Goal: Task Accomplishment & Management: Manage account settings

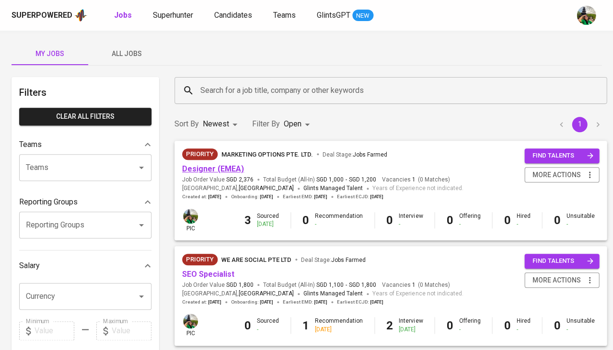
click at [218, 168] on link "Designer (EMEA)" at bounding box center [213, 168] width 62 height 9
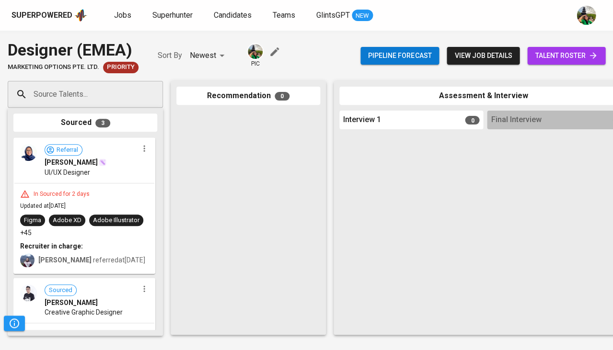
click at [552, 56] on span "talent roster" at bounding box center [566, 56] width 63 height 12
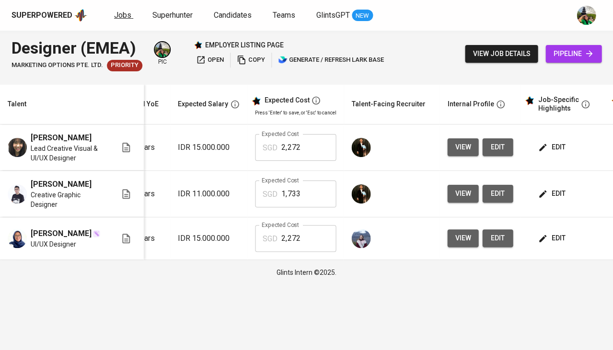
click at [124, 16] on span "Jobs" at bounding box center [122, 15] width 17 height 9
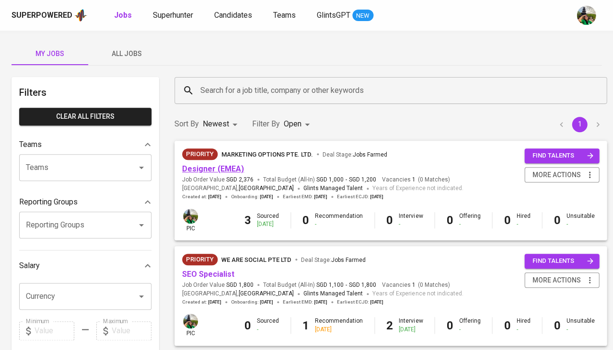
click at [221, 169] on link "Designer (EMEA)" at bounding box center [213, 168] width 62 height 9
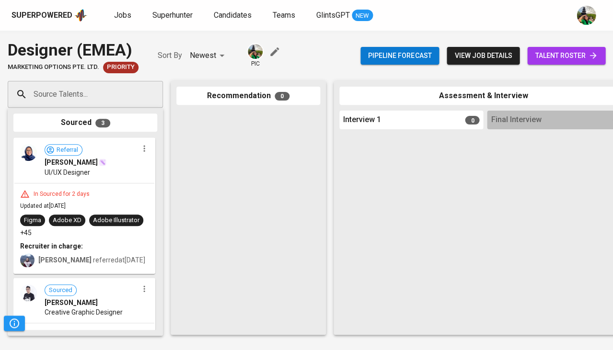
click at [552, 51] on span "talent roster" at bounding box center [566, 56] width 63 height 12
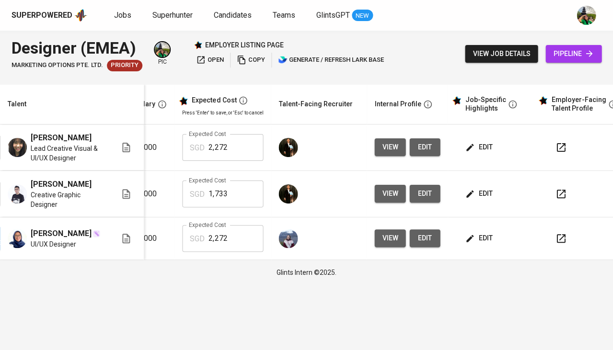
scroll to position [0, 208]
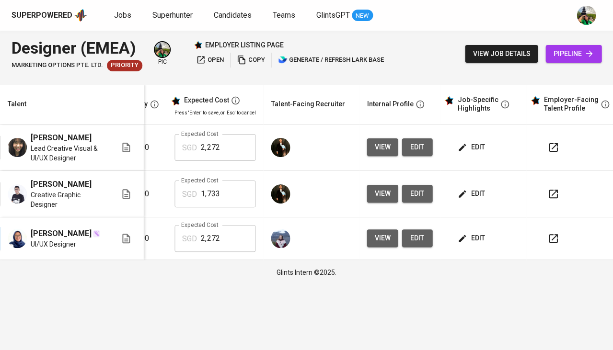
click at [382, 242] on button "view" at bounding box center [382, 239] width 31 height 18
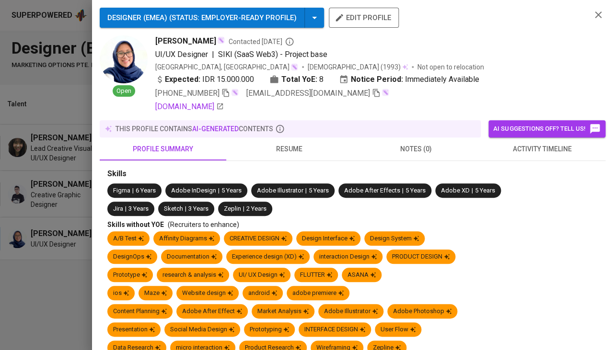
click at [300, 148] on span "resume" at bounding box center [289, 149] width 115 height 12
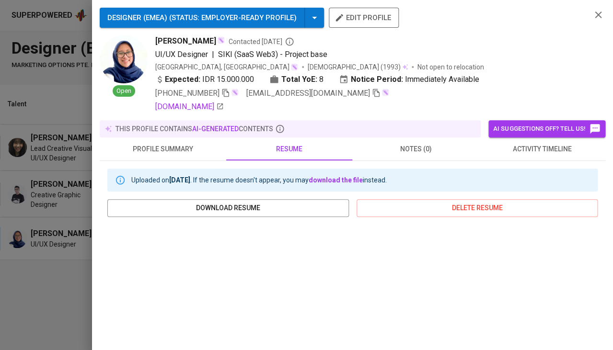
scroll to position [0, 0]
click at [169, 150] on span "profile summary" at bounding box center [162, 149] width 115 height 12
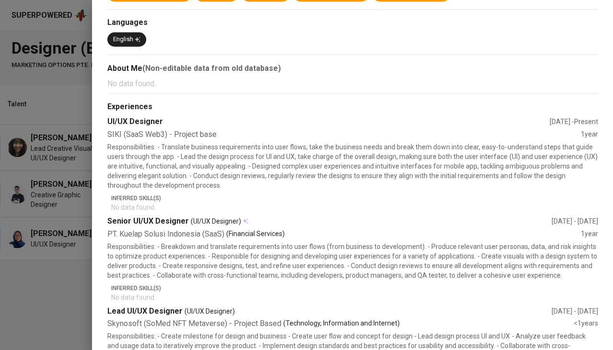
scroll to position [1112, 0]
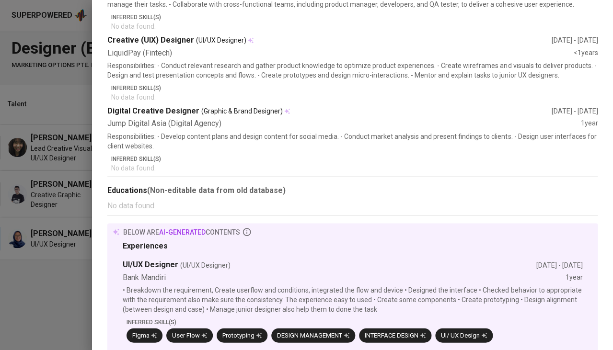
click at [7, 312] on div at bounding box center [306, 175] width 613 height 350
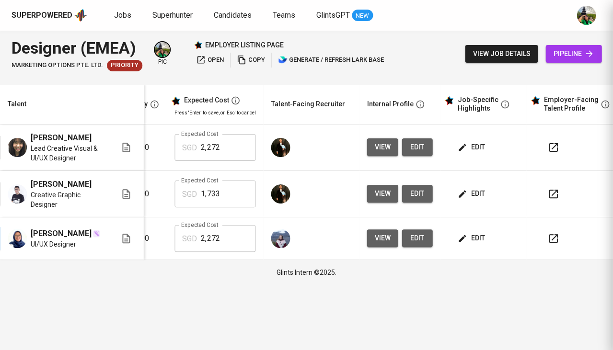
scroll to position [0, 0]
click at [476, 244] on span "edit" at bounding box center [471, 238] width 25 height 12
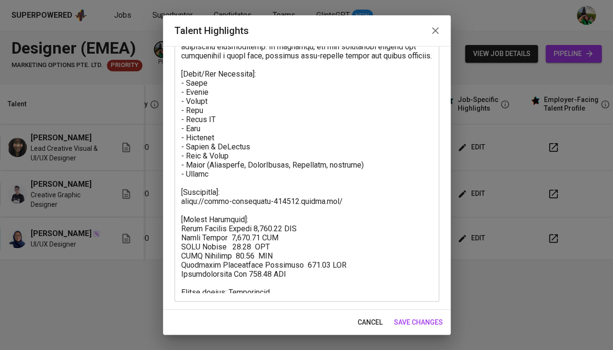
scroll to position [139, 0]
click at [365, 323] on span "cancel" at bounding box center [370, 323] width 25 height 12
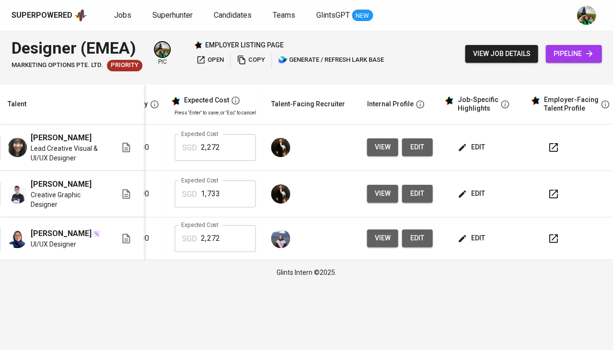
click at [547, 244] on icon "button" at bounding box center [553, 239] width 12 height 12
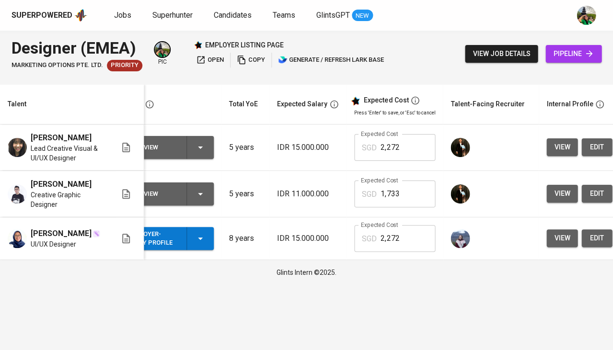
click at [566, 244] on span "view" at bounding box center [562, 238] width 16 height 12
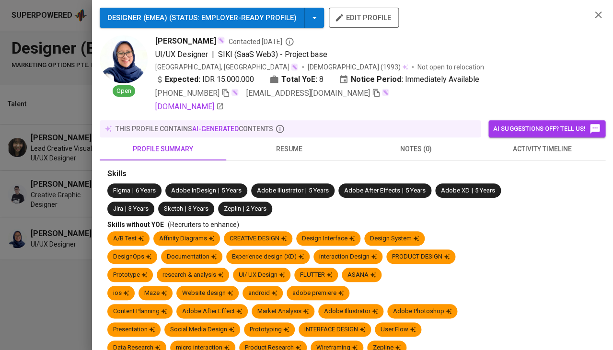
click at [290, 145] on span "resume" at bounding box center [289, 149] width 115 height 12
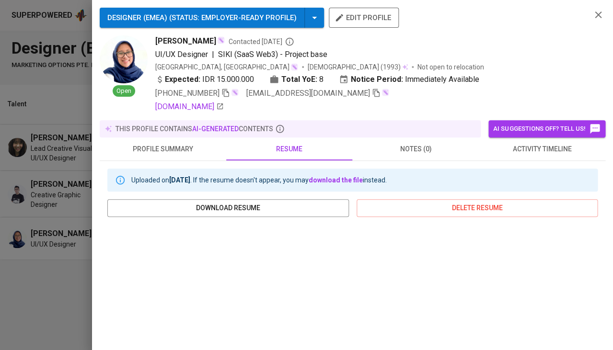
click at [185, 44] on span "[PERSON_NAME]" at bounding box center [185, 41] width 61 height 12
click at [79, 301] on div at bounding box center [306, 175] width 613 height 350
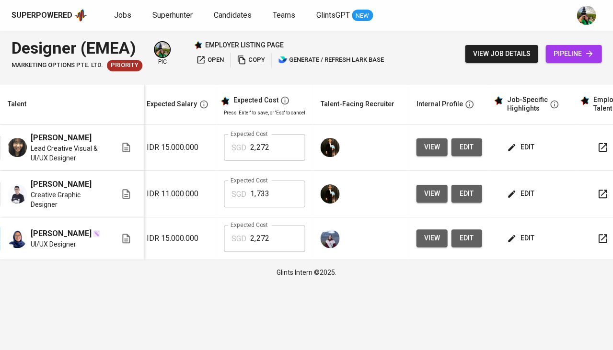
scroll to position [0, 213]
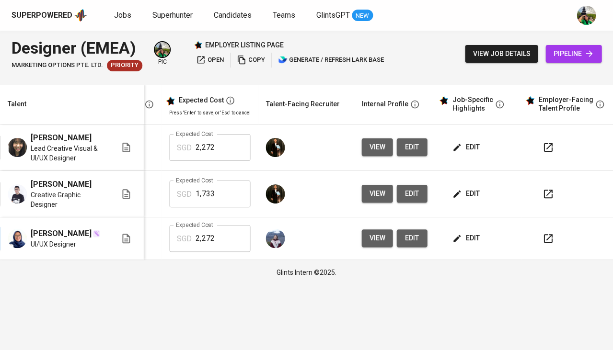
click at [463, 244] on span "edit" at bounding box center [466, 238] width 25 height 12
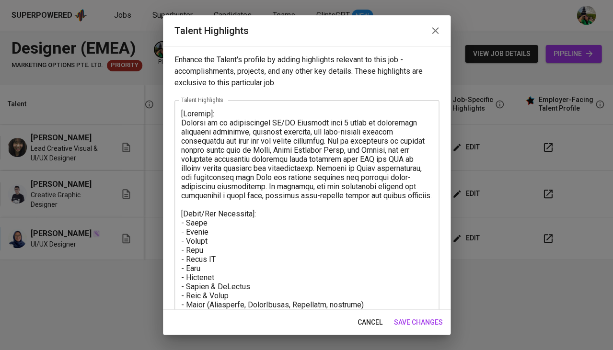
scroll to position [0, 0]
click at [366, 324] on span "cancel" at bounding box center [370, 323] width 25 height 12
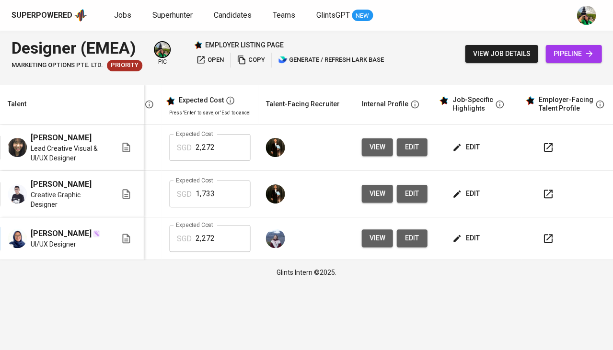
click at [465, 193] on span "edit" at bounding box center [466, 194] width 25 height 12
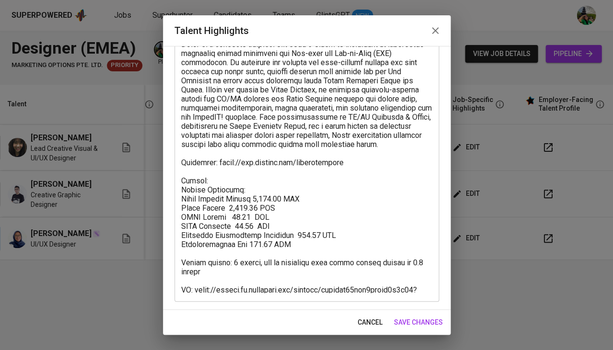
scroll to position [78, 0]
click at [377, 321] on span "cancel" at bounding box center [370, 323] width 25 height 12
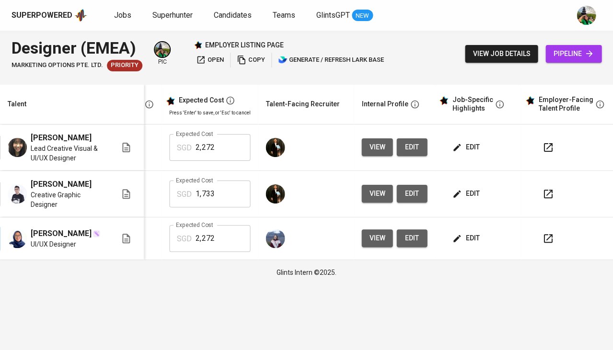
click at [369, 198] on span "view" at bounding box center [377, 194] width 16 height 12
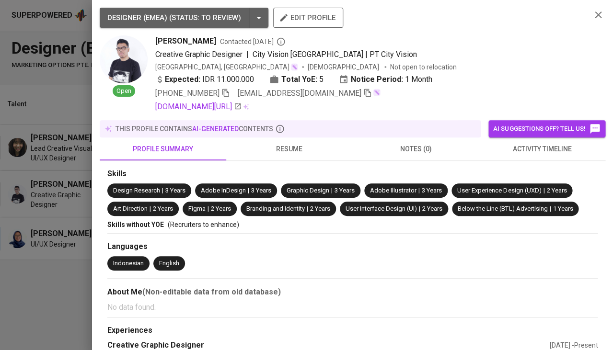
click at [279, 148] on span "resume" at bounding box center [289, 149] width 115 height 12
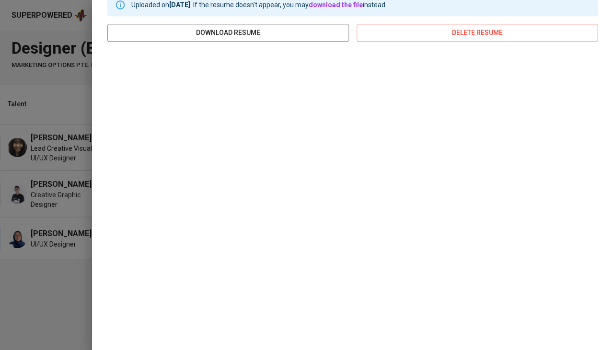
scroll to position [175, 0]
click at [56, 293] on div at bounding box center [306, 175] width 613 height 350
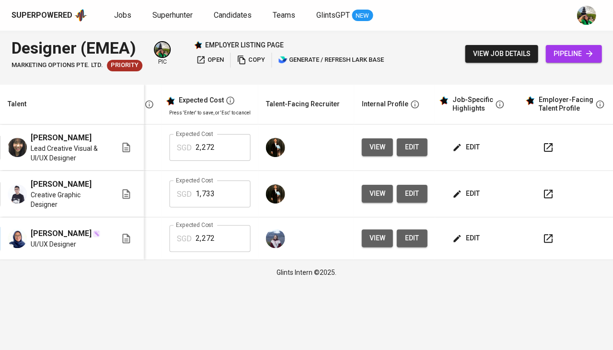
click at [571, 55] on span "pipeline" at bounding box center [573, 54] width 41 height 12
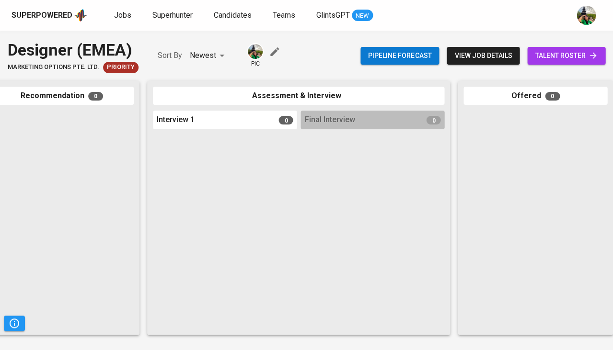
scroll to position [0, 311]
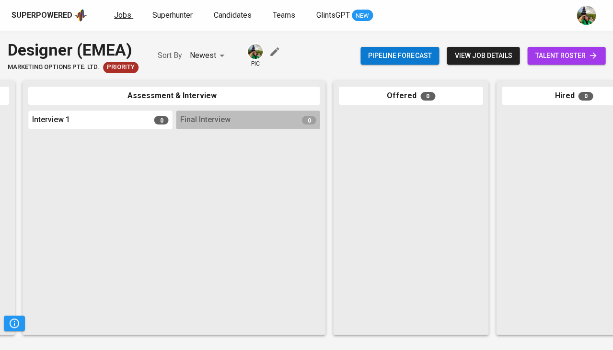
click at [119, 16] on span "Jobs" at bounding box center [122, 15] width 17 height 9
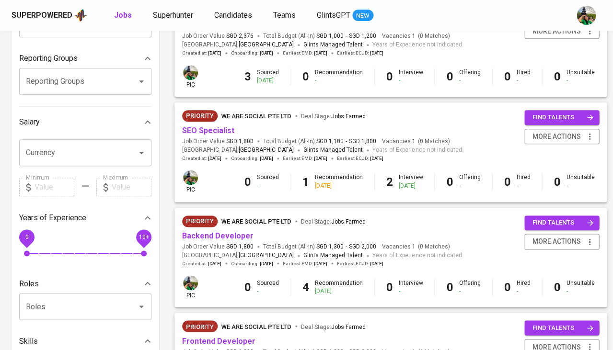
scroll to position [82, 0]
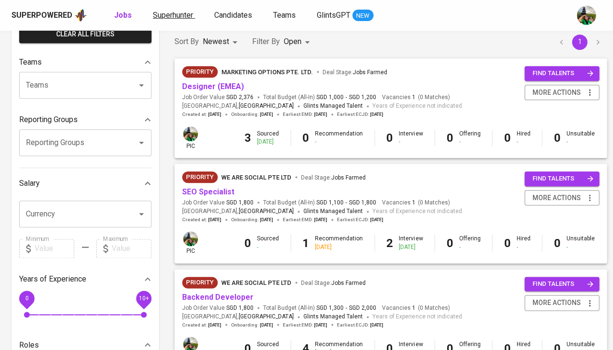
click at [168, 15] on span "Superhunter" at bounding box center [173, 15] width 40 height 9
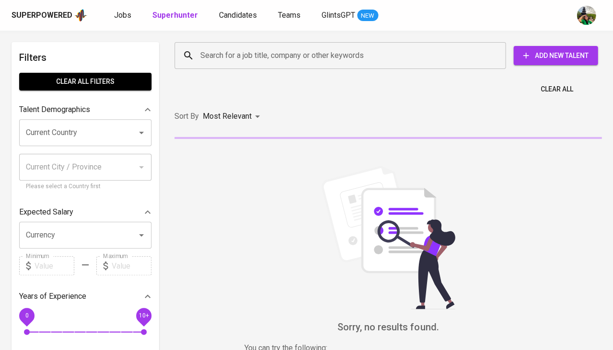
click at [225, 64] on input "Search for a job title, company or other keywords" at bounding box center [342, 55] width 289 height 18
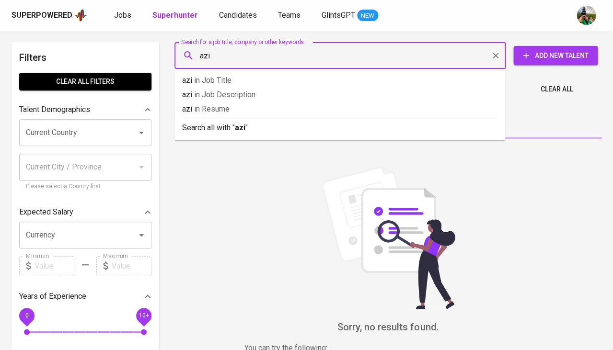
type input "aziz"
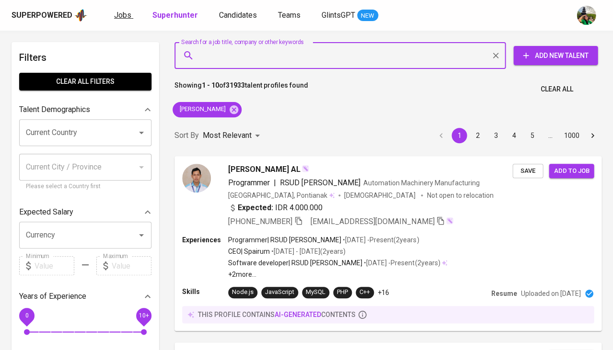
click at [127, 12] on span "Jobs" at bounding box center [122, 15] width 17 height 9
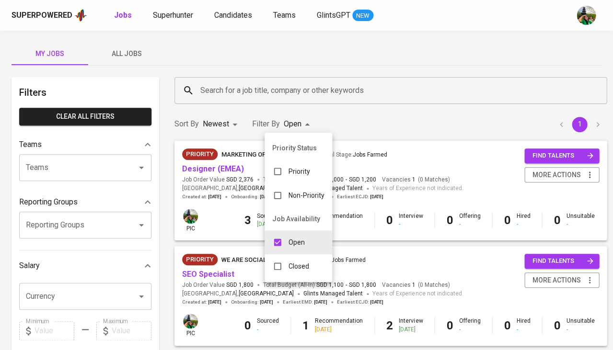
click at [296, 265] on p "Closed" at bounding box center [299, 267] width 21 height 10
type input "OPEN,CLOSE"
checkbox input "true"
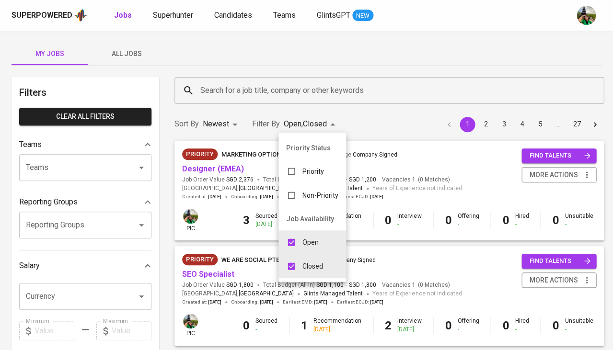
click at [303, 244] on div "Open" at bounding box center [302, 242] width 48 height 18
type input "CLOSE"
checkbox input "false"
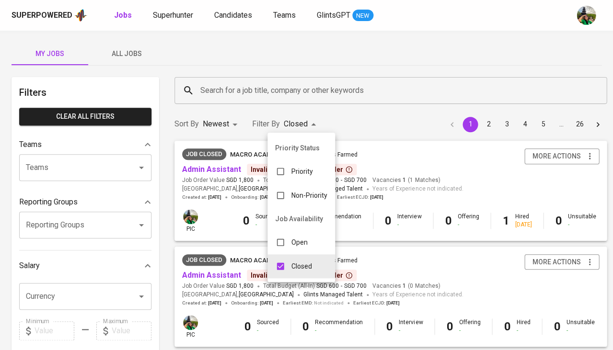
click at [247, 86] on div at bounding box center [306, 175] width 613 height 350
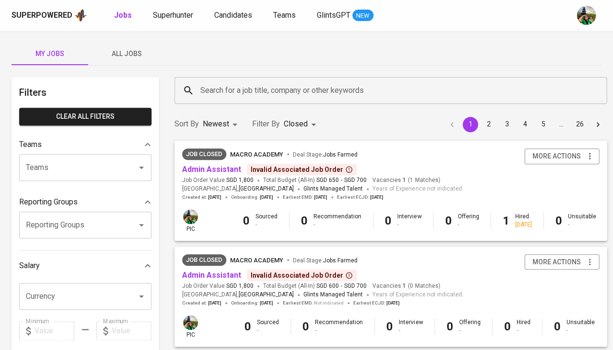
click at [247, 86] on input "Search for a job title, company or other keywords" at bounding box center [393, 90] width 390 height 18
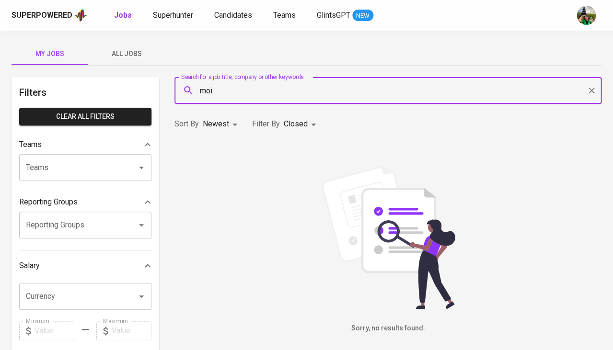
click at [208, 93] on input "moi" at bounding box center [390, 90] width 385 height 18
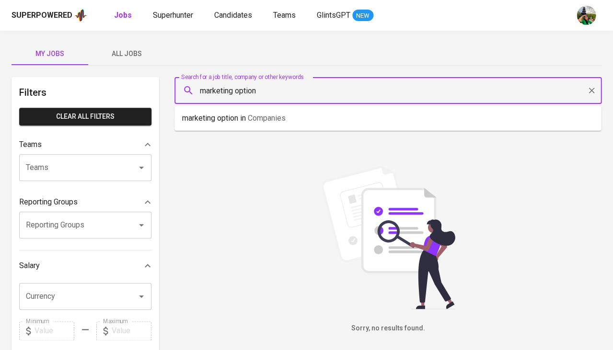
type input "marketing option"
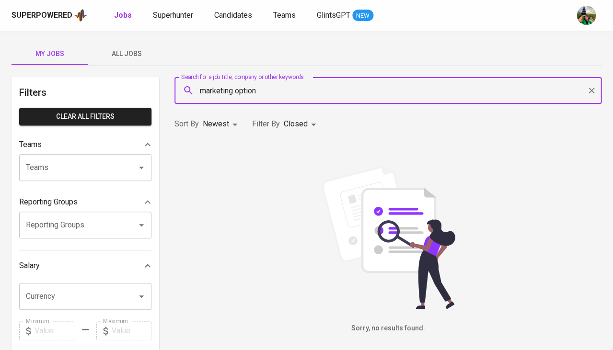
click at [228, 124] on body "Superpowered Jobs Superhunter Candidates Teams GlintsGPT NEW My Jobs All Jobs F…" at bounding box center [306, 327] width 613 height 654
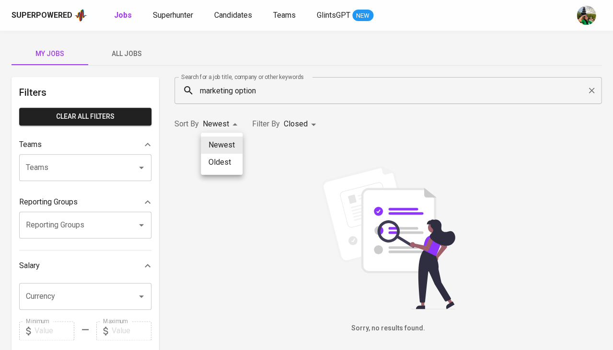
click at [225, 167] on li "Oldest" at bounding box center [222, 162] width 42 height 17
type input "OLDEST"
click at [237, 89] on input "marketing option" at bounding box center [390, 90] width 385 height 18
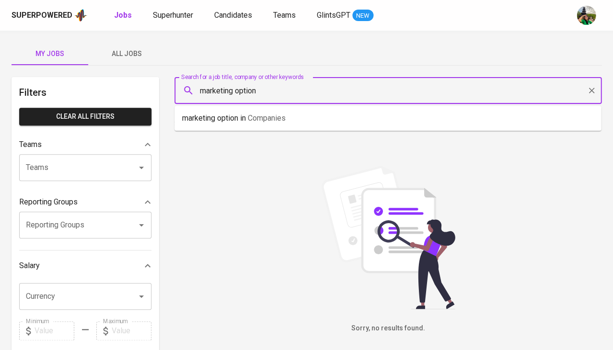
click at [237, 89] on input "marketing option" at bounding box center [390, 90] width 385 height 18
type input "MOI"
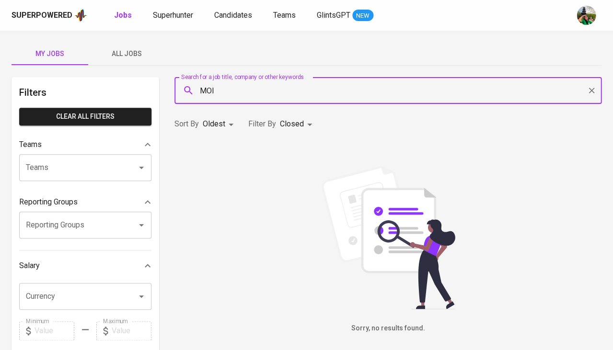
click at [217, 128] on body "Superpowered Jobs Superhunter Candidates Teams GlintsGPT NEW My Jobs All Jobs F…" at bounding box center [306, 327] width 613 height 654
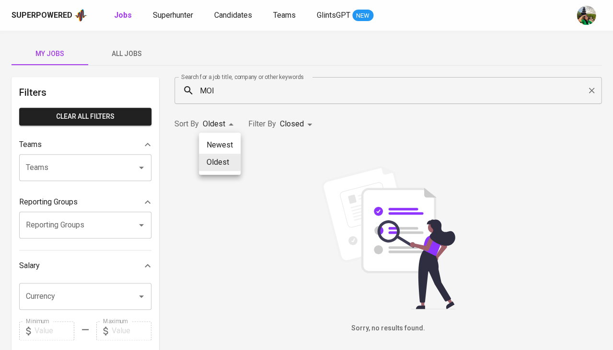
click at [217, 144] on li "Newest" at bounding box center [220, 145] width 42 height 17
type input "NEWEST"
click at [200, 83] on input "MOI" at bounding box center [390, 90] width 385 height 18
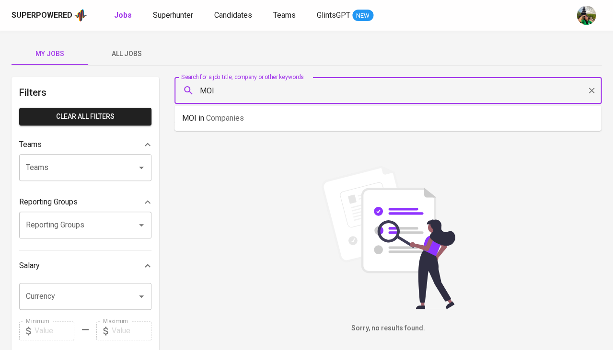
click at [200, 83] on input "MOI" at bounding box center [390, 90] width 385 height 18
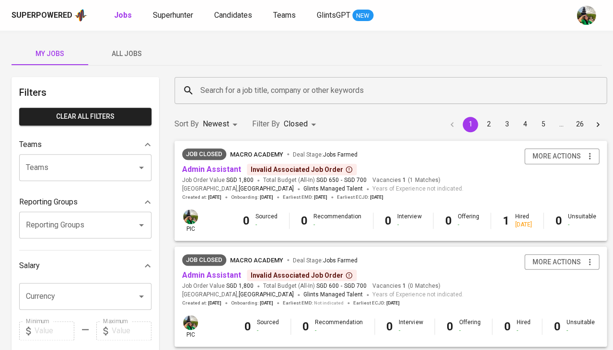
click at [313, 57] on div "My Jobs All Jobs" at bounding box center [307, 53] width 590 height 23
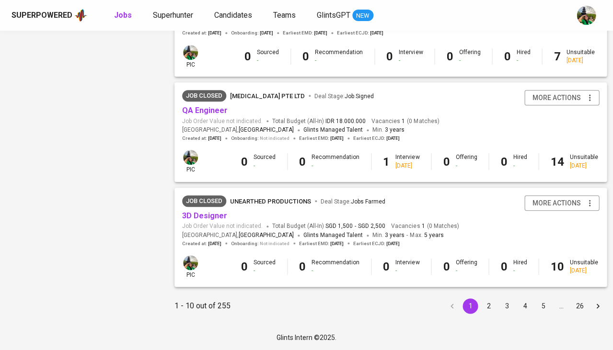
scroll to position [904, 0]
click at [484, 312] on button "2" at bounding box center [488, 306] width 15 height 15
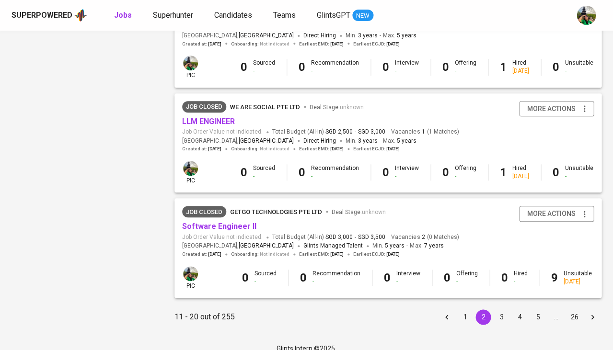
scroll to position [890, 0]
click at [496, 310] on button "3" at bounding box center [501, 317] width 15 height 15
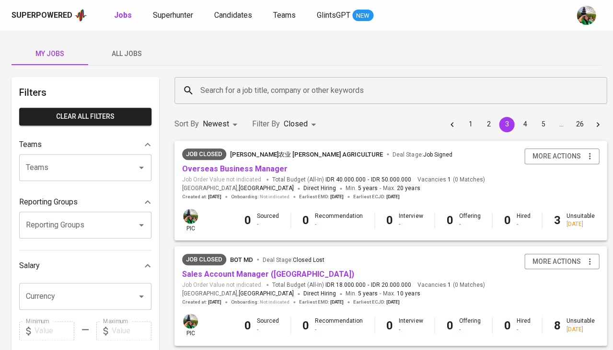
click at [268, 88] on input "Search for a job title, company or other keywords" at bounding box center [393, 90] width 390 height 18
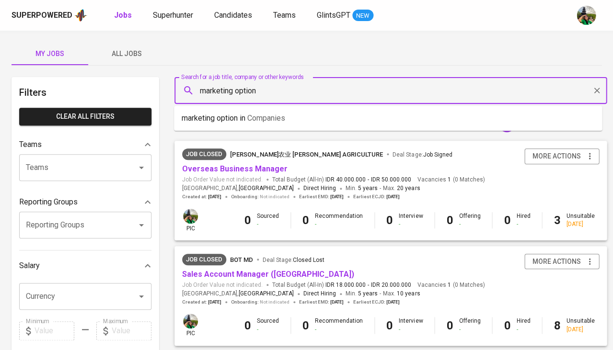
type input "marketing option"
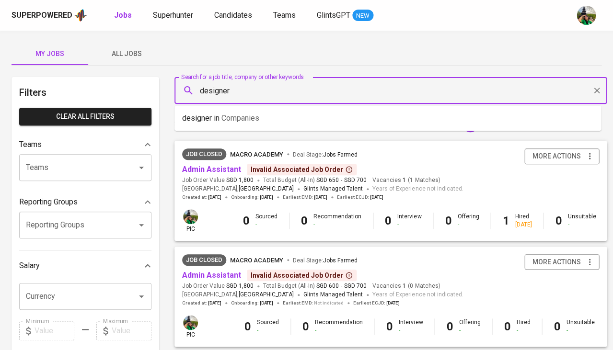
type input "designer"
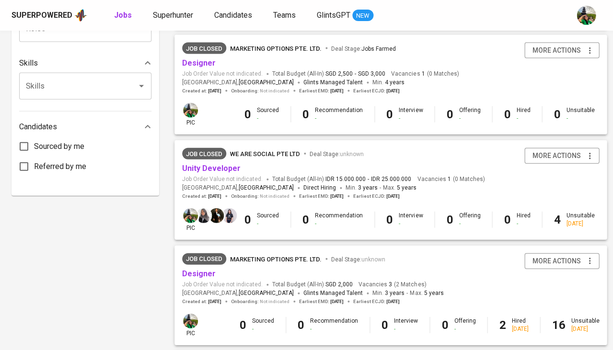
scroll to position [486, 0]
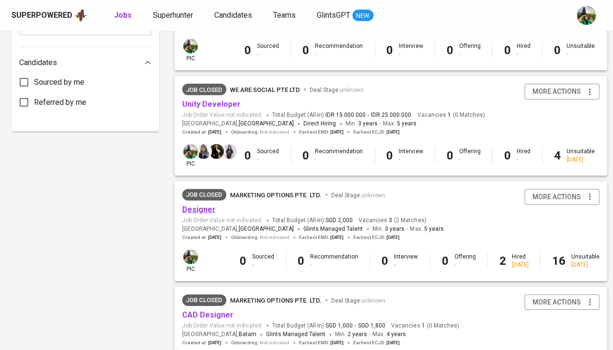
click at [201, 205] on link "Designer" at bounding box center [199, 209] width 34 height 9
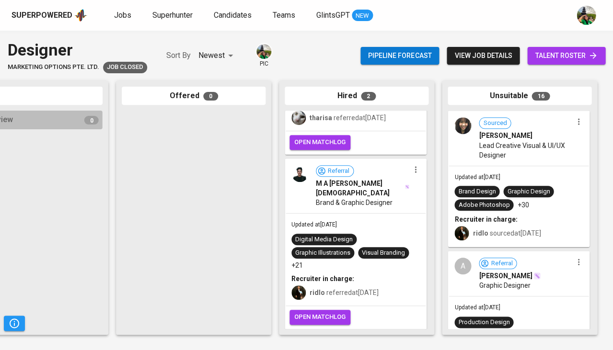
scroll to position [93, 0]
click at [377, 217] on div "Updated at Nov 19, 2024 Digital Media Design Graphic Illustrations Visual Brand…" at bounding box center [356, 260] width 140 height 92
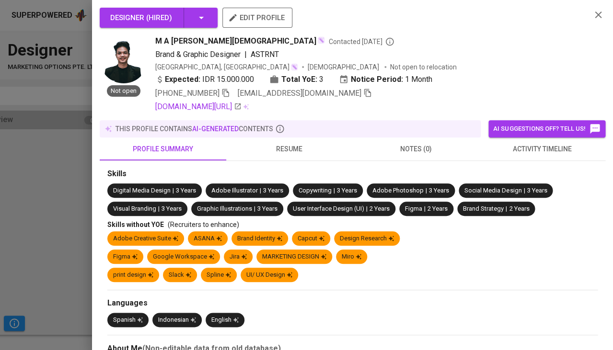
click at [290, 150] on span "resume" at bounding box center [289, 149] width 115 height 12
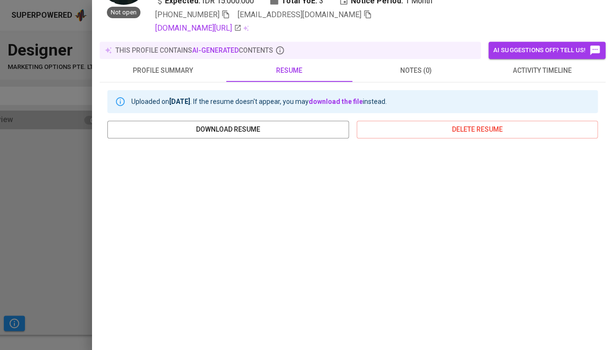
scroll to position [117, 0]
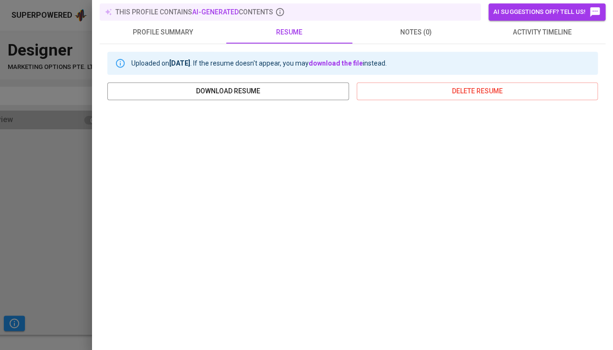
click at [51, 198] on div at bounding box center [306, 175] width 613 height 350
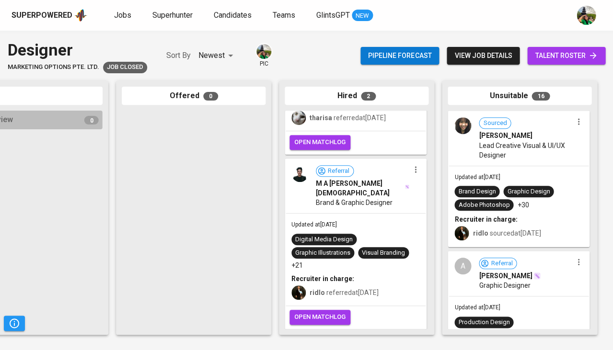
scroll to position [93, 0]
click at [388, 208] on span "Brand & Graphic Designer" at bounding box center [354, 203] width 77 height 10
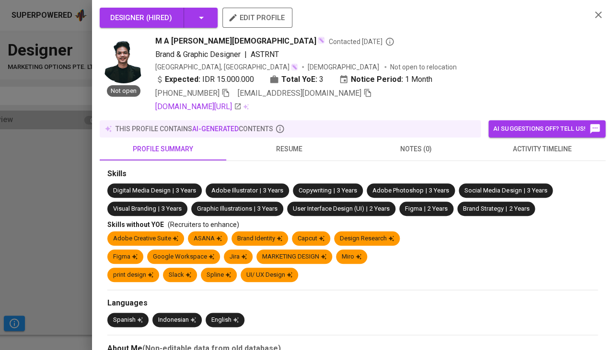
click at [277, 145] on span "resume" at bounding box center [289, 149] width 115 height 12
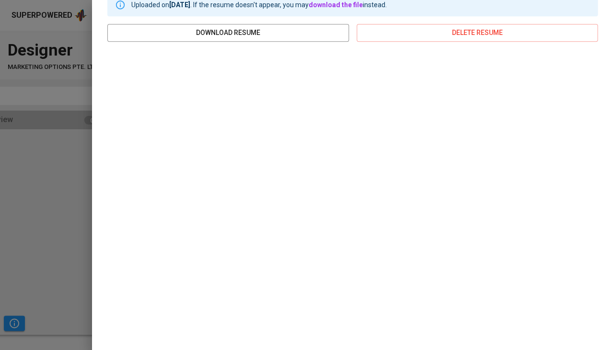
scroll to position [175, 0]
click at [23, 184] on div at bounding box center [306, 175] width 613 height 350
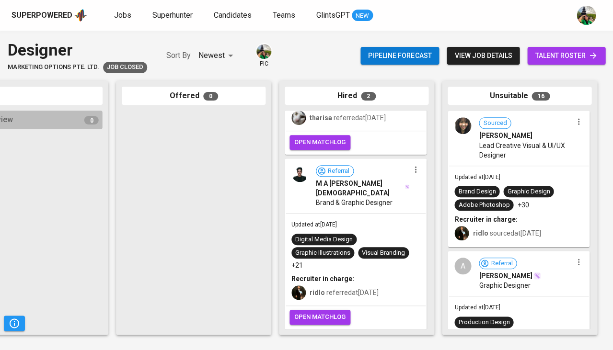
scroll to position [0, 0]
click at [579, 52] on span "talent roster" at bounding box center [566, 56] width 63 height 12
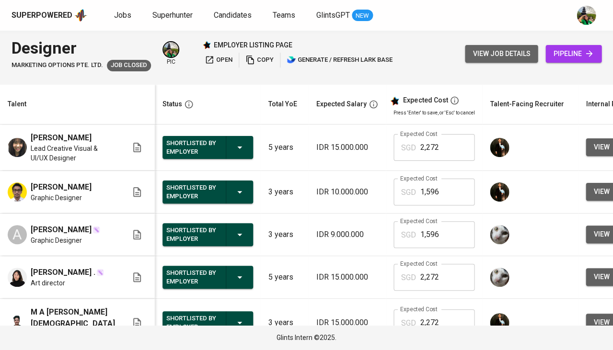
click at [505, 57] on span "view job details" at bounding box center [502, 54] width 58 height 12
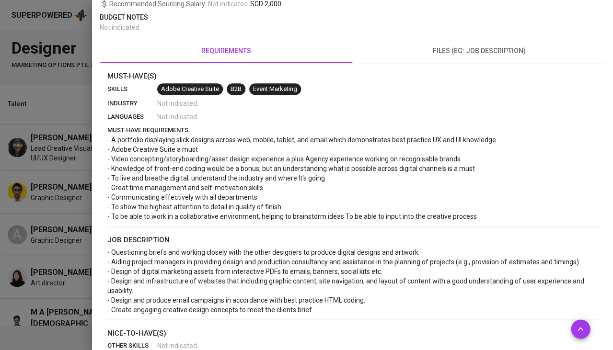
scroll to position [306, 0]
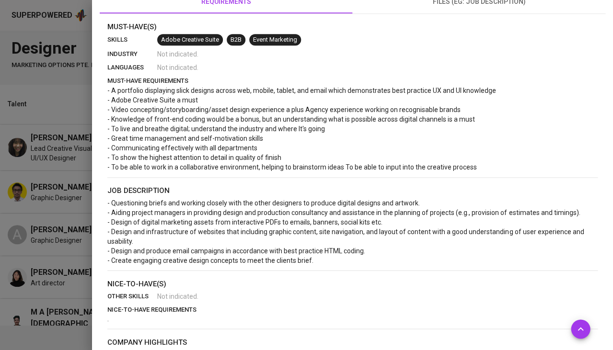
scroll to position [197, 0]
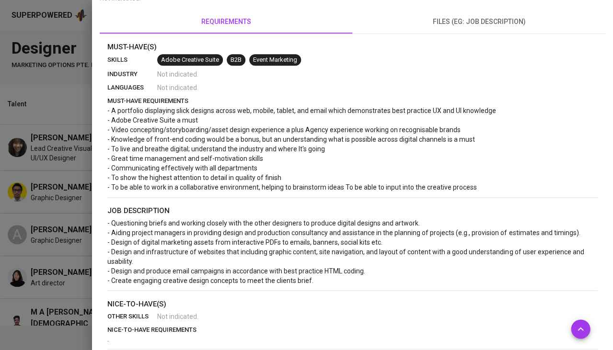
click at [74, 137] on div at bounding box center [306, 175] width 613 height 350
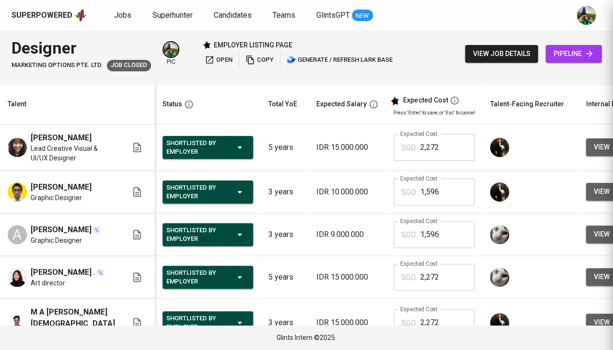
click at [70, 211] on div at bounding box center [306, 175] width 613 height 350
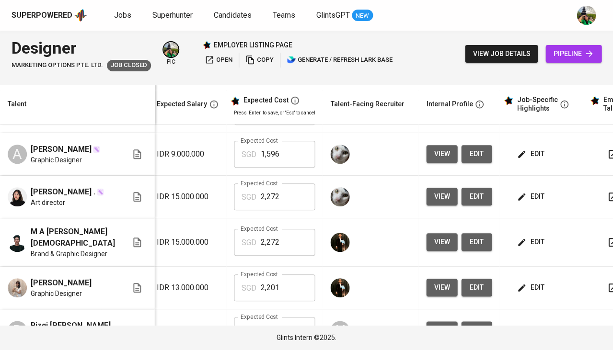
scroll to position [81, 160]
click at [518, 240] on icon "button" at bounding box center [521, 242] width 7 height 7
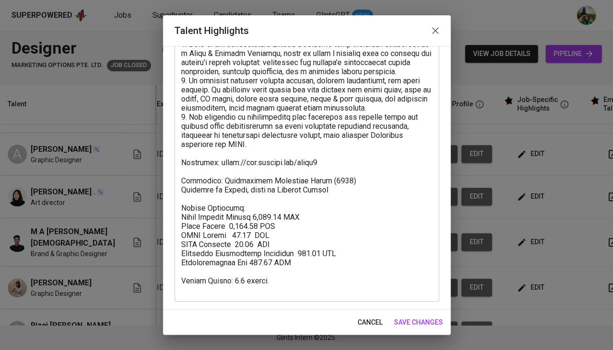
scroll to position [78, 0]
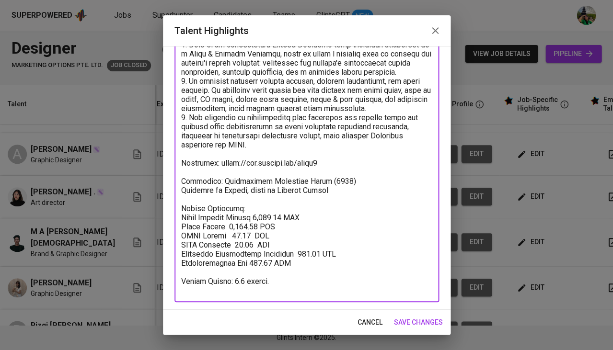
drag, startPoint x: 338, startPoint y: 157, endPoint x: 214, endPoint y: 153, distance: 124.7
click at [214, 153] on textarea at bounding box center [306, 162] width 251 height 263
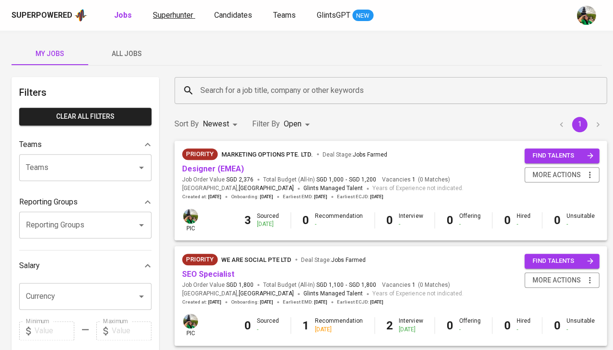
click at [172, 12] on span "Superhunter" at bounding box center [173, 15] width 40 height 9
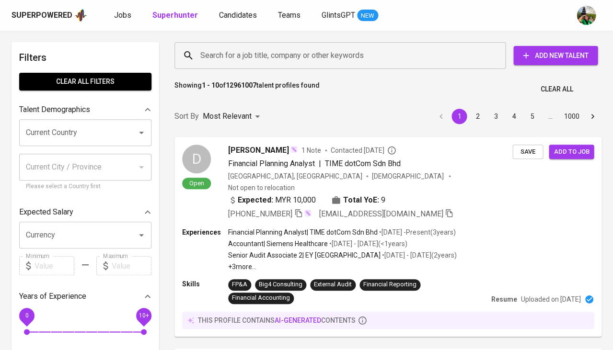
click at [115, 134] on input "Current Country" at bounding box center [71, 133] width 97 height 18
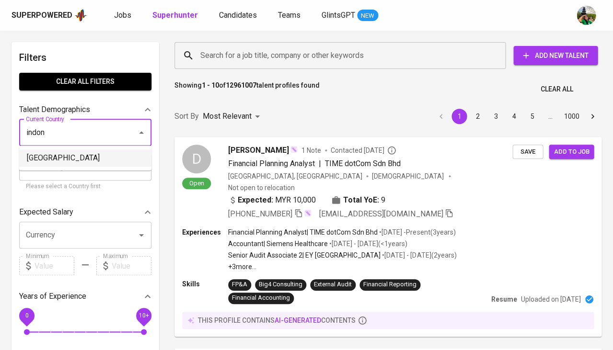
click at [49, 152] on li "[GEOGRAPHIC_DATA]" at bounding box center [85, 158] width 132 height 17
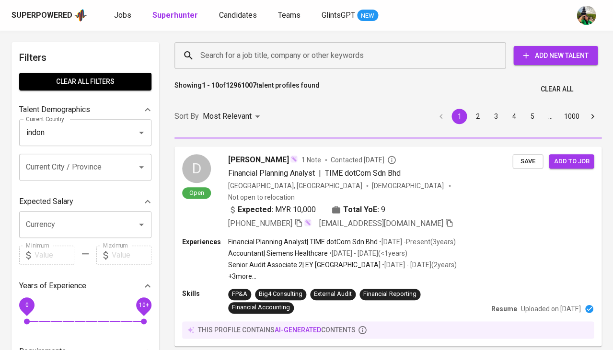
type input "Indonesia"
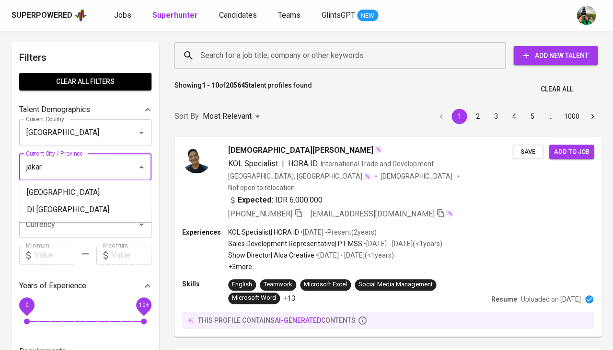
type input "jakart"
click at [255, 57] on input "Search for a job title, company or other keywords" at bounding box center [342, 55] width 289 height 18
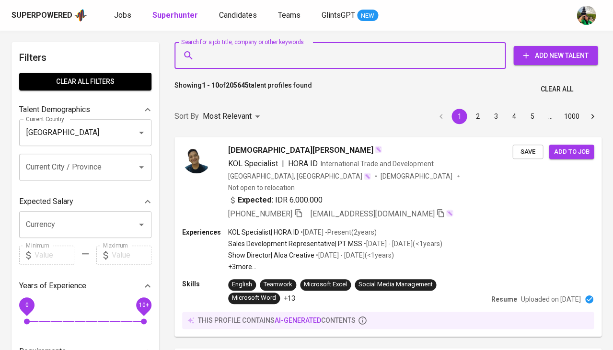
type input "G"
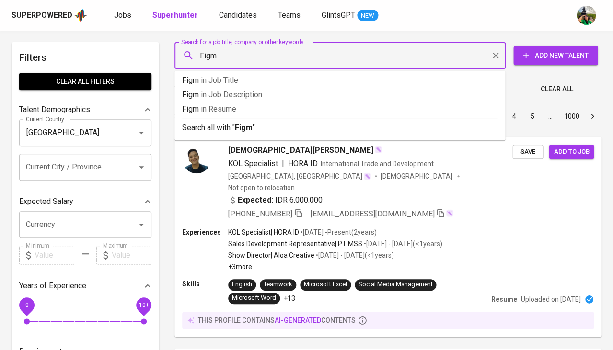
type input "Figma"
click at [243, 104] on p "Figma in Resume" at bounding box center [339, 110] width 315 height 12
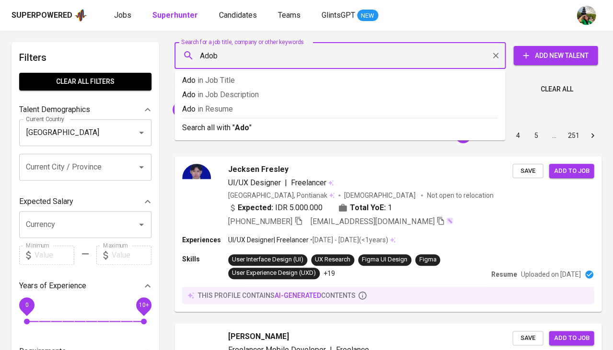
type input "Adobe"
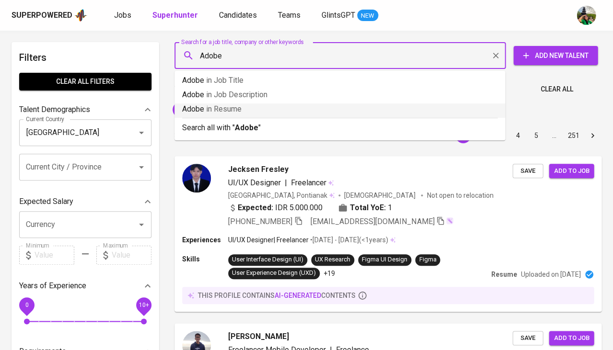
click at [219, 108] on span "in Resume" at bounding box center [223, 108] width 35 height 9
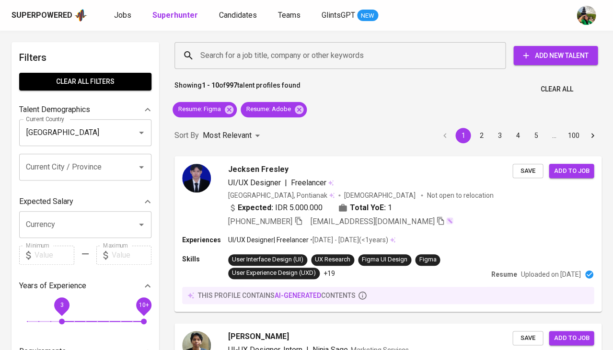
drag, startPoint x: 31, startPoint y: 313, endPoint x: 61, endPoint y: 314, distance: 30.2
click at [61, 319] on span "3" at bounding box center [62, 322] width 6 height 6
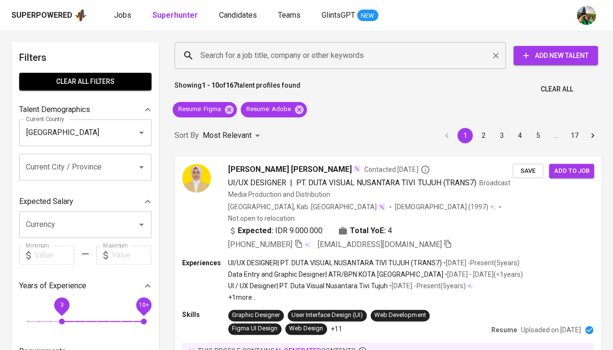
click at [267, 49] on input "Search for a job title, company or other keywords" at bounding box center [342, 55] width 289 height 18
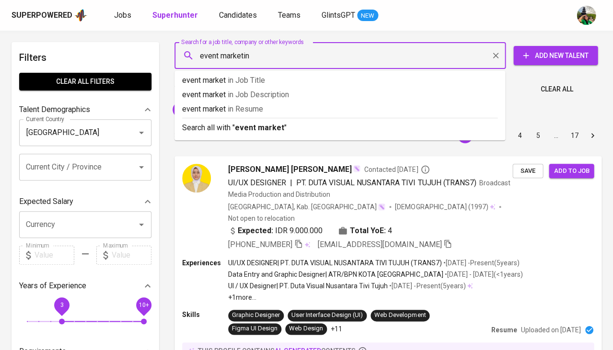
type input "event marketing"
click at [385, 106] on p "event marketing in Resume" at bounding box center [339, 110] width 315 height 12
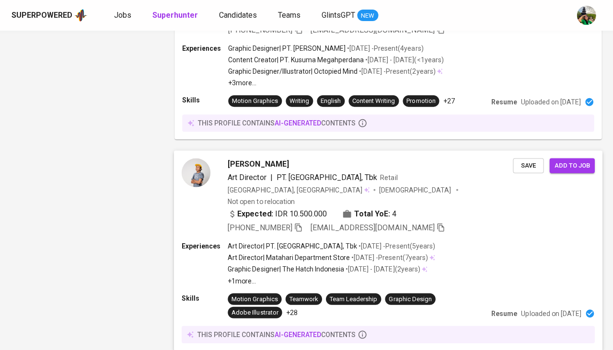
scroll to position [830, 0]
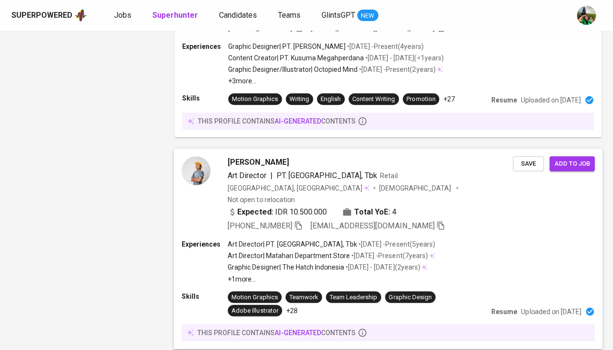
click at [256, 156] on span "Aditya Adjie" at bounding box center [258, 162] width 61 height 12
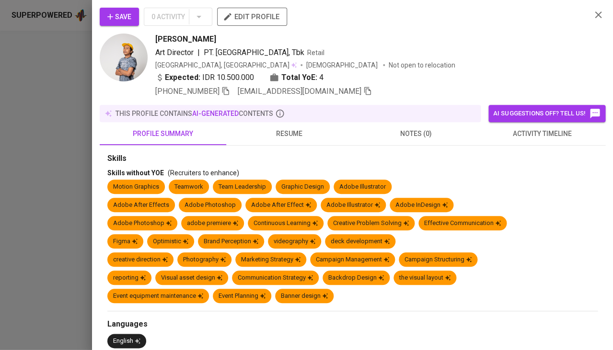
click at [290, 134] on span "resume" at bounding box center [289, 134] width 115 height 12
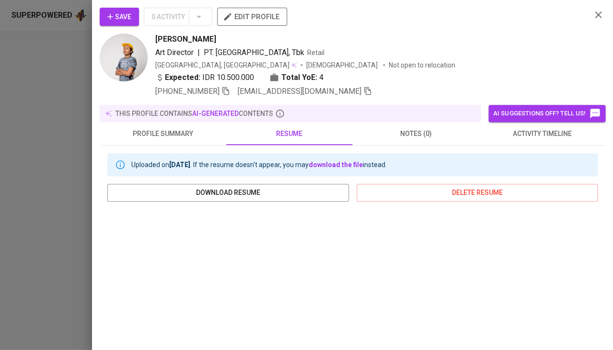
scroll to position [108, 0]
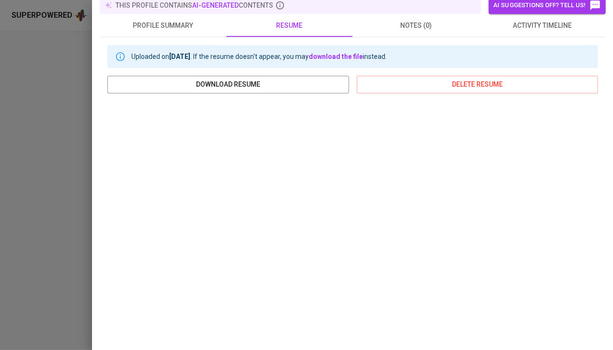
click at [0, 269] on div at bounding box center [306, 175] width 613 height 350
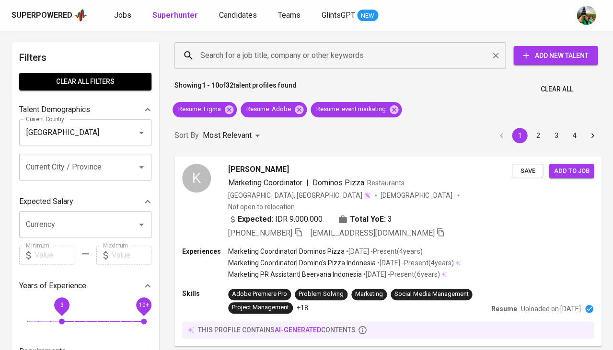
scroll to position [0, 0]
click at [249, 62] on input "Search for a job title, company or other keywords" at bounding box center [342, 55] width 289 height 18
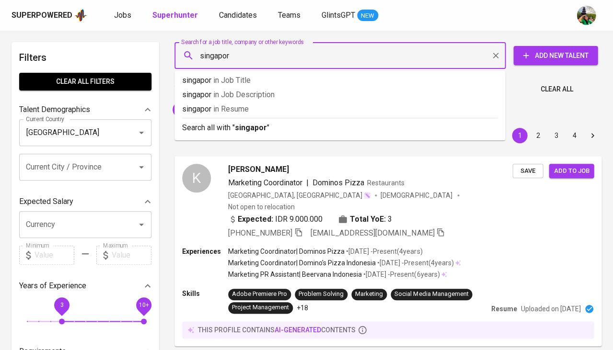
type input "singapore"
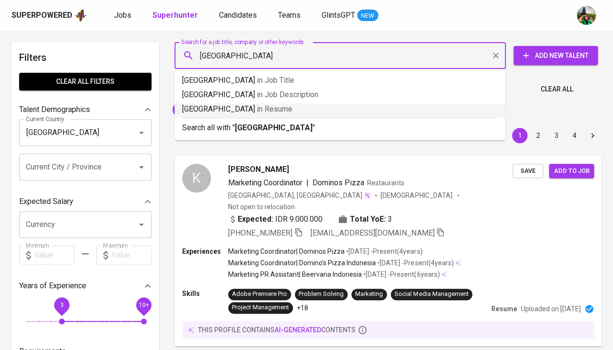
click at [257, 104] on span "in Resume" at bounding box center [274, 108] width 35 height 9
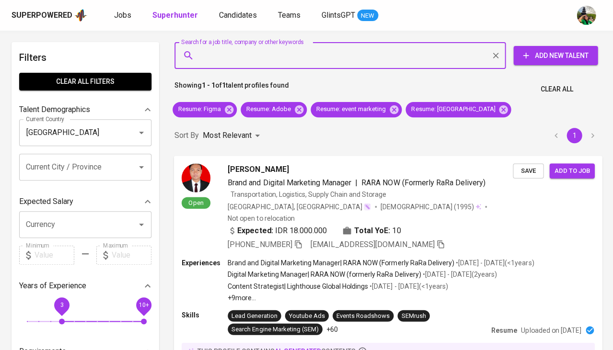
click at [261, 177] on span "Brand and Digital Marketing Manager" at bounding box center [290, 183] width 124 height 12
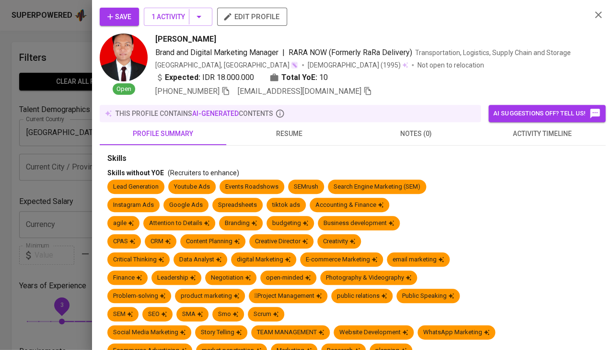
click at [552, 133] on span "activity timeline" at bounding box center [542, 134] width 115 height 12
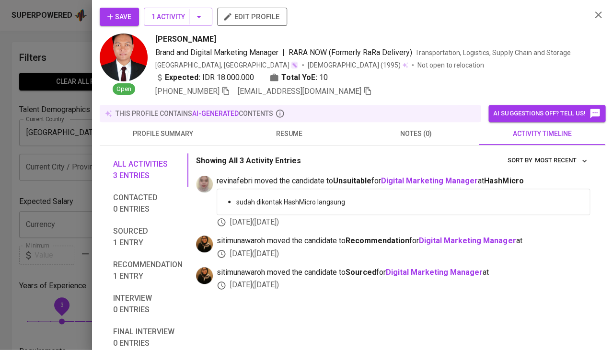
click at [276, 125] on button "resume" at bounding box center [289, 133] width 127 height 23
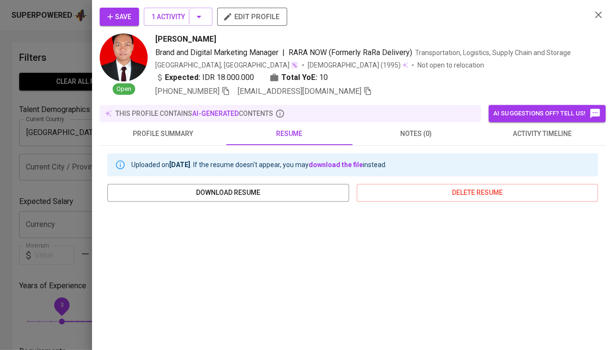
scroll to position [102, 0]
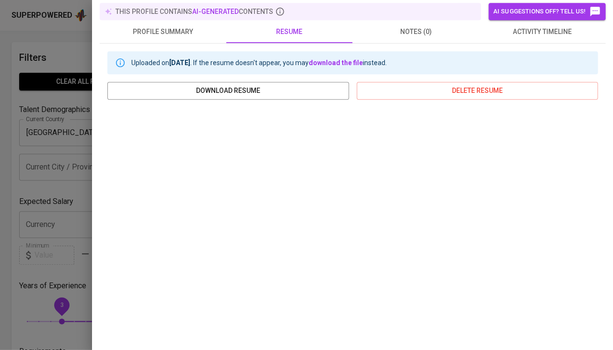
click at [54, 258] on div at bounding box center [306, 175] width 613 height 350
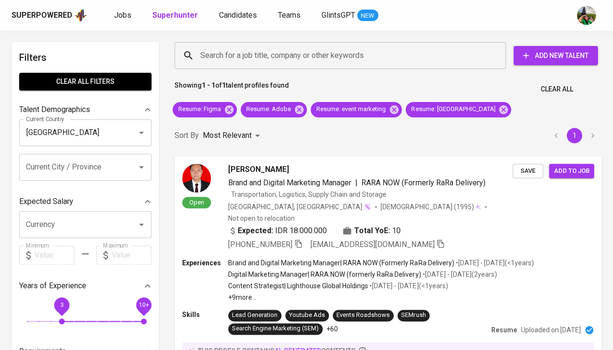
scroll to position [0, 0]
click at [392, 114] on icon at bounding box center [394, 109] width 11 height 11
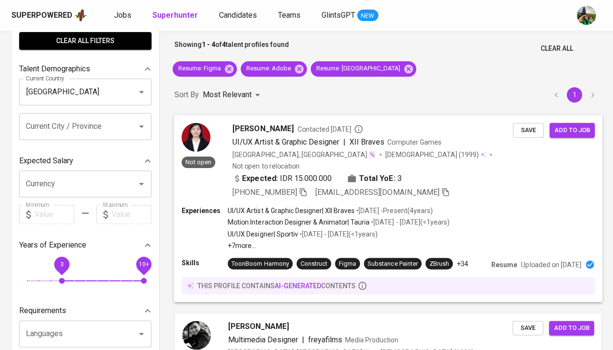
scroll to position [52, 0]
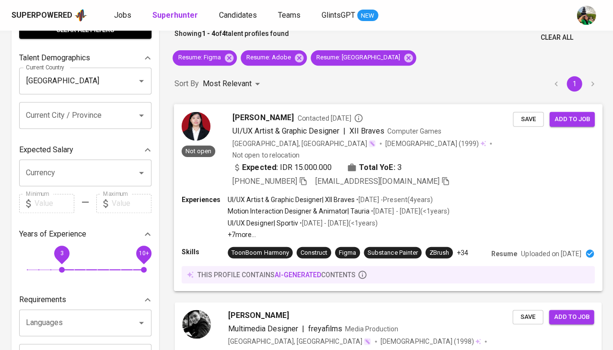
click at [293, 115] on span "Arlene Aurelia Indriani" at bounding box center [262, 118] width 61 height 12
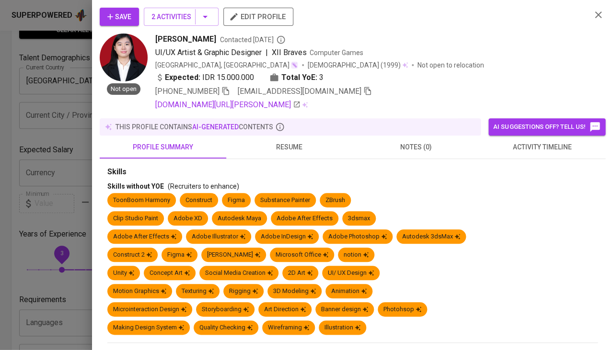
click at [507, 146] on span "activity timeline" at bounding box center [542, 147] width 115 height 12
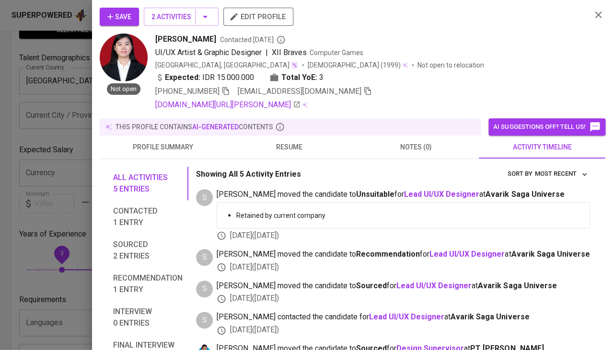
click at [280, 144] on span "resume" at bounding box center [289, 147] width 115 height 12
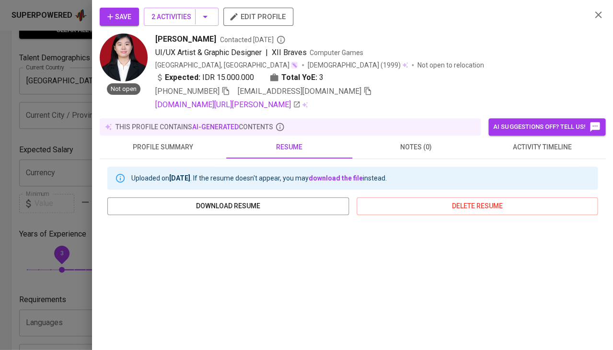
scroll to position [0, 0]
click at [232, 103] on link "linkedin.com/in/arlene-aurelia-indriani-3526081b3" at bounding box center [227, 105] width 145 height 12
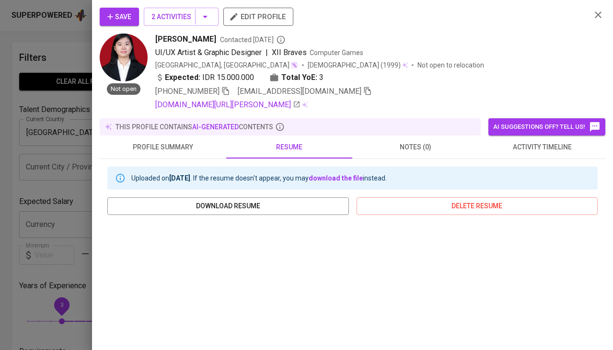
scroll to position [52, 0]
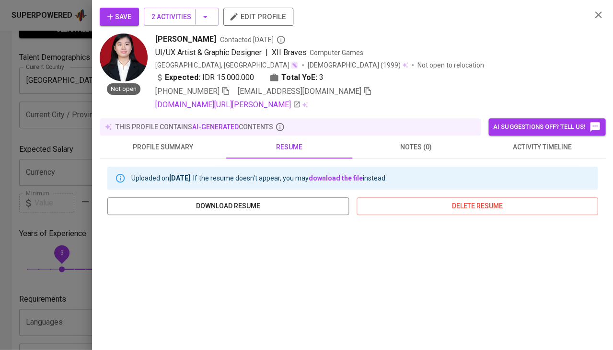
click at [533, 149] on span "activity timeline" at bounding box center [542, 147] width 115 height 12
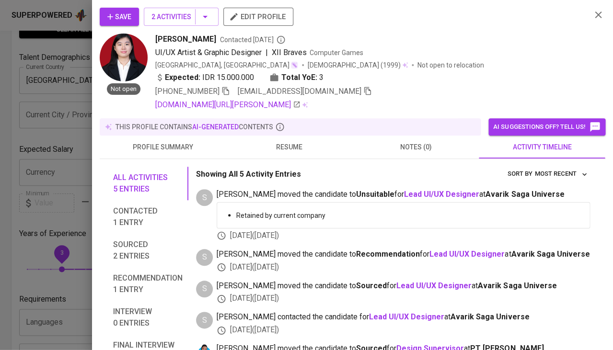
click at [109, 14] on icon "button" at bounding box center [110, 17] width 10 height 10
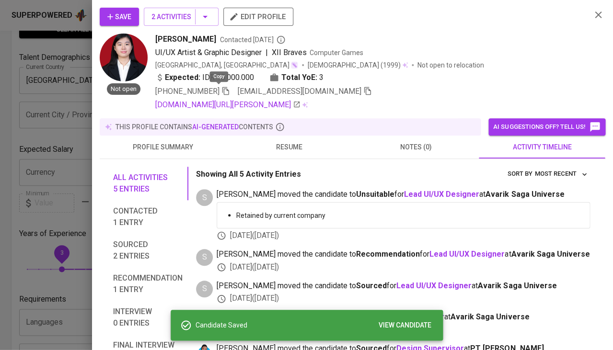
click at [221, 90] on icon "button" at bounding box center [225, 91] width 9 height 9
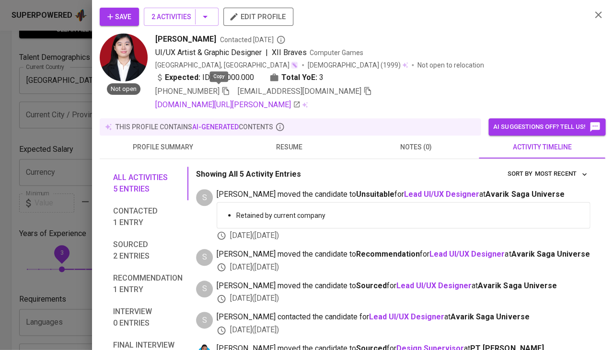
click at [121, 11] on span "Save" at bounding box center [119, 17] width 24 height 12
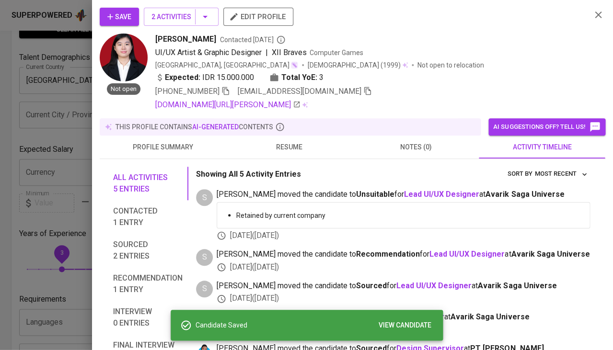
click at [20, 184] on div at bounding box center [306, 175] width 613 height 350
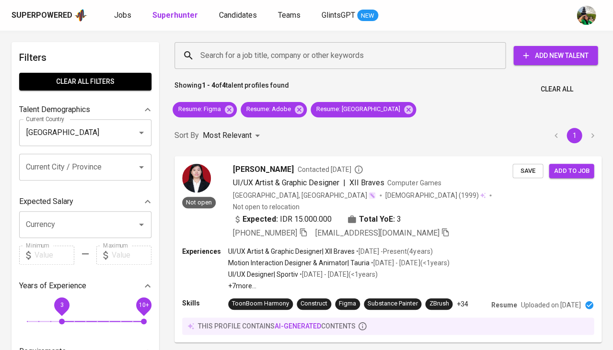
scroll to position [0, 0]
click at [294, 112] on icon at bounding box center [299, 109] width 11 height 11
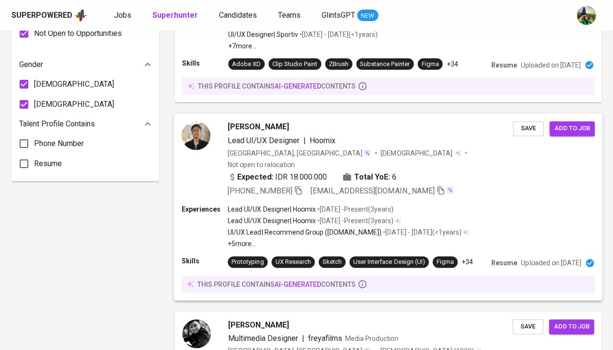
scroll to position [676, 0]
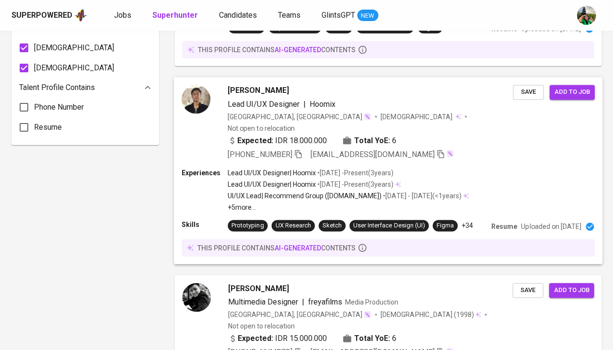
click at [289, 85] on span "[PERSON_NAME]" at bounding box center [258, 91] width 61 height 12
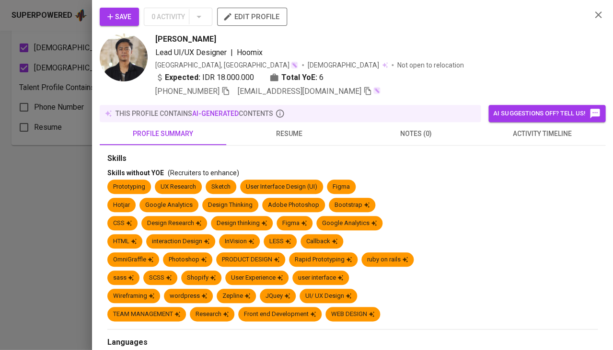
click at [284, 134] on span "resume" at bounding box center [289, 134] width 115 height 12
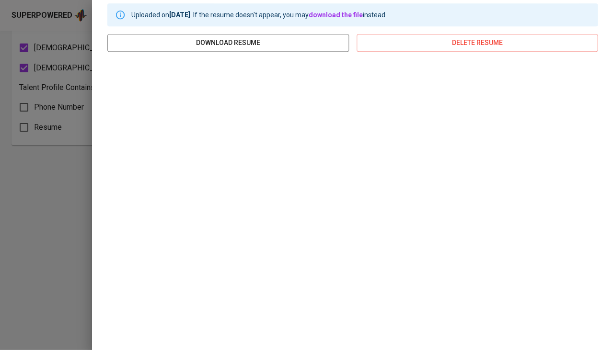
scroll to position [0, 0]
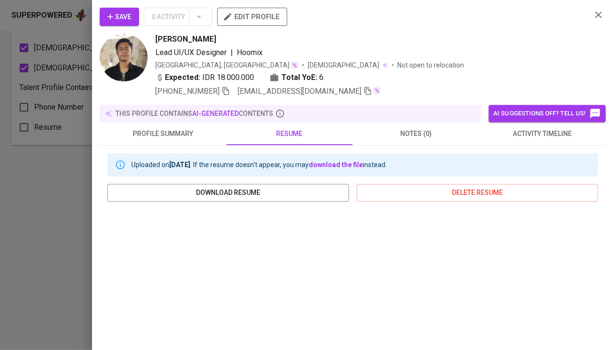
click at [225, 87] on icon "button" at bounding box center [225, 91] width 7 height 8
click at [125, 21] on span "Save" at bounding box center [119, 17] width 24 height 12
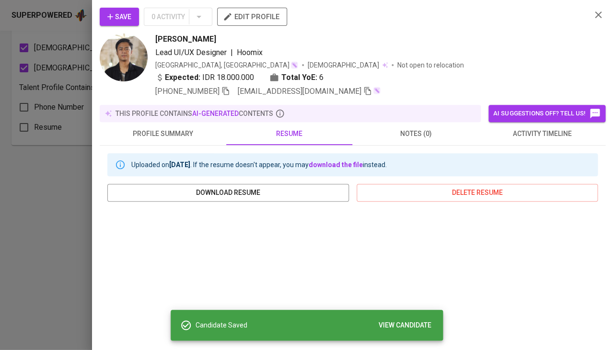
click at [0, 214] on div at bounding box center [306, 175] width 613 height 350
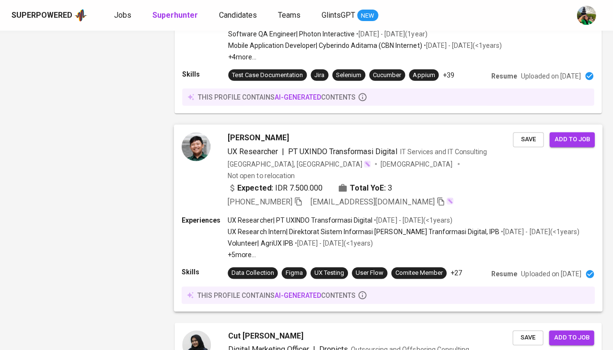
scroll to position [1488, 0]
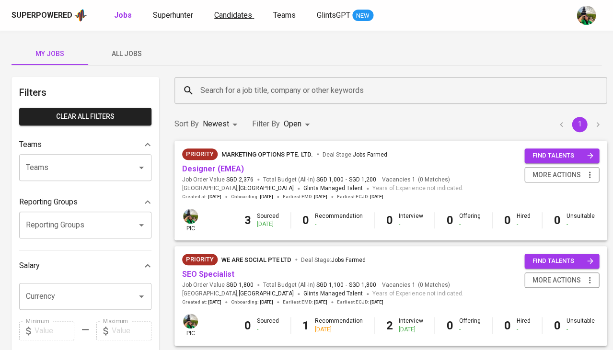
click at [230, 20] on link "Candidates" at bounding box center [234, 16] width 40 height 12
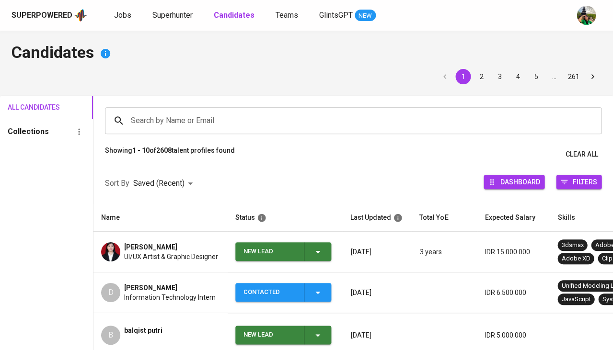
click at [313, 254] on icon "button" at bounding box center [318, 252] width 12 height 12
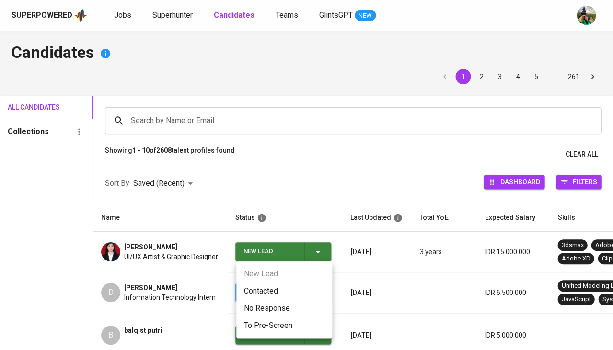
click at [273, 293] on li "Contacted" at bounding box center [284, 291] width 96 height 17
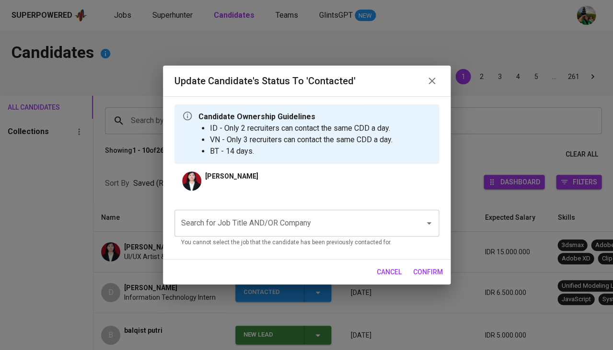
click at [257, 230] on input "Search for Job Title AND/OR Company" at bounding box center [293, 223] width 229 height 18
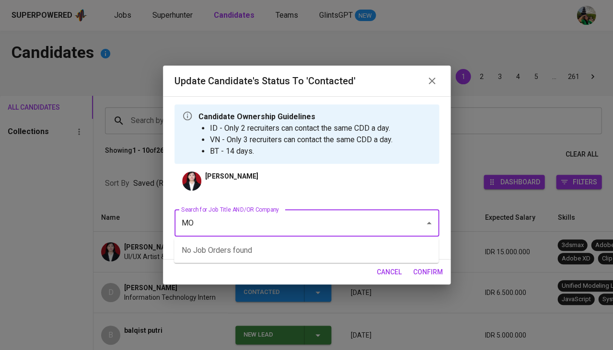
type input "MOI"
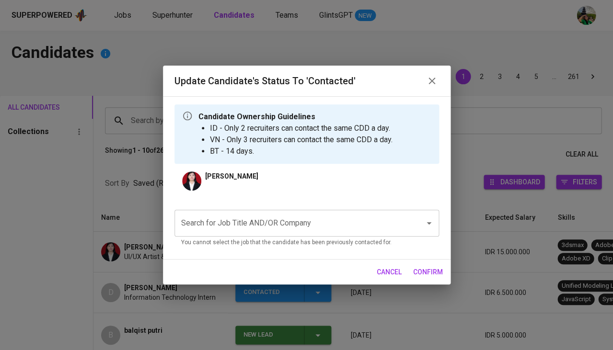
click at [264, 218] on input "Search for Job Title AND/OR Company" at bounding box center [293, 223] width 229 height 18
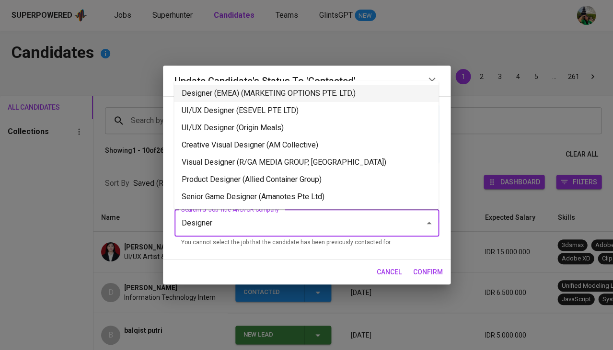
click at [293, 93] on li "Designer (EMEA) (MARKETING OPTIONS PTE. LTD.)" at bounding box center [306, 93] width 265 height 17
type input "Designer"
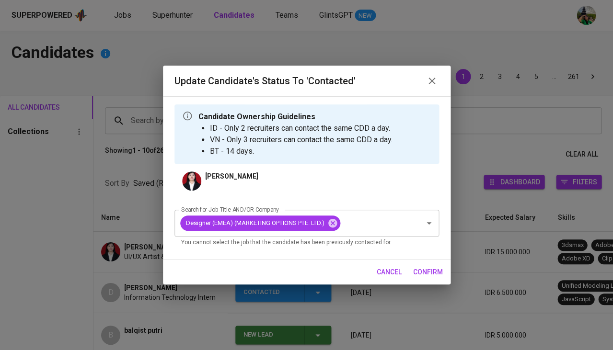
click at [433, 271] on span "confirm" at bounding box center [428, 272] width 30 height 12
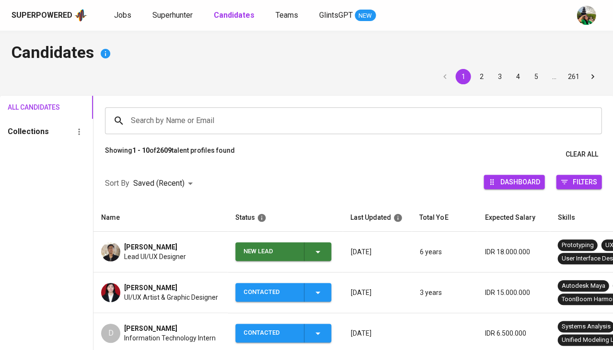
click at [319, 251] on icon "button" at bounding box center [317, 252] width 5 height 2
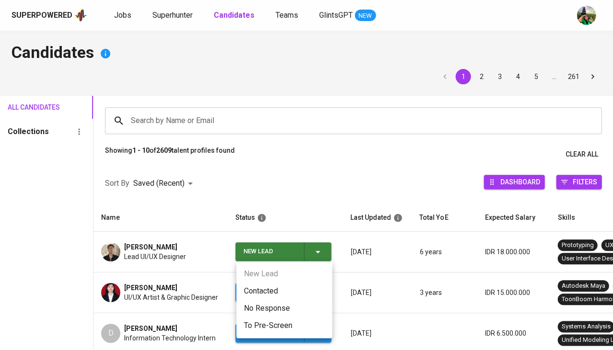
click at [268, 290] on li "Contacted" at bounding box center [284, 291] width 96 height 17
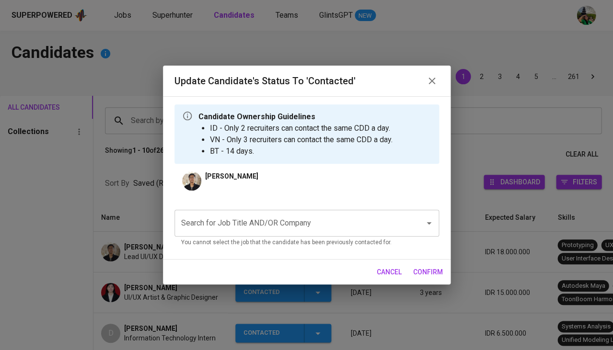
click at [291, 223] on input "Search for Job Title AND/OR Company" at bounding box center [293, 223] width 229 height 18
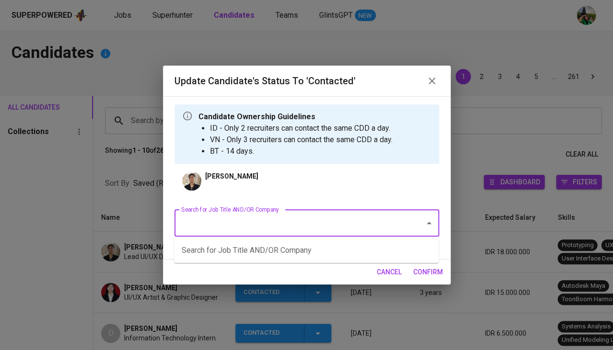
type input "s"
type input "moi"
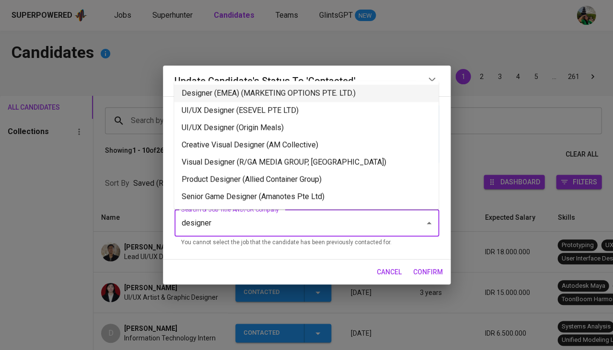
click at [278, 93] on li "Designer (EMEA) (MARKETING OPTIONS PTE. LTD.)" at bounding box center [306, 93] width 265 height 17
type input "designer"
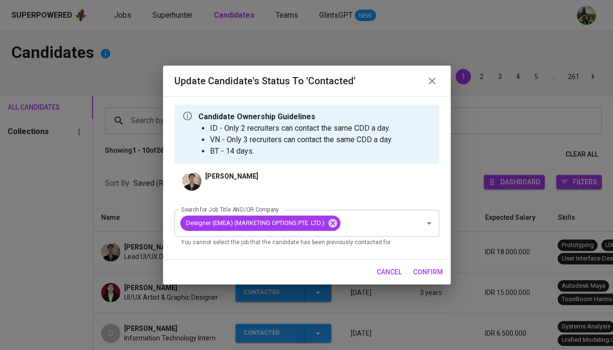
click at [419, 272] on span "confirm" at bounding box center [428, 272] width 30 height 12
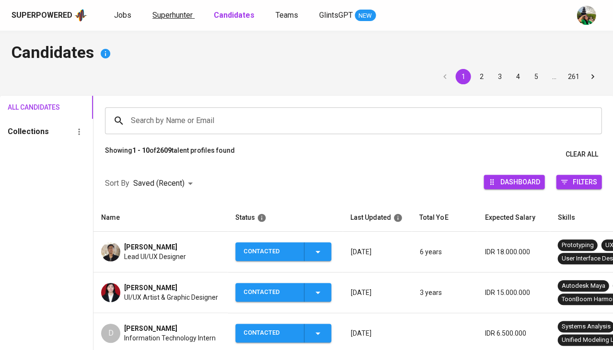
click at [165, 18] on span "Superhunter" at bounding box center [172, 15] width 40 height 9
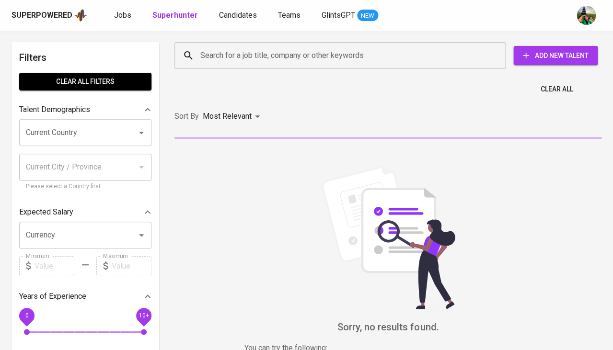
click at [245, 60] on input "Search for a job title, company or other keywords" at bounding box center [342, 55] width 289 height 18
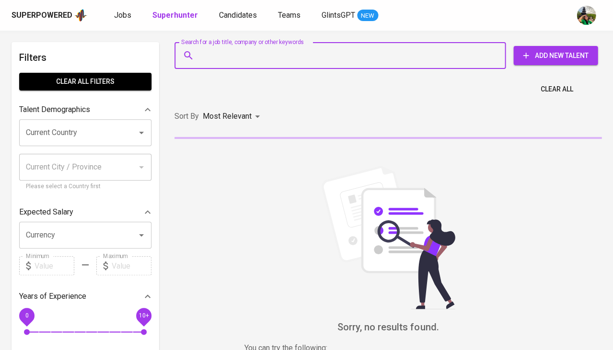
paste input "[EMAIL_ADDRESS][DOMAIN_NAME]"
type input "[EMAIL_ADDRESS][DOMAIN_NAME]"
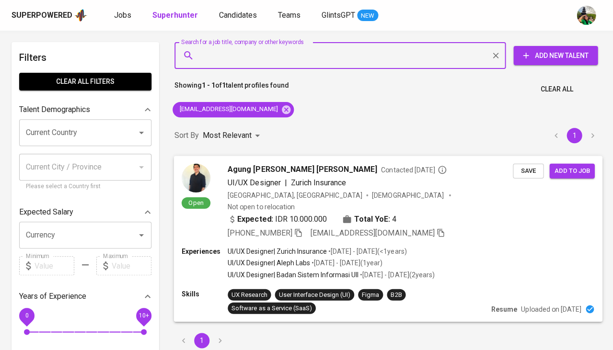
click at [528, 167] on span "Save" at bounding box center [528, 170] width 21 height 11
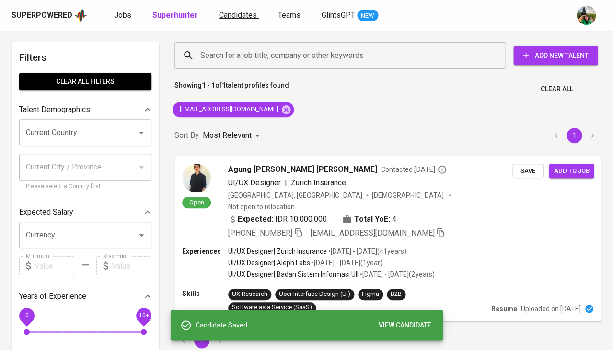
click at [234, 16] on span "Candidates" at bounding box center [238, 15] width 38 height 9
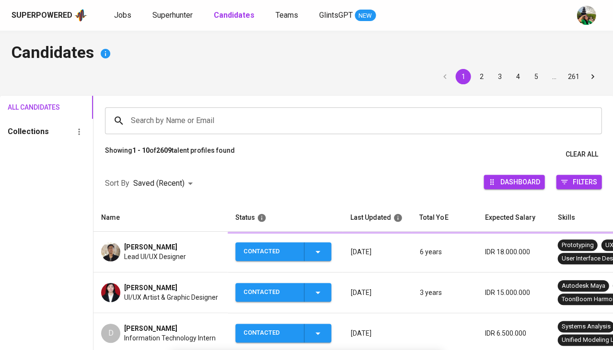
click at [234, 16] on b "Candidates" at bounding box center [234, 15] width 41 height 9
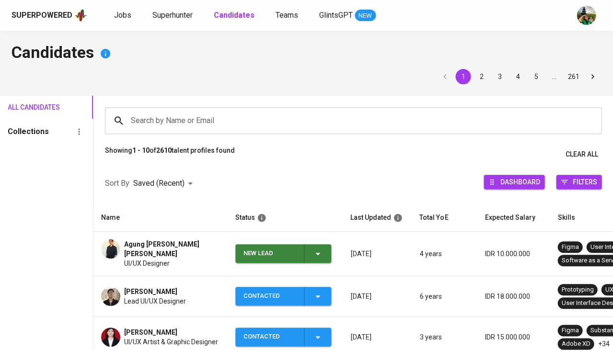
click at [322, 252] on icon "button" at bounding box center [318, 254] width 12 height 12
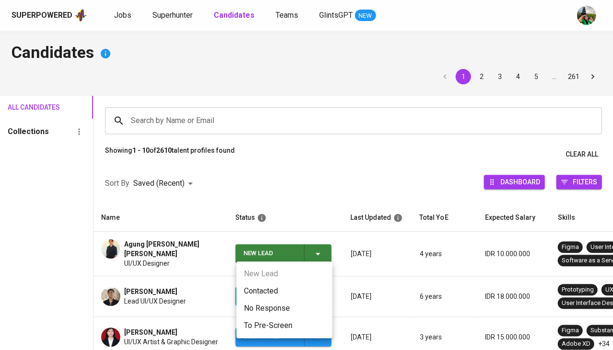
click at [275, 288] on li "Contacted" at bounding box center [284, 291] width 96 height 17
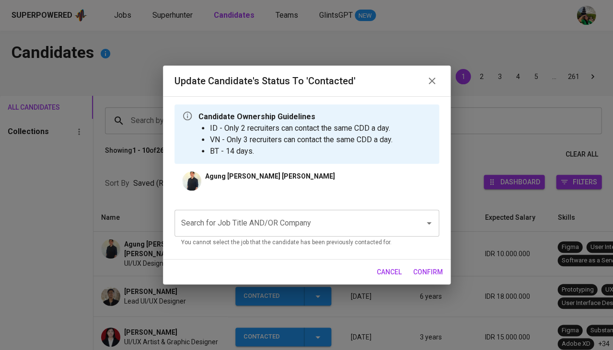
click at [249, 220] on input "Search for Job Title AND/OR Company" at bounding box center [293, 223] width 229 height 18
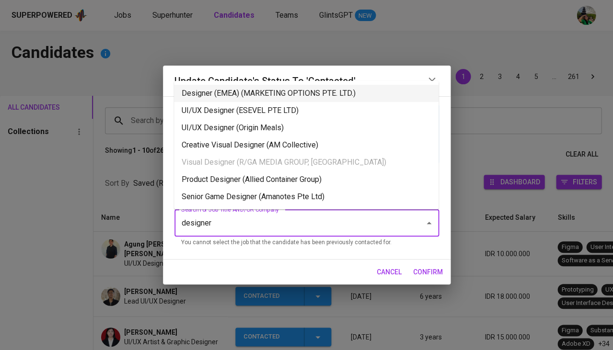
click at [301, 91] on li "Designer (EMEA) (MARKETING OPTIONS PTE. LTD.)" at bounding box center [306, 93] width 265 height 17
type input "designer"
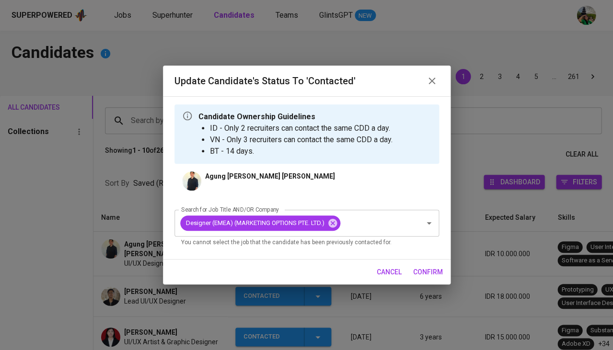
click at [428, 271] on span "confirm" at bounding box center [428, 272] width 30 height 12
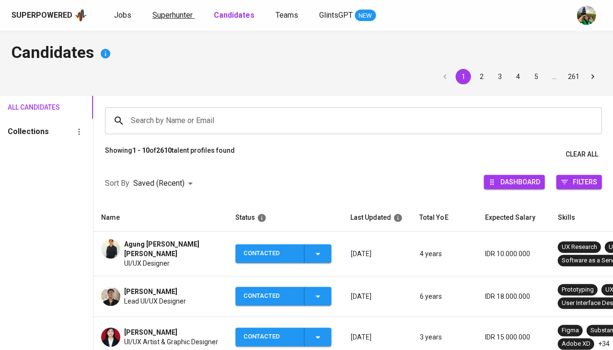
click at [173, 16] on span "Superhunter" at bounding box center [172, 15] width 40 height 9
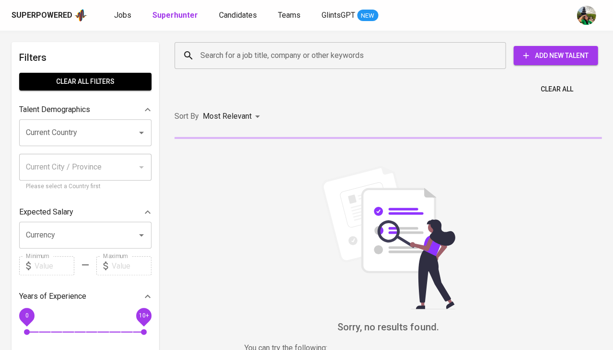
click at [210, 50] on input "Search for a job title, company or other keywords" at bounding box center [342, 55] width 289 height 18
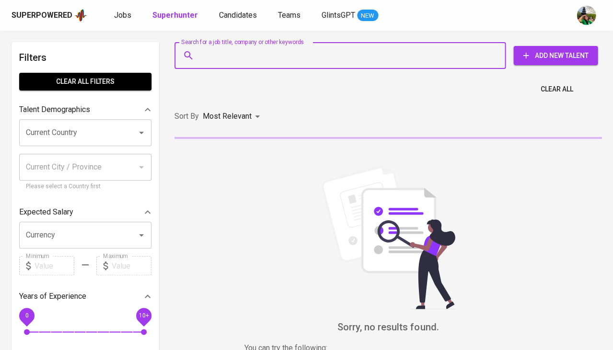
paste input "[DOMAIN_NAME][EMAIL_ADDRESS][DOMAIN_NAME]"
type input "[DOMAIN_NAME][EMAIL_ADDRESS][DOMAIN_NAME]"
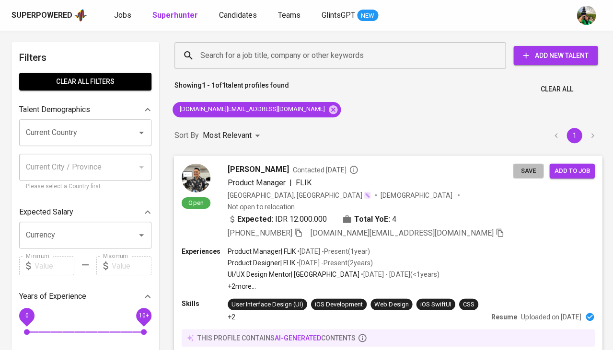
click at [521, 172] on span "Save" at bounding box center [528, 170] width 21 height 11
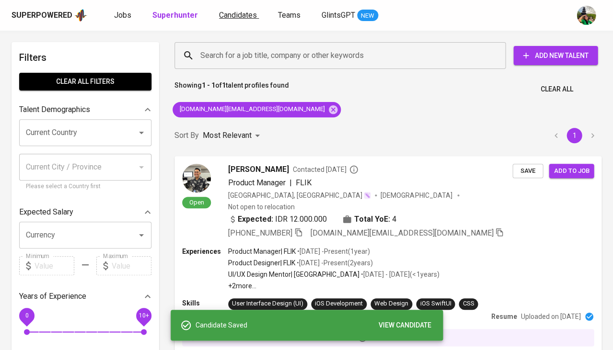
click at [243, 15] on span "Candidates" at bounding box center [238, 15] width 38 height 9
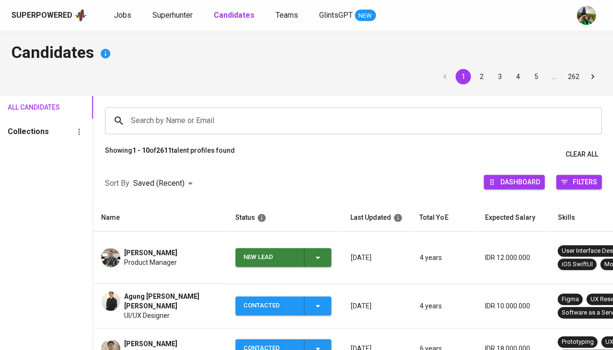
click at [319, 252] on icon "button" at bounding box center [318, 258] width 12 height 12
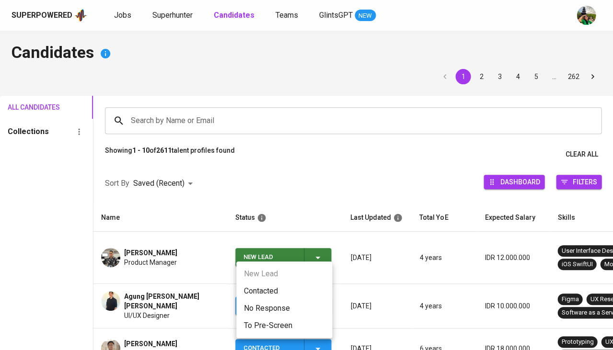
click at [261, 290] on li "Contacted" at bounding box center [284, 291] width 96 height 17
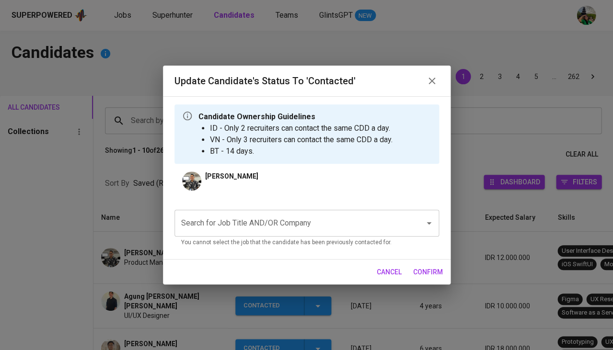
click at [223, 223] on input "Search for Job Title AND/OR Company" at bounding box center [293, 223] width 229 height 18
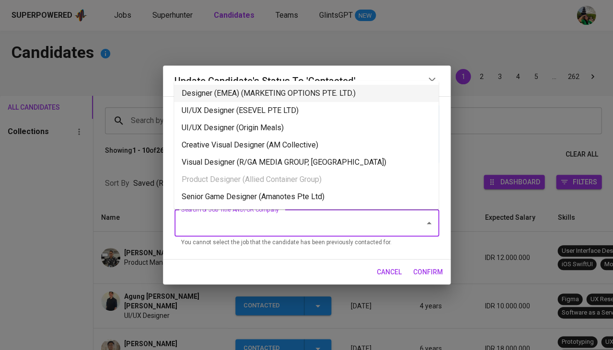
click at [256, 90] on li "Designer (EMEA) (MARKETING OPTIONS PTE. LTD.)" at bounding box center [306, 93] width 265 height 17
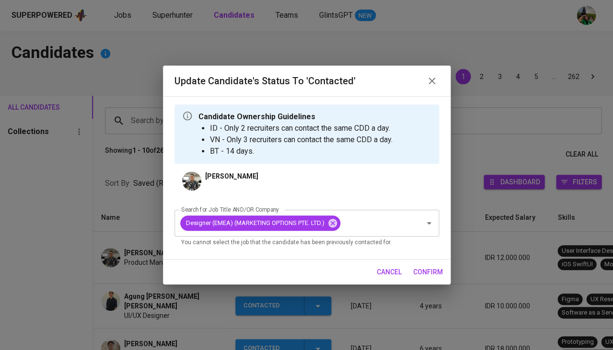
click at [431, 271] on span "confirm" at bounding box center [428, 272] width 30 height 12
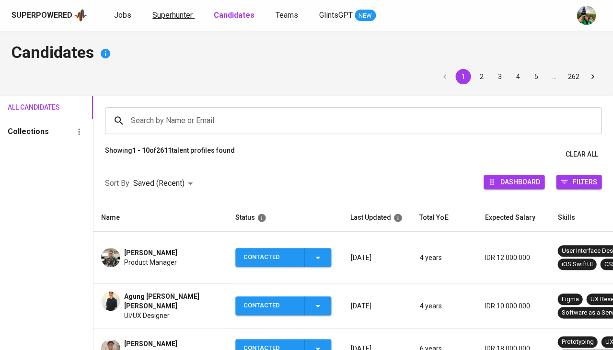
click at [175, 18] on span "Superhunter" at bounding box center [172, 15] width 40 height 9
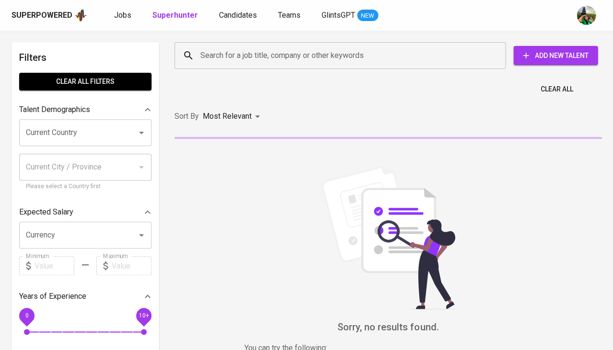
click at [237, 59] on input "Search for a job title, company or other keywords" at bounding box center [342, 55] width 289 height 18
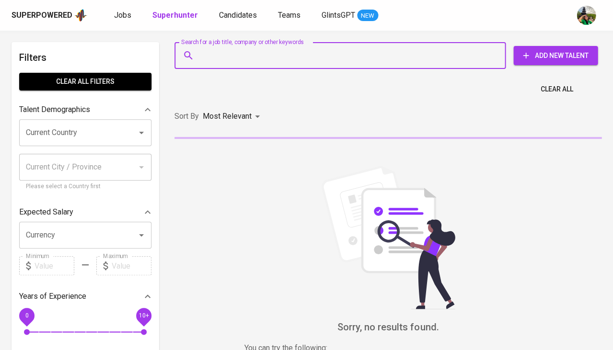
paste input "artdomahardhika@gmail.com"
type input "artdomahardhika@gmail.com"
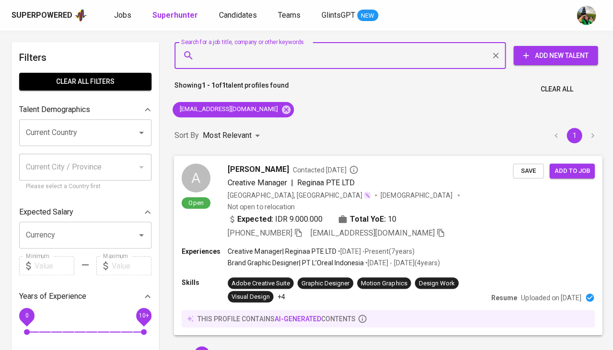
click at [524, 175] on span "Save" at bounding box center [528, 170] width 21 height 11
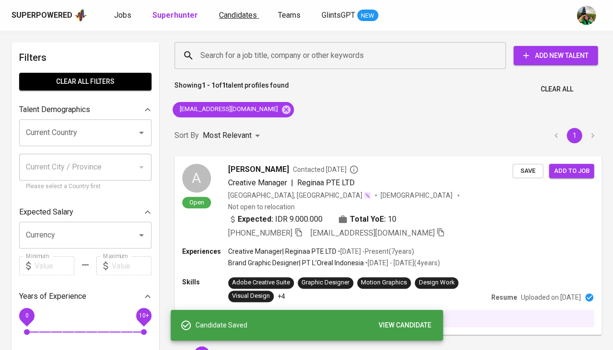
click at [248, 16] on span "Candidates" at bounding box center [238, 15] width 38 height 9
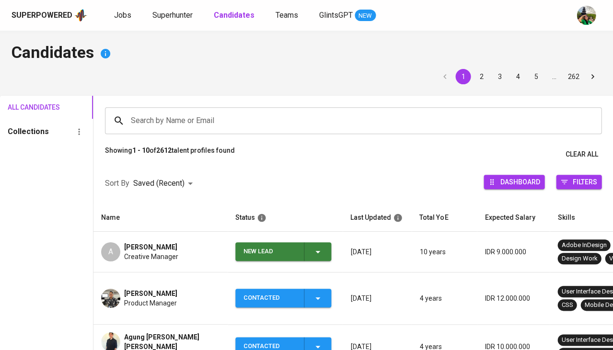
click at [248, 16] on b "Candidates" at bounding box center [234, 15] width 41 height 9
click at [324, 258] on span "New Lead" at bounding box center [283, 252] width 88 height 19
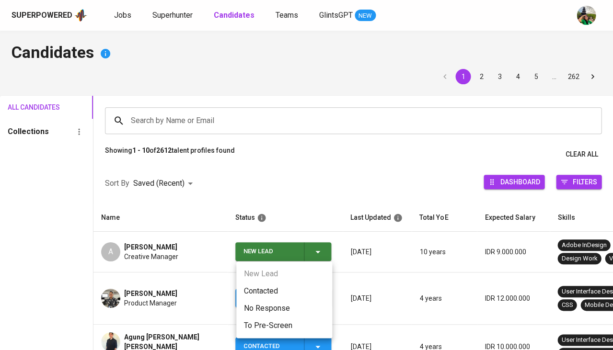
click at [274, 290] on li "Contacted" at bounding box center [284, 291] width 96 height 17
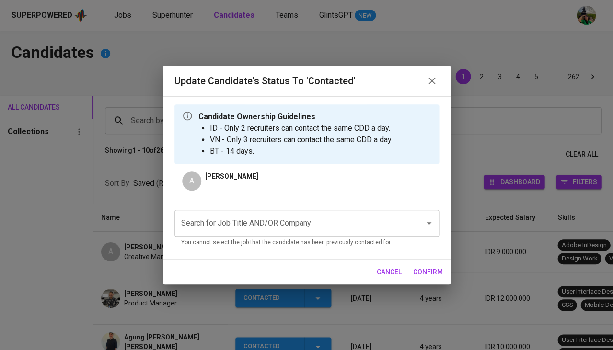
click at [236, 220] on input "Search for Job Title AND/OR Company" at bounding box center [293, 223] width 229 height 18
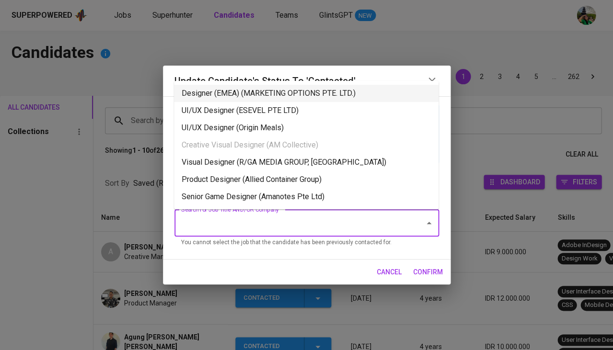
click at [247, 90] on li "Designer (EMEA) (MARKETING OPTIONS PTE. LTD.)" at bounding box center [306, 93] width 265 height 17
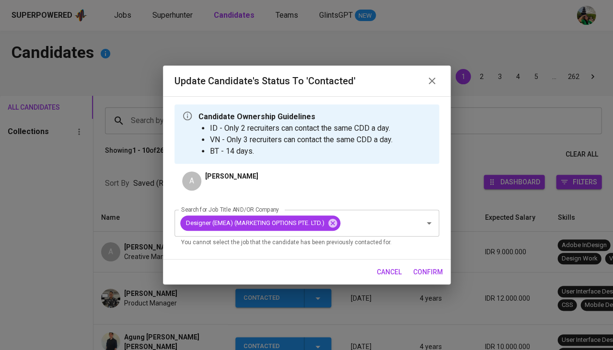
click at [428, 271] on span "confirm" at bounding box center [428, 272] width 30 height 12
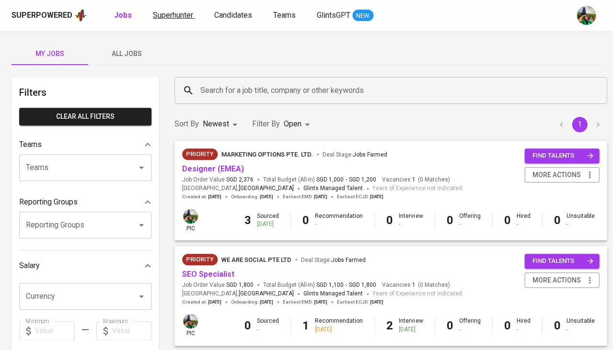
click at [165, 19] on link "Superhunter" at bounding box center [174, 16] width 42 height 12
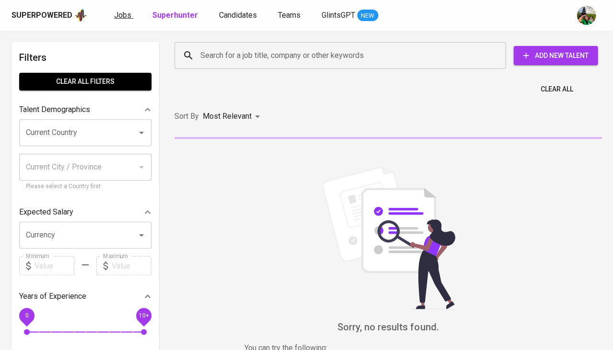
click at [123, 19] on link "Jobs" at bounding box center [123, 16] width 19 height 12
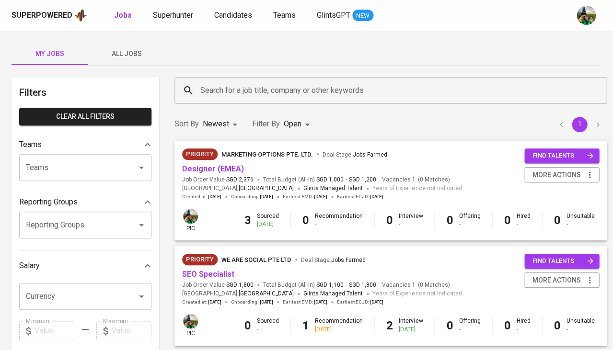
click at [134, 50] on span "All Jobs" at bounding box center [126, 54] width 65 height 12
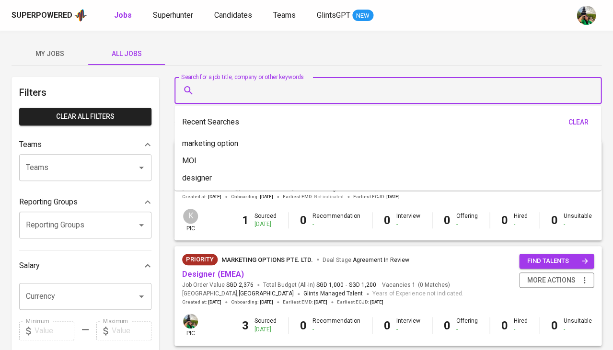
click at [247, 86] on input "Search for a job title, company or other keywords" at bounding box center [390, 90] width 385 height 18
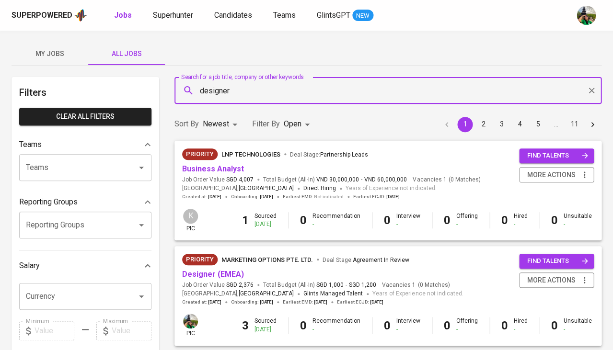
type input "designer"
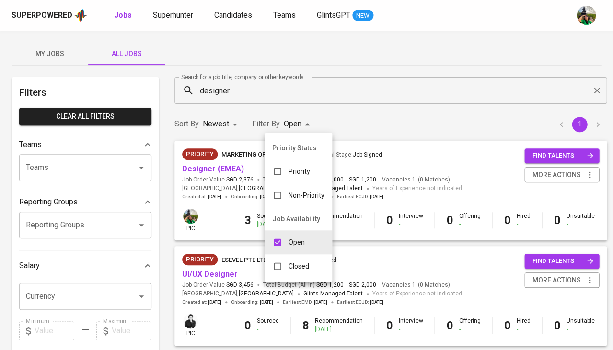
click at [289, 262] on p "Closed" at bounding box center [299, 267] width 21 height 10
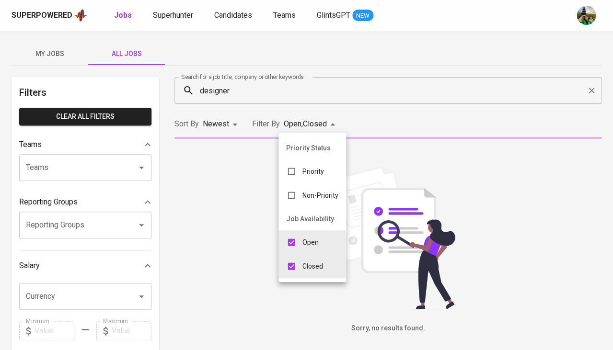
type input "OPEN,CLOSE"
checkbox input "true"
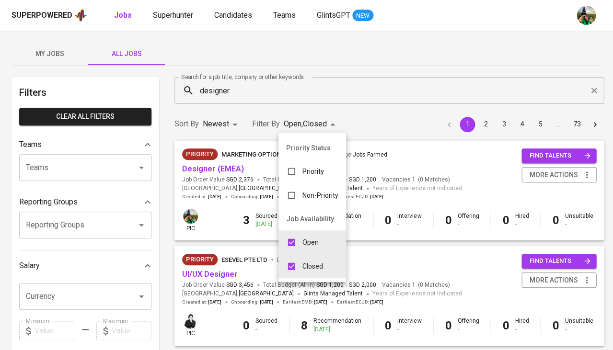
click at [296, 238] on input "checkbox" at bounding box center [291, 242] width 18 height 18
checkbox input "false"
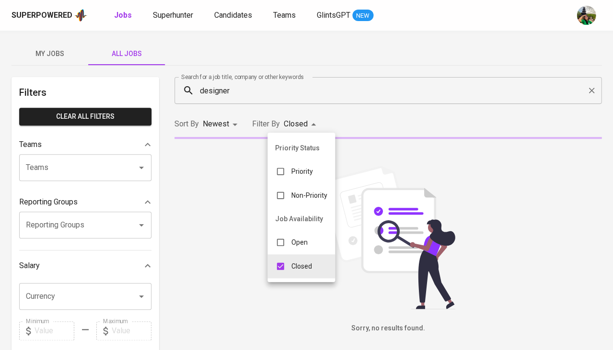
type input "CLOSE"
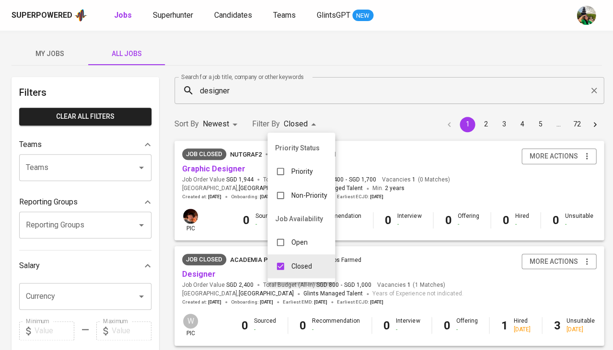
click at [216, 208] on div at bounding box center [306, 175] width 613 height 350
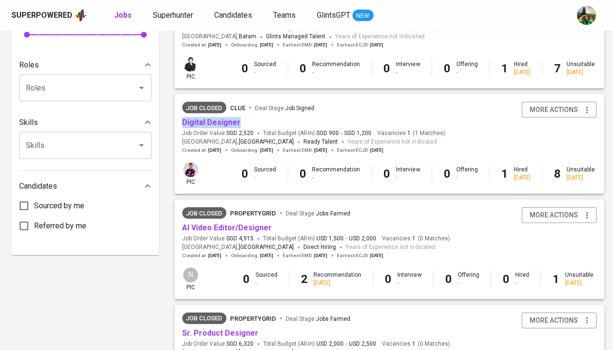
scroll to position [376, 0]
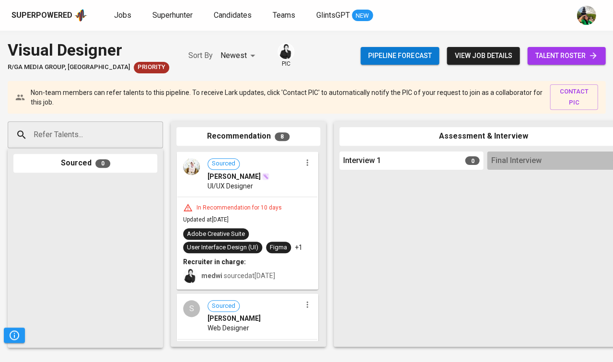
click at [281, 203] on div "In Recommendation for 10 days" at bounding box center [247, 208] width 128 height 10
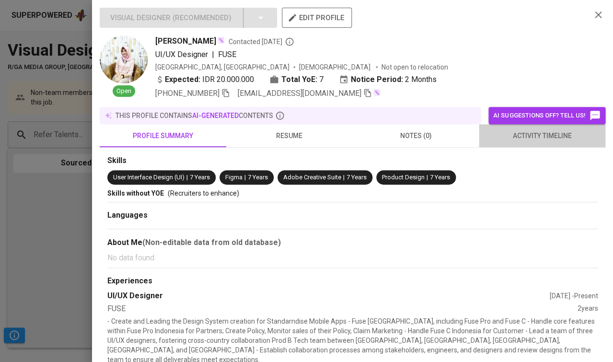
click at [531, 137] on span "activity timeline" at bounding box center [542, 136] width 115 height 12
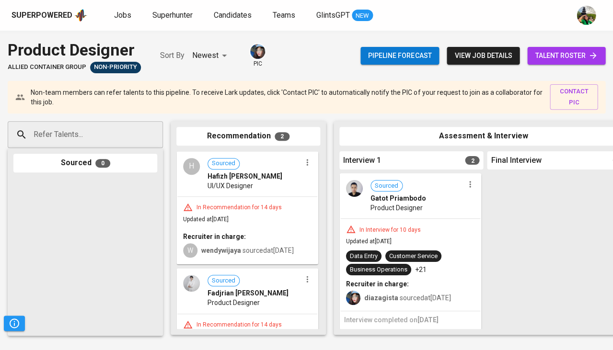
click at [283, 246] on div "wendywijaya sourced at [DATE]" at bounding box center [247, 251] width 93 height 10
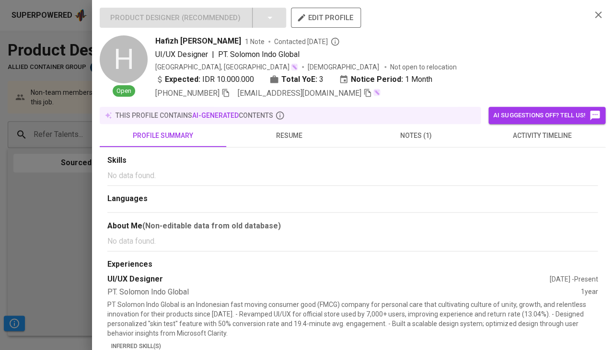
click at [517, 131] on span "activity timeline" at bounding box center [542, 136] width 115 height 12
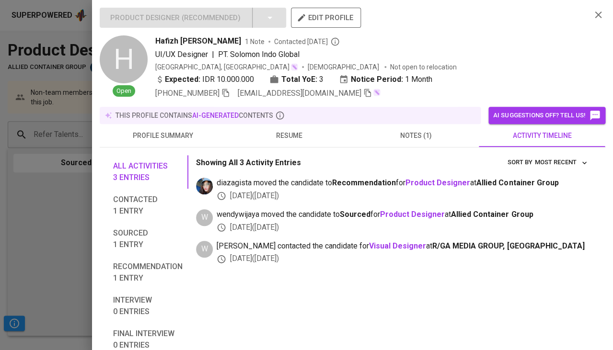
click at [281, 132] on span "resume" at bounding box center [289, 136] width 115 height 12
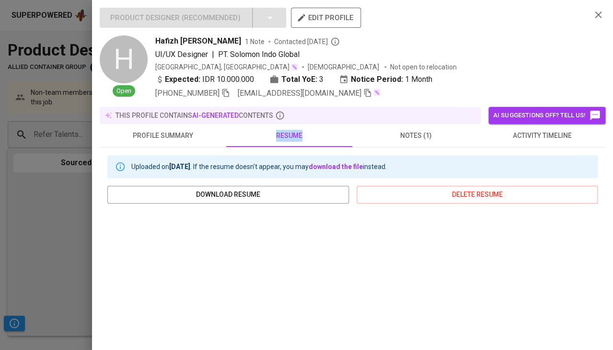
click at [0, 284] on div at bounding box center [306, 175] width 613 height 350
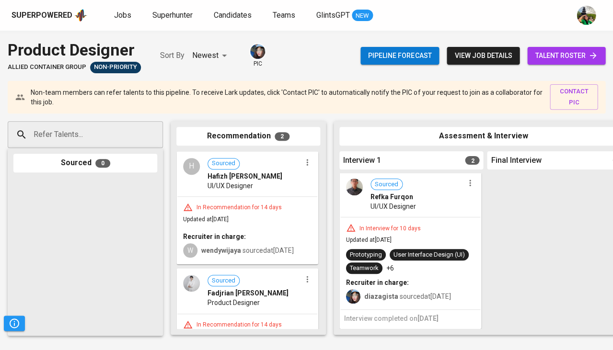
scroll to position [166, 0]
click at [415, 300] on span "diazagista sourced at [DATE]" at bounding box center [407, 297] width 87 height 8
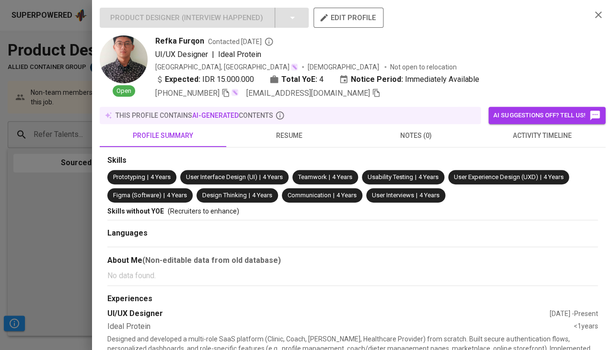
click at [517, 139] on span "activity timeline" at bounding box center [542, 136] width 115 height 12
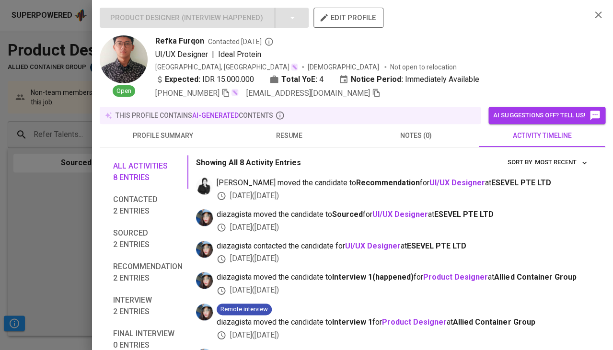
click at [58, 201] on div at bounding box center [306, 175] width 613 height 350
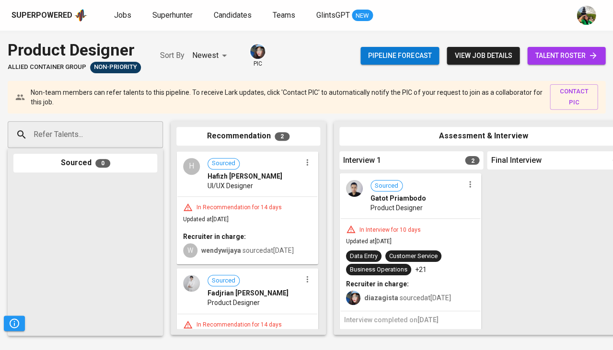
scroll to position [0, 0]
click at [392, 238] on span "Updated at [DATE]" at bounding box center [369, 241] width 46 height 7
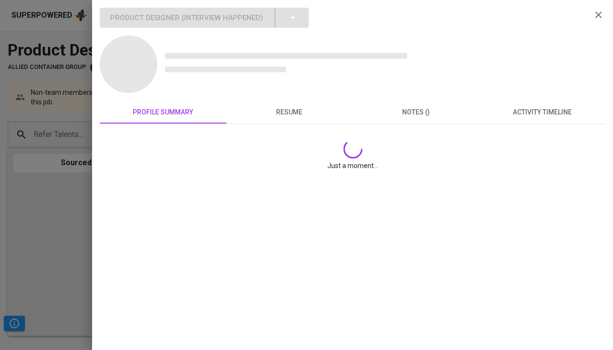
scroll to position [0, 0]
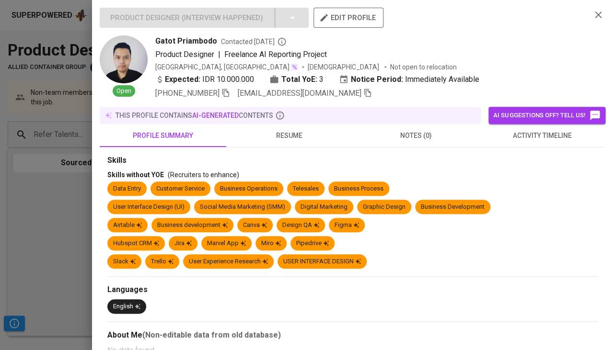
click at [524, 136] on span "activity timeline" at bounding box center [542, 136] width 115 height 12
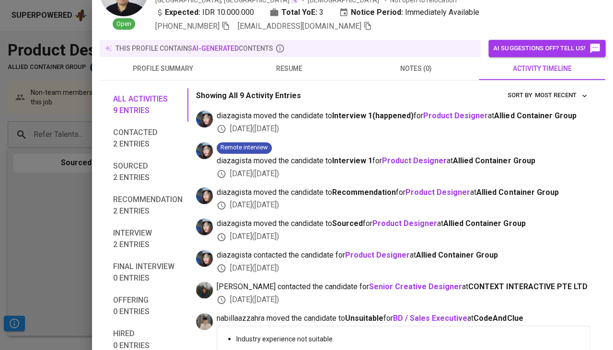
scroll to position [48, 0]
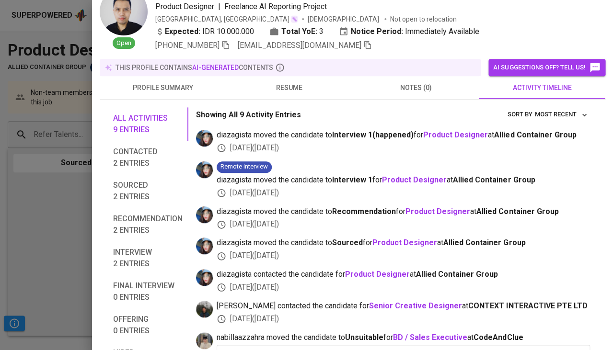
click at [288, 92] on button "resume" at bounding box center [289, 87] width 127 height 23
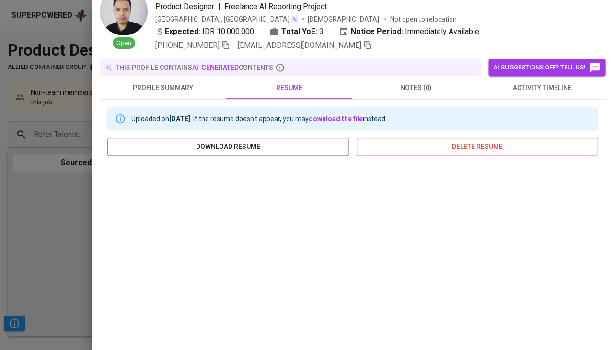
click at [86, 239] on div at bounding box center [306, 175] width 613 height 350
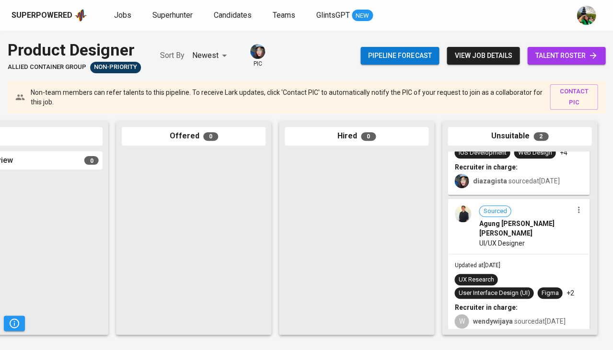
scroll to position [83, 0]
click at [495, 254] on div "Updated at [DATE] UX Research User Interface Design (UI) Figma +2 Recruiter in …" at bounding box center [519, 294] width 140 height 81
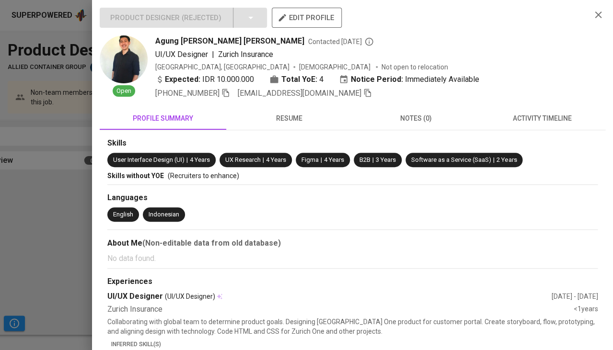
click at [531, 121] on span "activity timeline" at bounding box center [542, 119] width 115 height 12
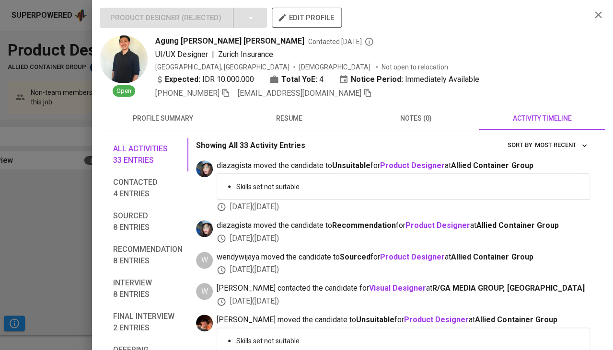
click at [281, 120] on span "resume" at bounding box center [289, 119] width 115 height 12
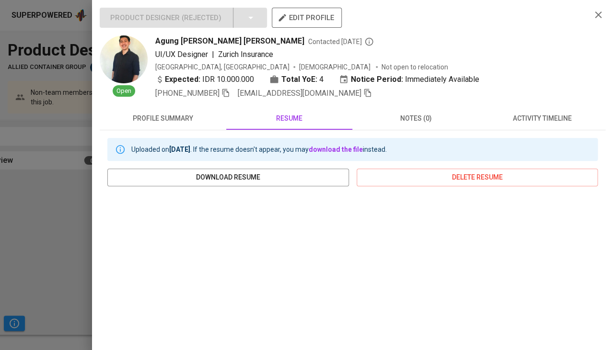
scroll to position [0, 0]
click at [541, 118] on span "activity timeline" at bounding box center [542, 119] width 115 height 12
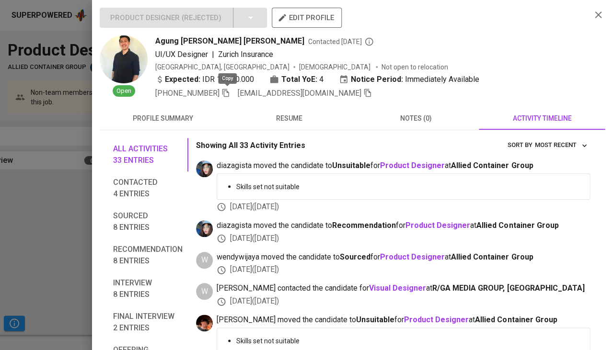
click at [228, 93] on icon "button" at bounding box center [225, 93] width 9 height 9
click at [363, 93] on icon "button" at bounding box center [367, 93] width 9 height 9
click at [92, 177] on div "Product Designer ( Rejected ) edit profile Open Agung [PERSON_NAME] [PERSON_NAM…" at bounding box center [352, 175] width 521 height 350
click at [66, 198] on div at bounding box center [306, 175] width 613 height 350
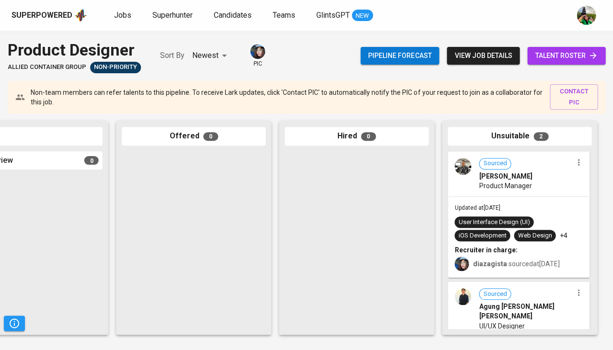
click at [513, 199] on div "Updated at [DATE] User Interface Design (UI) iOS Development Web Design +4 Recr…" at bounding box center [519, 237] width 140 height 81
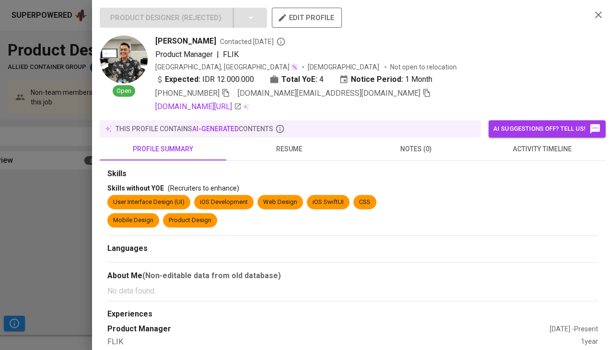
click at [294, 147] on span "resume" at bounding box center [289, 149] width 115 height 12
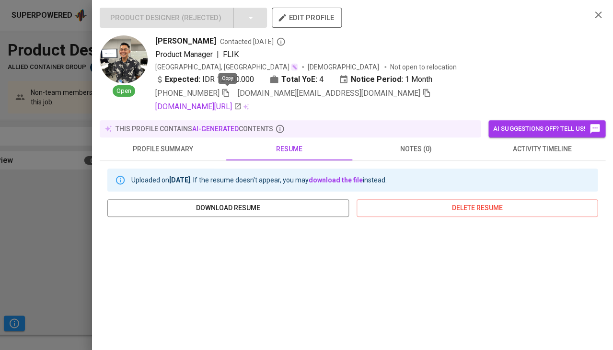
click at [229, 93] on icon "button" at bounding box center [225, 93] width 9 height 9
click at [422, 92] on icon "button" at bounding box center [426, 93] width 9 height 9
click at [43, 261] on div at bounding box center [306, 175] width 613 height 350
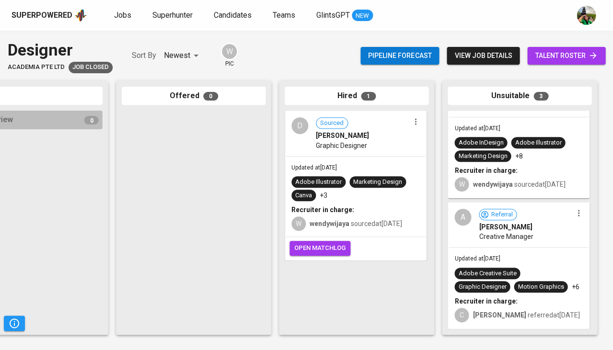
scroll to position [173, 0]
click at [481, 230] on span "Artdo Mahardhika" at bounding box center [505, 227] width 53 height 10
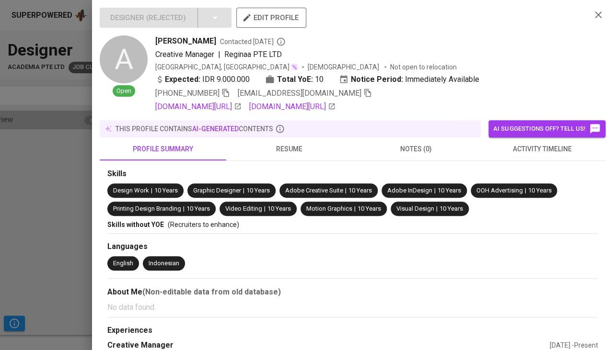
click at [287, 150] on span "resume" at bounding box center [289, 149] width 115 height 12
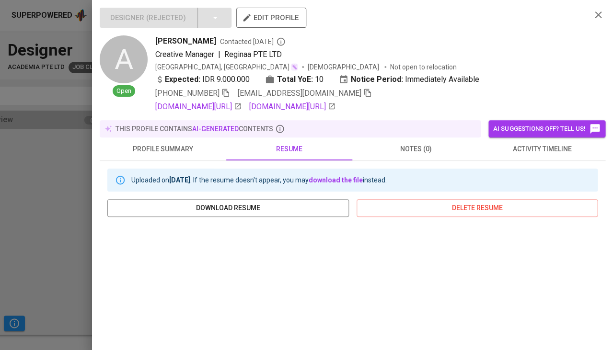
scroll to position [0, 0]
click at [229, 91] on icon "button" at bounding box center [225, 93] width 7 height 8
click at [224, 89] on icon "button" at bounding box center [225, 93] width 9 height 9
click at [363, 92] on icon "button" at bounding box center [367, 93] width 9 height 9
click at [13, 179] on div at bounding box center [306, 175] width 613 height 350
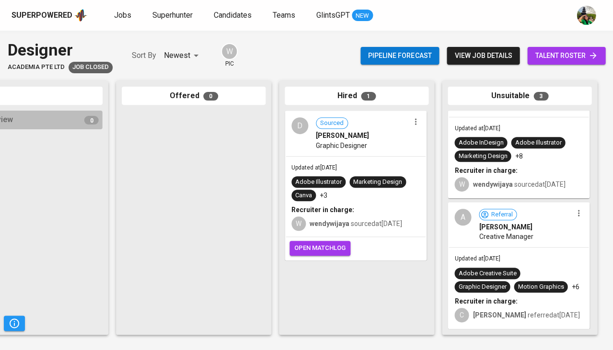
click at [340, 157] on div "Updated at Jul 30, 2025 Adobe Illustrator Marketing Design Canva +3 Recruiter i…" at bounding box center [356, 197] width 140 height 81
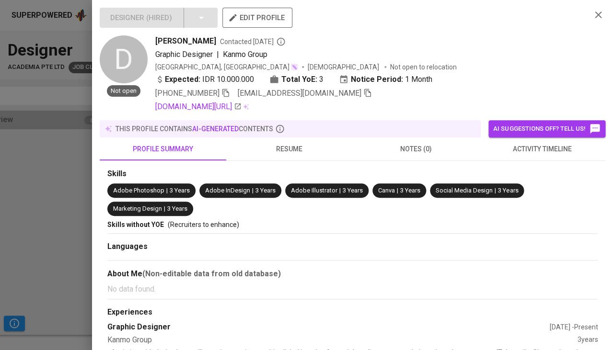
click at [549, 144] on span "activity timeline" at bounding box center [542, 149] width 115 height 12
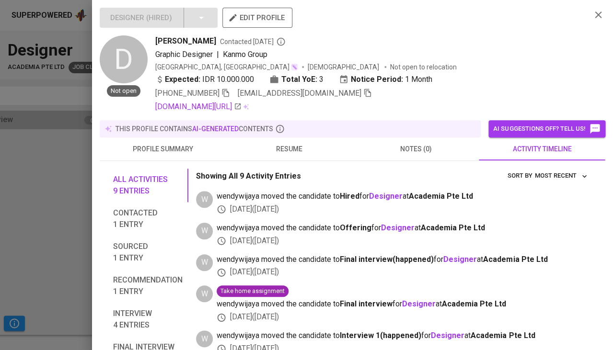
click at [282, 143] on span "resume" at bounding box center [289, 149] width 115 height 12
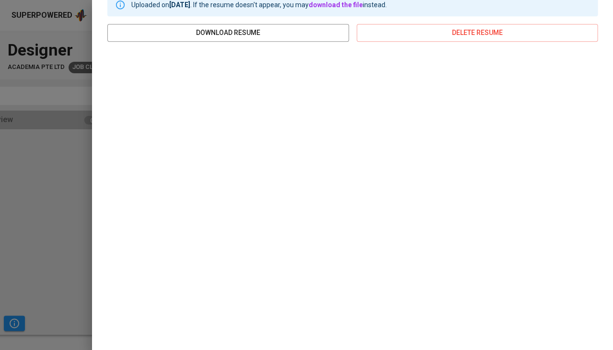
scroll to position [175, 0]
click at [93, 190] on div "Designer ( Hired ) edit profile D Not open Dea Gabriela Contacted 1 month ago G…" at bounding box center [352, 175] width 521 height 350
click at [62, 179] on div at bounding box center [306, 175] width 613 height 350
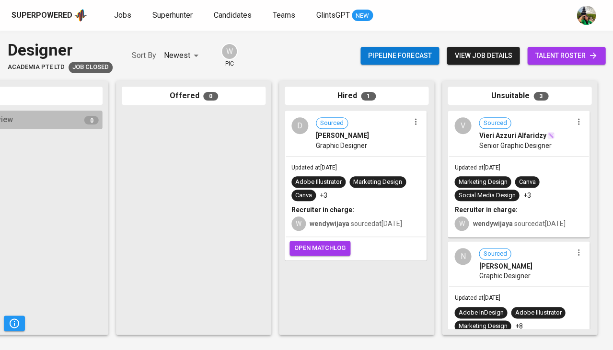
scroll to position [0, 0]
click at [466, 190] on div "Social Media Design" at bounding box center [486, 196] width 65 height 12
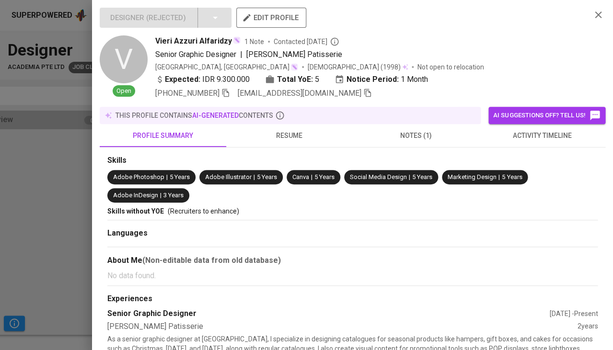
click at [286, 130] on span "resume" at bounding box center [289, 136] width 115 height 12
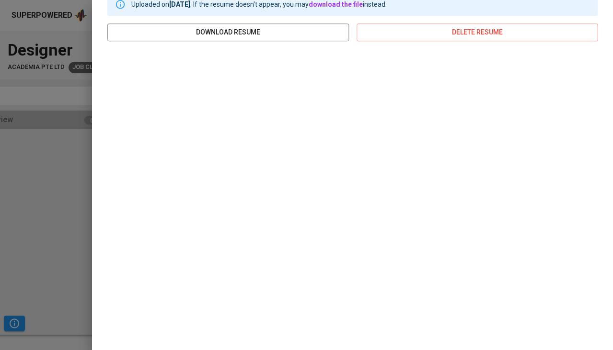
scroll to position [162, 0]
click at [14, 235] on div at bounding box center [306, 175] width 613 height 350
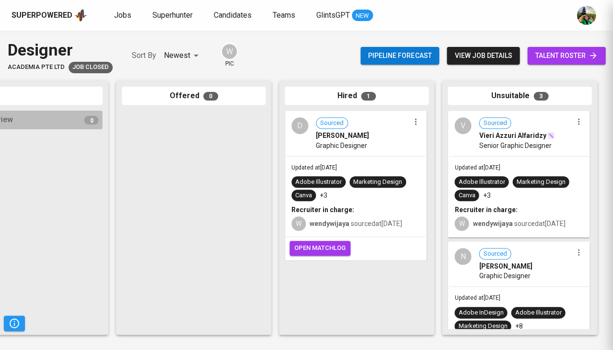
scroll to position [0, 0]
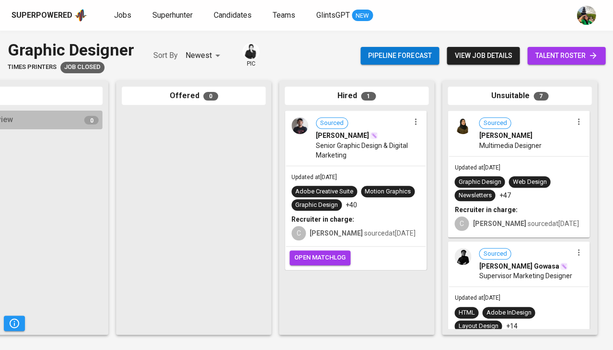
scroll to position [0, 529]
click at [365, 161] on div "Sourced [PERSON_NAME] Senior Graphic Design & Digital Marketing" at bounding box center [356, 139] width 140 height 54
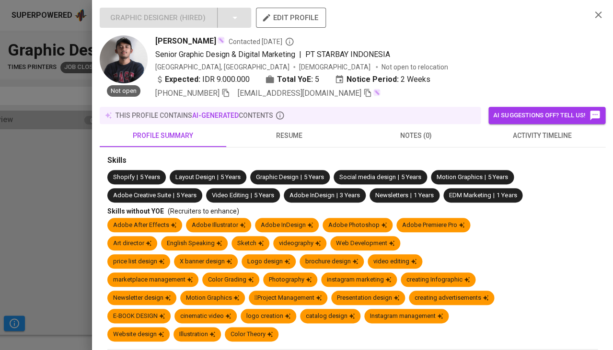
click at [294, 130] on span "resume" at bounding box center [289, 136] width 115 height 12
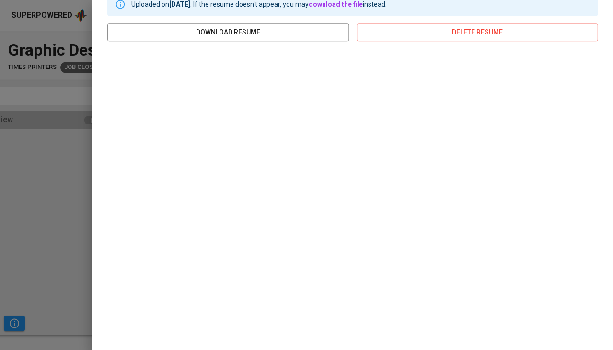
scroll to position [162, 0]
click at [64, 161] on div at bounding box center [306, 175] width 613 height 350
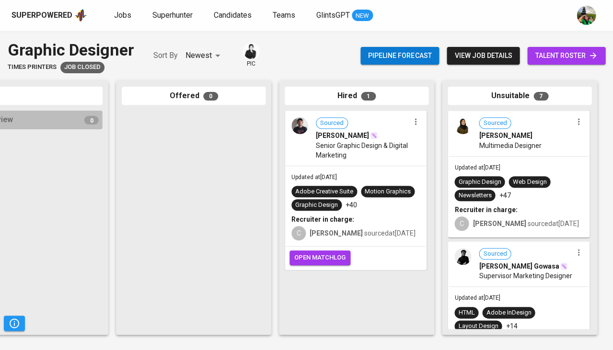
scroll to position [0, 0]
click at [505, 183] on div "Graphic Design Web Design Newsletters +47" at bounding box center [518, 188] width 128 height 25
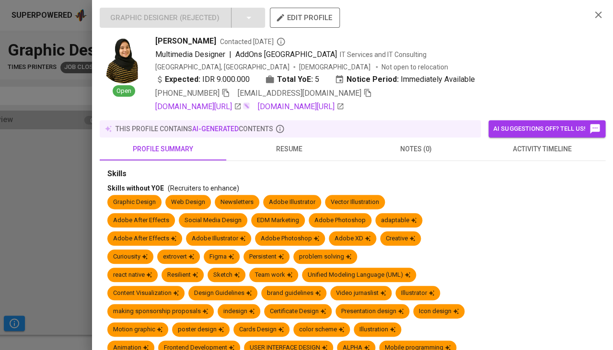
click at [60, 147] on div at bounding box center [306, 175] width 613 height 350
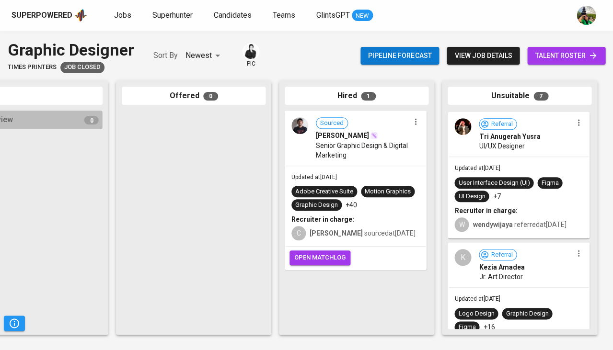
scroll to position [638, 0]
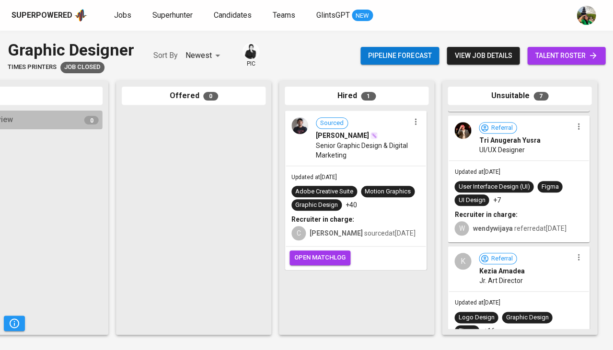
click at [524, 145] on span "Tri Anugerah Yusra" at bounding box center [509, 141] width 61 height 10
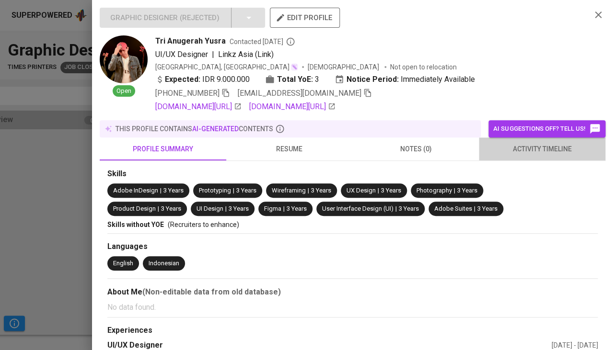
click at [518, 155] on span "activity timeline" at bounding box center [542, 149] width 115 height 12
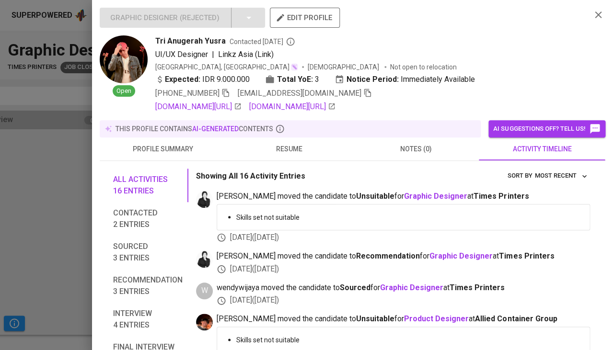
scroll to position [56, 0]
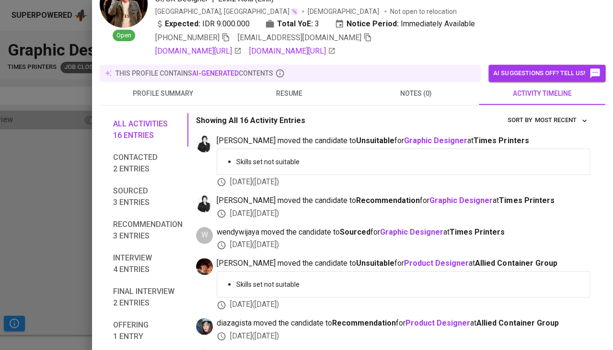
click at [284, 100] on span "resume" at bounding box center [289, 94] width 115 height 12
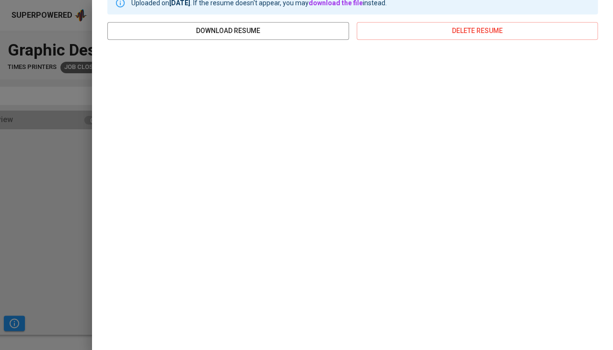
scroll to position [186, 0]
click at [33, 233] on div at bounding box center [306, 175] width 613 height 350
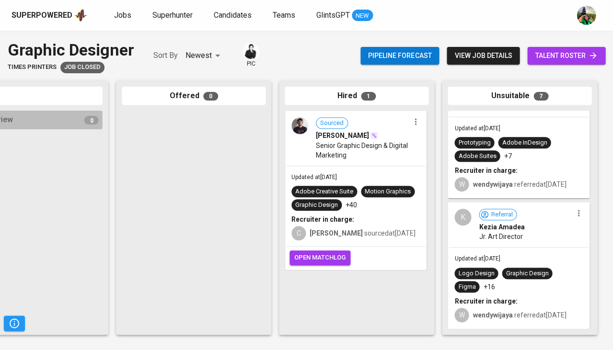
scroll to position [0, 0]
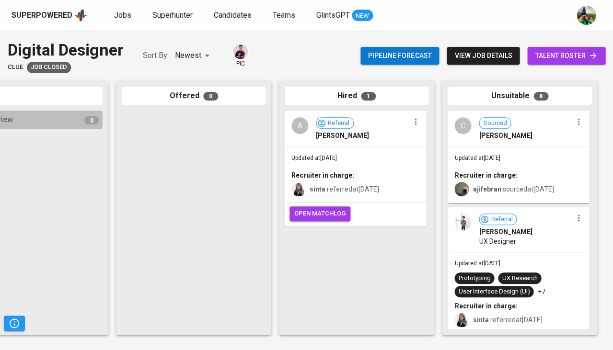
click at [346, 149] on div "Updated at [DATE] Recruiter in charge: sinta referred at [DATE]" at bounding box center [356, 175] width 140 height 56
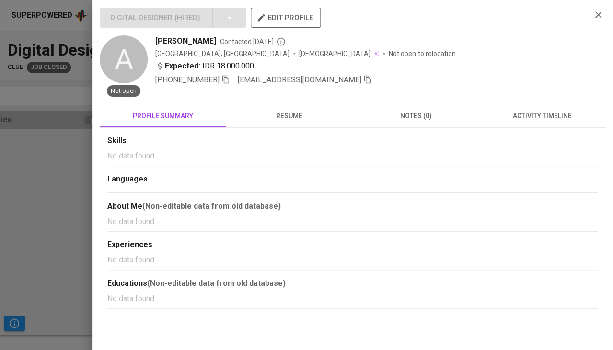
click at [527, 121] on span "activity timeline" at bounding box center [542, 116] width 115 height 12
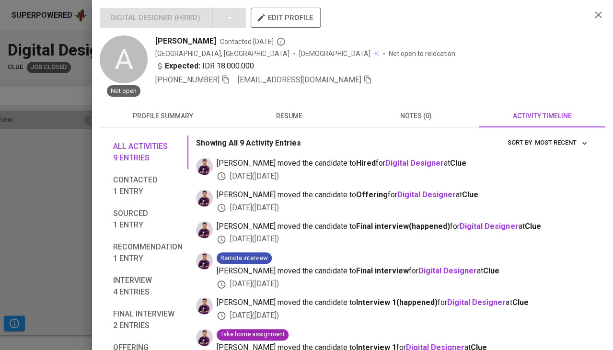
click at [295, 120] on span "resume" at bounding box center [289, 116] width 115 height 12
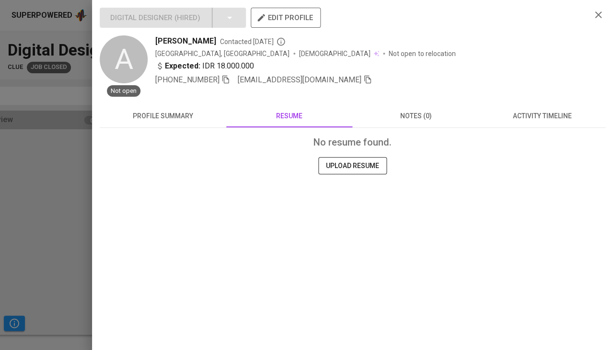
click at [173, 121] on span "profile summary" at bounding box center [162, 116] width 115 height 12
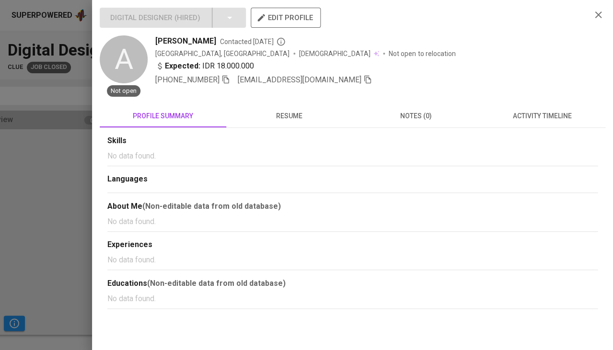
click at [186, 39] on span "[PERSON_NAME]" at bounding box center [185, 41] width 61 height 12
copy span "[PERSON_NAME]"
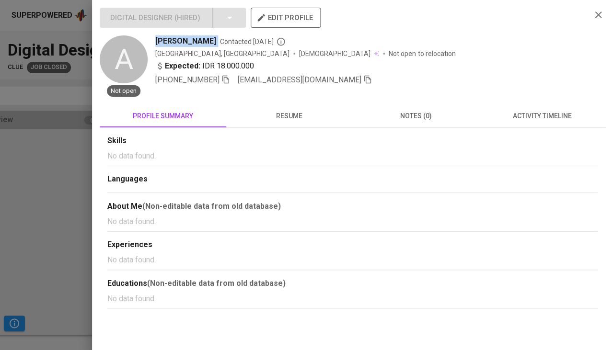
click at [48, 161] on div at bounding box center [306, 175] width 613 height 350
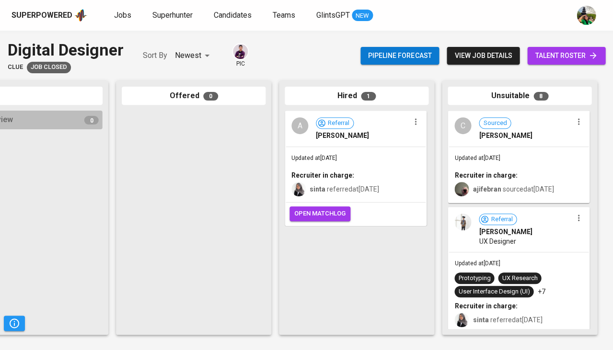
click at [527, 185] on div "ajifebran sourced at [DATE]" at bounding box center [513, 190] width 81 height 10
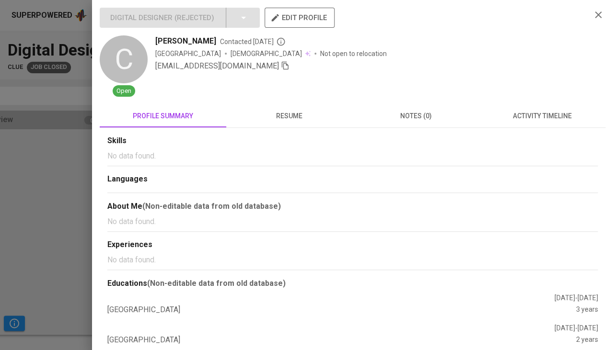
click at [311, 131] on div "Skills No data found. Languages About Me (Non-editable data from old database) …" at bounding box center [353, 241] width 506 height 226
click at [292, 121] on span "resume" at bounding box center [289, 116] width 115 height 12
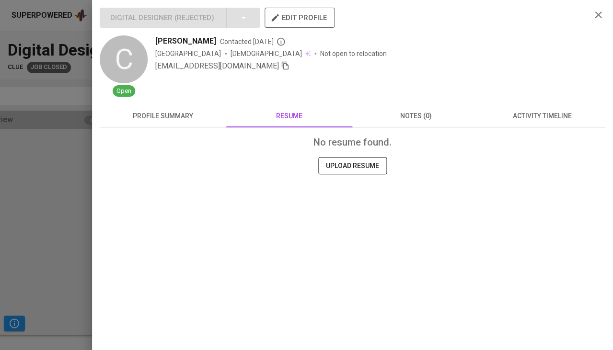
click at [527, 130] on div "No resume found. UPLOAD RESUME" at bounding box center [353, 180] width 506 height 104
click at [528, 121] on span "activity timeline" at bounding box center [542, 116] width 115 height 12
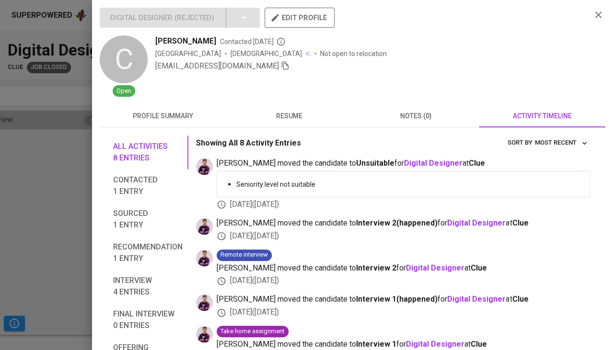
click at [169, 40] on span "[PERSON_NAME]" at bounding box center [185, 41] width 61 height 12
copy span "[PERSON_NAME]"
click at [22, 191] on div at bounding box center [306, 175] width 613 height 350
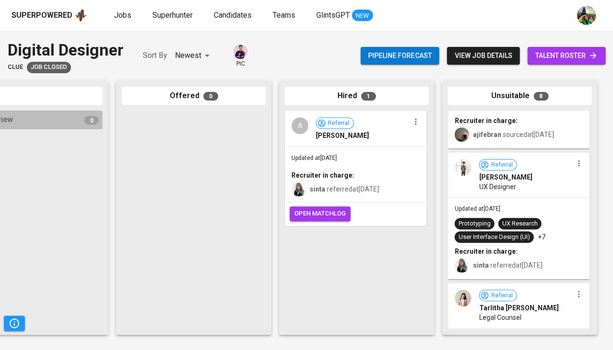
scroll to position [56, 0]
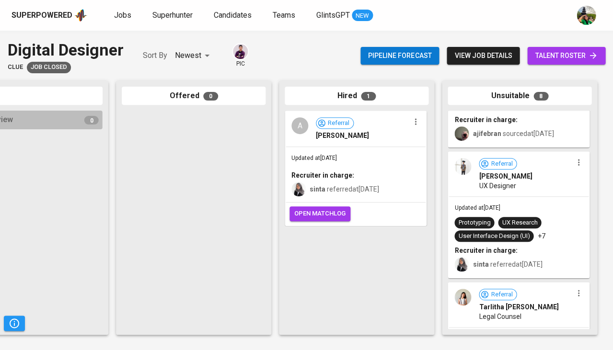
click at [520, 201] on div "Updated at [DATE] Prototyping UX Research User Interface Design (UI) +7 Recruit…" at bounding box center [519, 237] width 140 height 81
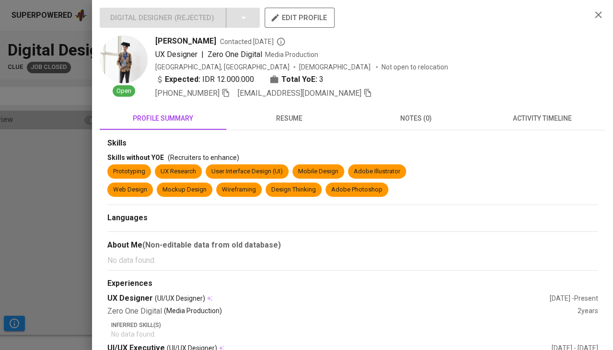
click at [543, 113] on span "activity timeline" at bounding box center [542, 119] width 115 height 12
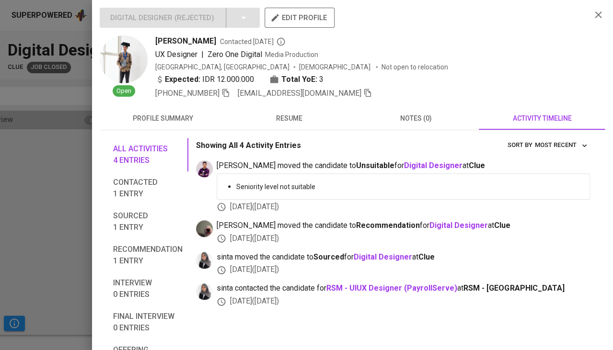
click at [291, 107] on button "resume" at bounding box center [289, 118] width 127 height 23
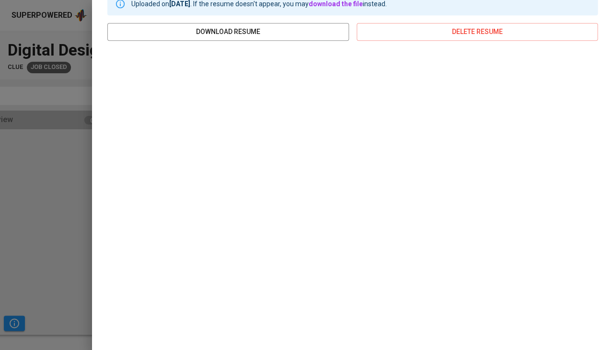
scroll to position [144, 0]
click at [105, 194] on div "Uploaded on [DATE] . If the resume doesn't appear, you may download the file in…" at bounding box center [353, 161] width 506 height 351
click at [69, 192] on div at bounding box center [306, 175] width 613 height 350
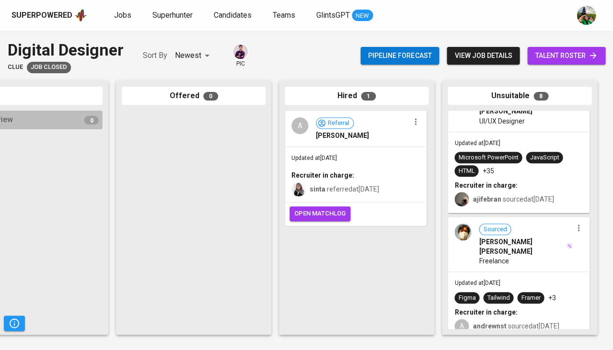
scroll to position [764, 0]
click at [524, 231] on span "Sourced [PERSON_NAME] [PERSON_NAME]" at bounding box center [525, 240] width 93 height 33
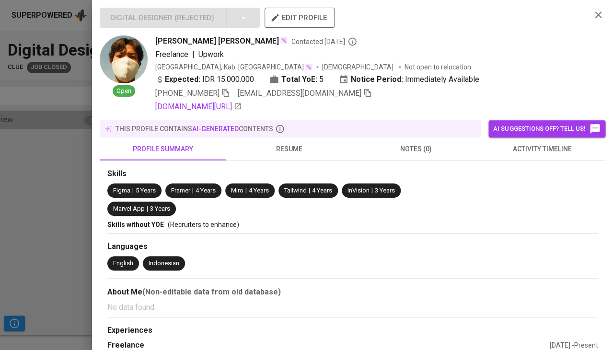
click at [525, 148] on span "activity timeline" at bounding box center [542, 149] width 115 height 12
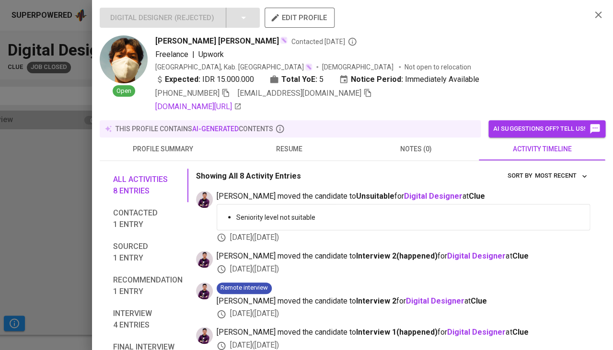
click at [278, 143] on span "resume" at bounding box center [289, 149] width 115 height 12
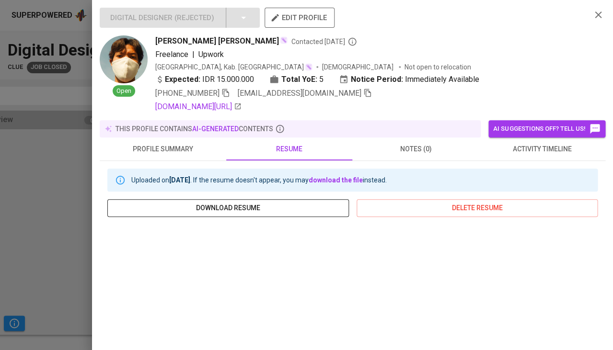
scroll to position [0, 0]
click at [529, 153] on button "activity timeline" at bounding box center [542, 149] width 127 height 23
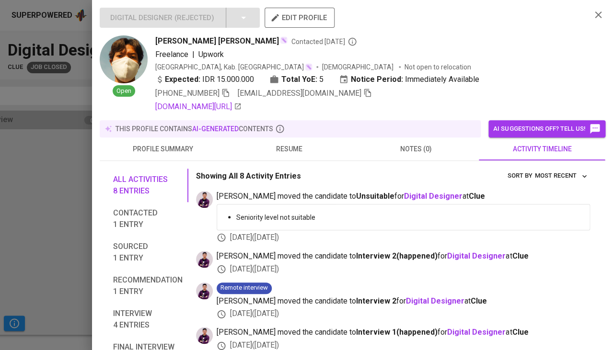
click at [225, 96] on span "+62 821-2474-7385" at bounding box center [192, 94] width 75 height 12
click at [230, 93] on icon "button" at bounding box center [225, 93] width 9 height 9
click at [363, 93] on icon "button" at bounding box center [367, 93] width 9 height 9
click at [17, 219] on div at bounding box center [306, 175] width 613 height 350
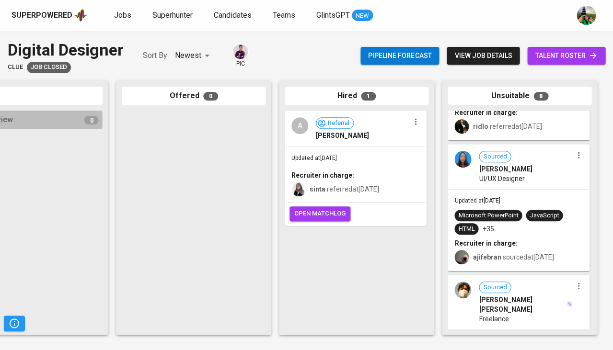
scroll to position [700, 0]
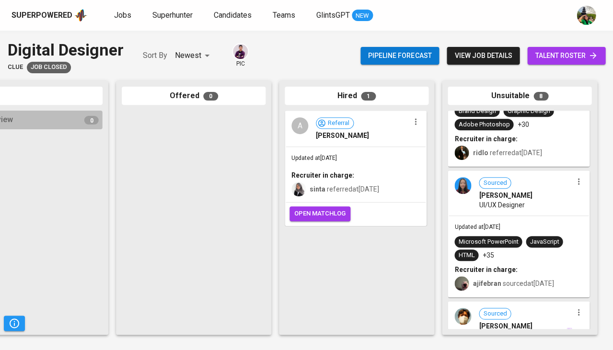
click at [521, 243] on div "Microsoft PowerPoint JavaScript HTML +35" at bounding box center [518, 248] width 128 height 25
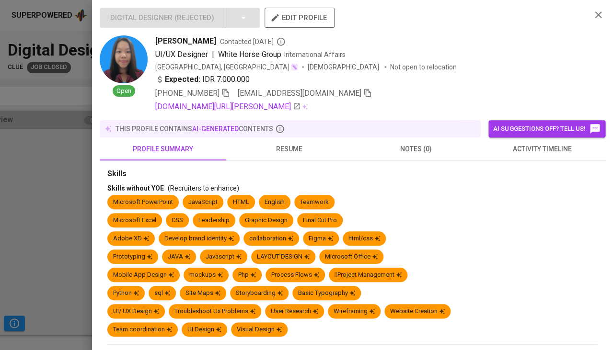
click at [537, 145] on span "activity timeline" at bounding box center [542, 149] width 115 height 12
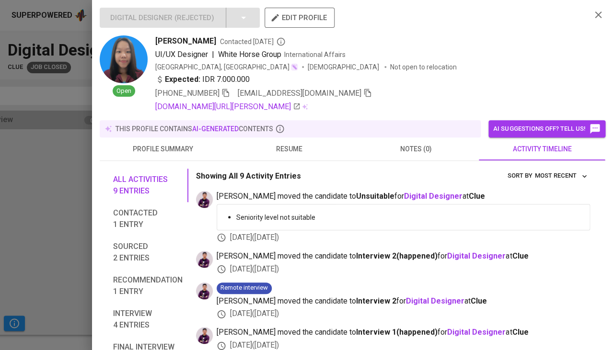
click at [289, 151] on span "resume" at bounding box center [289, 149] width 115 height 12
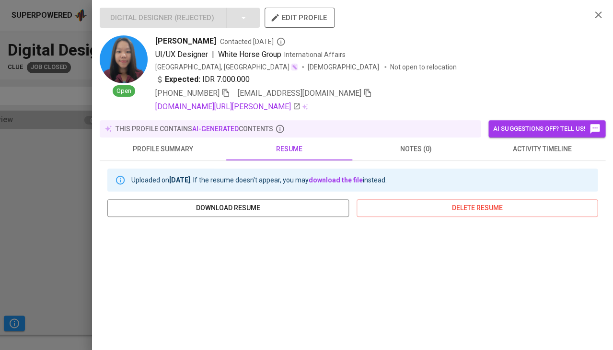
scroll to position [0, 0]
click at [527, 158] on button "activity timeline" at bounding box center [542, 149] width 127 height 23
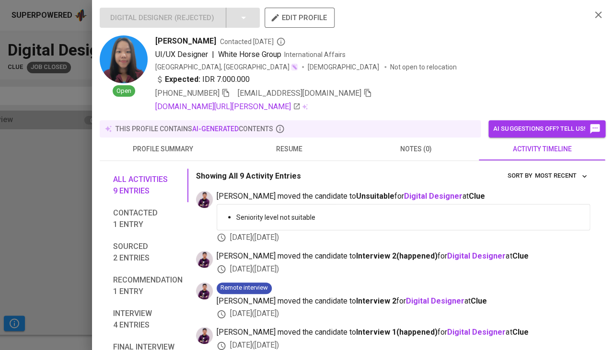
click at [230, 93] on icon "button" at bounding box center [225, 93] width 9 height 9
click at [364, 92] on icon "button" at bounding box center [367, 93] width 7 height 8
click at [12, 201] on div at bounding box center [306, 175] width 613 height 350
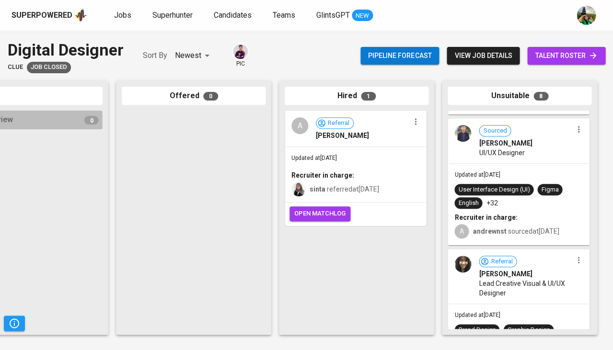
scroll to position [471, 0]
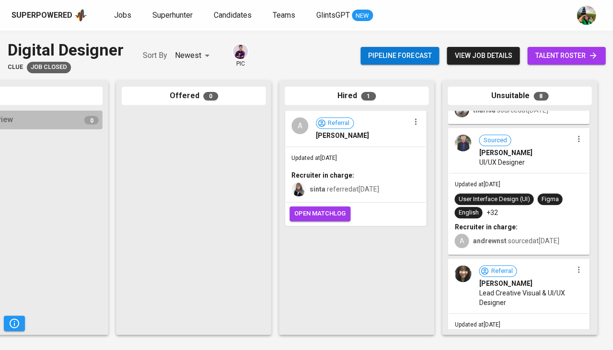
click at [517, 153] on span "Ajie Nazario Agatha" at bounding box center [505, 153] width 53 height 10
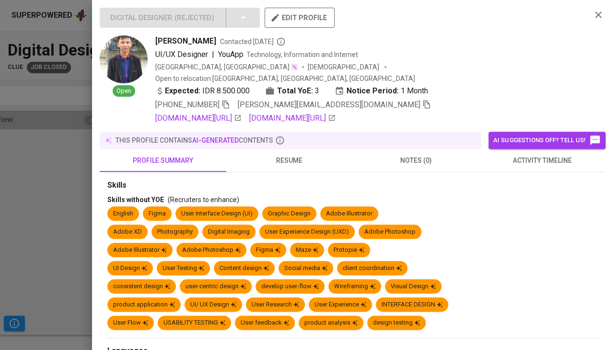
click at [522, 155] on span "activity timeline" at bounding box center [542, 161] width 115 height 12
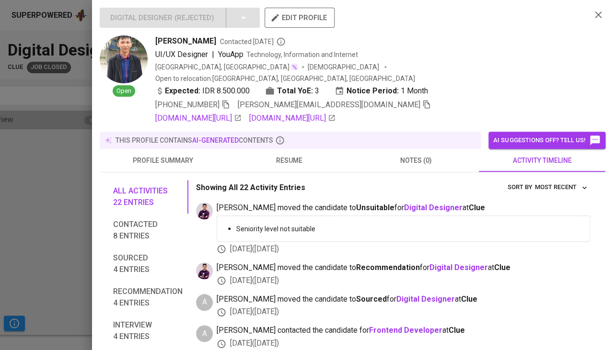
click at [273, 136] on p "this profile contains AI-generated contents" at bounding box center [195, 141] width 158 height 10
click at [281, 155] on span "resume" at bounding box center [289, 161] width 115 height 12
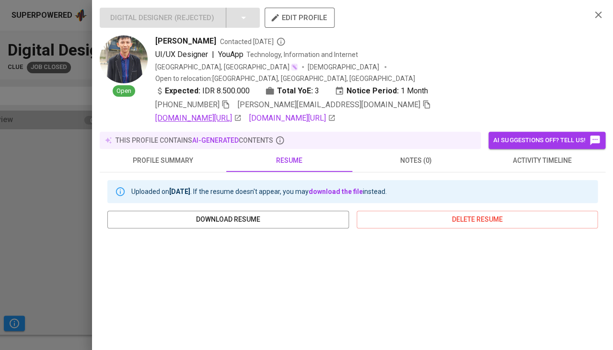
scroll to position [0, 0]
click at [227, 100] on icon "button" at bounding box center [225, 104] width 9 height 9
click at [546, 155] on span "activity timeline" at bounding box center [542, 161] width 115 height 12
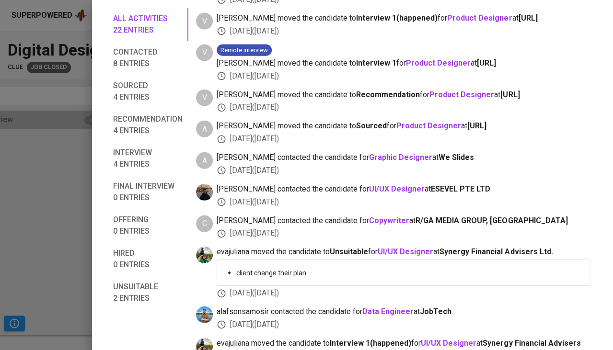
scroll to position [441, 0]
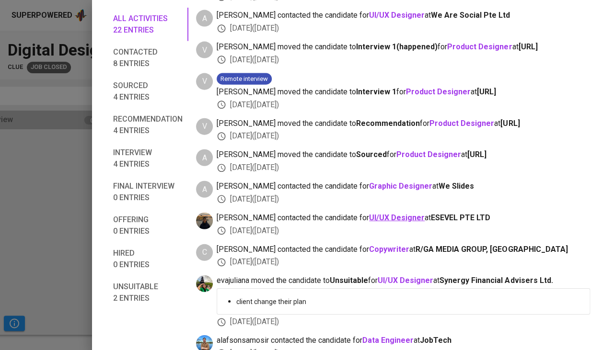
click at [382, 213] on b "UI/UX Designer" at bounding box center [397, 217] width 56 height 9
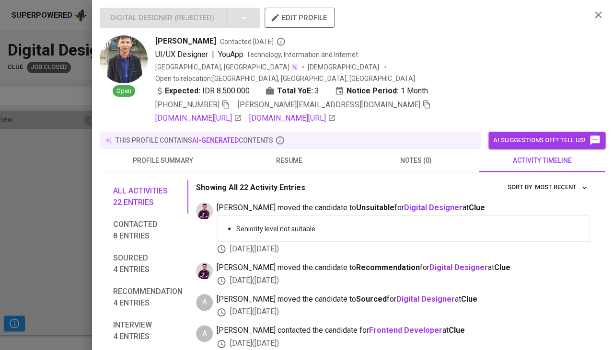
scroll to position [0, 0]
click at [295, 155] on span "resume" at bounding box center [289, 161] width 115 height 12
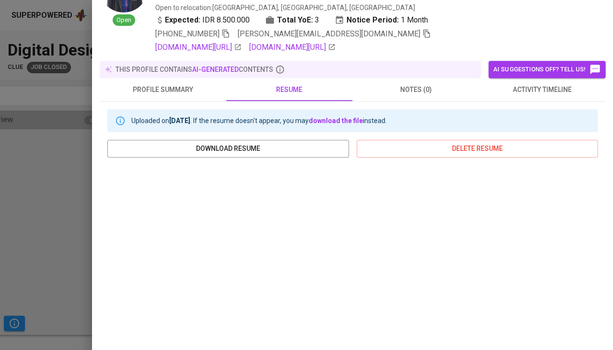
scroll to position [163, 0]
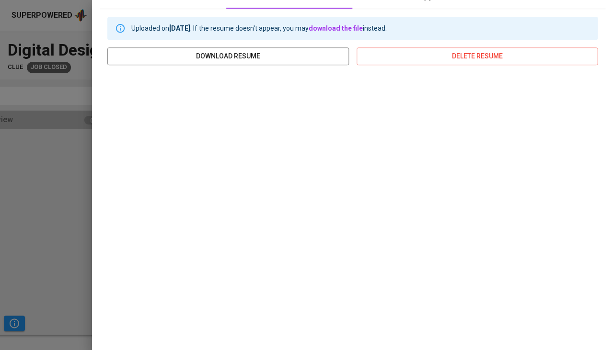
click at [65, 195] on div at bounding box center [306, 175] width 613 height 350
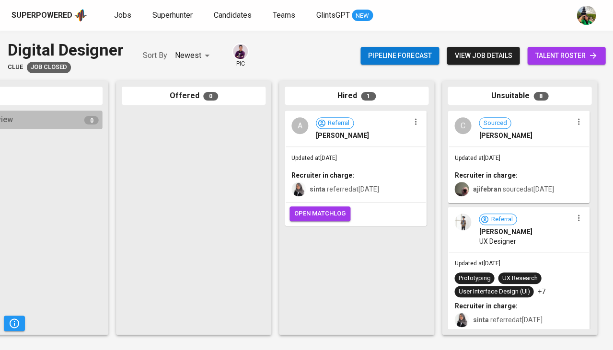
scroll to position [0, 0]
click at [513, 238] on span "UX Designer" at bounding box center [497, 242] width 37 height 10
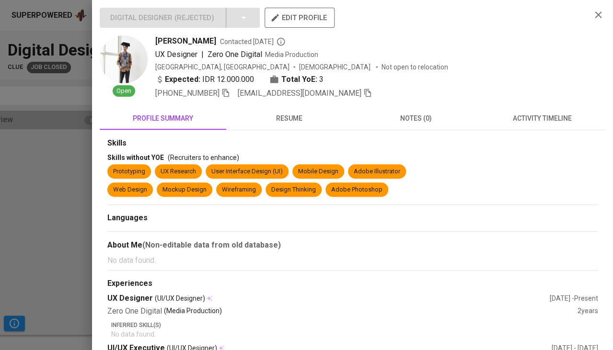
click at [296, 118] on span "resume" at bounding box center [289, 119] width 115 height 12
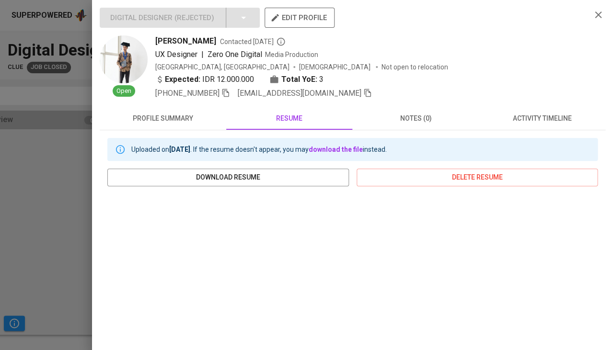
scroll to position [144, 0]
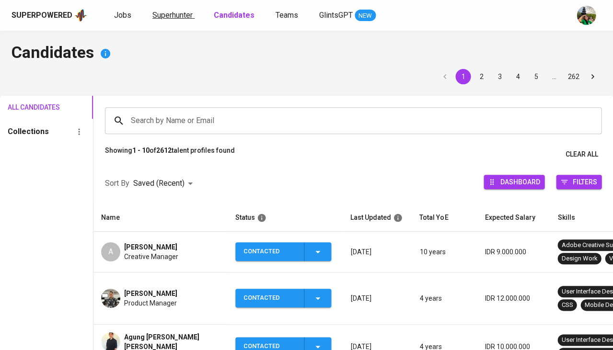
click at [170, 15] on span "Superhunter" at bounding box center [172, 15] width 40 height 9
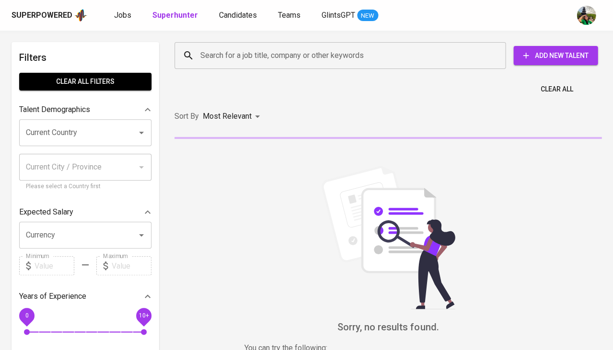
click at [263, 50] on input "Search for a job title, company or other keywords" at bounding box center [342, 55] width 289 height 18
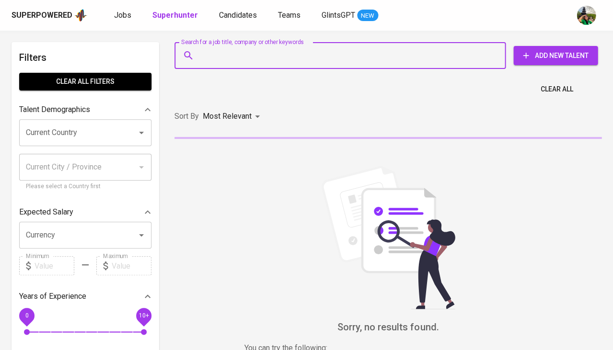
paste input "[EMAIL_ADDRESS][DOMAIN_NAME]"
type input "[EMAIL_ADDRESS][DOMAIN_NAME]"
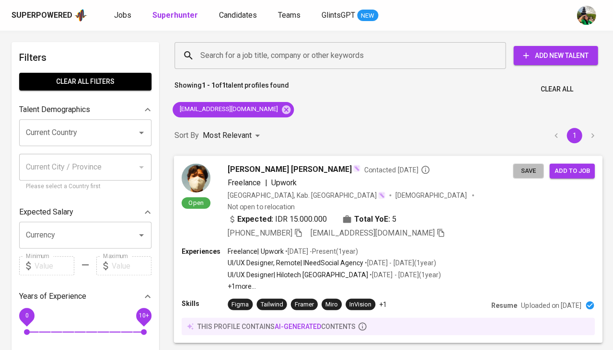
click at [520, 175] on span "Save" at bounding box center [528, 170] width 21 height 11
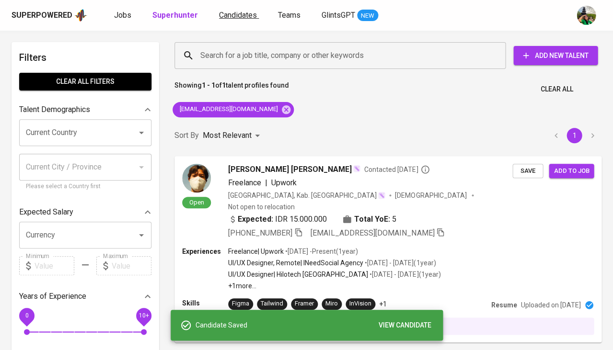
click at [237, 19] on span "Candidates" at bounding box center [238, 15] width 38 height 9
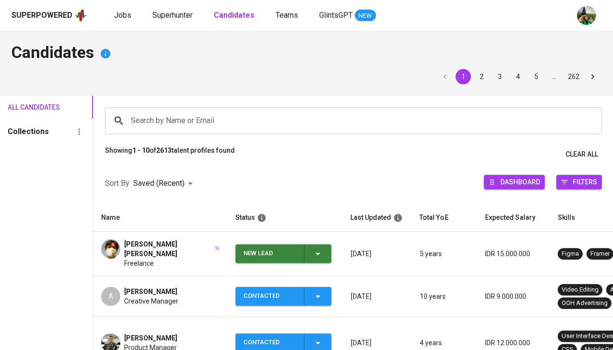
click at [327, 252] on span "New Lead" at bounding box center [283, 253] width 88 height 19
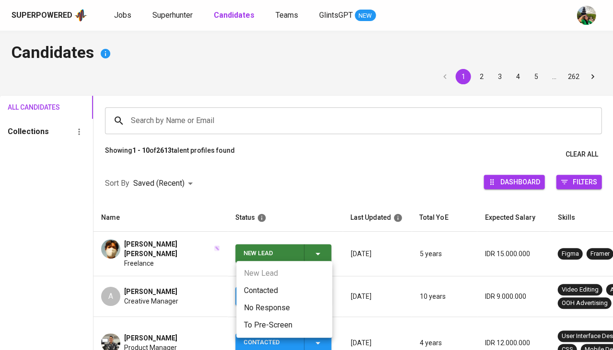
click at [294, 285] on li "Contacted" at bounding box center [284, 290] width 96 height 17
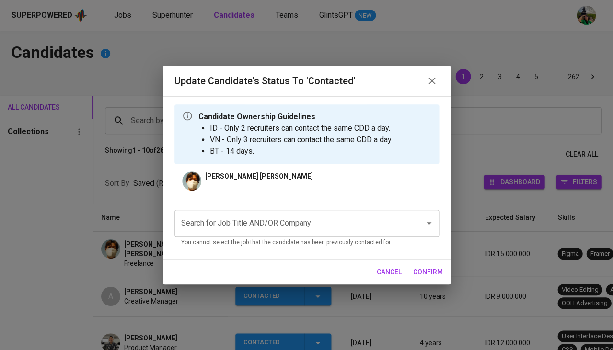
click at [305, 238] on p "You cannot select the job that the candidate has been previously contacted for." at bounding box center [306, 243] width 251 height 10
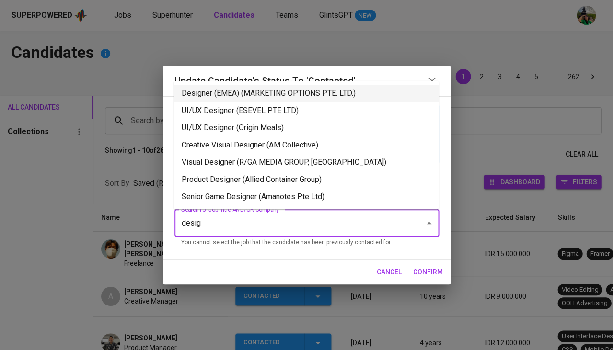
click at [325, 94] on li "Designer (EMEA) (MARKETING OPTIONS PTE. LTD.)" at bounding box center [306, 93] width 265 height 17
type input "desig"
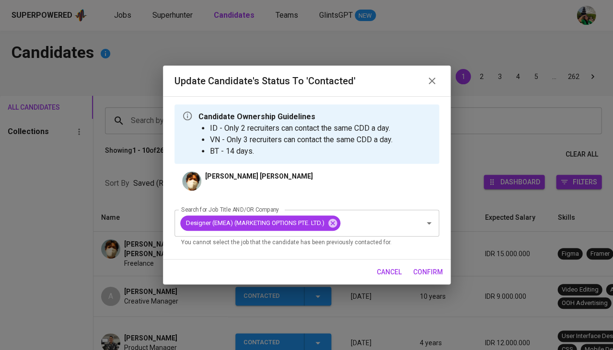
click at [425, 268] on span "confirm" at bounding box center [428, 272] width 30 height 12
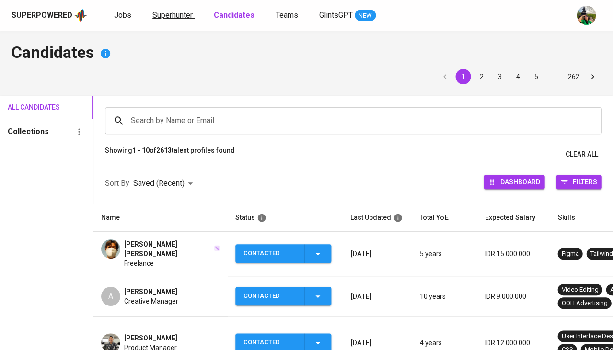
click at [176, 16] on span "Superhunter" at bounding box center [172, 15] width 40 height 9
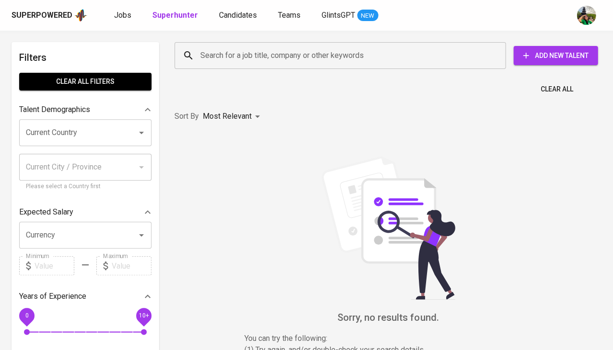
click at [209, 54] on input "Search for a job title, company or other keywords" at bounding box center [342, 55] width 289 height 18
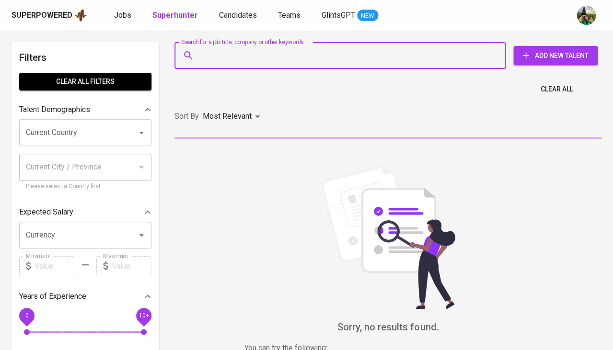
paste input "[EMAIL_ADDRESS][DOMAIN_NAME]"
type input "[EMAIL_ADDRESS][DOMAIN_NAME]"
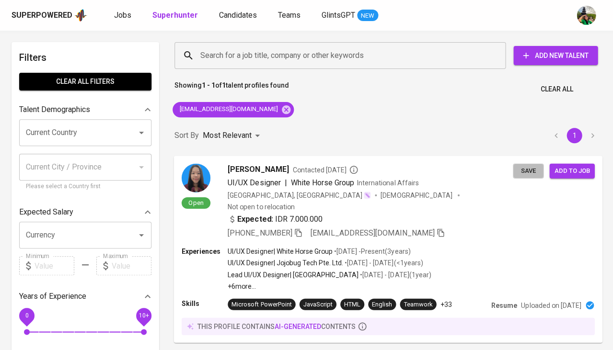
click at [530, 167] on span "Save" at bounding box center [528, 170] width 21 height 11
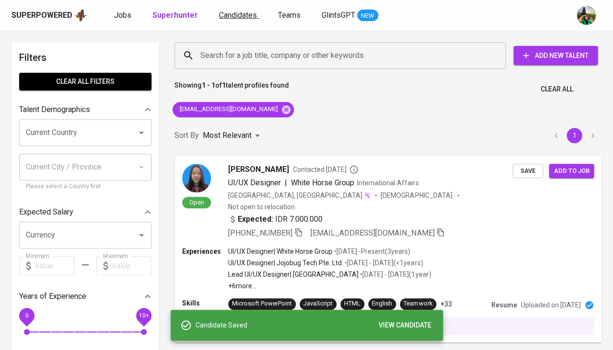
click at [243, 14] on span "Candidates" at bounding box center [238, 15] width 38 height 9
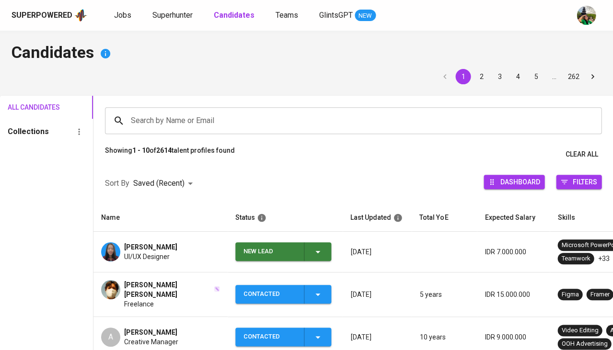
click at [324, 254] on span "New Lead" at bounding box center [283, 252] width 88 height 19
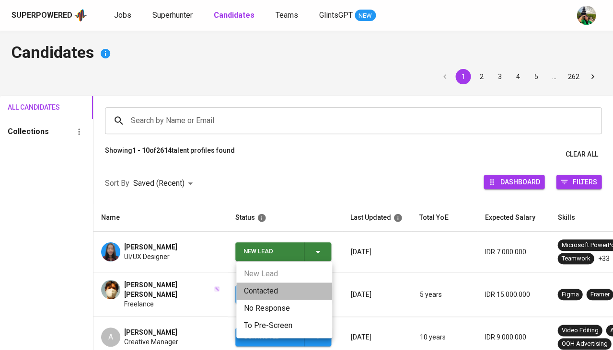
click at [271, 287] on li "Contacted" at bounding box center [284, 291] width 96 height 17
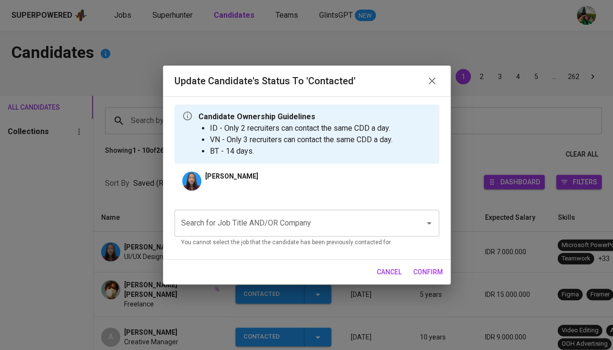
click at [262, 217] on input "Search for Job Title AND/OR Company" at bounding box center [293, 223] width 229 height 18
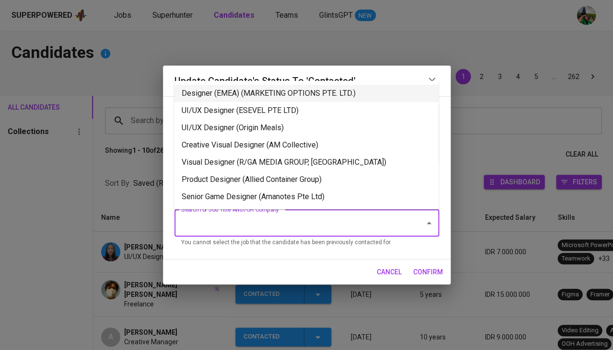
click at [267, 96] on li "Designer (EMEA) (MARKETING OPTIONS PTE. LTD.)" at bounding box center [306, 93] width 265 height 17
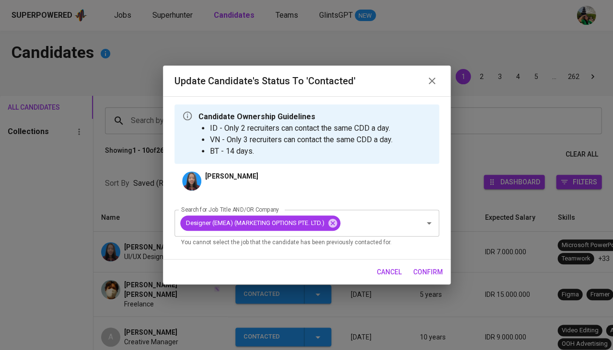
click at [422, 269] on span "confirm" at bounding box center [428, 272] width 30 height 12
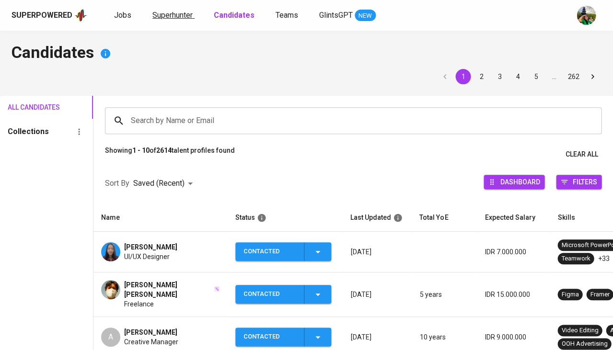
click at [173, 15] on span "Superhunter" at bounding box center [172, 15] width 40 height 9
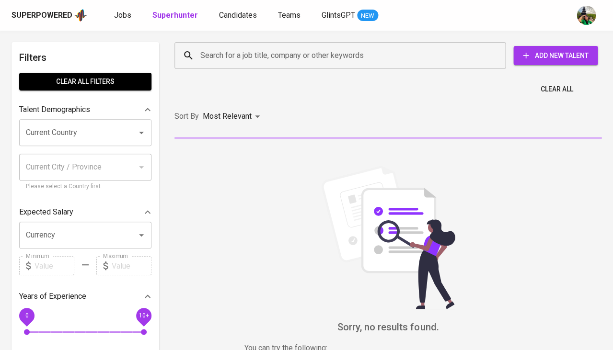
click at [243, 58] on input "Search for a job title, company or other keywords" at bounding box center [342, 55] width 289 height 18
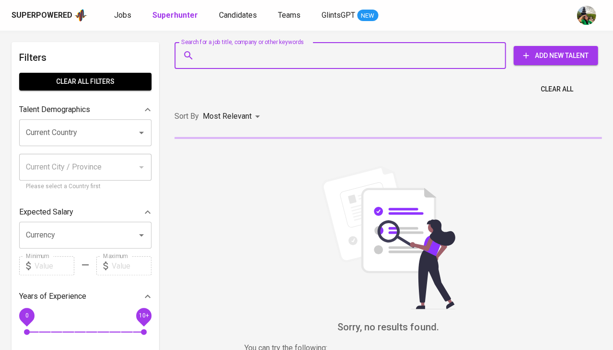
paste input "mponcutridha.work@gmail.com"
type input "mponcutridha.work@gmail.com"
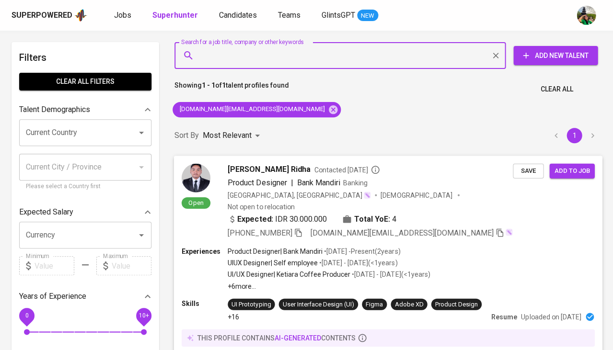
click at [524, 170] on span "Save" at bounding box center [528, 170] width 21 height 11
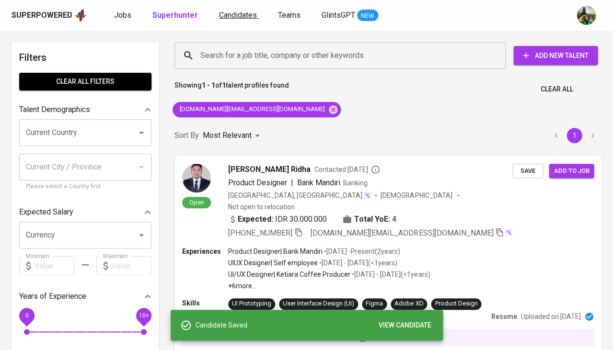
click at [227, 19] on span "Candidates" at bounding box center [238, 15] width 38 height 9
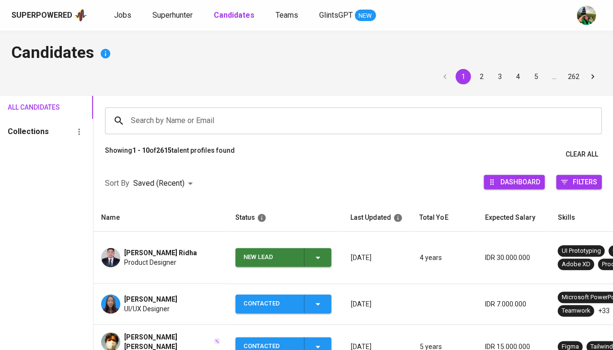
click at [316, 253] on icon "button" at bounding box center [318, 258] width 12 height 12
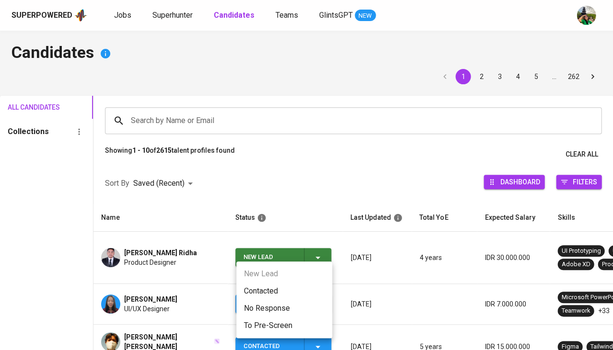
click at [277, 285] on li "Contacted" at bounding box center [284, 291] width 96 height 17
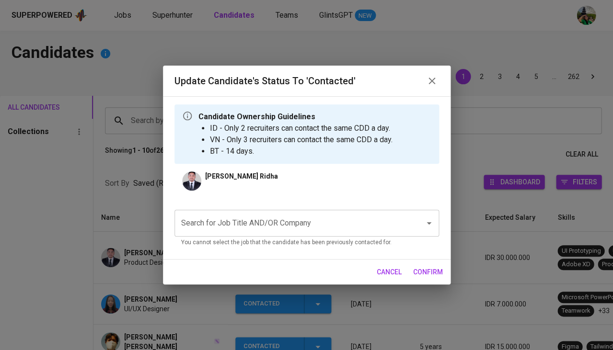
click at [253, 224] on input "Search for Job Title AND/OR Company" at bounding box center [293, 223] width 229 height 18
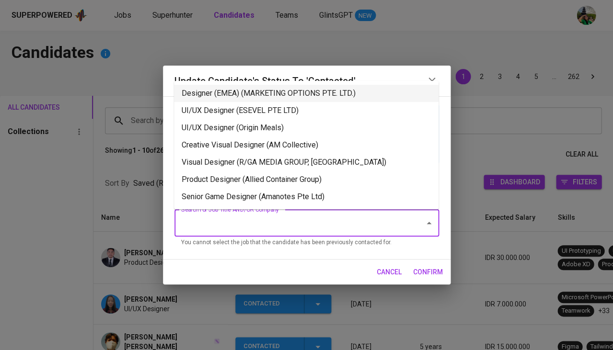
click at [254, 94] on li "Designer (EMEA) (MARKETING OPTIONS PTE. LTD.)" at bounding box center [306, 93] width 265 height 17
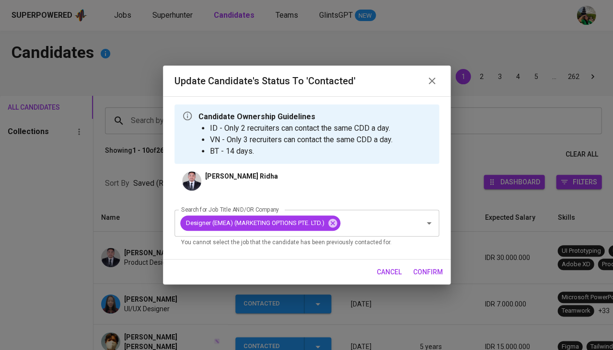
click at [425, 271] on span "confirm" at bounding box center [428, 272] width 30 height 12
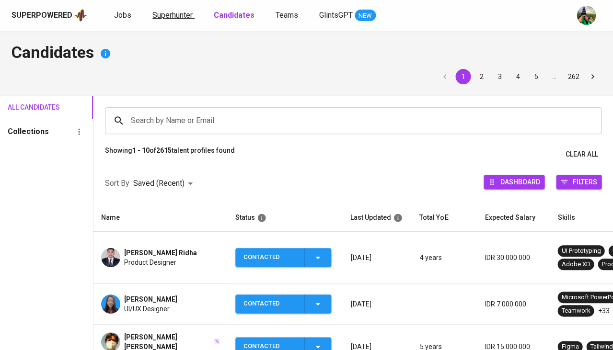
click at [165, 13] on span "Superhunter" at bounding box center [172, 15] width 40 height 9
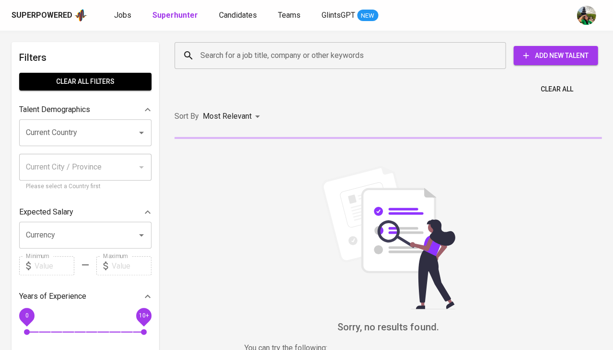
click at [250, 60] on input "Search for a job title, company or other keywords" at bounding box center [342, 55] width 289 height 18
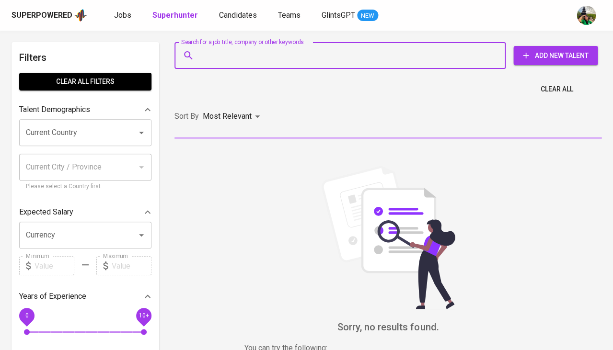
paste input "ilhamrizkyakbar@gmail.com"
type input "ilhamrizkyakbar@gmail.com"
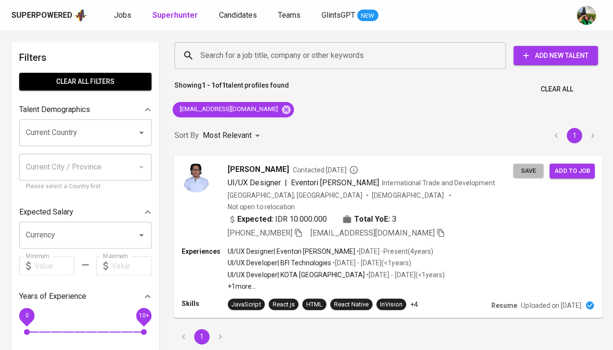
click at [526, 169] on span "Save" at bounding box center [528, 170] width 21 height 11
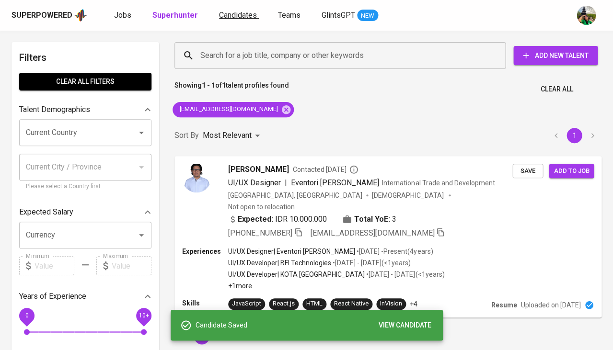
click at [249, 11] on span "Candidates" at bounding box center [238, 15] width 38 height 9
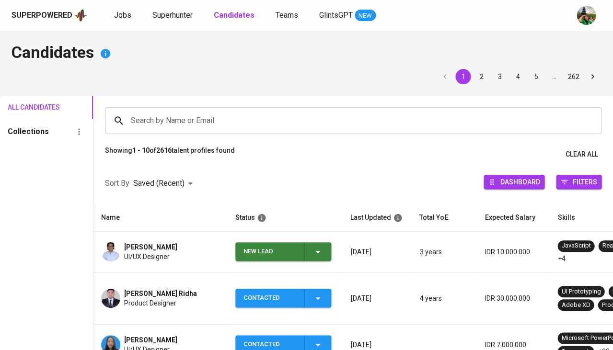
click at [315, 248] on icon "button" at bounding box center [318, 252] width 12 height 12
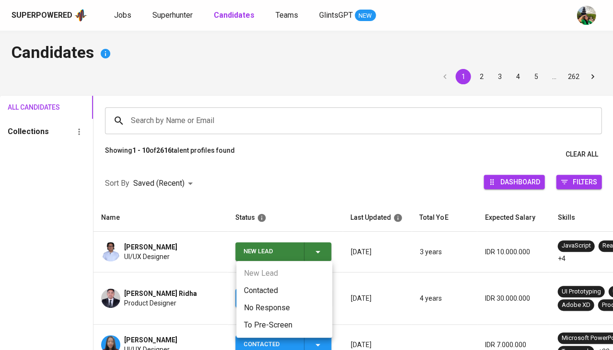
click at [255, 288] on li "Contacted" at bounding box center [284, 290] width 96 height 17
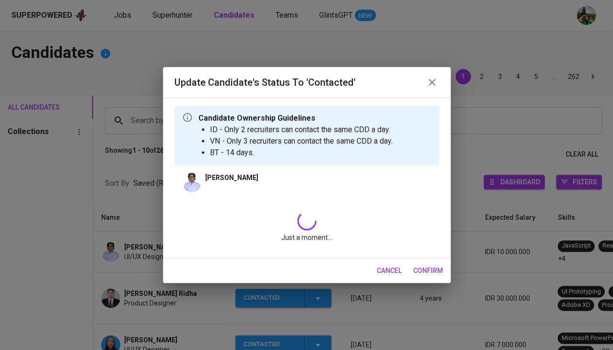
click at [243, 223] on div "Just a moment..." at bounding box center [306, 227] width 265 height 46
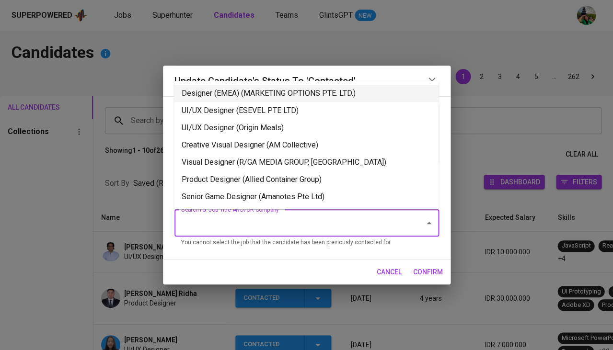
click at [298, 86] on li "Designer (EMEA) (MARKETING OPTIONS PTE. LTD.)" at bounding box center [306, 93] width 265 height 17
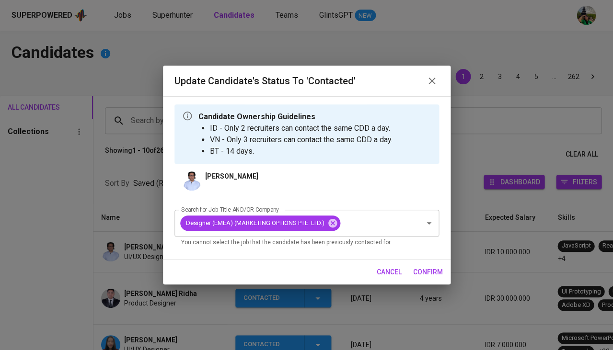
click at [427, 272] on span "confirm" at bounding box center [428, 272] width 30 height 12
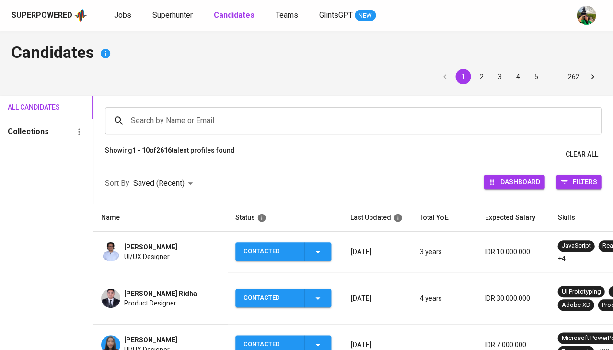
click at [144, 247] on span "Ilham Rizky Akbar" at bounding box center [150, 248] width 53 height 10
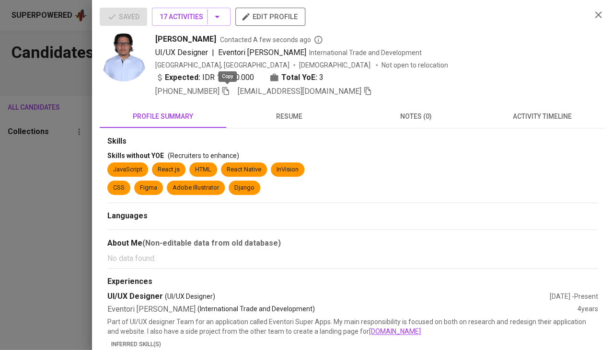
click at [229, 89] on icon "button" at bounding box center [225, 91] width 7 height 8
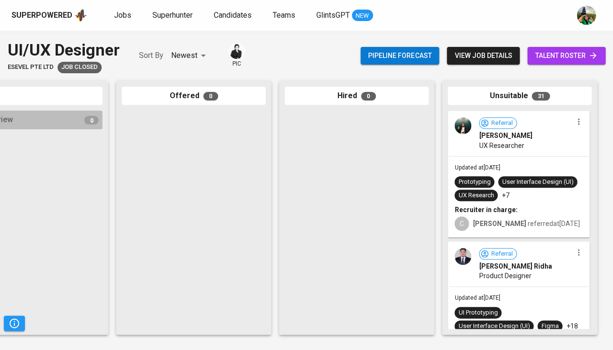
scroll to position [0, 529]
click at [562, 184] on div "Prototyping User Interface Design (UI) UX Research +7" at bounding box center [518, 188] width 128 height 25
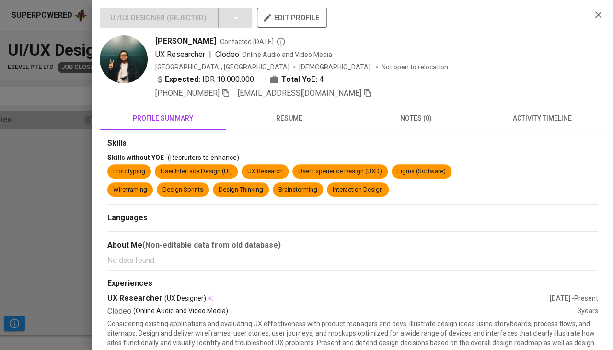
click at [558, 119] on span "activity timeline" at bounding box center [542, 119] width 115 height 12
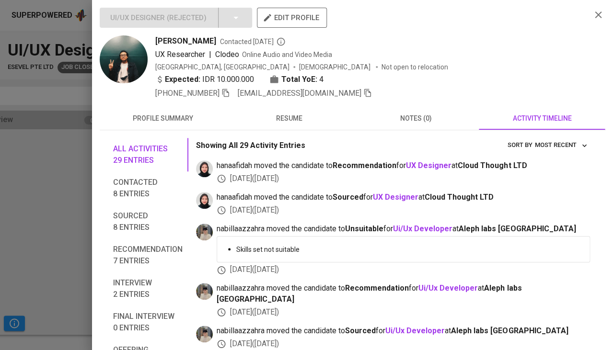
click at [284, 118] on span "resume" at bounding box center [289, 119] width 115 height 12
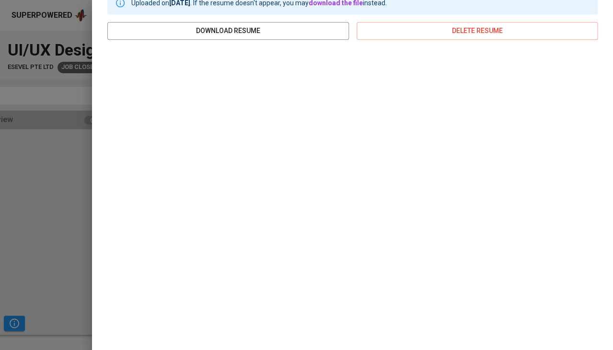
scroll to position [144, 0]
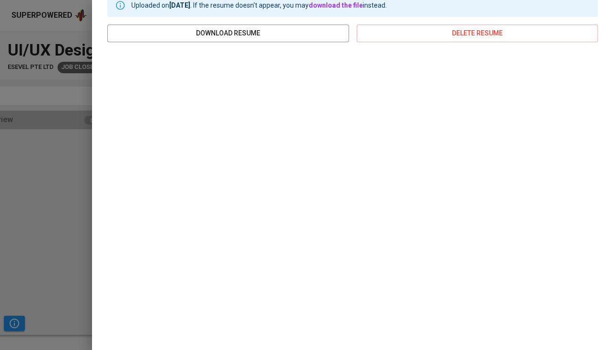
click at [53, 216] on div at bounding box center [306, 175] width 613 height 350
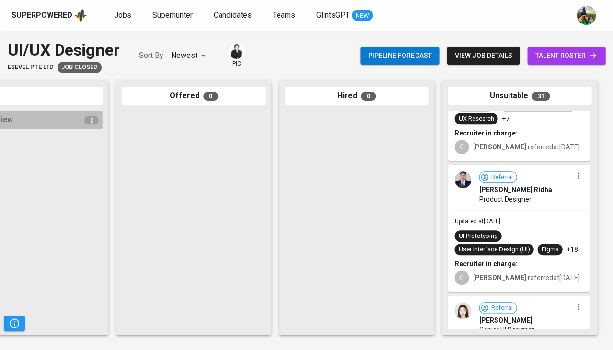
scroll to position [108, 0]
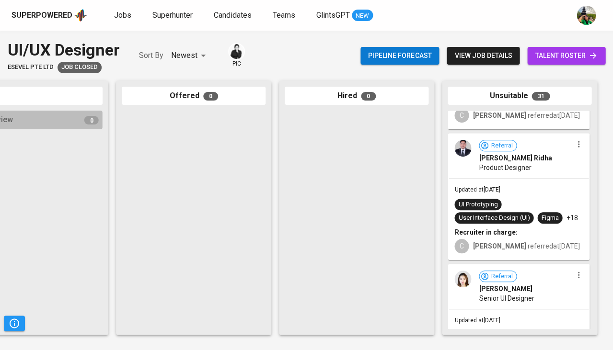
click at [498, 209] on span "UI Prototyping" at bounding box center [477, 204] width 47 height 9
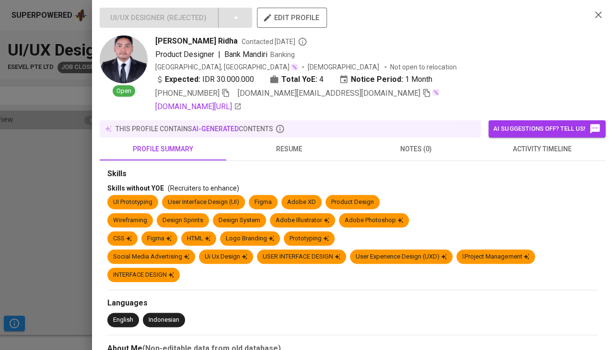
click at [521, 144] on span "activity timeline" at bounding box center [542, 149] width 115 height 12
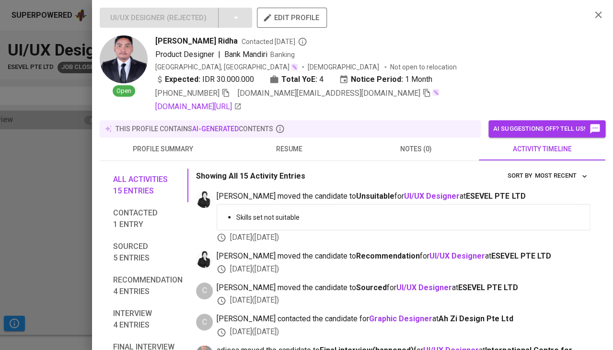
click at [288, 147] on span "resume" at bounding box center [289, 149] width 115 height 12
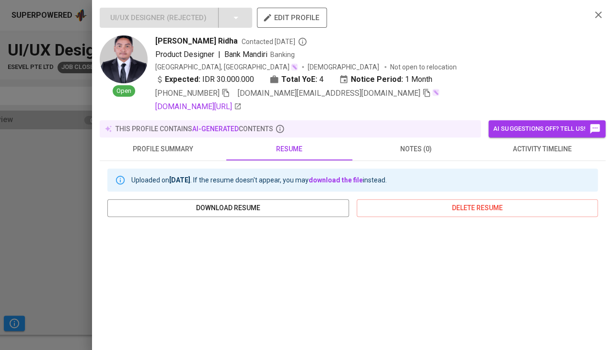
scroll to position [0, 0]
click at [231, 93] on div "+62 822-2613-1674 mponcutridha.work@gmail.com" at bounding box center [297, 94] width 284 height 12
click at [224, 90] on icon "button" at bounding box center [225, 93] width 7 height 8
click at [224, 93] on icon "button" at bounding box center [225, 93] width 9 height 9
click at [542, 143] on span "activity timeline" at bounding box center [542, 149] width 115 height 12
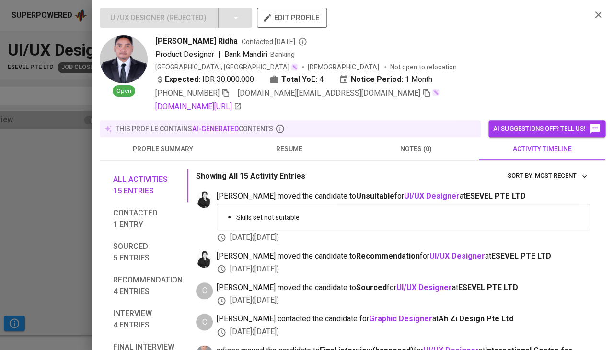
click at [229, 91] on icon "button" at bounding box center [225, 93] width 7 height 8
click at [422, 94] on icon "button" at bounding box center [426, 93] width 9 height 9
click at [42, 189] on div at bounding box center [306, 175] width 613 height 350
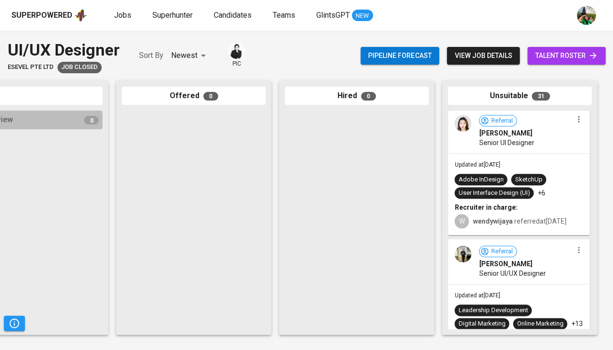
scroll to position [263, 0]
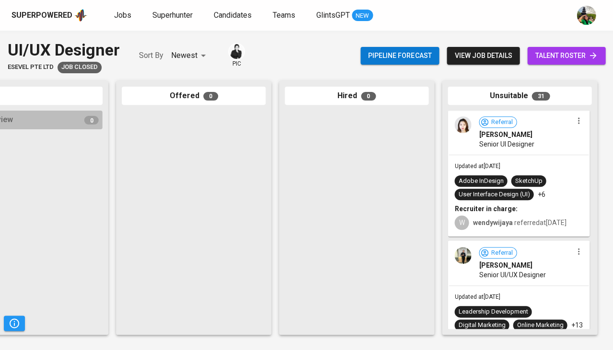
click at [533, 139] on div "Vanessa Edy" at bounding box center [525, 135] width 93 height 10
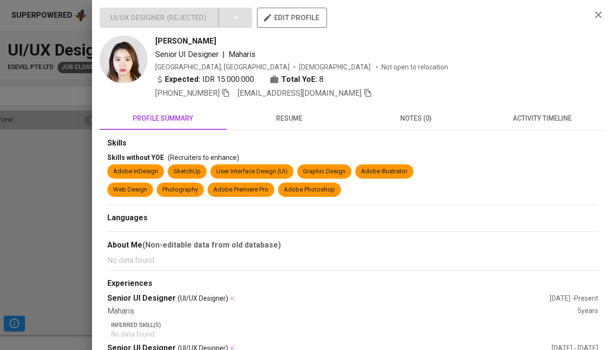
click at [534, 118] on span "activity timeline" at bounding box center [542, 119] width 115 height 12
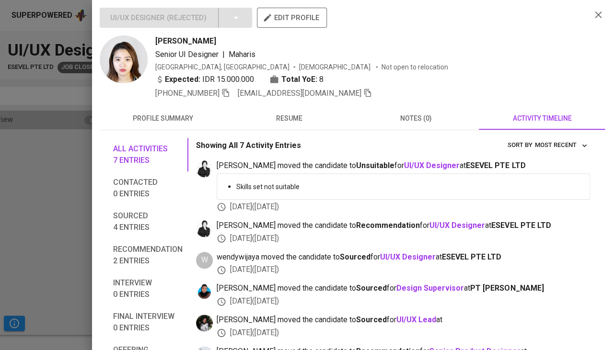
click at [302, 118] on span "resume" at bounding box center [289, 119] width 115 height 12
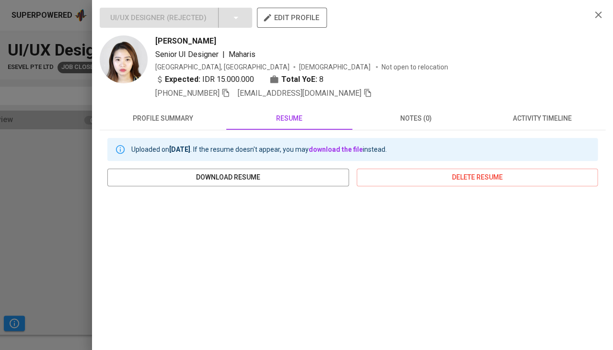
click at [541, 108] on button "activity timeline" at bounding box center [542, 118] width 127 height 23
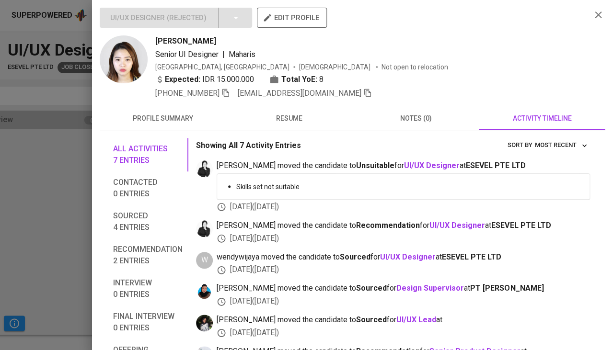
scroll to position [0, 0]
click at [290, 117] on span "resume" at bounding box center [289, 119] width 115 height 12
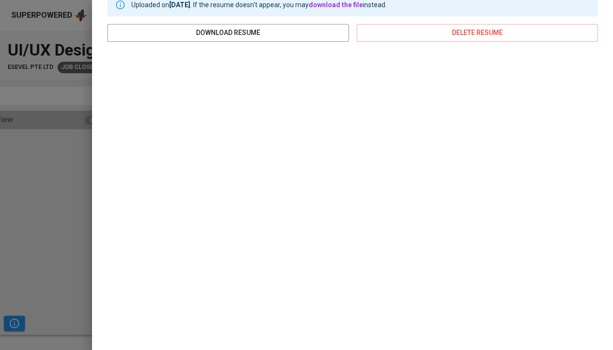
scroll to position [144, 0]
click at [35, 204] on div at bounding box center [306, 175] width 613 height 350
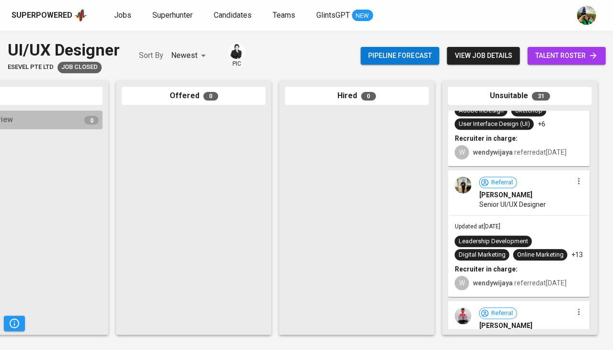
scroll to position [345, 0]
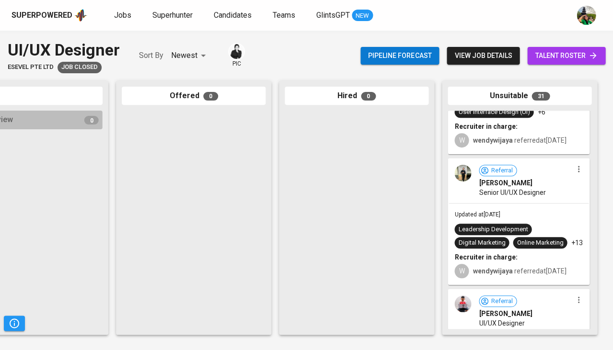
click at [483, 218] on span "Updated at May 10, 2024" at bounding box center [477, 214] width 46 height 7
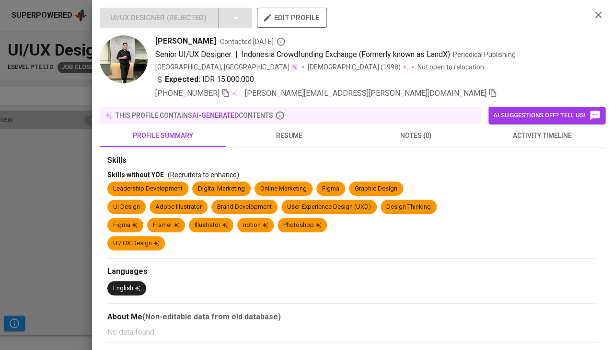
click at [539, 130] on span "activity timeline" at bounding box center [542, 136] width 115 height 12
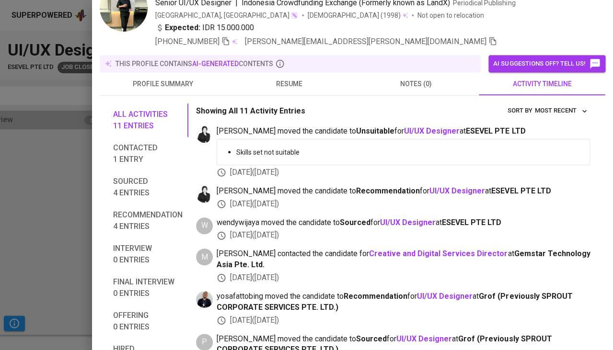
scroll to position [120, 0]
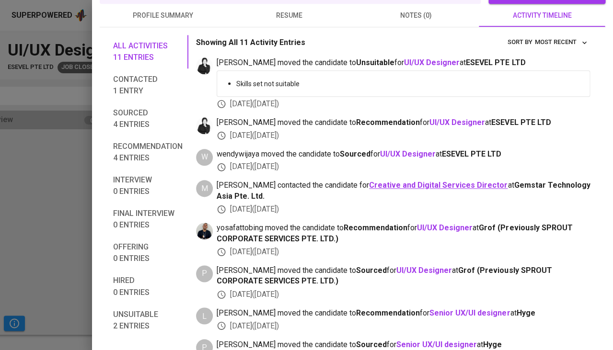
click at [442, 181] on b "Creative and Digital Services Director" at bounding box center [438, 185] width 139 height 9
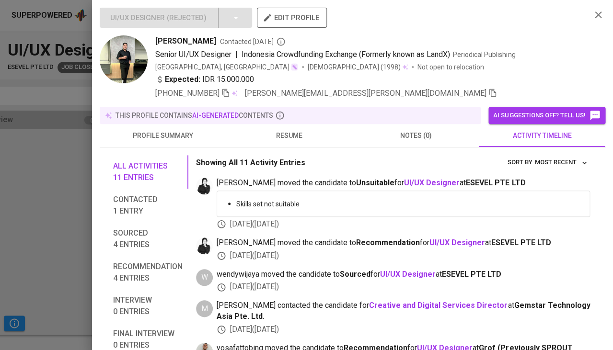
scroll to position [0, 0]
click at [294, 131] on span "resume" at bounding box center [289, 136] width 115 height 12
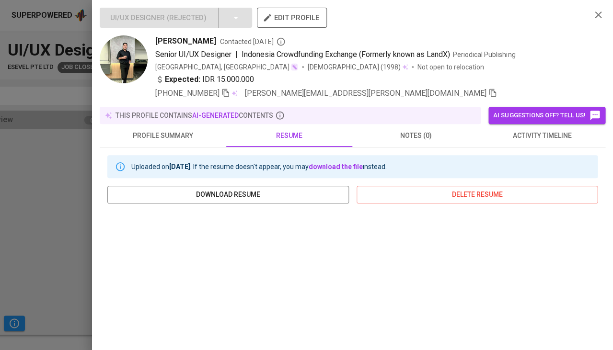
click at [544, 138] on span "activity timeline" at bounding box center [542, 136] width 115 height 12
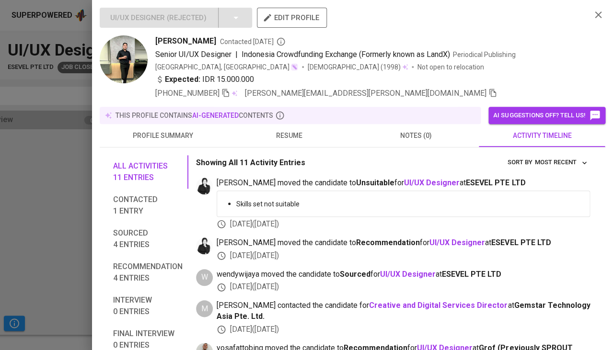
click at [283, 133] on span "resume" at bounding box center [289, 136] width 115 height 12
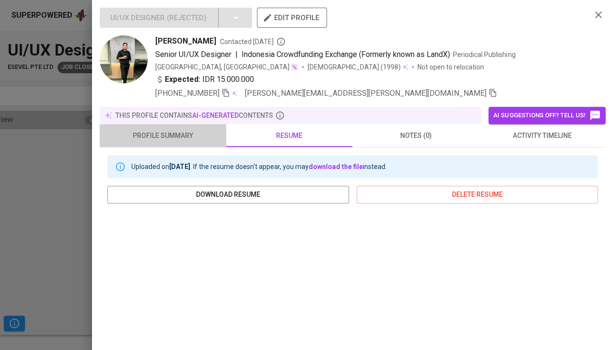
click at [187, 130] on span "profile summary" at bounding box center [162, 136] width 115 height 12
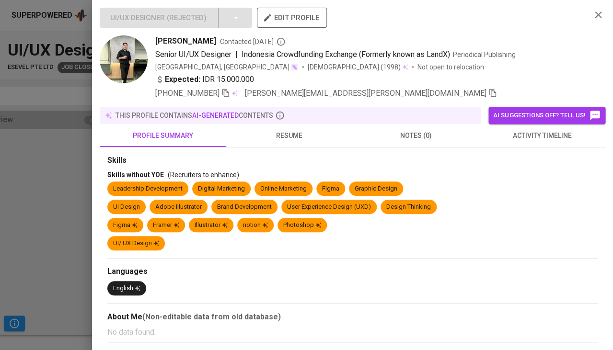
click at [546, 136] on span "activity timeline" at bounding box center [542, 136] width 115 height 12
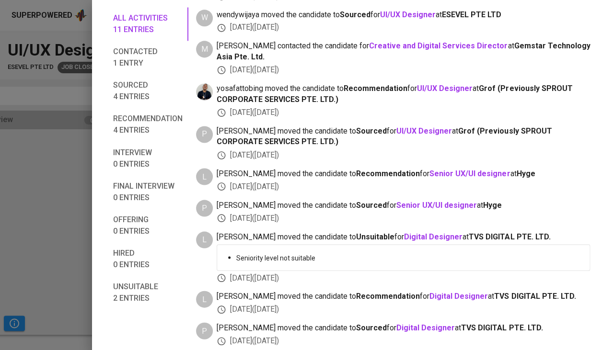
scroll to position [259, 0]
click at [429, 170] on b "Senior UX/UI designer" at bounding box center [469, 173] width 81 height 9
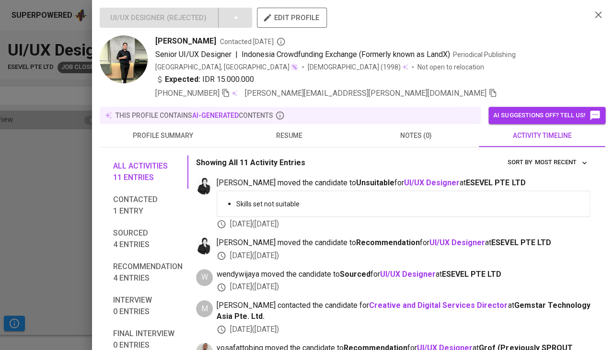
click at [65, 189] on div at bounding box center [306, 175] width 613 height 350
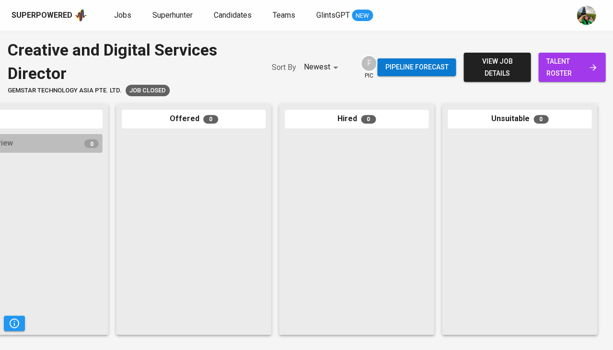
scroll to position [0, 529]
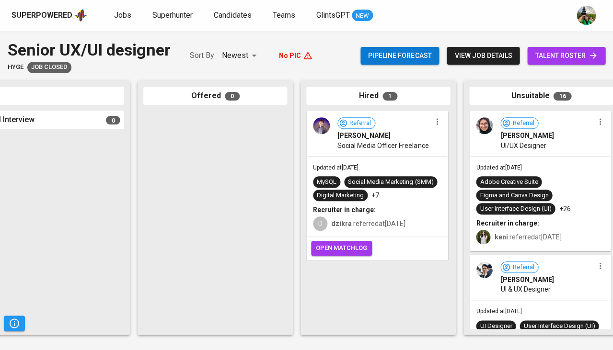
scroll to position [0, 653]
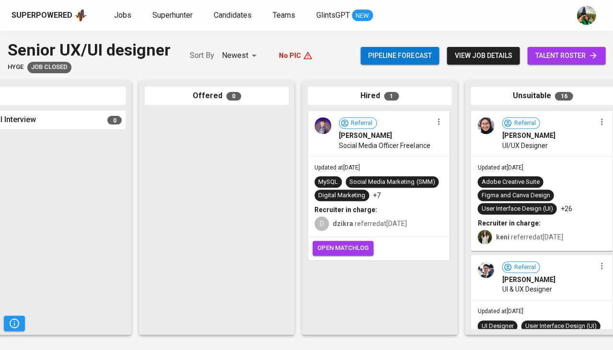
click at [405, 186] on div "Social Media Marketing (SMM)" at bounding box center [392, 182] width 93 height 12
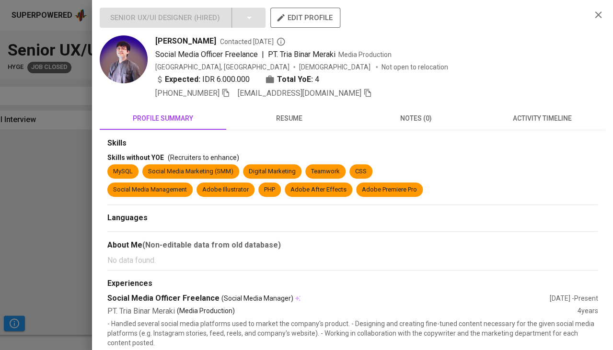
click at [538, 116] on span "activity timeline" at bounding box center [542, 119] width 115 height 12
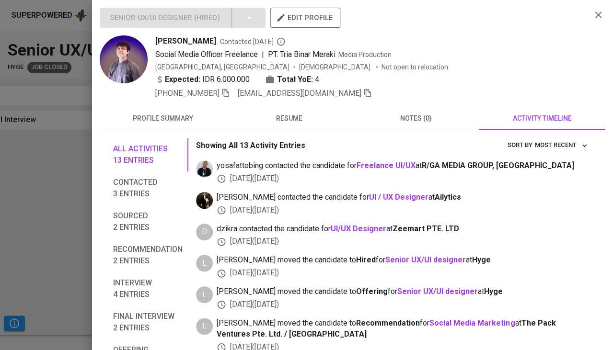
click at [298, 126] on button "resume" at bounding box center [289, 118] width 127 height 23
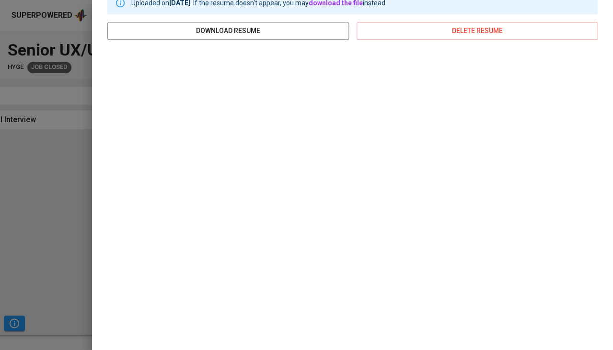
scroll to position [144, 0]
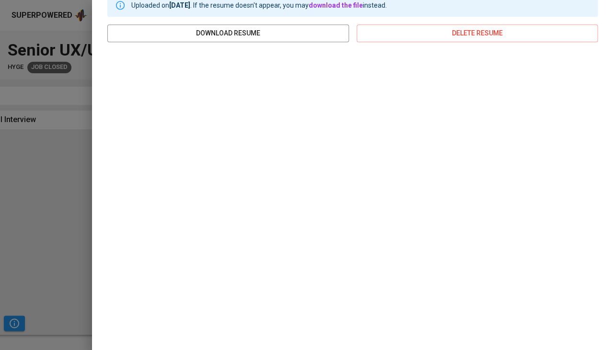
click at [100, 148] on div "Uploaded on [DATE] . If the resume doesn't appear, you may download the file in…" at bounding box center [353, 161] width 506 height 351
click at [58, 160] on div at bounding box center [306, 175] width 613 height 350
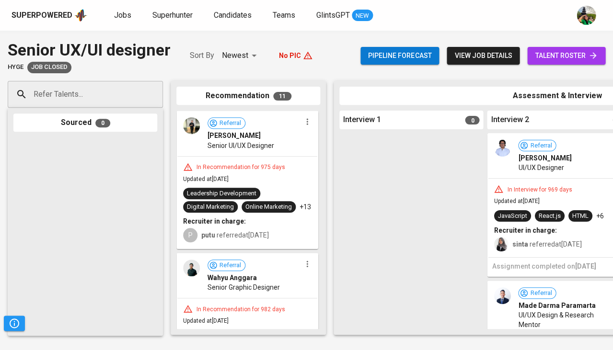
scroll to position [0, 0]
click at [240, 144] on span "Senior UI/UX Designer" at bounding box center [241, 146] width 67 height 10
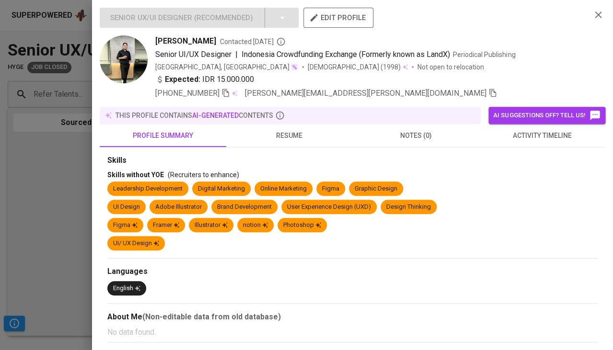
click at [532, 134] on span "activity timeline" at bounding box center [542, 136] width 115 height 12
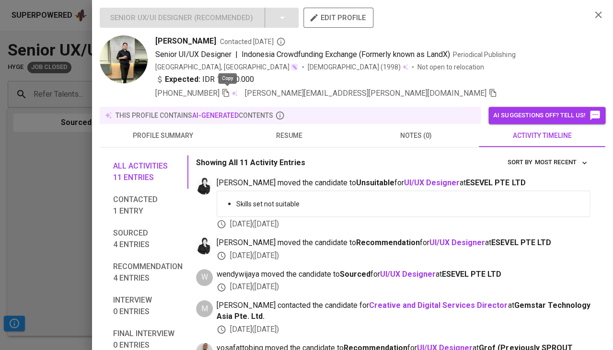
click at [228, 93] on icon "button" at bounding box center [225, 93] width 9 height 9
click at [21, 173] on div at bounding box center [306, 175] width 613 height 350
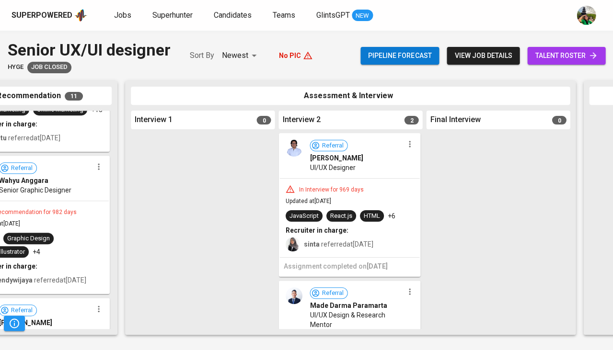
scroll to position [0, 293]
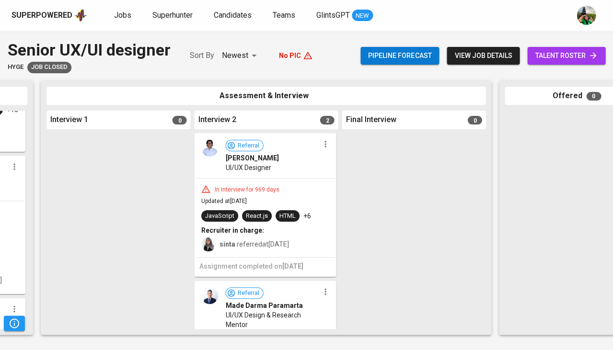
click at [289, 182] on div "In Interview for 969 days Updated at [DATE] JavaScript React.js HTML +6 Recruit…" at bounding box center [265, 218] width 140 height 79
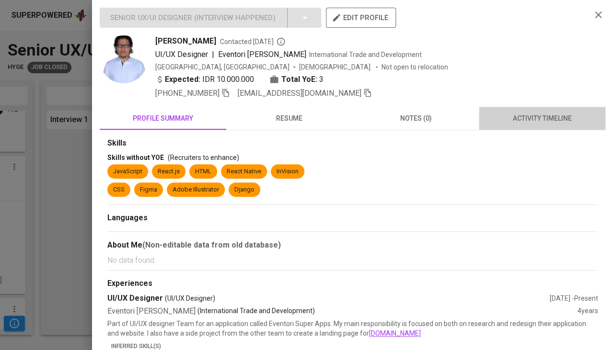
click at [513, 113] on span "activity timeline" at bounding box center [542, 119] width 115 height 12
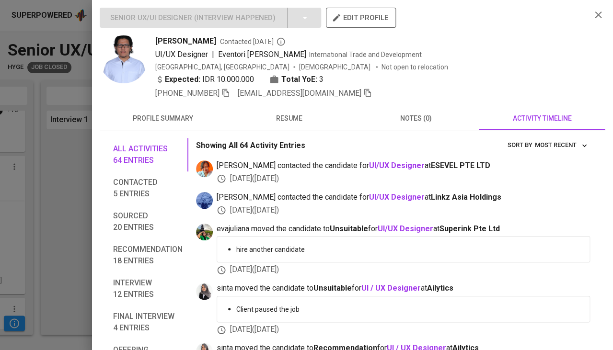
click at [291, 121] on span "resume" at bounding box center [289, 119] width 115 height 12
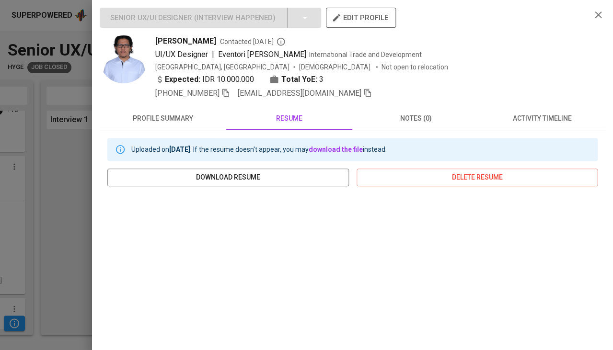
scroll to position [0, 0]
click at [227, 91] on icon "button" at bounding box center [225, 93] width 9 height 9
click at [344, 96] on span "[EMAIL_ADDRESS][DOMAIN_NAME]" at bounding box center [305, 94] width 134 height 12
click at [363, 89] on icon "button" at bounding box center [367, 93] width 9 height 9
click at [58, 195] on div at bounding box center [306, 175] width 613 height 350
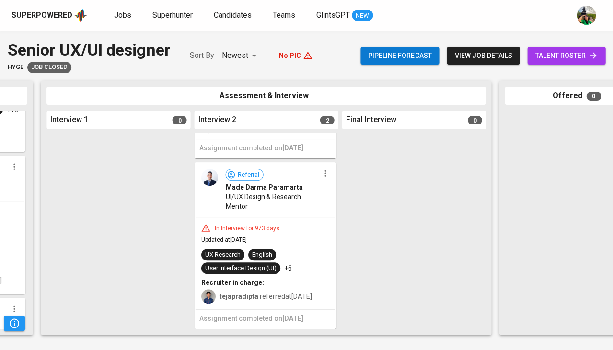
click at [302, 242] on div "In Interview for 973 days Updated at [DATE] UX Research English User Interface …" at bounding box center [265, 264] width 140 height 92
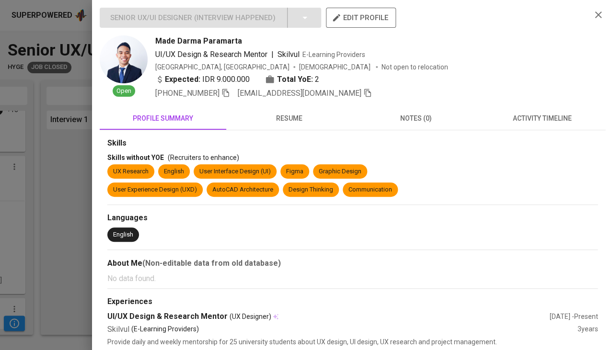
click at [543, 118] on span "activity timeline" at bounding box center [542, 119] width 115 height 12
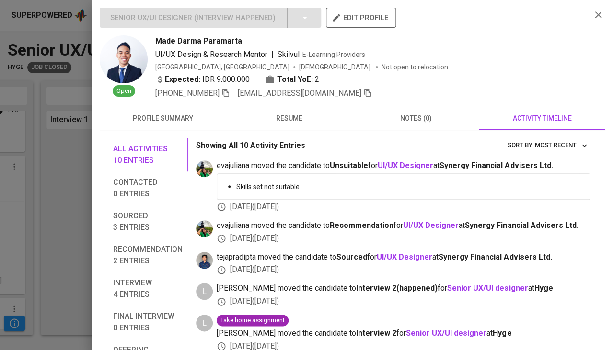
click at [294, 115] on span "resume" at bounding box center [289, 119] width 115 height 12
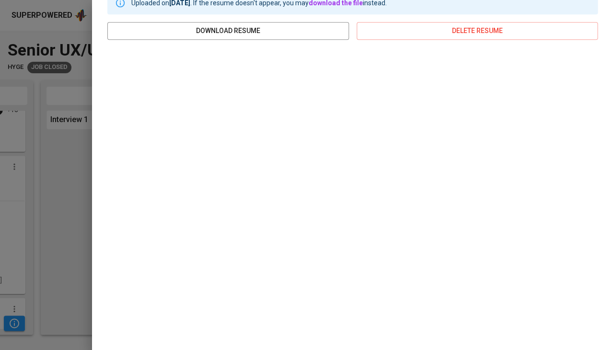
scroll to position [144, 0]
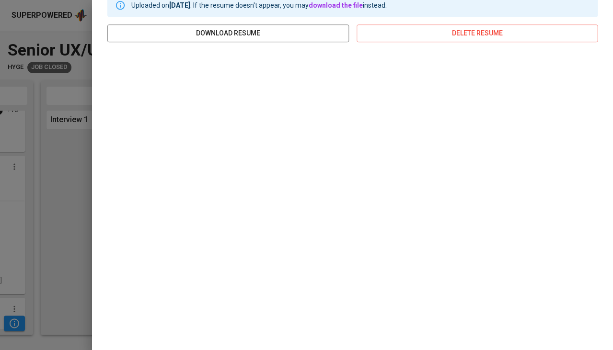
click at [51, 160] on div at bounding box center [306, 175] width 613 height 350
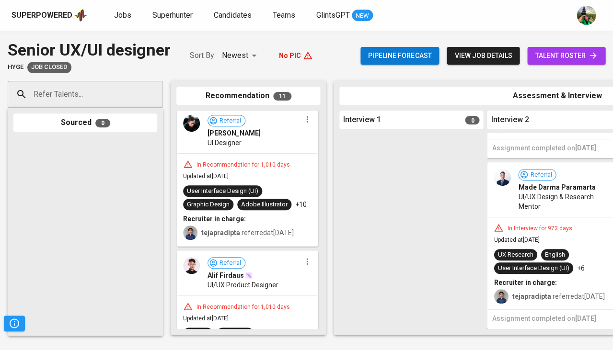
scroll to position [1098, 0]
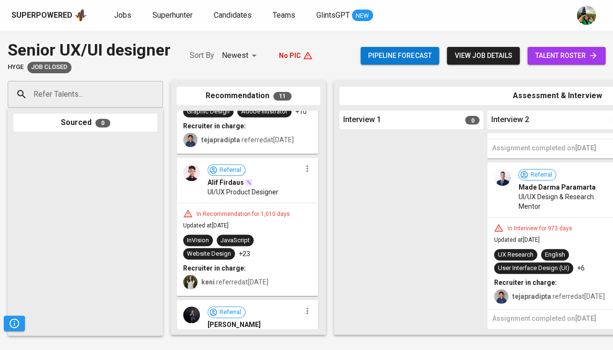
click at [276, 227] on div "In Recommendation for 1,010 days Updated at [DATE] InVision JavaScript Website …" at bounding box center [247, 249] width 140 height 92
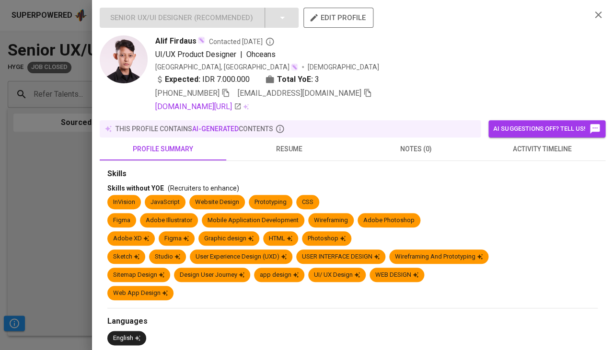
click at [512, 144] on span "activity timeline" at bounding box center [542, 149] width 115 height 12
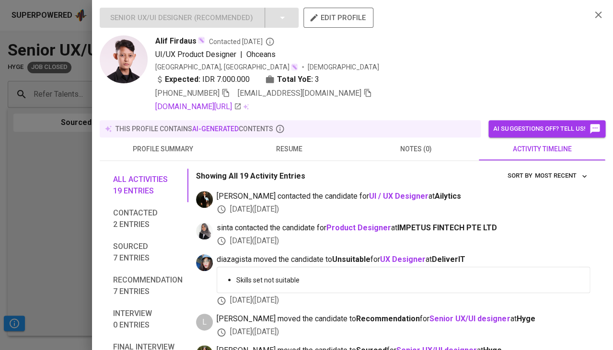
click at [288, 138] on button "resume" at bounding box center [289, 149] width 127 height 23
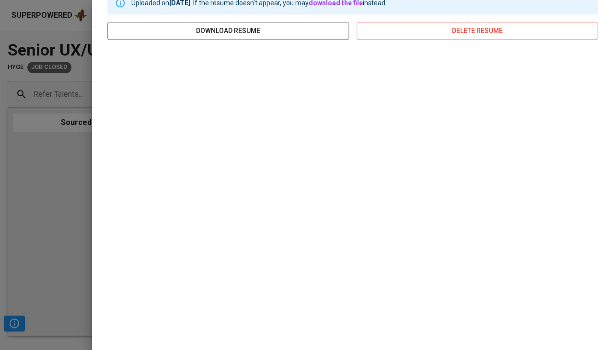
scroll to position [175, 0]
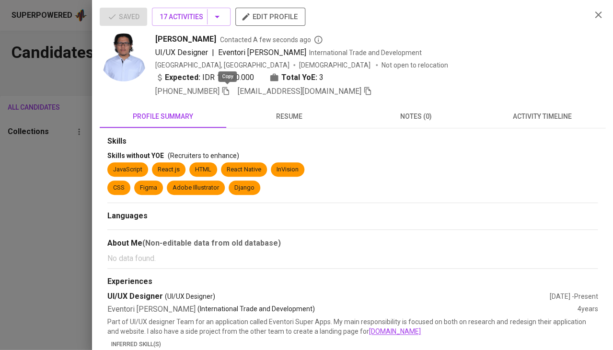
click at [39, 203] on div at bounding box center [306, 175] width 613 height 350
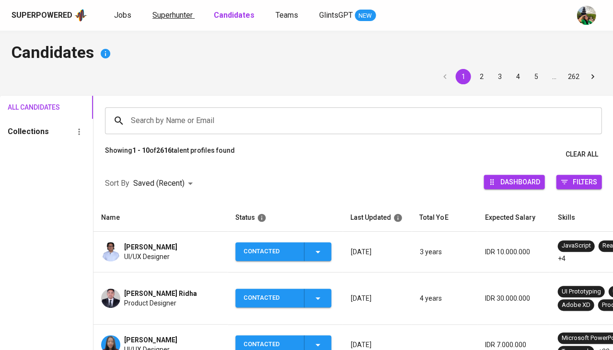
click at [169, 13] on span "Superhunter" at bounding box center [172, 15] width 40 height 9
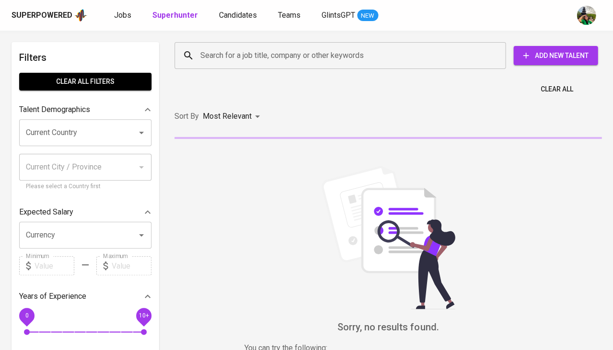
click at [229, 58] on input "Search for a job title, company or other keywords" at bounding box center [342, 55] width 289 height 18
paste input "[EMAIL_ADDRESS][DOMAIN_NAME]"
type input "[EMAIL_ADDRESS][DOMAIN_NAME]"
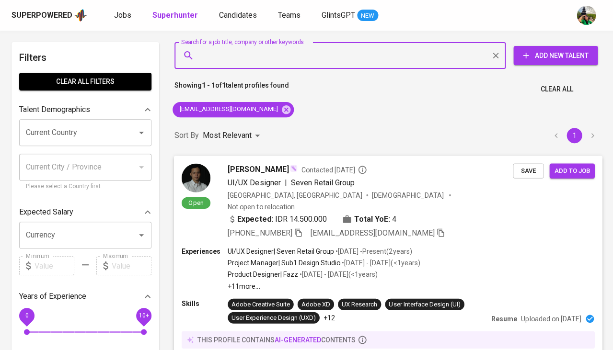
click at [524, 170] on span "Save" at bounding box center [528, 170] width 21 height 11
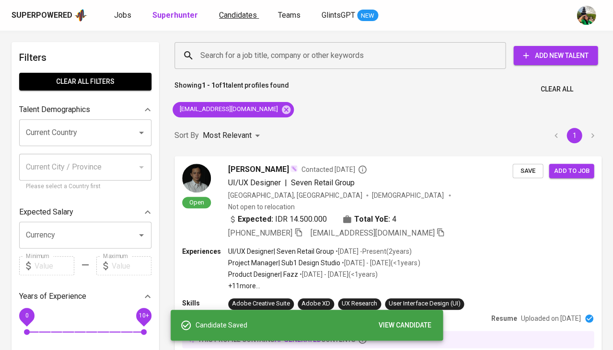
click at [239, 15] on span "Candidates" at bounding box center [238, 15] width 38 height 9
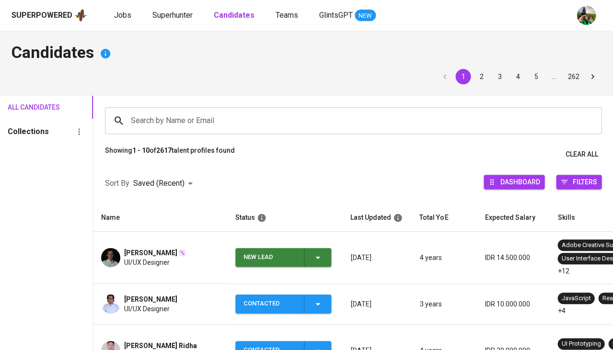
click at [312, 252] on div "New Lead" at bounding box center [283, 257] width 80 height 19
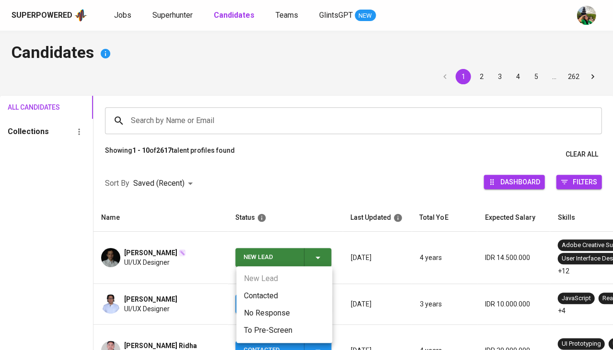
click at [262, 288] on li "Contacted" at bounding box center [284, 296] width 96 height 17
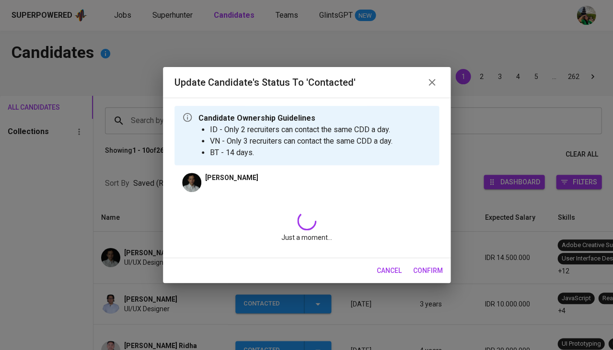
click at [262, 288] on div "Update Candidate's Status to 'Contacted' Candidate Ownership Guidelines ID - On…" at bounding box center [306, 175] width 613 height 350
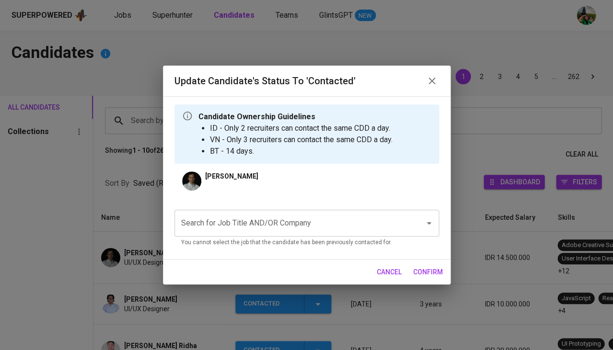
click at [249, 225] on input "Search for Job Title AND/OR Company" at bounding box center [293, 223] width 229 height 18
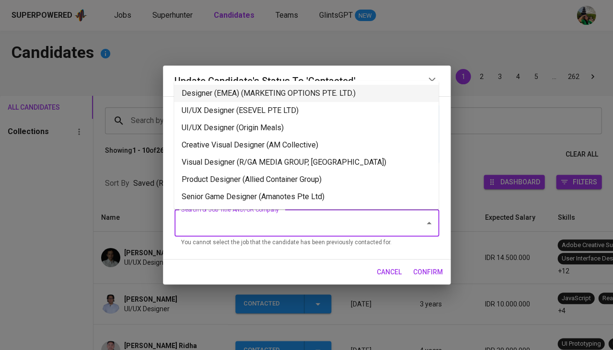
click at [252, 88] on li "Designer (EMEA) (MARKETING OPTIONS PTE. LTD.)" at bounding box center [306, 93] width 265 height 17
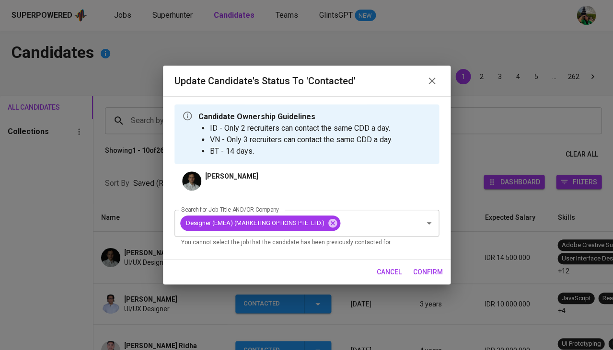
click at [438, 265] on button "confirm" at bounding box center [427, 273] width 37 height 18
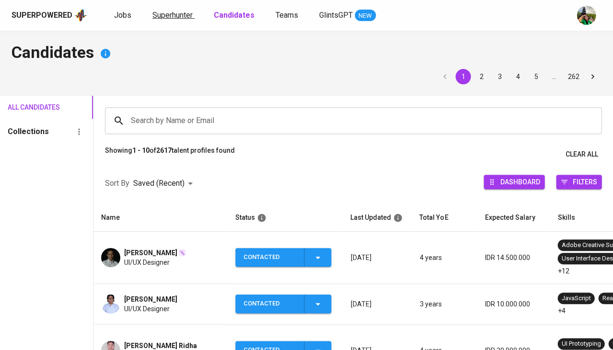
click at [174, 13] on span "Superhunter" at bounding box center [172, 15] width 40 height 9
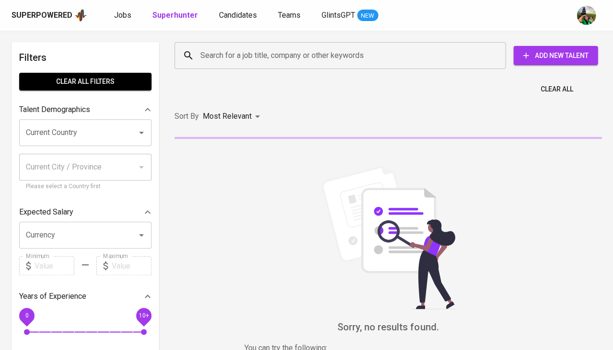
click at [249, 58] on input "Search for a job title, company or other keywords" at bounding box center [342, 55] width 289 height 18
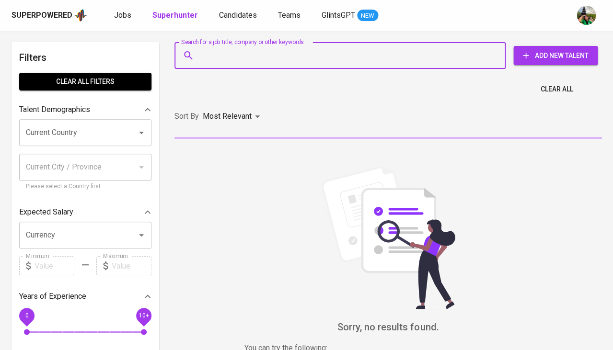
paste input "[EMAIL_ADDRESS][DOMAIN_NAME]"
type input "[EMAIL_ADDRESS][DOMAIN_NAME]"
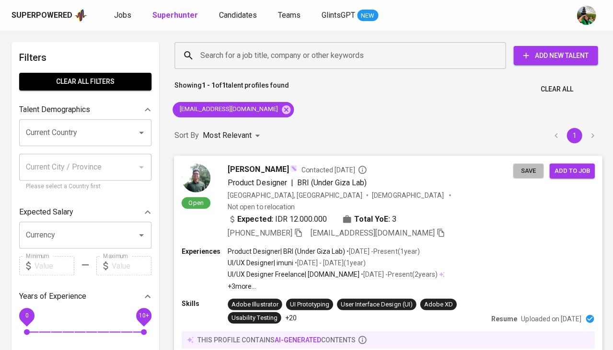
click at [520, 170] on span "Save" at bounding box center [528, 170] width 21 height 11
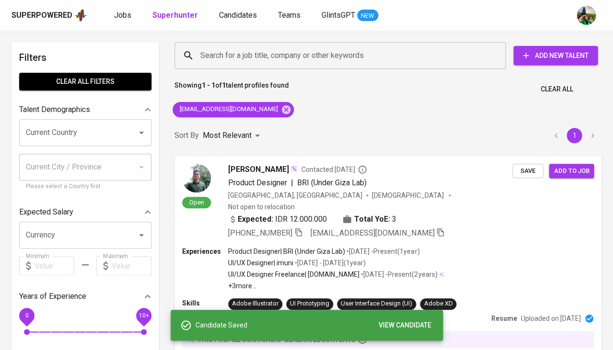
click at [234, 8] on div "Superpowered Jobs Superhunter Candidates Teams GlintsGPT NEW" at bounding box center [291, 15] width 559 height 14
click at [239, 16] on span "Candidates" at bounding box center [238, 15] width 38 height 9
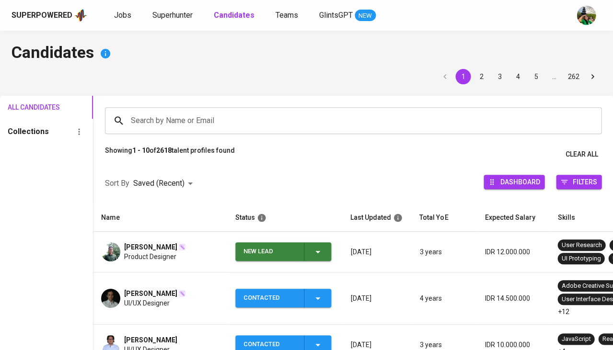
click at [321, 248] on icon "button" at bounding box center [318, 252] width 12 height 12
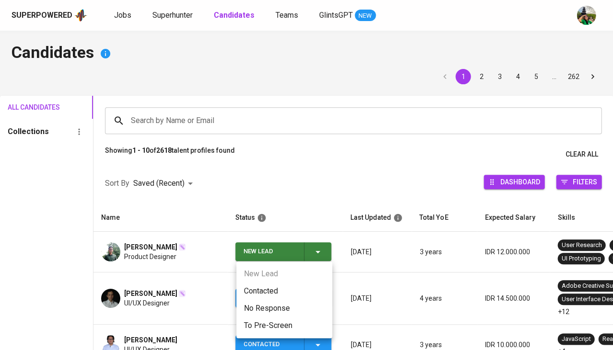
click at [278, 283] on li "Contacted" at bounding box center [284, 291] width 96 height 17
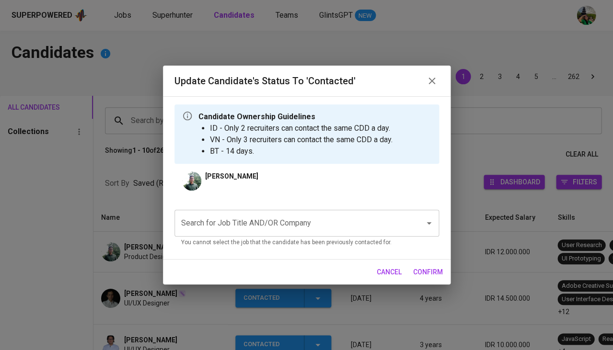
click at [238, 230] on input "Search for Job Title AND/OR Company" at bounding box center [293, 223] width 229 height 18
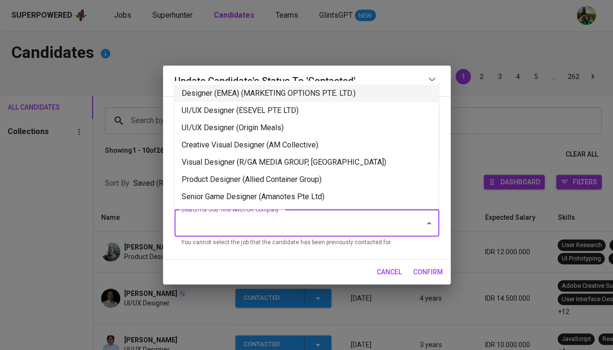
click at [258, 93] on li "Designer (EMEA) (MARKETING OPTIONS PTE. LTD.)" at bounding box center [306, 93] width 265 height 17
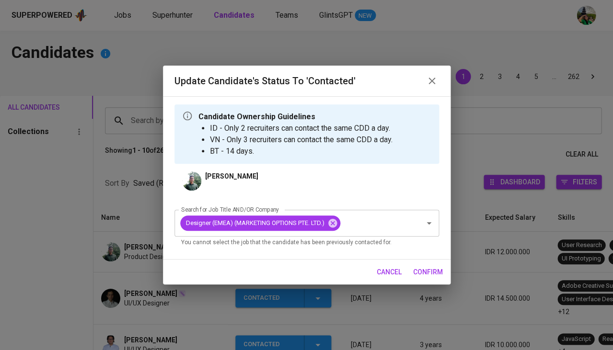
click at [421, 270] on span "confirm" at bounding box center [428, 272] width 30 height 12
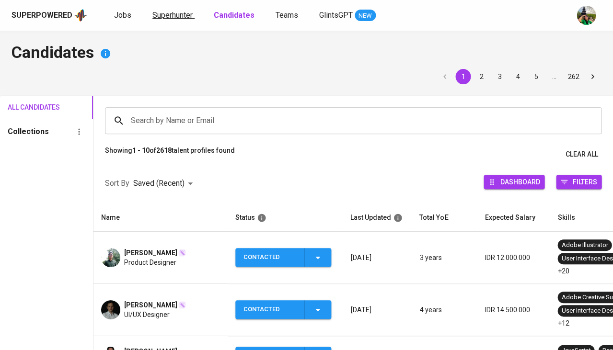
click at [181, 19] on link "Superhunter" at bounding box center [173, 16] width 42 height 12
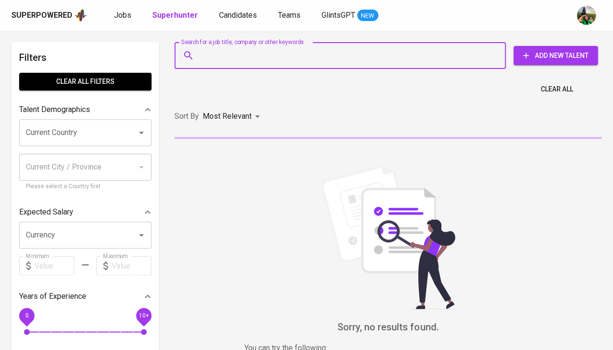
click at [252, 64] on input "Search for a job title, company or other keywords" at bounding box center [342, 55] width 289 height 18
paste input "aldihakimuiux@gmail.com"
type input "aldihakimuiux@gmail.com"
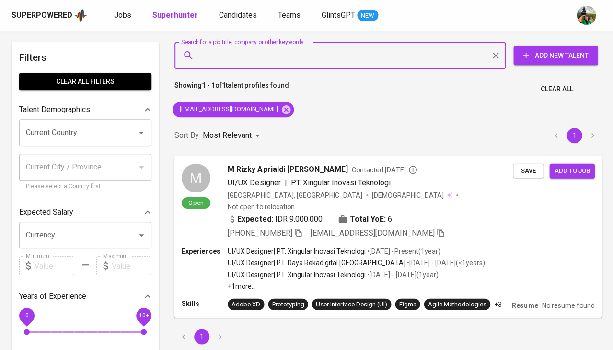
click at [520, 171] on span "Save" at bounding box center [528, 170] width 21 height 11
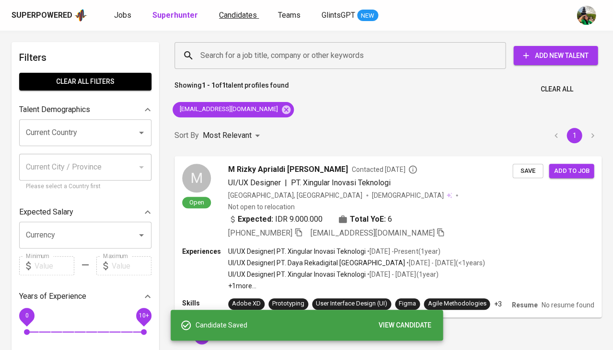
click at [245, 14] on span "Candidates" at bounding box center [238, 15] width 38 height 9
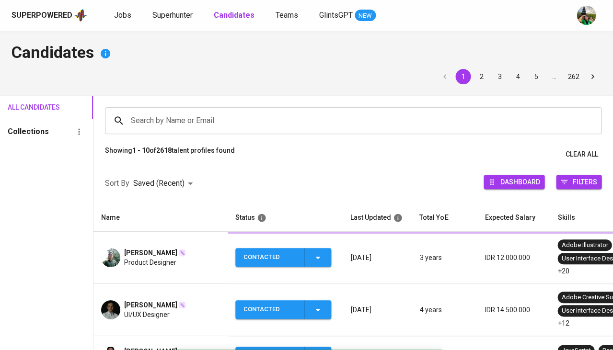
click at [245, 14] on b "Candidates" at bounding box center [234, 15] width 41 height 9
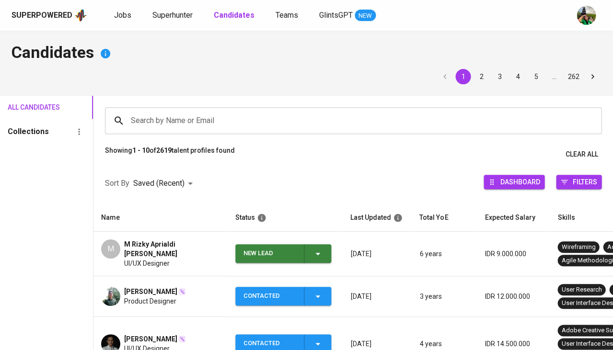
click at [323, 253] on span "New Lead" at bounding box center [283, 253] width 88 height 19
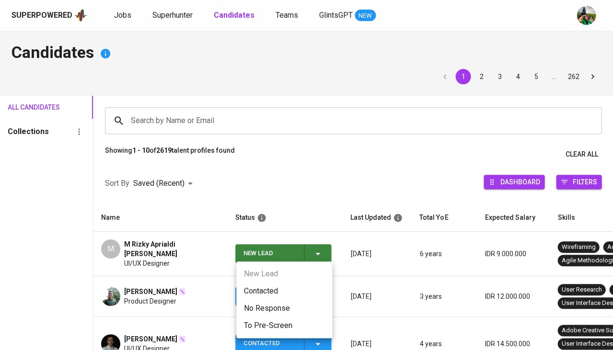
click at [258, 294] on li "Contacted" at bounding box center [284, 291] width 96 height 17
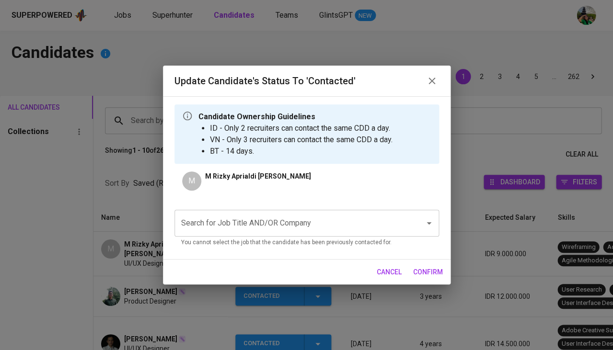
click at [239, 220] on input "Search for Job Title AND/OR Company" at bounding box center [293, 223] width 229 height 18
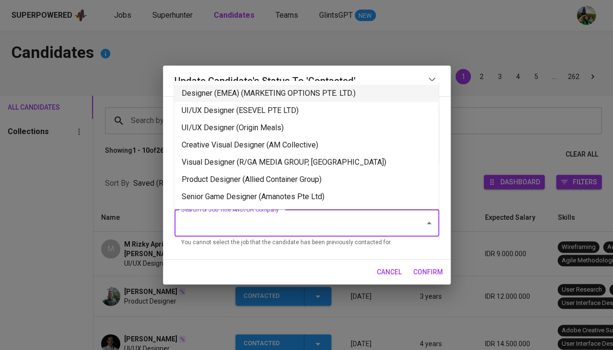
click at [231, 96] on li "Designer (EMEA) (MARKETING OPTIONS PTE. LTD.)" at bounding box center [306, 93] width 265 height 17
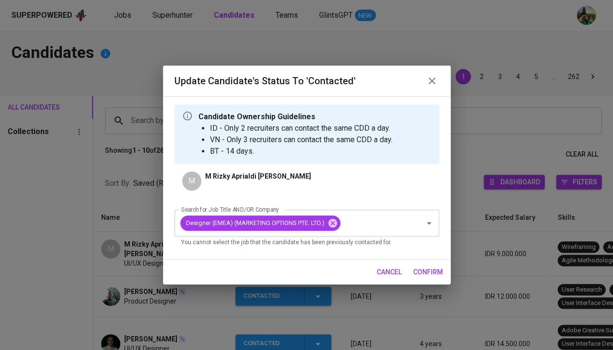
click at [436, 272] on span "confirm" at bounding box center [428, 272] width 30 height 12
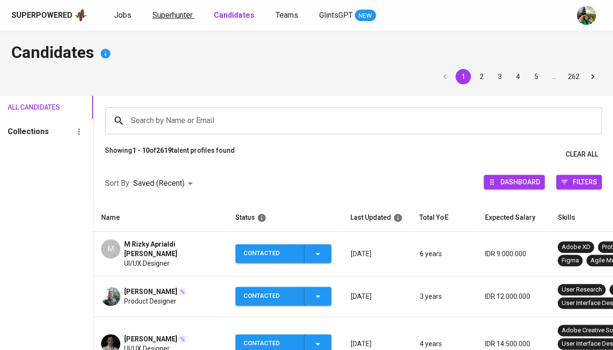
click at [166, 16] on span "Superhunter" at bounding box center [172, 15] width 40 height 9
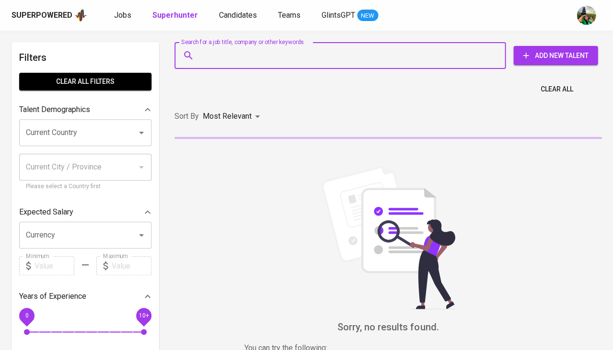
click at [251, 56] on input "Search for a job title, company or other keywords" at bounding box center [342, 55] width 289 height 18
paste input "randikaisraj07@gmail.com"
type input "randikaisraj07@gmail.com"
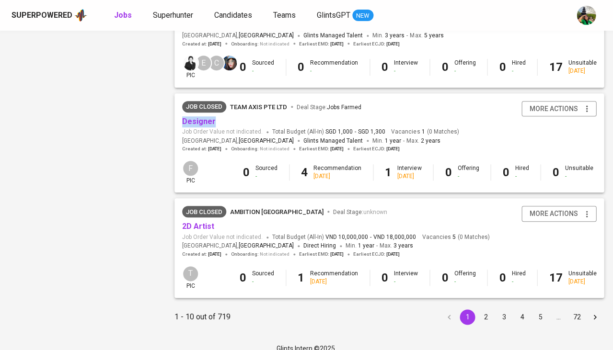
scroll to position [890, 0]
click at [483, 310] on button "2" at bounding box center [485, 317] width 15 height 15
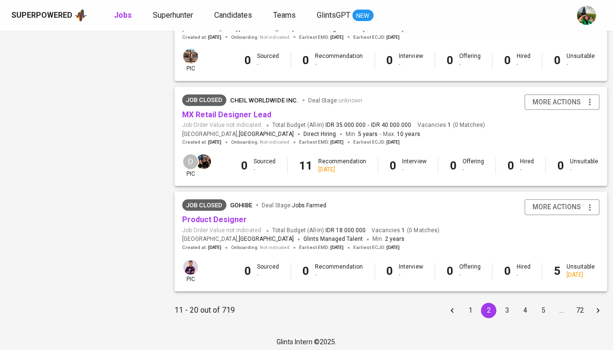
scroll to position [897, 0]
click at [508, 305] on button "3" at bounding box center [506, 310] width 15 height 15
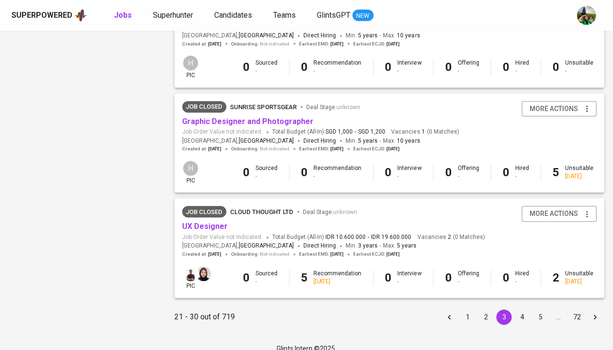
scroll to position [890, 0]
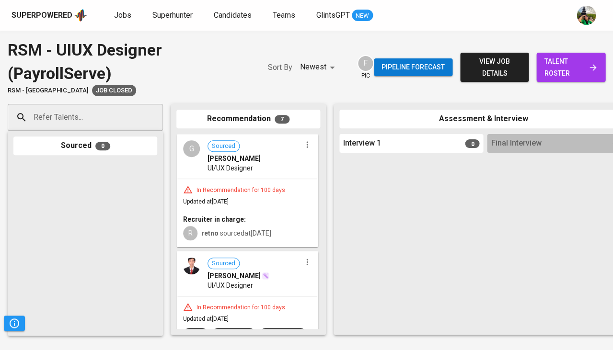
click at [204, 174] on div "G Sourced Grahana Daffa Herlambang UI/UX Designer" at bounding box center [247, 157] width 140 height 44
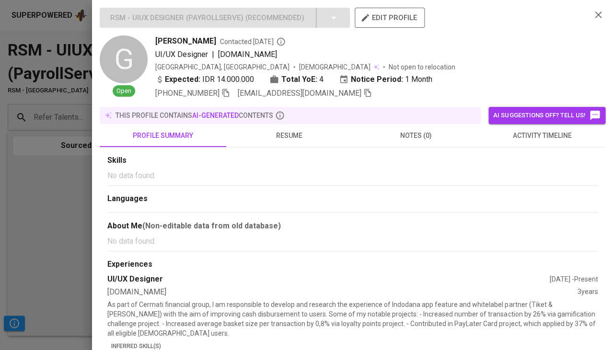
click at [526, 140] on button "activity timeline" at bounding box center [542, 135] width 127 height 23
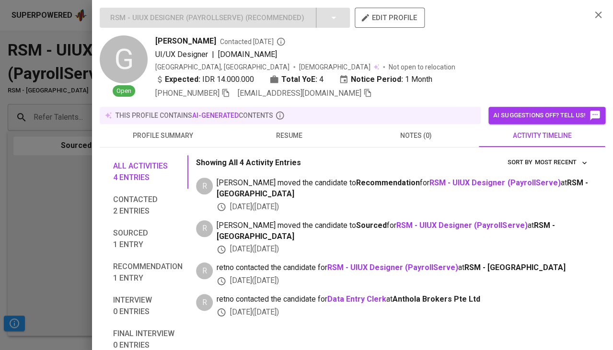
click at [39, 177] on div at bounding box center [306, 175] width 613 height 350
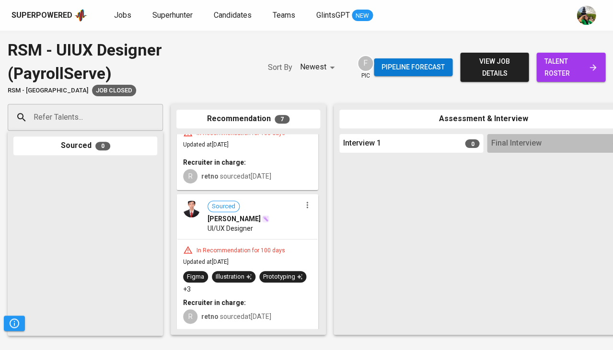
scroll to position [58, 0]
click at [232, 246] on div "In Recommendation for 100 days" at bounding box center [241, 250] width 96 height 8
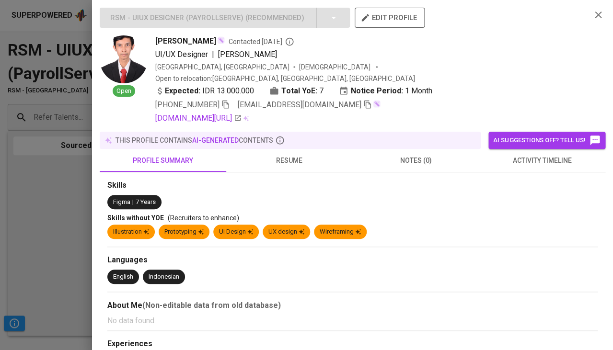
click at [64, 229] on div at bounding box center [306, 175] width 613 height 350
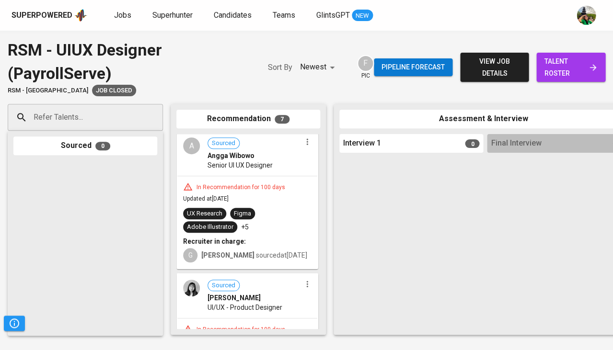
scroll to position [292, 0]
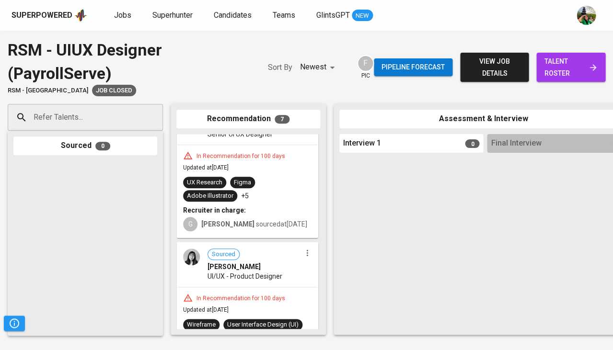
click at [266, 220] on span "gabrielle sourced at [DATE]" at bounding box center [254, 224] width 106 height 8
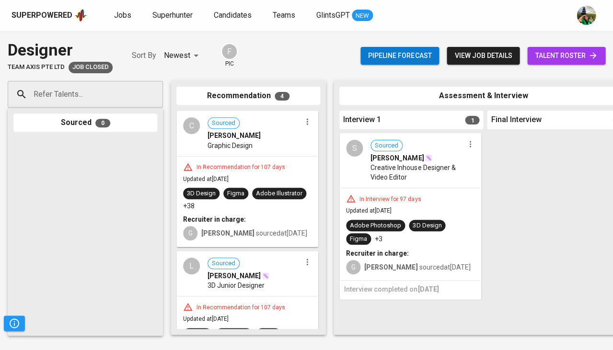
click at [395, 170] on span "Creative Inhouse Designer & Video Editor" at bounding box center [416, 172] width 93 height 19
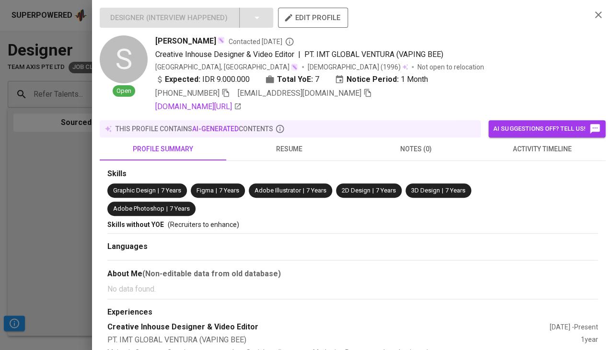
click at [291, 143] on span "resume" at bounding box center [289, 149] width 115 height 12
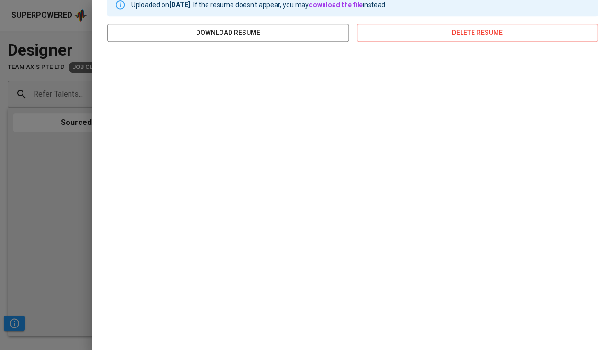
scroll to position [175, 0]
click at [70, 164] on div at bounding box center [306, 175] width 613 height 350
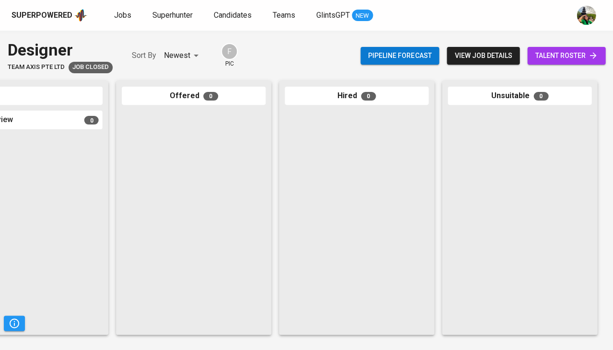
scroll to position [0, 529]
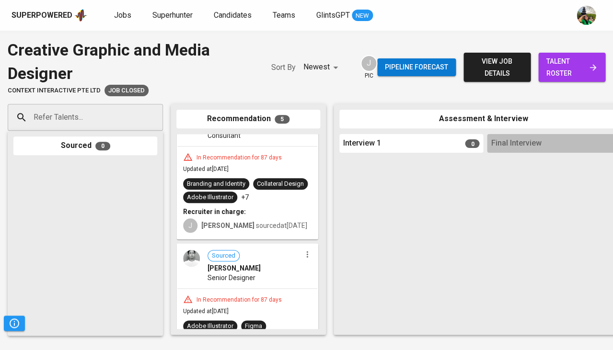
scroll to position [45, 0]
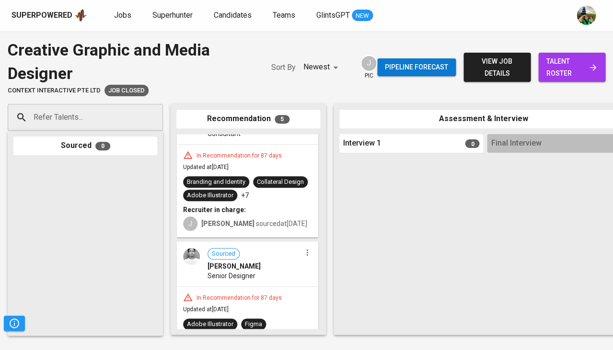
click at [270, 160] on div "In Recommendation for 87 days Updated at [DATE] Branding and Identity Collatera…" at bounding box center [247, 191] width 140 height 92
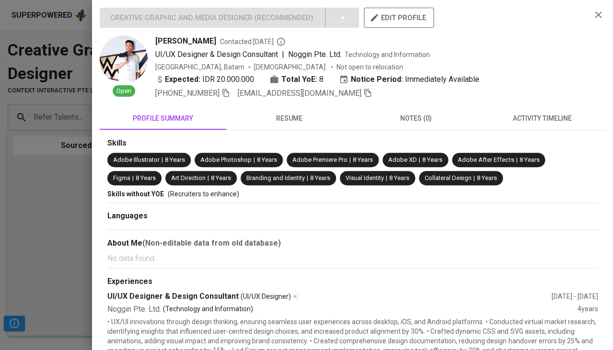
click at [0, 207] on div at bounding box center [306, 175] width 613 height 350
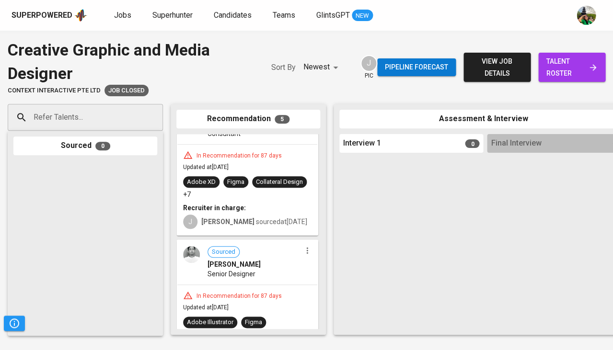
click at [206, 292] on div "In Recommendation for 87 days" at bounding box center [239, 296] width 93 height 8
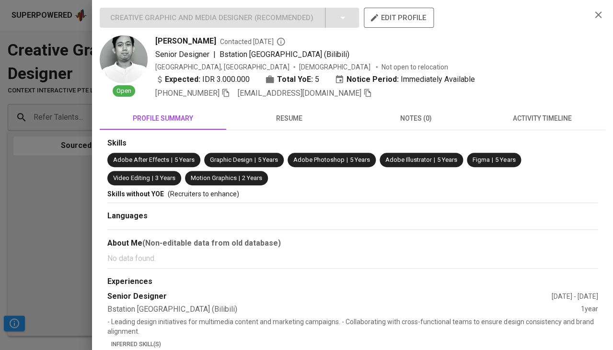
click at [43, 217] on div at bounding box center [306, 175] width 613 height 350
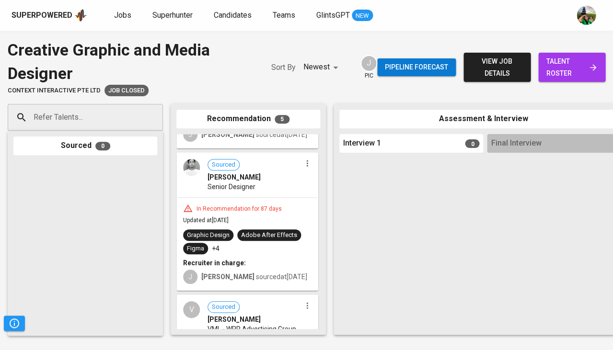
scroll to position [150, 0]
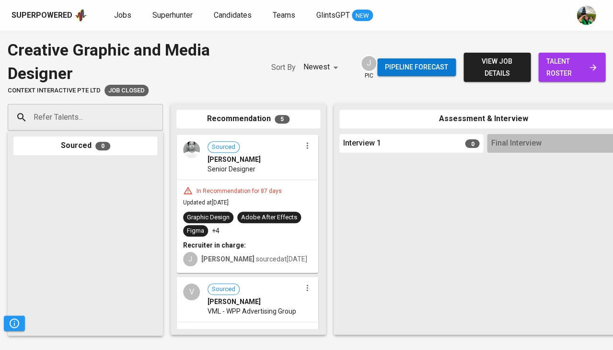
click at [255, 187] on div "In Recommendation for 87 days" at bounding box center [239, 191] width 93 height 8
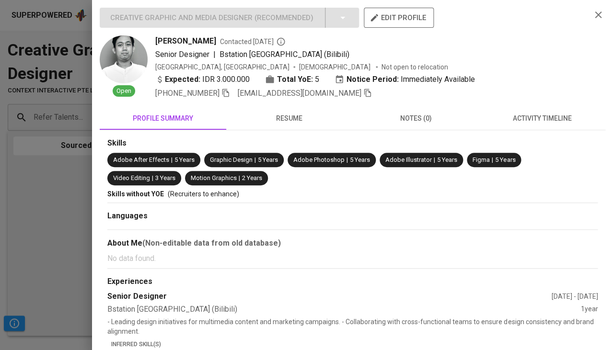
click at [287, 123] on button "resume" at bounding box center [289, 118] width 127 height 23
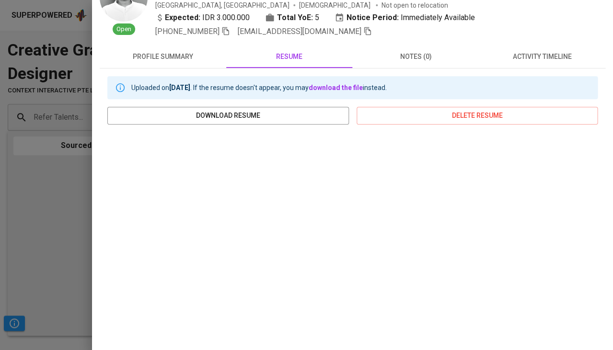
scroll to position [126, 0]
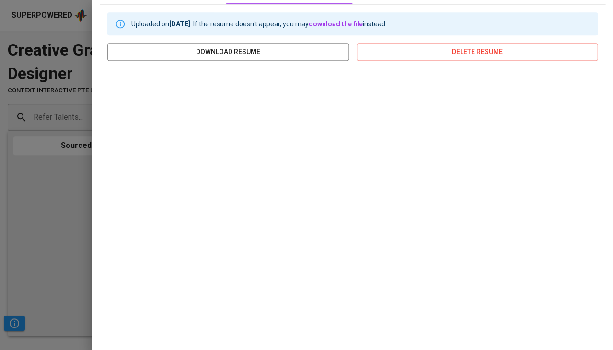
click at [3, 174] on div at bounding box center [306, 175] width 613 height 350
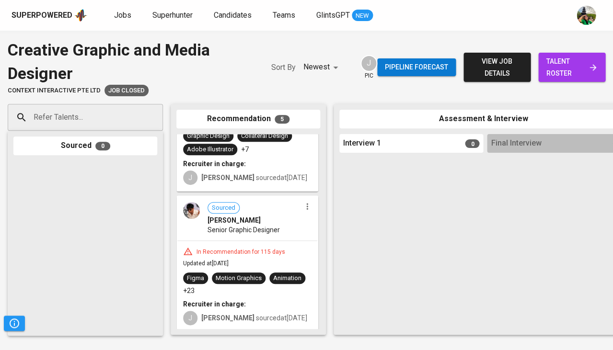
scroll to position [0, 0]
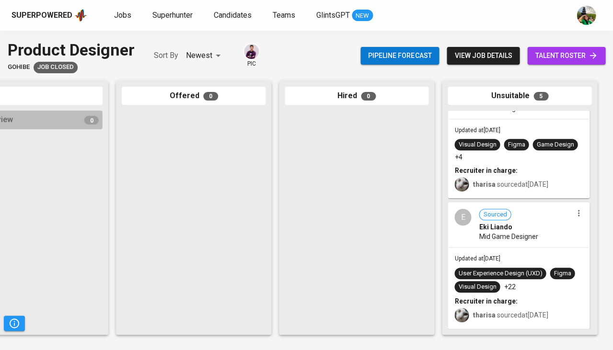
scroll to position [416, 0]
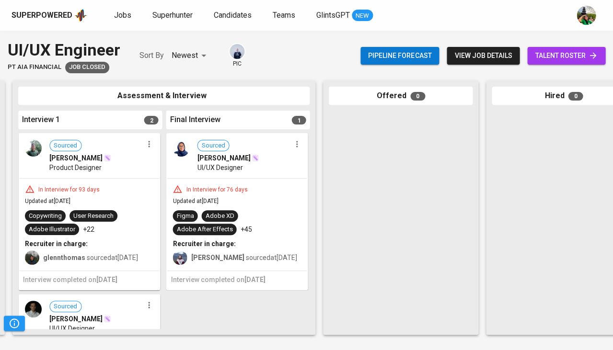
scroll to position [0, 318]
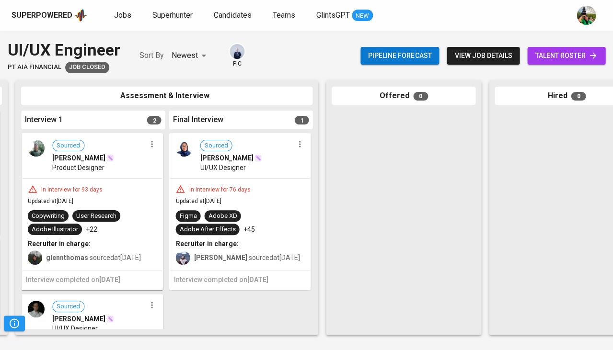
click at [247, 179] on div "In Interview for 76 days Updated at Jun 02, 2025 Figma Adobe XD Adobe After Eff…" at bounding box center [240, 225] width 140 height 92
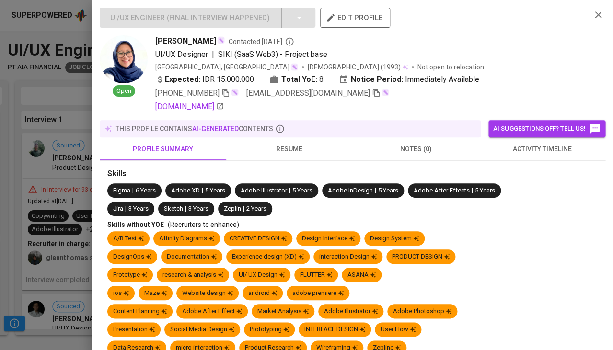
scroll to position [0, 319]
click at [536, 148] on span "activity timeline" at bounding box center [542, 149] width 115 height 12
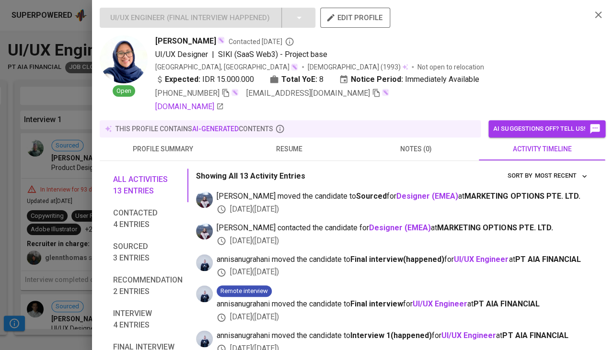
click at [40, 156] on div at bounding box center [306, 175] width 613 height 350
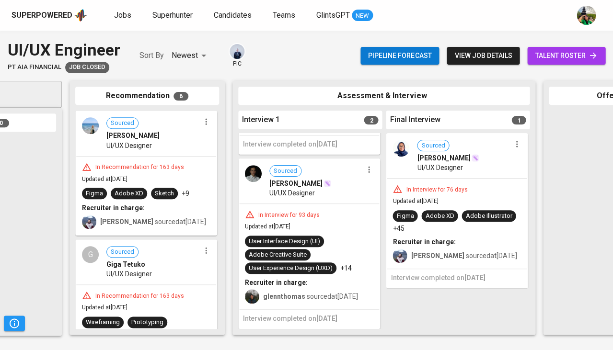
scroll to position [141, 0]
click at [287, 227] on div "In Interview for 93 days Updated at May 16, 2025 User Interface Design (UI) Ado…" at bounding box center [309, 256] width 140 height 105
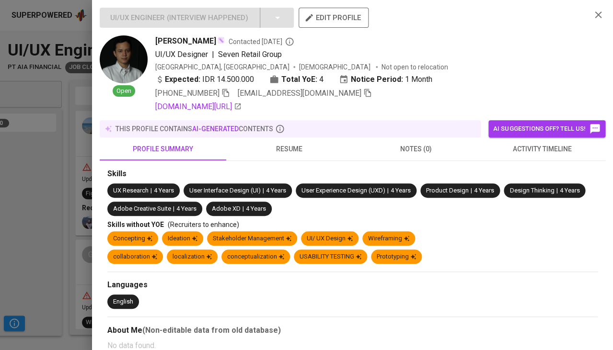
scroll to position [127, 0]
click at [548, 148] on span "activity timeline" at bounding box center [542, 149] width 115 height 12
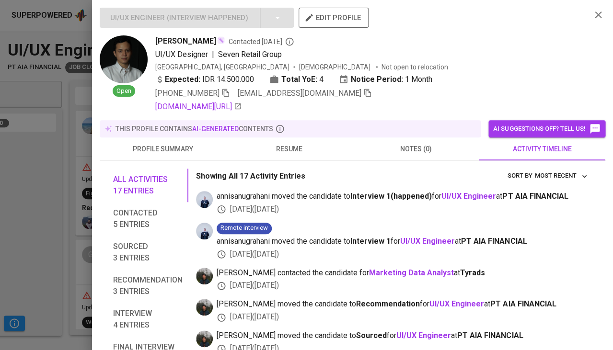
click at [284, 150] on span "resume" at bounding box center [289, 149] width 115 height 12
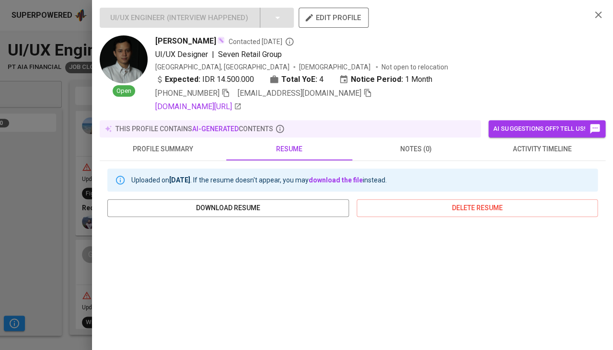
scroll to position [0, 0]
click at [227, 90] on icon "button" at bounding box center [225, 93] width 9 height 9
click at [363, 95] on span at bounding box center [367, 93] width 9 height 9
click at [52, 219] on div at bounding box center [306, 175] width 613 height 350
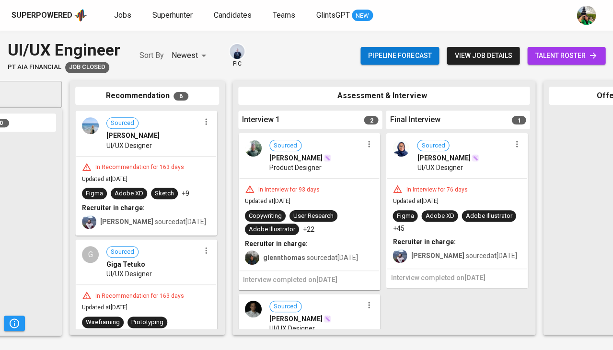
click at [333, 182] on div "In Interview for 93 days Updated at May 16, 2025 Copywriting User Research Adob…" at bounding box center [309, 225] width 140 height 92
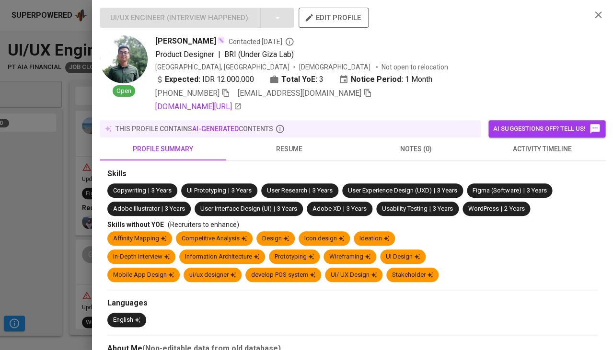
click at [526, 148] on span "activity timeline" at bounding box center [542, 149] width 115 height 12
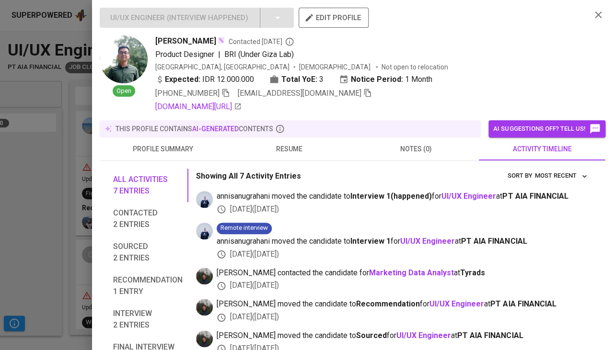
click at [275, 144] on span "resume" at bounding box center [289, 149] width 115 height 12
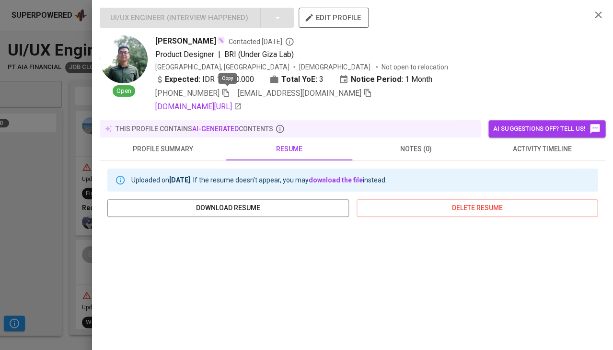
click at [226, 92] on icon "button" at bounding box center [225, 93] width 9 height 9
click at [364, 93] on icon "button" at bounding box center [367, 93] width 7 height 8
click at [47, 208] on div at bounding box center [306, 175] width 613 height 350
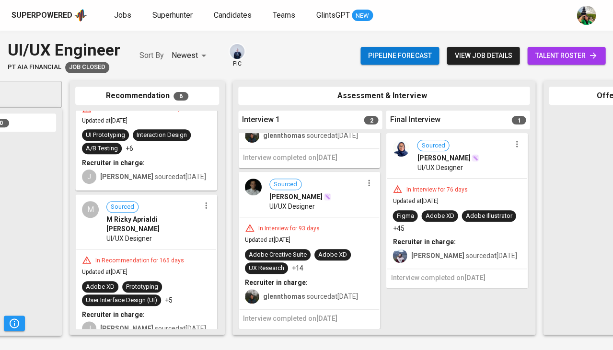
scroll to position [594, 0]
click at [169, 221] on span "M Rizky Aprialdi Hakim" at bounding box center [152, 224] width 93 height 19
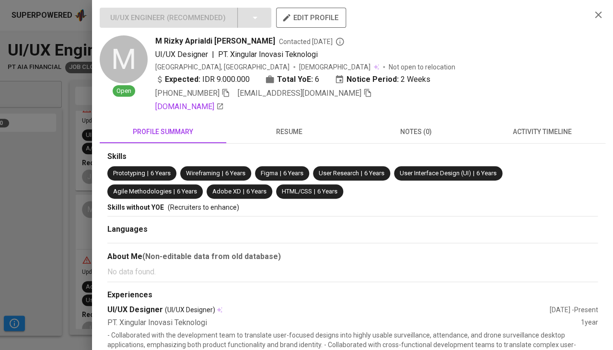
click at [284, 135] on button "resume" at bounding box center [289, 131] width 127 height 23
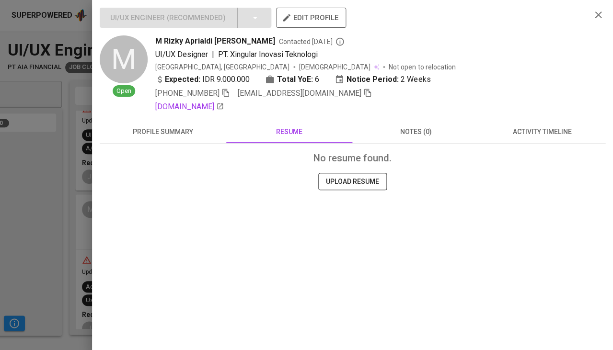
click at [173, 127] on span "profile summary" at bounding box center [162, 132] width 115 height 12
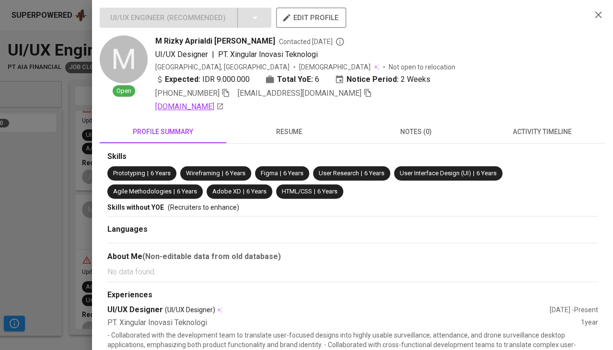
scroll to position [0, 0]
click at [226, 93] on icon "button" at bounding box center [225, 93] width 9 height 9
click at [364, 92] on icon "button" at bounding box center [367, 93] width 7 height 8
click at [1, 191] on div at bounding box center [306, 175] width 613 height 350
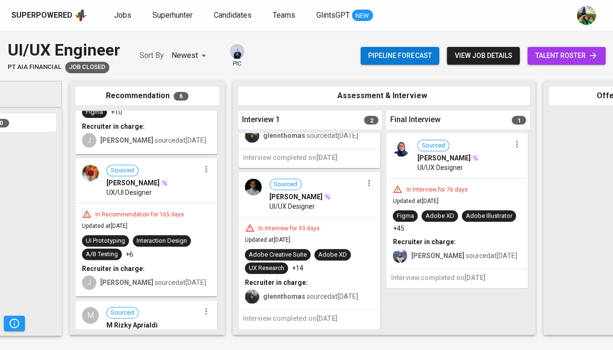
scroll to position [506, 0]
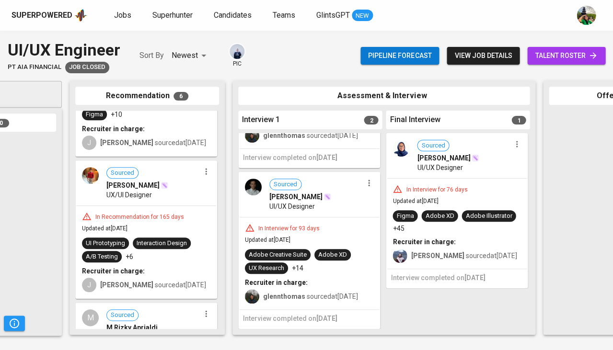
click at [158, 206] on div "In Recommendation for 165 days Updated at Mar 05, 2025 UI Prototyping Interacti…" at bounding box center [146, 252] width 140 height 92
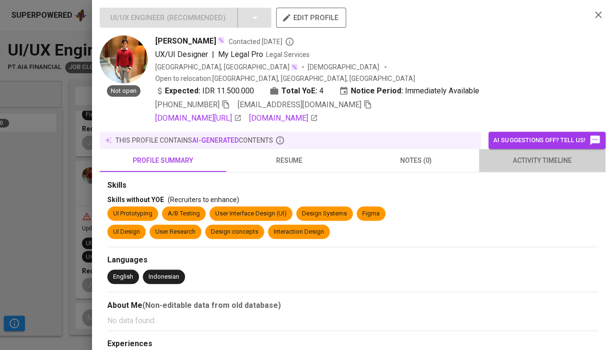
click at [537, 155] on span "activity timeline" at bounding box center [542, 161] width 115 height 12
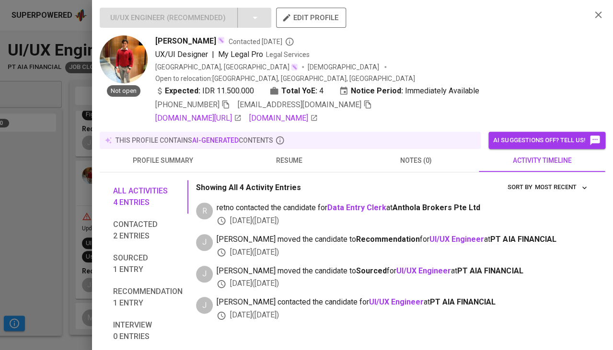
click at [279, 155] on span "resume" at bounding box center [289, 161] width 115 height 12
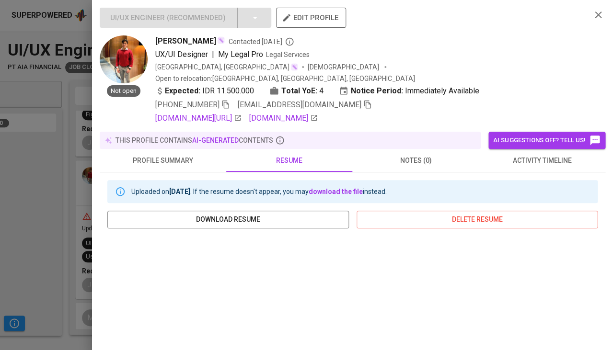
scroll to position [0, 0]
click at [363, 100] on icon "button" at bounding box center [367, 104] width 9 height 9
click at [227, 100] on icon "button" at bounding box center [225, 104] width 9 height 9
click at [364, 101] on icon "button" at bounding box center [367, 105] width 7 height 8
click at [46, 207] on div at bounding box center [306, 175] width 613 height 350
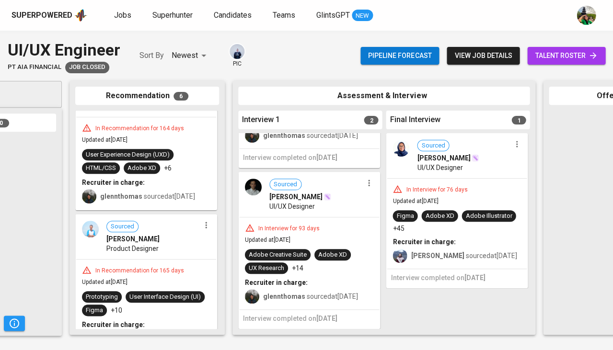
scroll to position [308, 0]
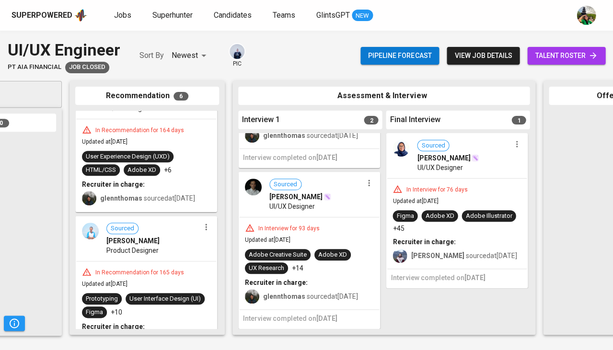
click at [153, 247] on span "Product Designer" at bounding box center [132, 251] width 52 height 10
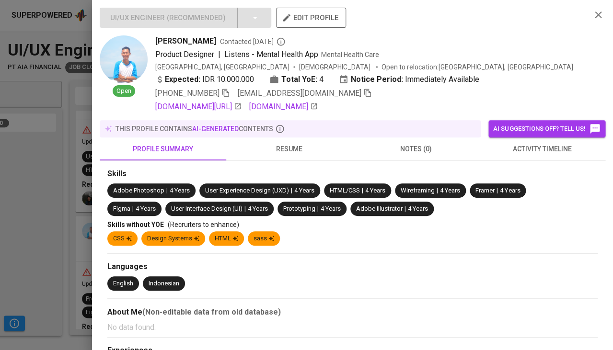
click at [534, 144] on span "activity timeline" at bounding box center [542, 149] width 115 height 12
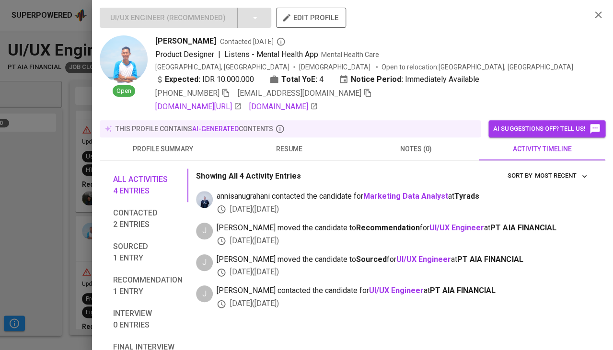
scroll to position [63, 0]
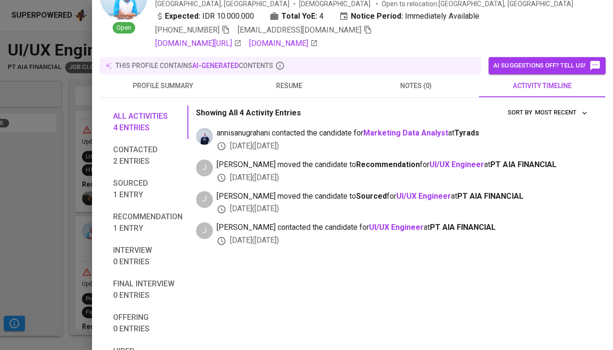
click at [300, 89] on span "resume" at bounding box center [289, 86] width 115 height 12
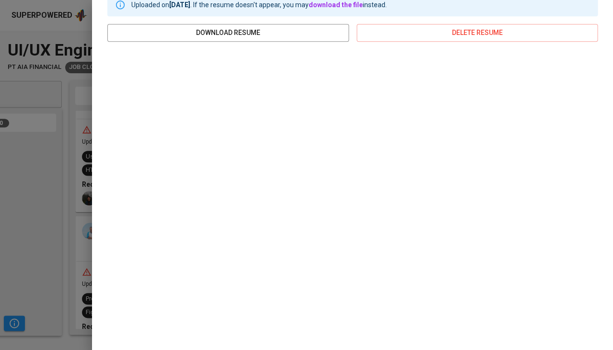
scroll to position [175, 0]
click at [36, 169] on div at bounding box center [306, 175] width 613 height 350
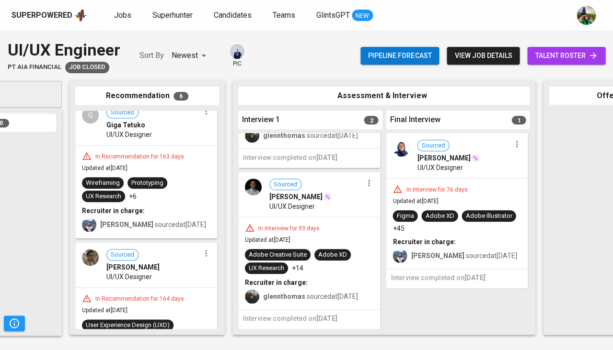
scroll to position [136, 0]
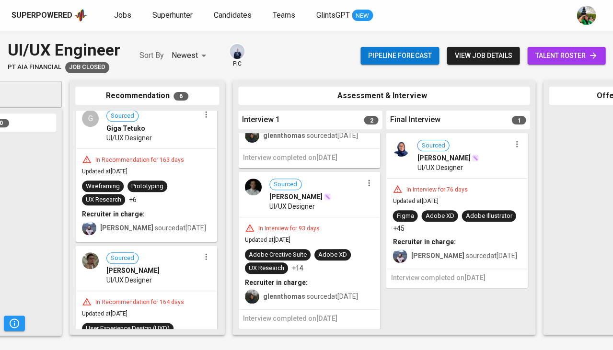
click at [131, 276] on span "UI/UX Designer" at bounding box center [129, 281] width 46 height 10
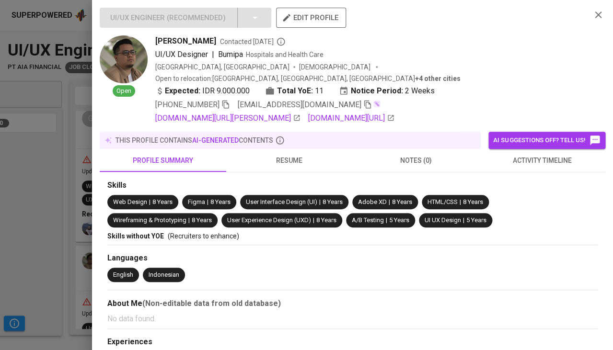
click at [542, 113] on div "linkedin.com/in/andi-yusuf-sinaga-a0ba65114 rb.gy/1sk7n3" at bounding box center [369, 119] width 428 height 12
click at [519, 155] on span "activity timeline" at bounding box center [542, 161] width 115 height 12
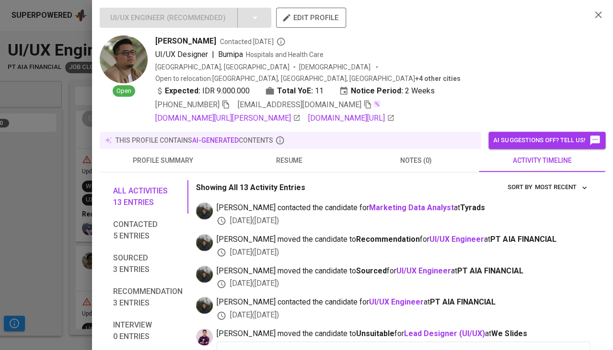
scroll to position [0, 0]
click at [289, 155] on span "resume" at bounding box center [289, 161] width 115 height 12
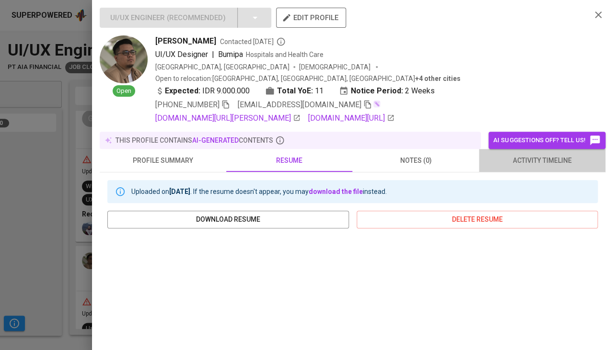
click at [530, 155] on span "activity timeline" at bounding box center [542, 161] width 115 height 12
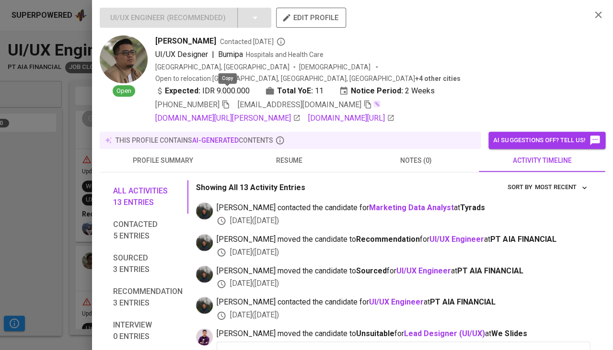
click at [226, 101] on icon "button" at bounding box center [225, 105] width 7 height 8
click at [329, 99] on span "andysinagaa@gmail.com" at bounding box center [305, 105] width 134 height 12
click at [363, 100] on icon "button" at bounding box center [367, 104] width 9 height 9
click at [47, 193] on div at bounding box center [306, 175] width 613 height 350
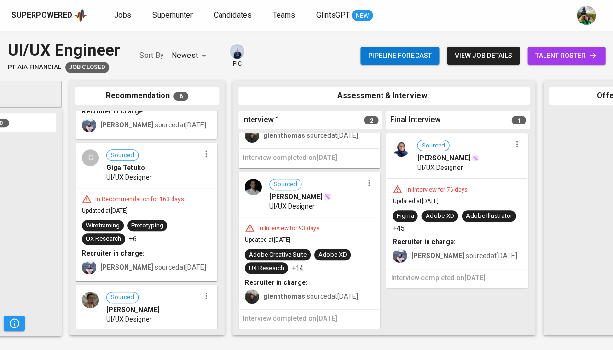
scroll to position [96, 0]
click at [164, 190] on div "In Recommendation for 163 days Updated at Mar 07, 2025 Wireframing Prototyping …" at bounding box center [146, 235] width 140 height 92
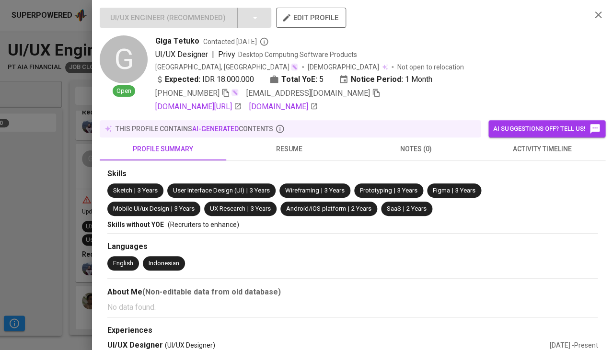
click at [526, 143] on span "activity timeline" at bounding box center [542, 149] width 115 height 12
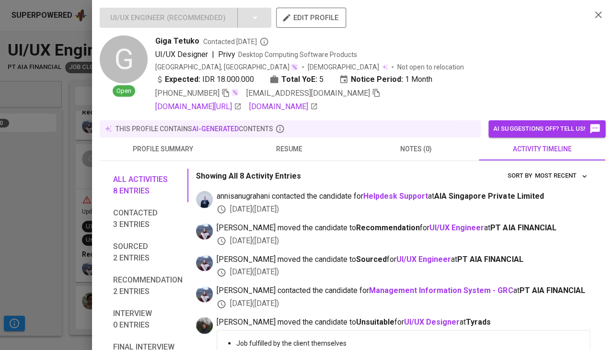
click at [278, 149] on span "resume" at bounding box center [289, 149] width 115 height 12
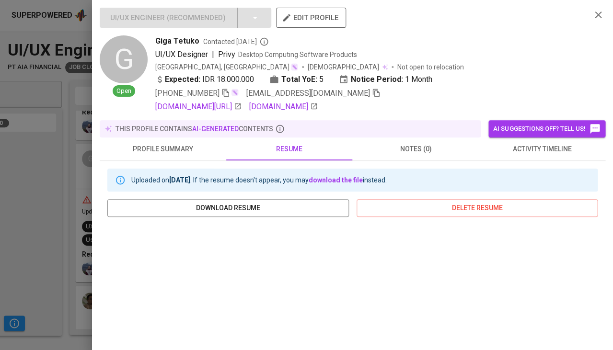
scroll to position [168, 0]
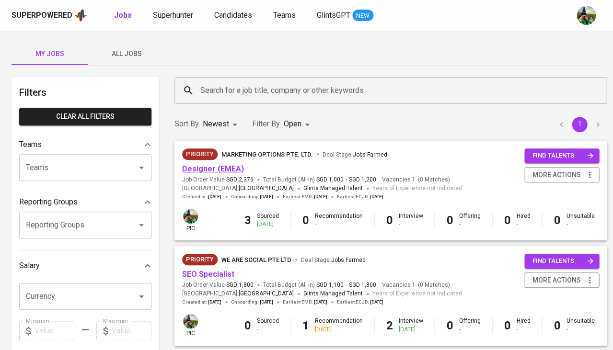
click at [219, 172] on link "Designer (EMEA)" at bounding box center [213, 168] width 62 height 9
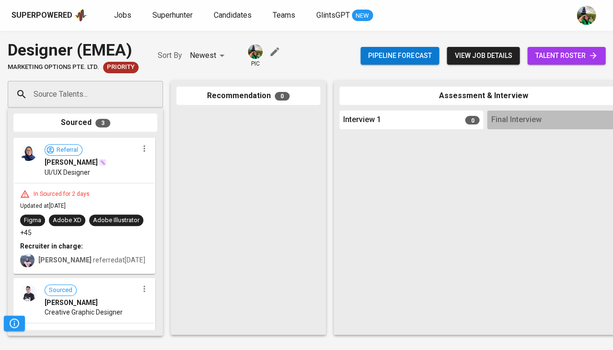
click at [553, 58] on span "talent roster" at bounding box center [566, 56] width 63 height 12
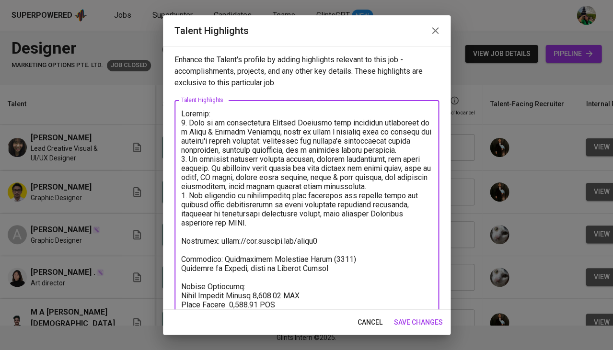
scroll to position [78, 0]
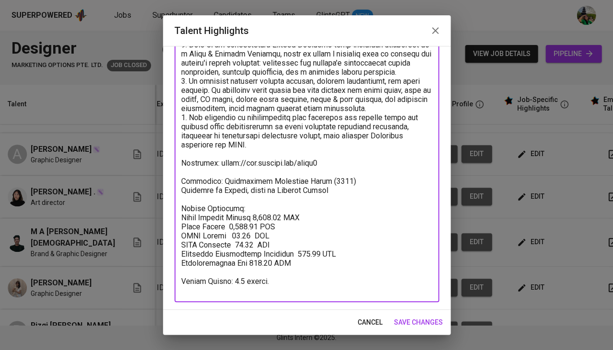
click at [370, 322] on span "cancel" at bounding box center [370, 323] width 25 height 12
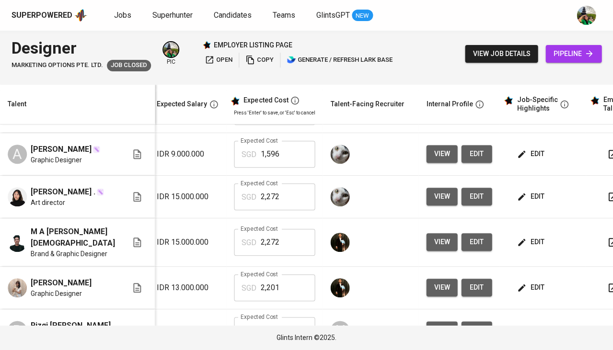
click at [516, 55] on span "view job details" at bounding box center [502, 54] width 58 height 12
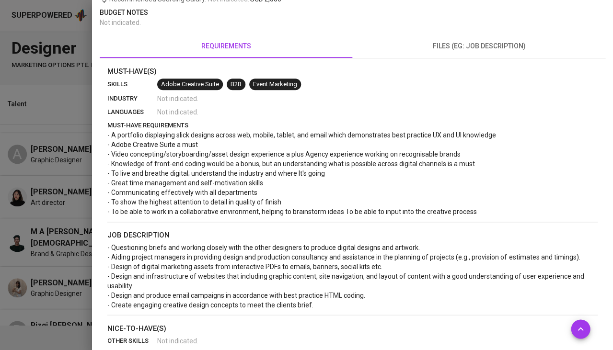
scroll to position [206, 0]
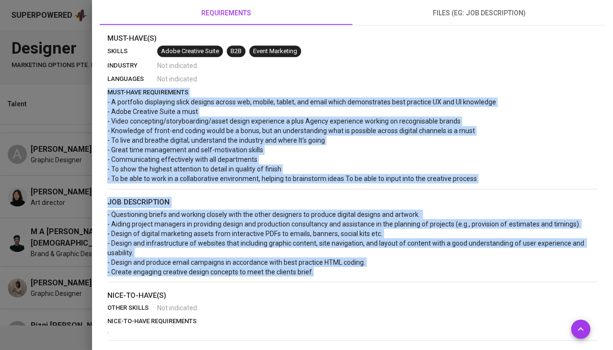
drag, startPoint x: 317, startPoint y: 267, endPoint x: 107, endPoint y: 88, distance: 276.0
click at [107, 88] on div "Must-Have(s) skills Adobe Creative Suite B2B Event Marketing industry Not indic…" at bounding box center [352, 236] width 490 height 406
copy div "must-have requirements - A portfolio displaying slick designs across web, mobil…"
click at [50, 149] on div at bounding box center [306, 175] width 613 height 350
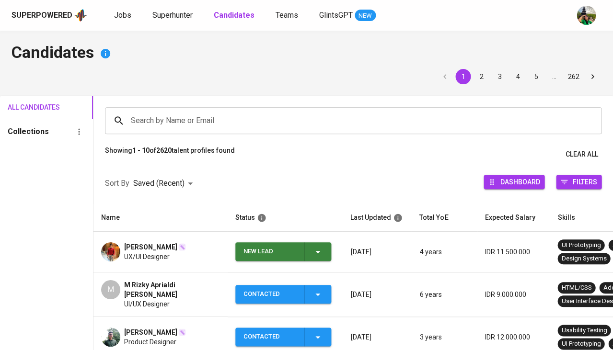
click at [318, 252] on icon "button" at bounding box center [318, 252] width 12 height 12
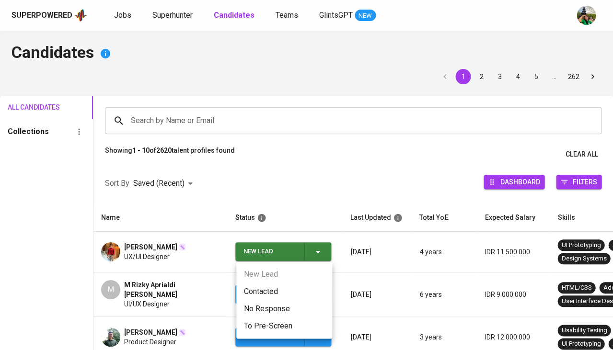
click at [283, 288] on li "Contacted" at bounding box center [284, 291] width 96 height 17
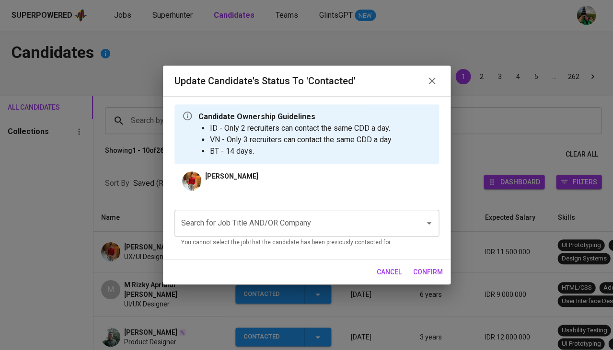
click at [269, 226] on input "Search for Job Title AND/OR Company" at bounding box center [293, 223] width 229 height 18
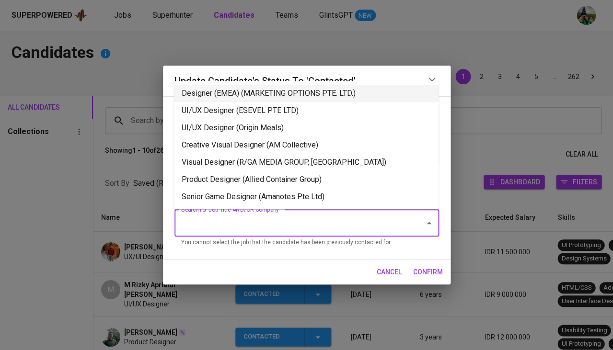
click at [258, 90] on li "Designer (EMEA) (MARKETING OPTIONS PTE. LTD.)" at bounding box center [306, 93] width 265 height 17
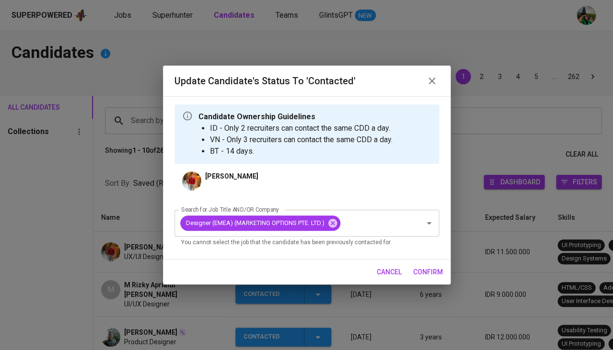
click at [423, 273] on span "confirm" at bounding box center [428, 272] width 30 height 12
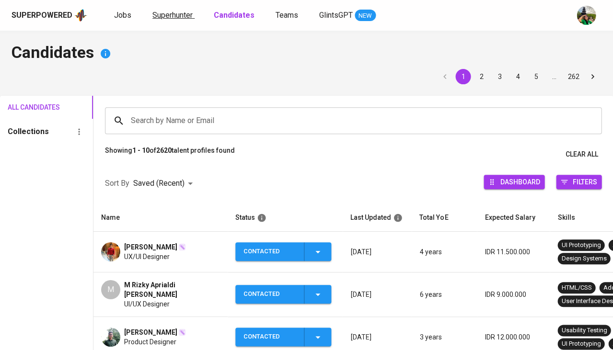
click at [169, 12] on span "Superhunter" at bounding box center [172, 15] width 40 height 9
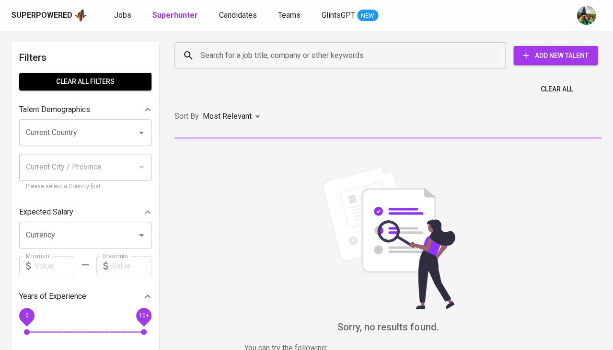
click at [260, 78] on div "Clear All" at bounding box center [388, 86] width 439 height 23
click at [260, 61] on input "Search for a job title, company or other keywords" at bounding box center [342, 55] width 289 height 18
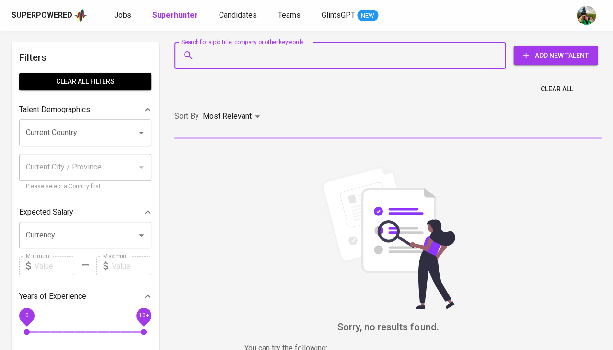
paste input "[EMAIL_ADDRESS][DOMAIN_NAME]"
type input "[EMAIL_ADDRESS][DOMAIN_NAME]"
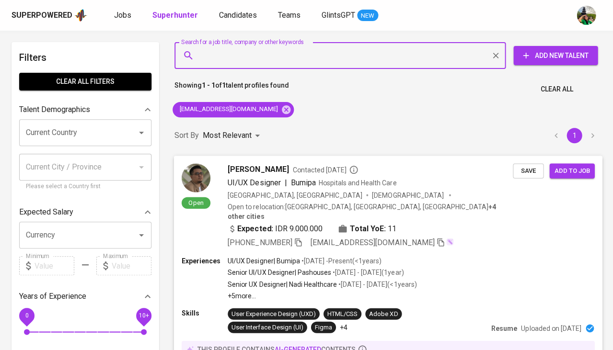
click at [535, 175] on span "Save" at bounding box center [528, 170] width 21 height 11
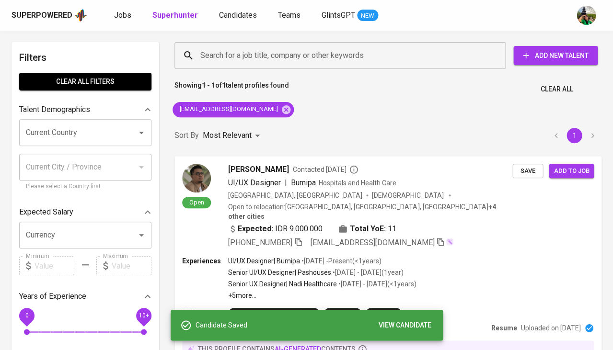
click at [227, 7] on div "Superpowered Jobs Superhunter Candidates Teams GlintsGPT NEW" at bounding box center [306, 15] width 613 height 31
click at [230, 16] on span "Candidates" at bounding box center [238, 15] width 38 height 9
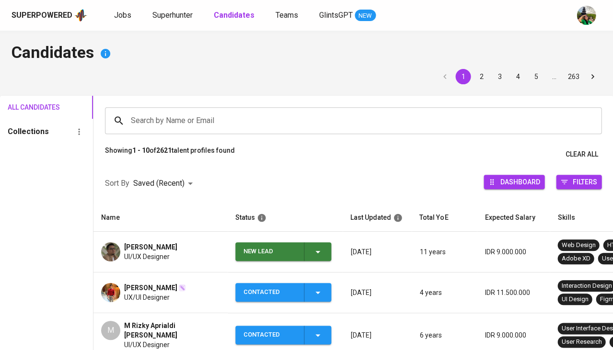
click at [319, 255] on icon "button" at bounding box center [318, 252] width 12 height 12
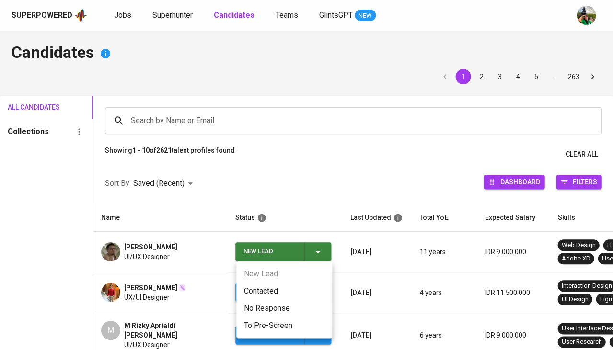
click at [267, 293] on li "Contacted" at bounding box center [284, 291] width 96 height 17
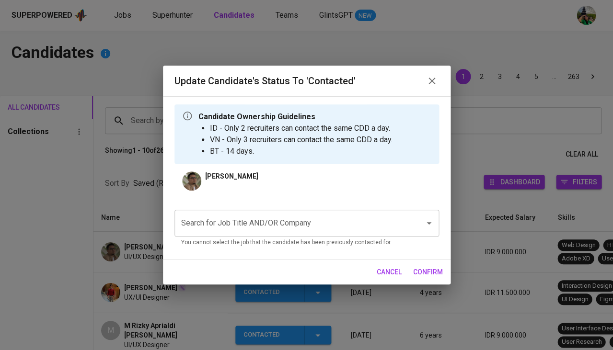
click at [271, 214] on input "Search for Job Title AND/OR Company" at bounding box center [293, 223] width 229 height 18
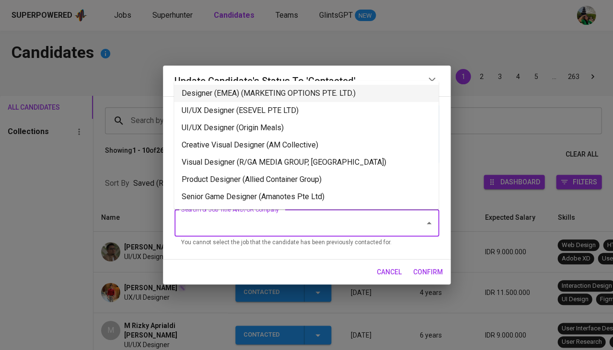
click at [245, 93] on li "Designer (EMEA) (MARKETING OPTIONS PTE. LTD.)" at bounding box center [306, 93] width 265 height 17
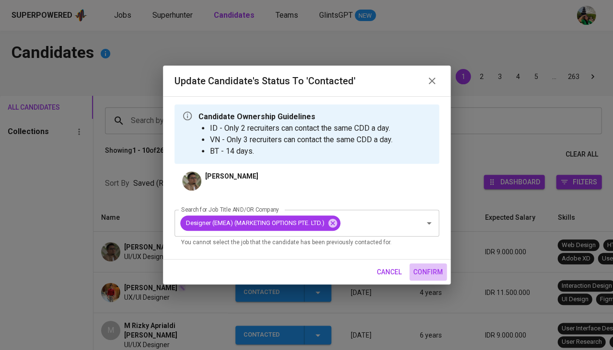
click at [422, 273] on span "confirm" at bounding box center [428, 272] width 30 height 12
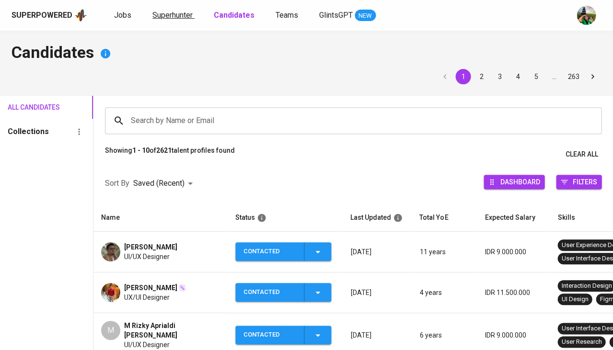
click at [164, 11] on span "Superhunter" at bounding box center [172, 15] width 40 height 9
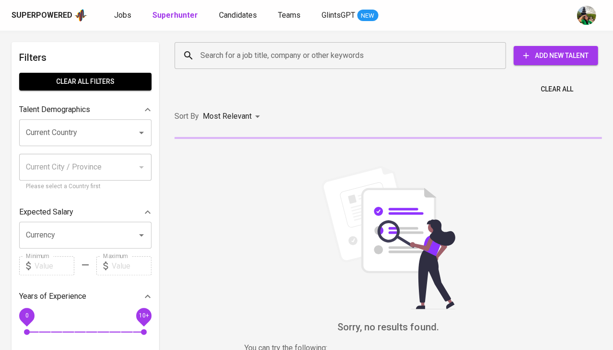
click at [219, 53] on input "Search for a job title, company or other keywords" at bounding box center [342, 55] width 289 height 18
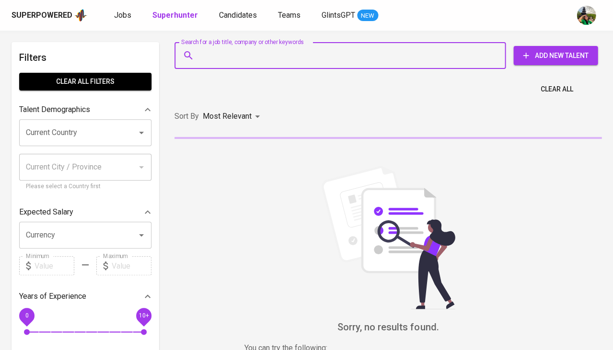
paste input "[EMAIL_ADDRESS][DOMAIN_NAME]"
type input "[EMAIL_ADDRESS][DOMAIN_NAME]"
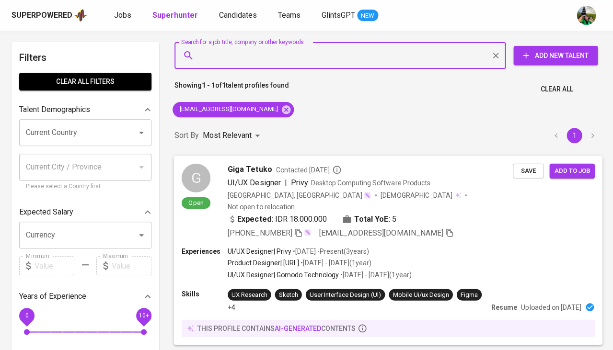
click at [528, 173] on span "Save" at bounding box center [528, 170] width 21 height 11
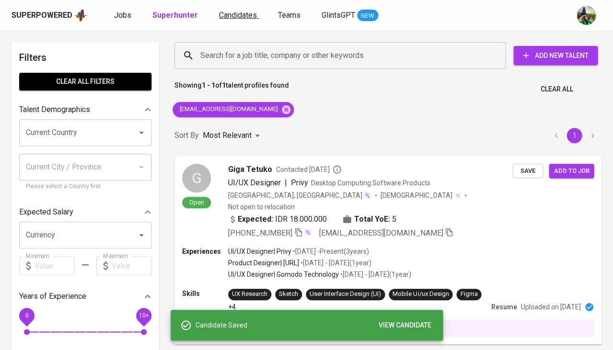
click at [243, 17] on span "Candidates" at bounding box center [238, 15] width 38 height 9
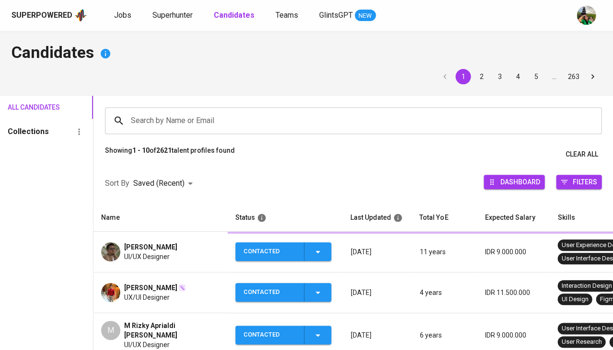
click at [243, 17] on b "Candidates" at bounding box center [234, 15] width 41 height 9
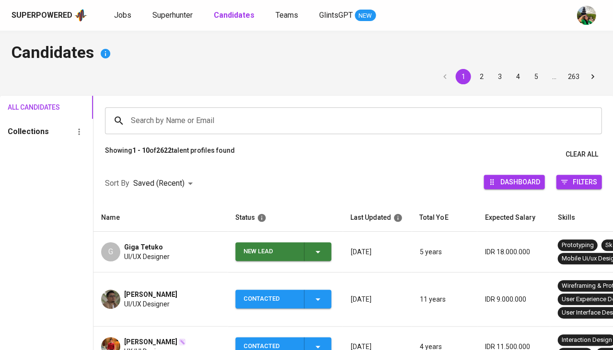
click at [315, 256] on div "New Lead" at bounding box center [283, 252] width 80 height 19
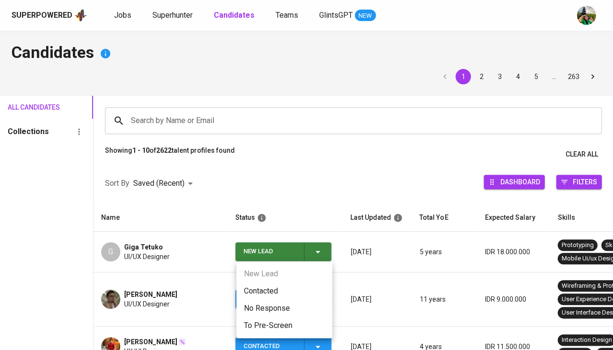
click at [277, 287] on li "Contacted" at bounding box center [284, 291] width 96 height 17
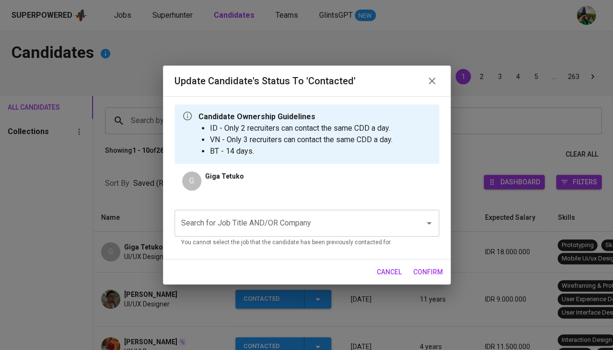
click at [252, 235] on div "Search for Job Title AND/OR Company" at bounding box center [306, 223] width 265 height 27
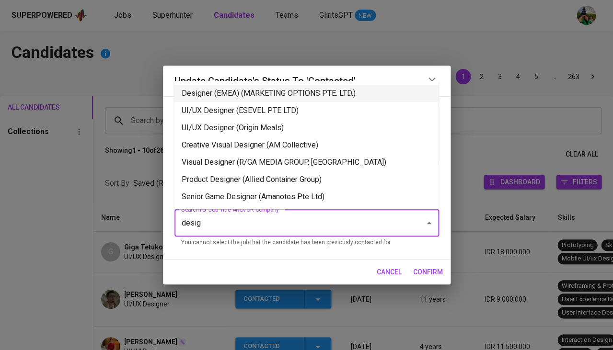
click at [297, 91] on li "Designer (EMEA) (MARKETING OPTIONS PTE. LTD.)" at bounding box center [306, 93] width 265 height 17
type input "desig"
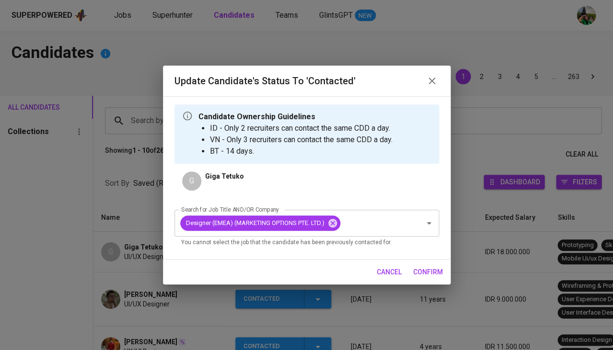
click at [423, 272] on span "confirm" at bounding box center [428, 272] width 30 height 12
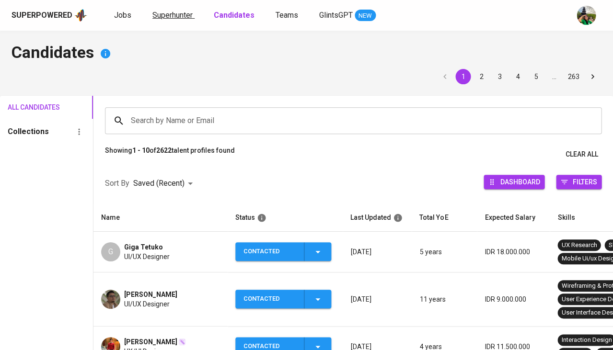
click at [176, 14] on span "Superhunter" at bounding box center [172, 15] width 40 height 9
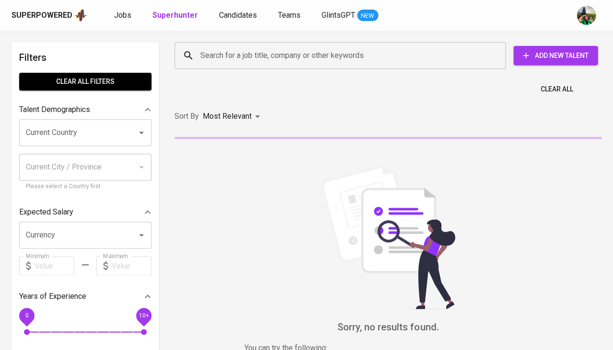
click at [230, 60] on input "Search for a job title, company or other keywords" at bounding box center [342, 55] width 289 height 18
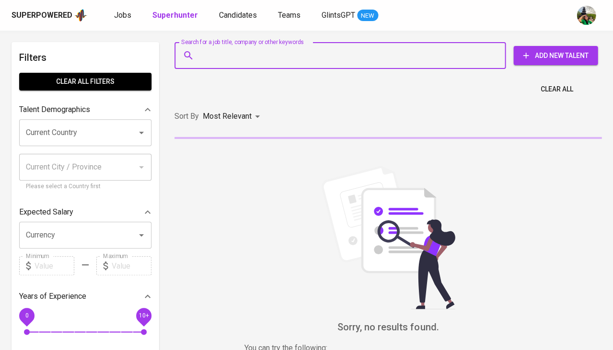
paste input "[EMAIL_ADDRESS][DOMAIN_NAME]"
type input "[EMAIL_ADDRESS][DOMAIN_NAME]"
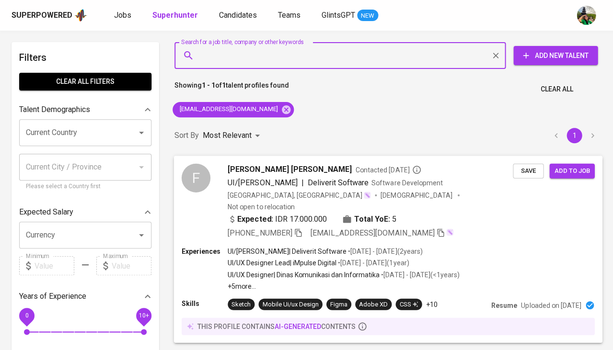
click at [522, 171] on span "Save" at bounding box center [528, 170] width 21 height 11
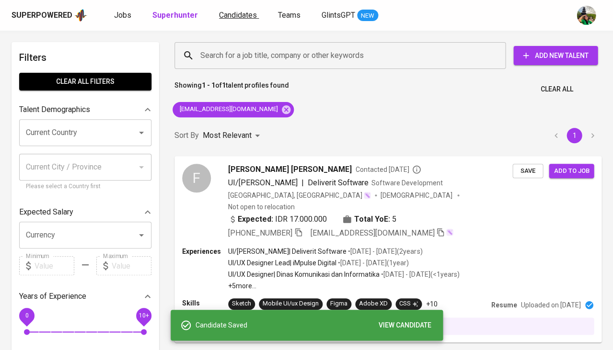
click at [227, 16] on span "Candidates" at bounding box center [238, 15] width 38 height 9
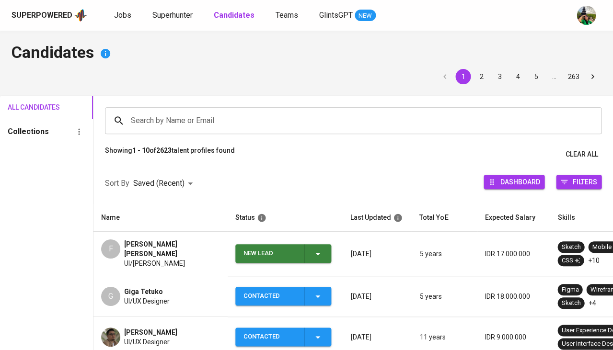
click at [322, 254] on icon "button" at bounding box center [318, 254] width 12 height 12
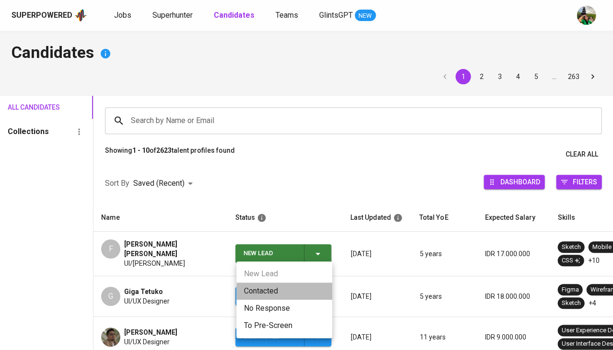
click at [281, 288] on li "Contacted" at bounding box center [284, 291] width 96 height 17
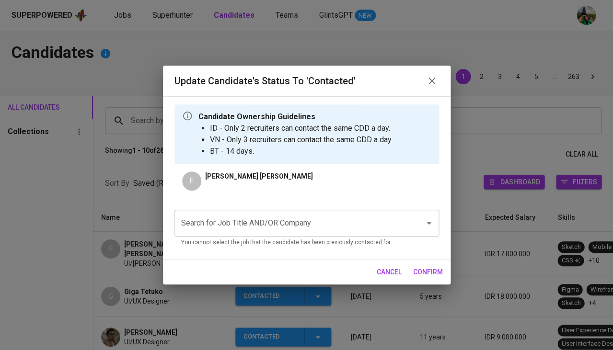
click at [262, 222] on input "Search for Job Title AND/OR Company" at bounding box center [293, 223] width 229 height 18
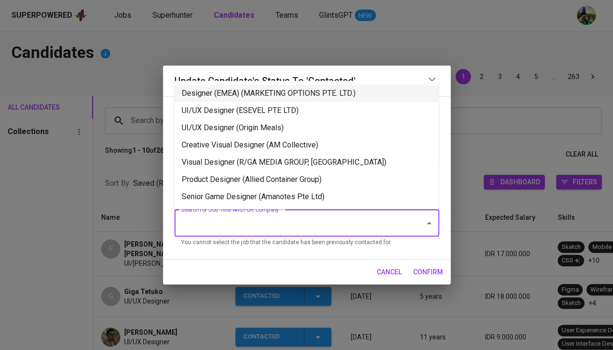
click at [254, 82] on ul "Designer (EMEA) (MARKETING OPTIONS PTE. LTD.) UI/UX Designer (ESEVEL PTE LTD) U…" at bounding box center [306, 145] width 265 height 128
click at [334, 93] on li "Designer (EMEA) (MARKETING OPTIONS PTE. LTD.)" at bounding box center [306, 93] width 265 height 17
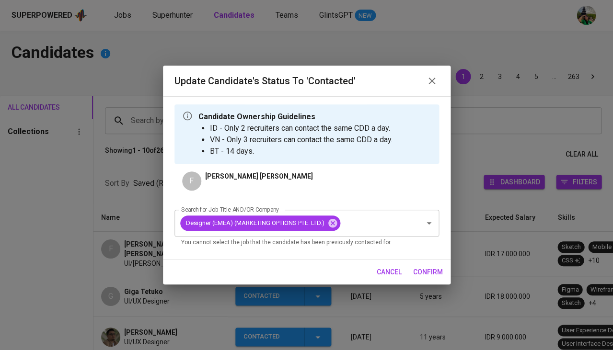
click at [429, 270] on span "confirm" at bounding box center [428, 272] width 30 height 12
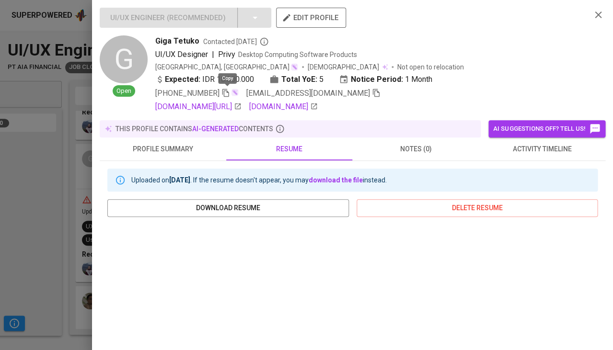
click at [227, 91] on icon "button" at bounding box center [225, 93] width 9 height 9
click at [373, 92] on icon "button" at bounding box center [376, 93] width 7 height 8
click at [61, 240] on div at bounding box center [306, 175] width 613 height 350
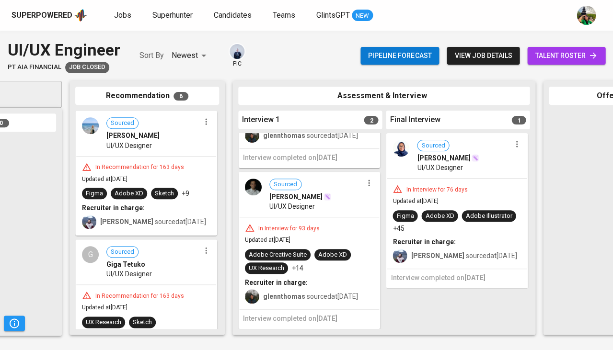
click at [164, 146] on div "UI/UX Designer" at bounding box center [152, 146] width 93 height 10
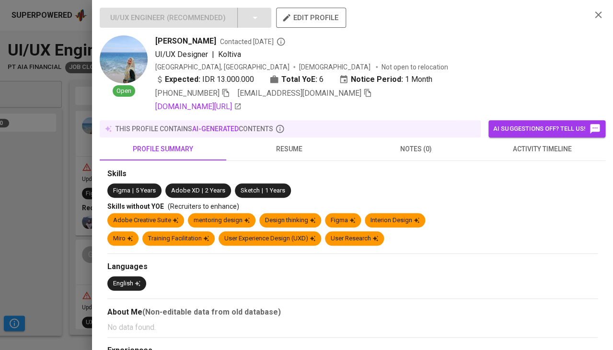
click at [528, 143] on span "activity timeline" at bounding box center [542, 149] width 115 height 12
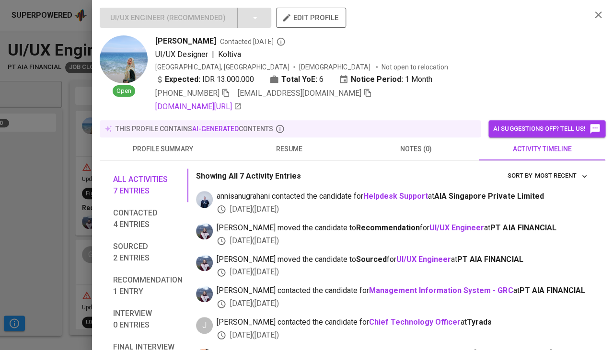
click at [271, 138] on button "resume" at bounding box center [289, 149] width 127 height 23
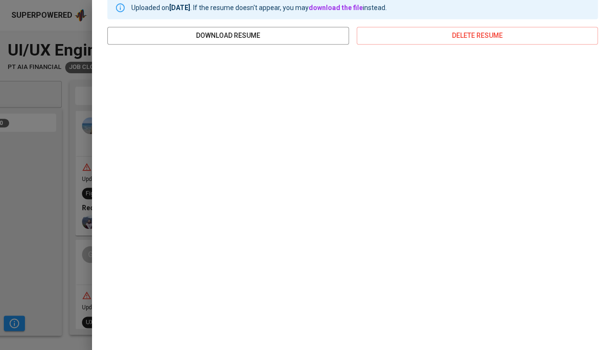
scroll to position [172, 0]
click at [29, 224] on div at bounding box center [306, 175] width 613 height 350
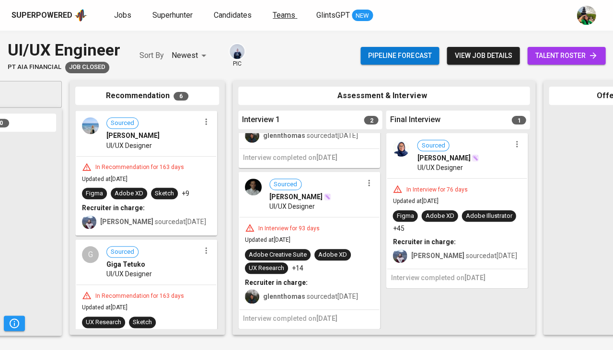
scroll to position [0, 0]
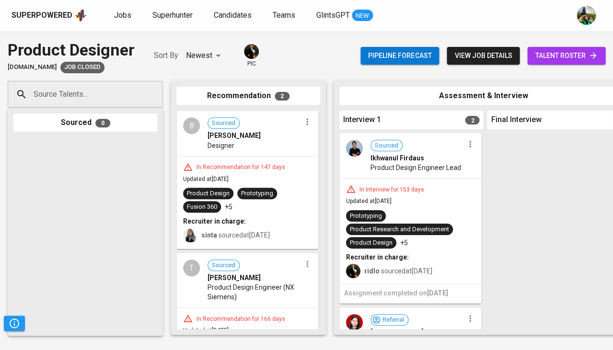
click at [391, 204] on div "In Interview for 153 days Updated at [DATE] Prototyping Product Research and De…" at bounding box center [410, 231] width 140 height 105
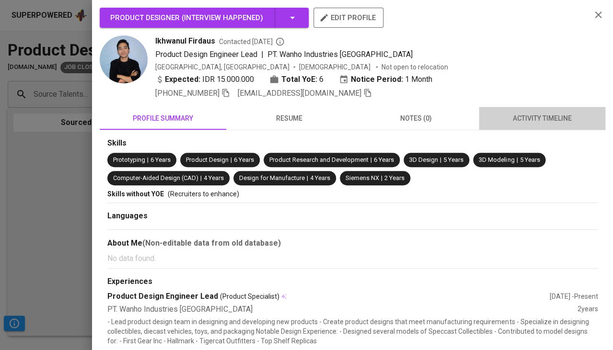
click at [561, 115] on span "activity timeline" at bounding box center [542, 119] width 115 height 12
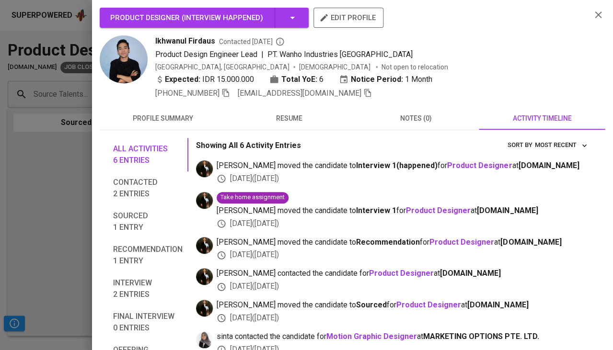
click at [300, 115] on span "resume" at bounding box center [289, 119] width 115 height 12
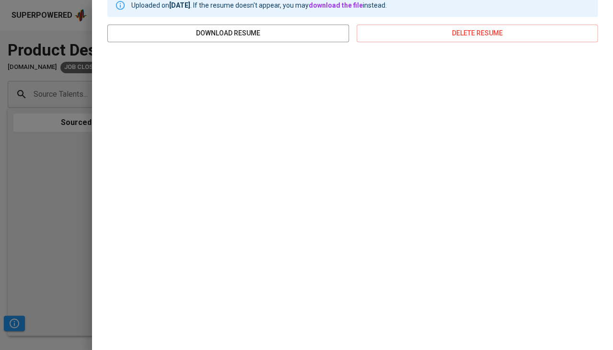
scroll to position [131, 0]
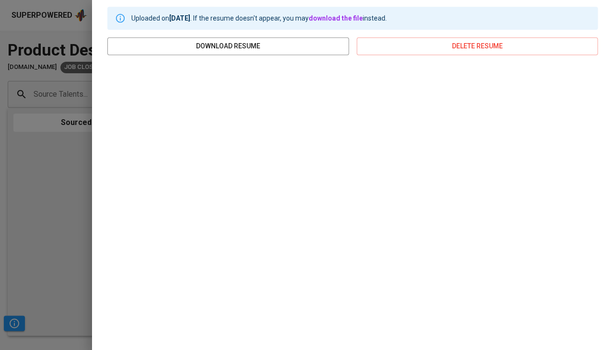
click at [56, 185] on div at bounding box center [306, 175] width 613 height 350
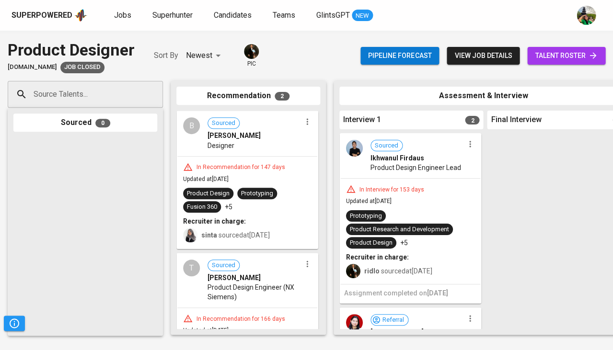
scroll to position [72, 0]
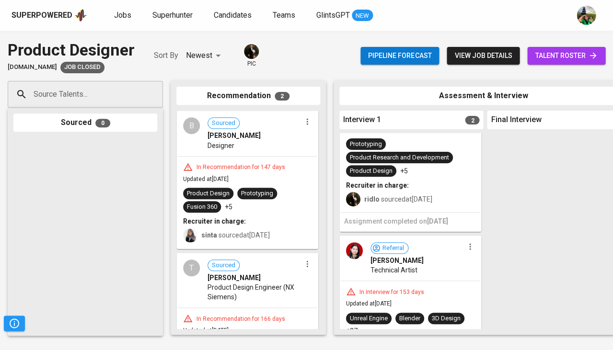
click at [410, 282] on div "In Interview for 153 days Updated at [DATE] Unreal Engine Blender 3D Design +27…" at bounding box center [410, 326] width 140 height 90
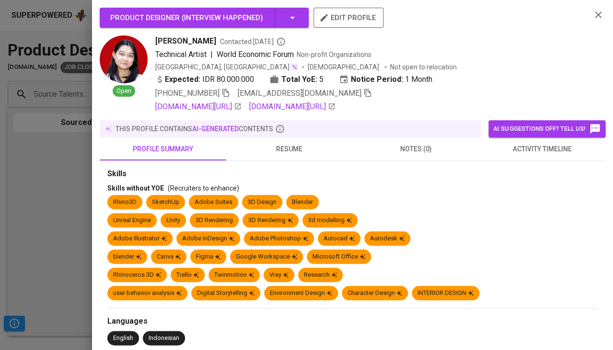
click at [295, 146] on span "resume" at bounding box center [289, 149] width 115 height 12
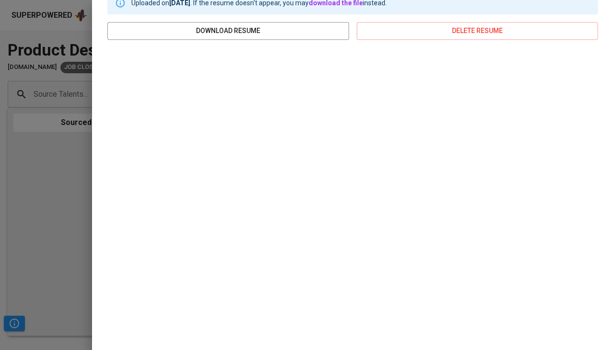
scroll to position [175, 0]
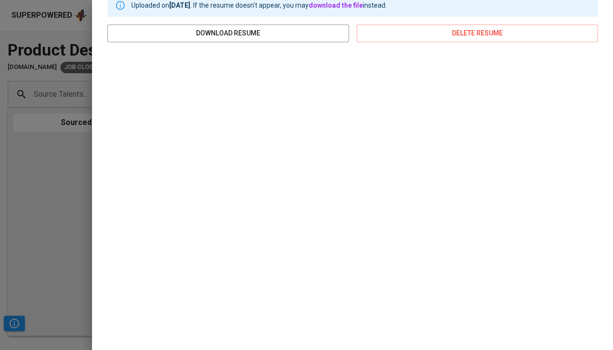
click at [46, 186] on div at bounding box center [306, 175] width 613 height 350
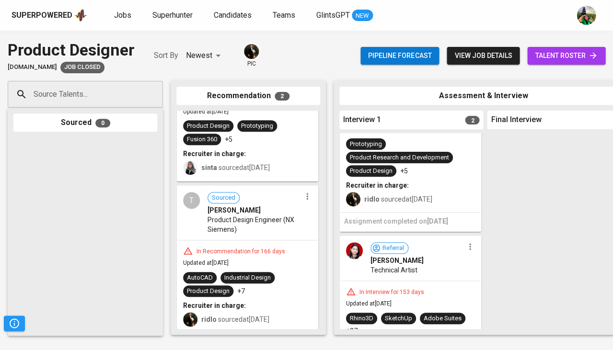
scroll to position [0, 0]
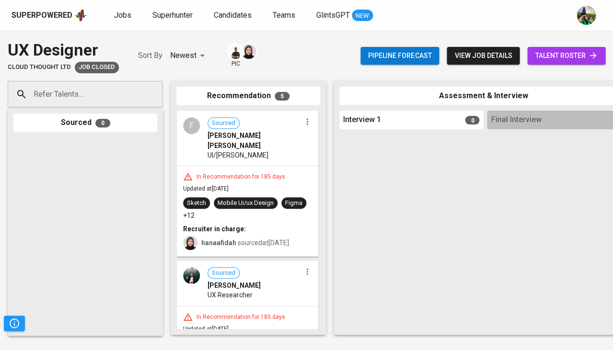
click at [267, 199] on div "Mobile Ui/ux Design" at bounding box center [246, 203] width 56 height 9
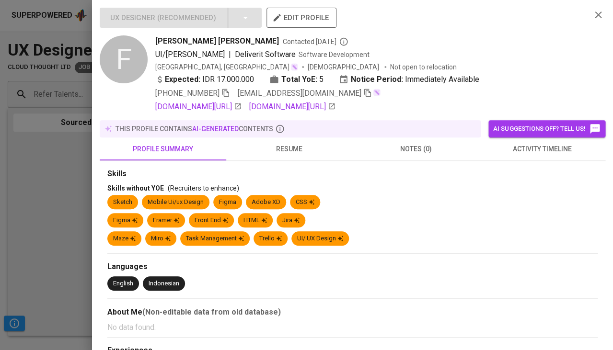
click at [536, 155] on span "activity timeline" at bounding box center [542, 149] width 115 height 12
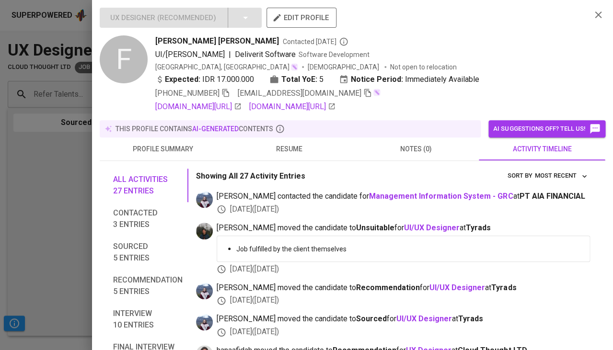
click at [283, 155] on span "resume" at bounding box center [289, 149] width 115 height 12
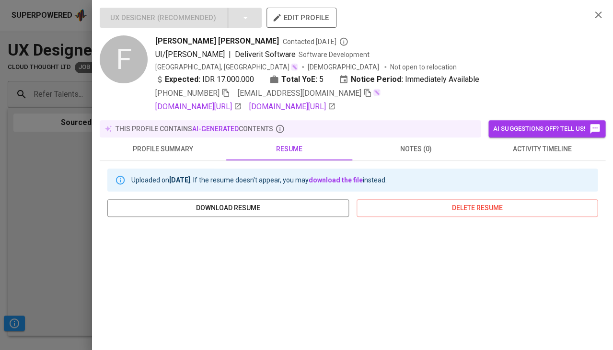
click at [227, 91] on icon "button" at bounding box center [225, 93] width 9 height 9
click at [524, 155] on span "activity timeline" at bounding box center [542, 149] width 115 height 12
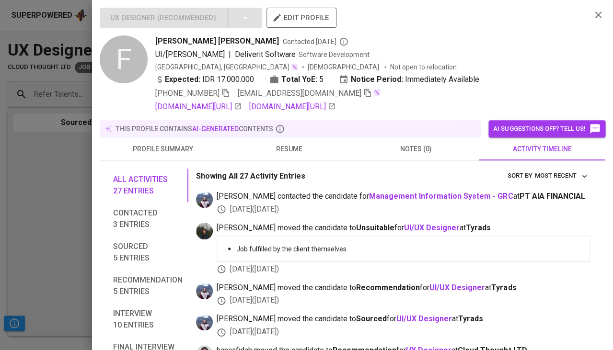
click at [226, 88] on span "[PHONE_NUMBER]" at bounding box center [192, 94] width 75 height 12
click at [227, 91] on icon "button" at bounding box center [225, 93] width 9 height 9
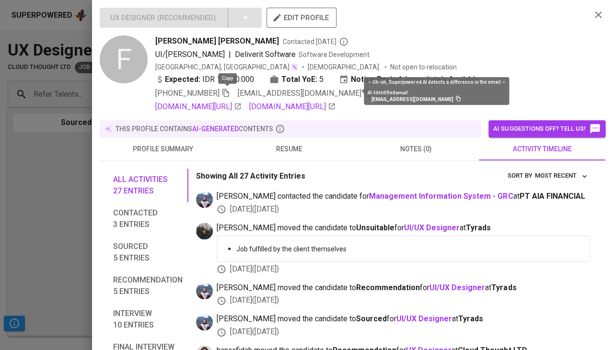
click at [363, 93] on icon "button" at bounding box center [367, 93] width 9 height 9
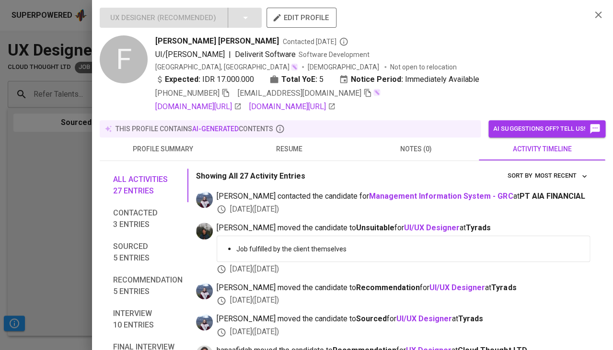
click at [53, 169] on div at bounding box center [306, 175] width 613 height 350
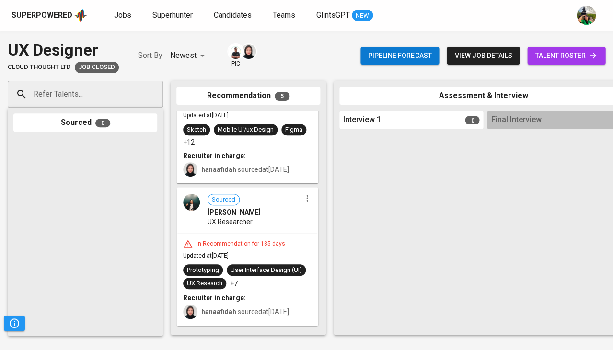
scroll to position [86, 0]
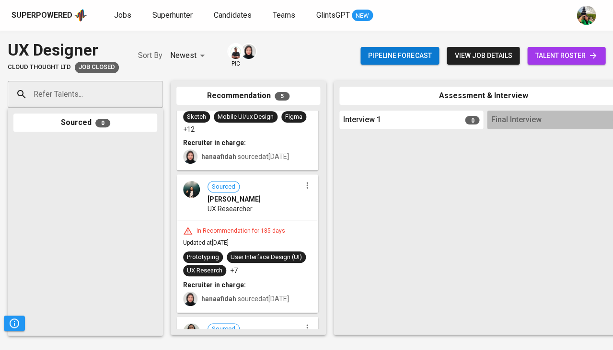
click at [269, 220] on div "In Recommendation for 185 days Updated at [DATE] Prototyping User Interface Des…" at bounding box center [247, 266] width 140 height 92
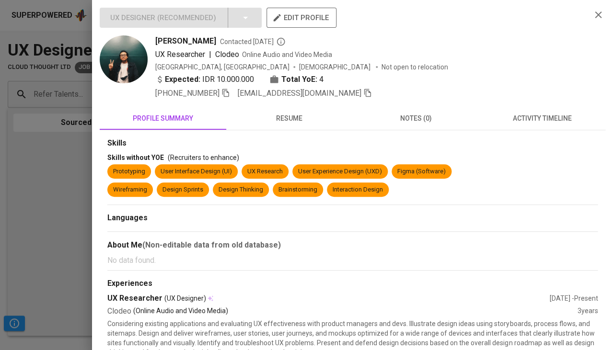
click at [529, 122] on button "activity timeline" at bounding box center [542, 118] width 127 height 23
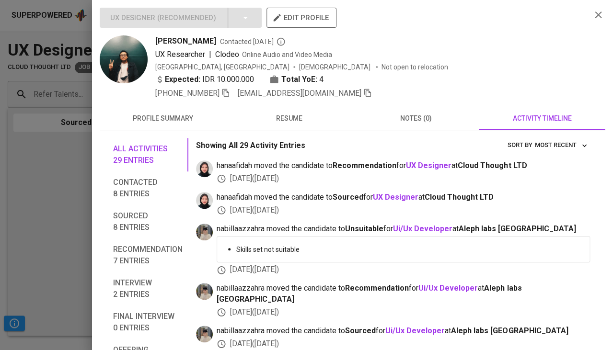
click at [280, 115] on span "resume" at bounding box center [289, 119] width 115 height 12
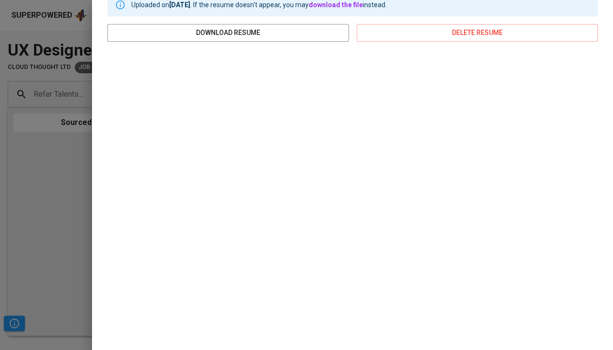
scroll to position [144, 0]
click at [4, 172] on div at bounding box center [306, 175] width 613 height 350
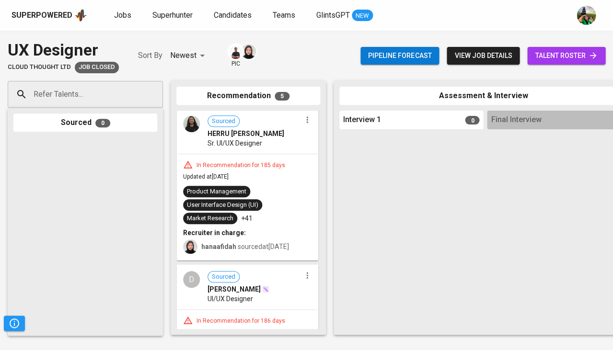
scroll to position [295, 0]
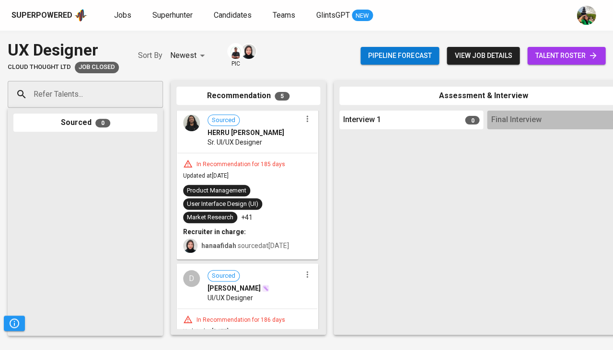
click at [265, 177] on div "In Recommendation for 185 days Updated at [DATE] Product Management User Interf…" at bounding box center [247, 205] width 140 height 105
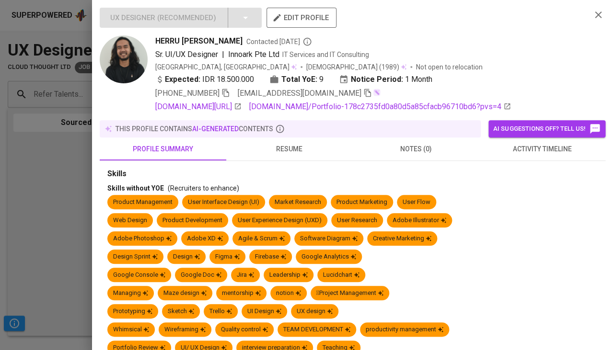
click at [533, 150] on span "activity timeline" at bounding box center [542, 149] width 115 height 12
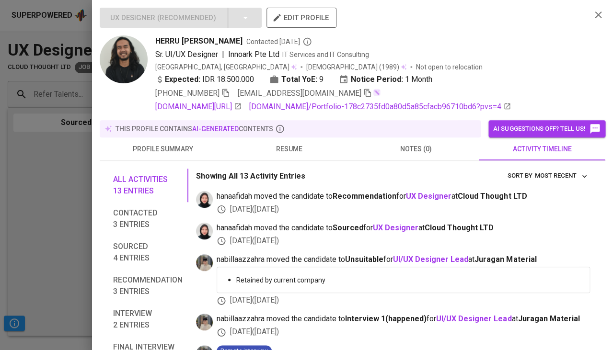
click at [288, 145] on span "resume" at bounding box center [289, 149] width 115 height 12
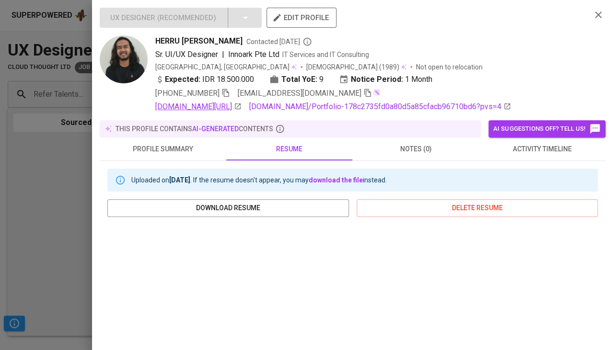
scroll to position [0, 0]
click at [229, 93] on icon "button" at bounding box center [225, 93] width 9 height 9
click at [335, 93] on div "[EMAIL_ADDRESS][DOMAIN_NAME]" at bounding box center [309, 94] width 143 height 12
click at [363, 92] on icon "button" at bounding box center [367, 93] width 9 height 9
click at [58, 200] on div at bounding box center [306, 175] width 613 height 350
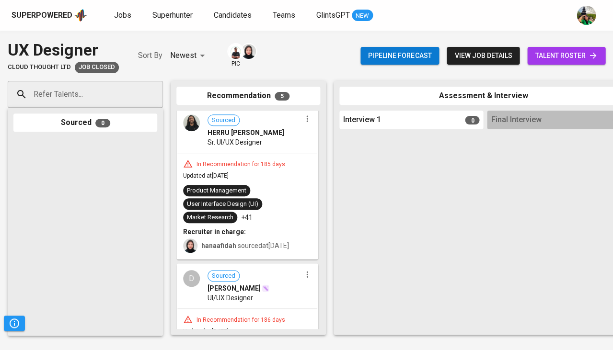
scroll to position [382, 0]
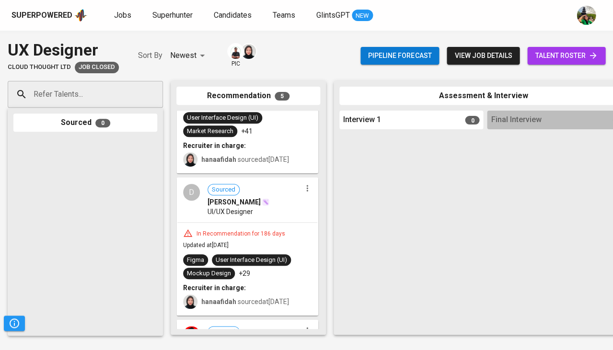
click at [266, 241] on div "In Recommendation for 186 days Updated at [DATE] Figma User Interface Design (U…" at bounding box center [247, 269] width 140 height 92
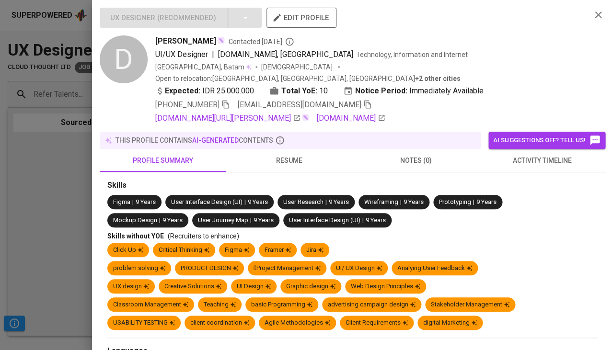
click at [521, 155] on span "activity timeline" at bounding box center [542, 161] width 115 height 12
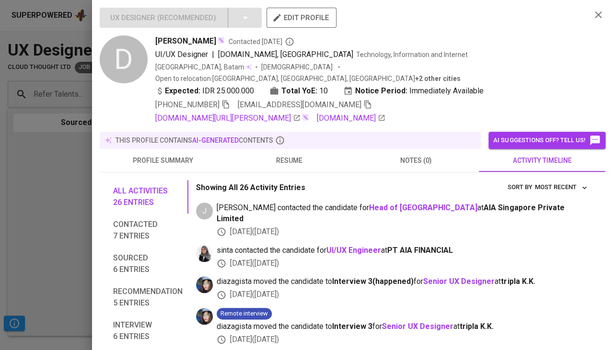
click at [67, 194] on div at bounding box center [306, 175] width 613 height 350
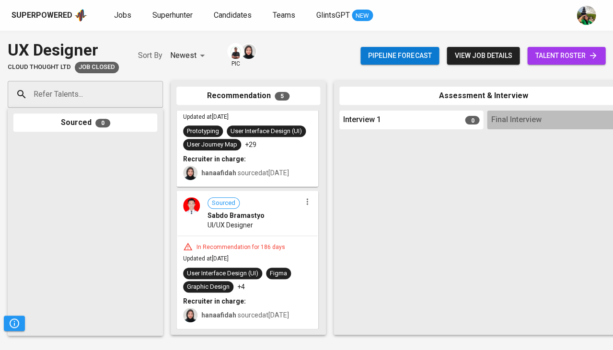
scroll to position [0, 0]
click at [277, 246] on div "In Recommendation for 186 days" at bounding box center [241, 247] width 96 height 8
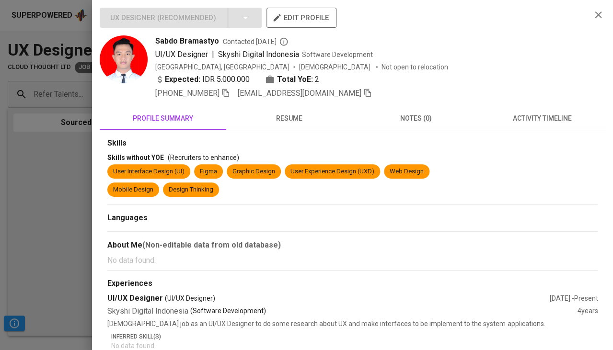
click at [543, 122] on button "activity timeline" at bounding box center [542, 118] width 127 height 23
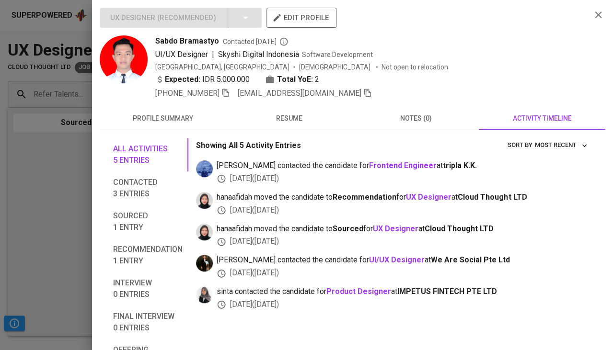
click at [274, 116] on span "resume" at bounding box center [289, 119] width 115 height 12
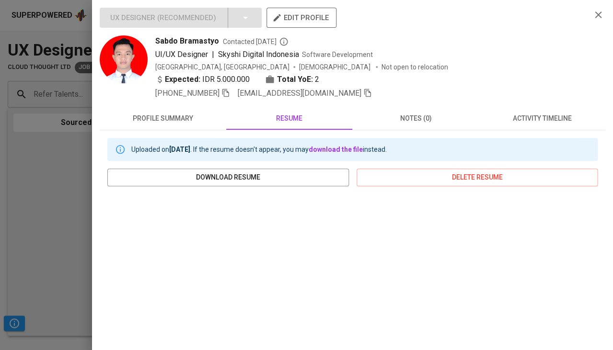
click at [60, 234] on div at bounding box center [306, 175] width 613 height 350
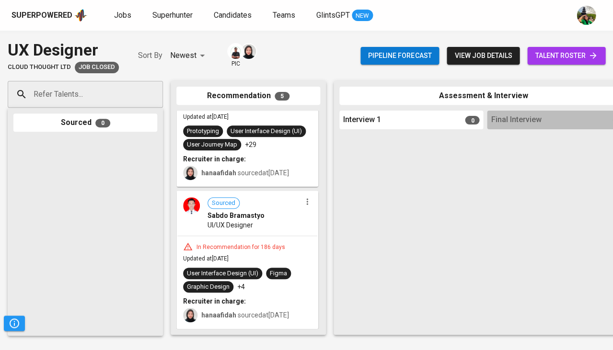
click at [240, 234] on div "Sourced Sabdo Bramastyo UI/UX Designer" at bounding box center [247, 214] width 140 height 44
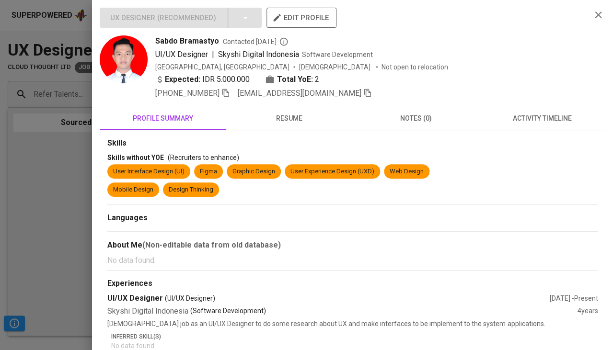
click at [543, 119] on span "activity timeline" at bounding box center [542, 119] width 115 height 12
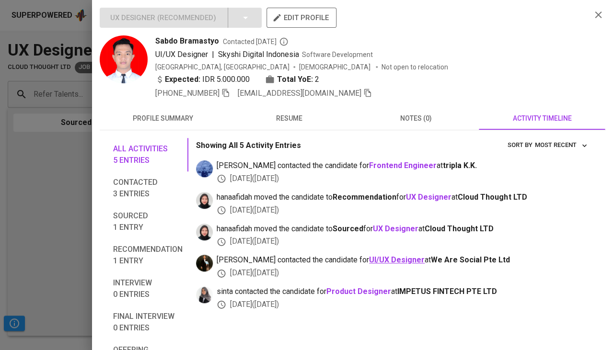
click at [369, 257] on b "UI/UX Designer" at bounding box center [397, 259] width 56 height 9
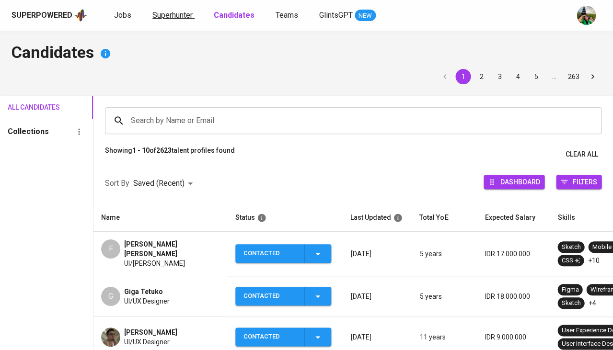
click at [166, 16] on span "Superhunter" at bounding box center [172, 15] width 40 height 9
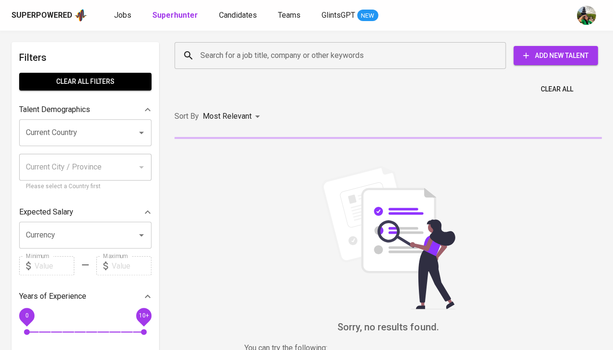
click at [250, 58] on input "Search for a job title, company or other keywords" at bounding box center [342, 55] width 289 height 18
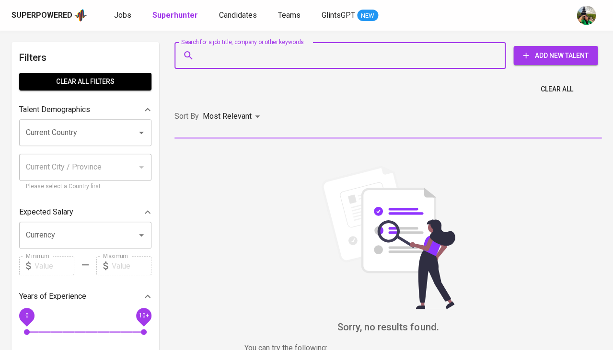
paste input "aboutadivian@gmail.com"
type input "aboutadivian@gmail.com"
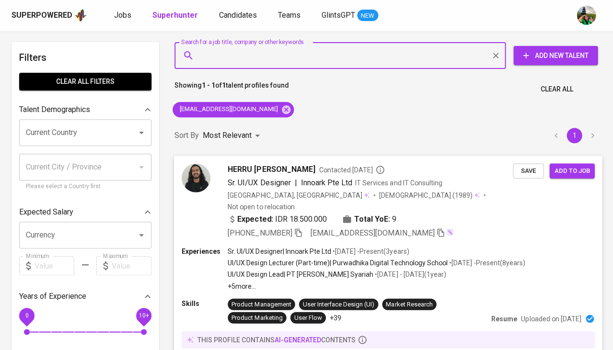
click at [525, 176] on button "Save" at bounding box center [528, 170] width 31 height 15
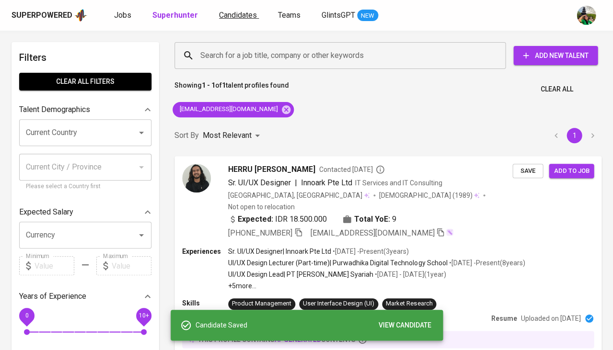
click at [233, 11] on span "Candidates" at bounding box center [238, 15] width 38 height 9
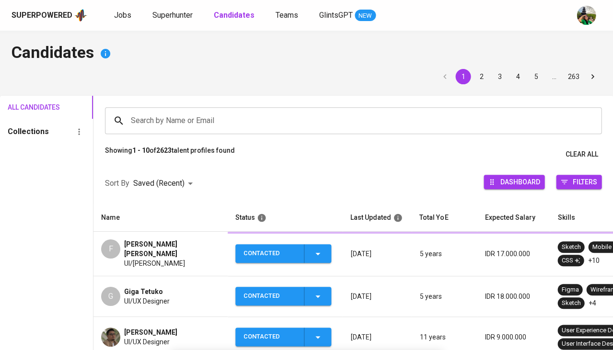
click at [233, 11] on b "Candidates" at bounding box center [234, 15] width 41 height 9
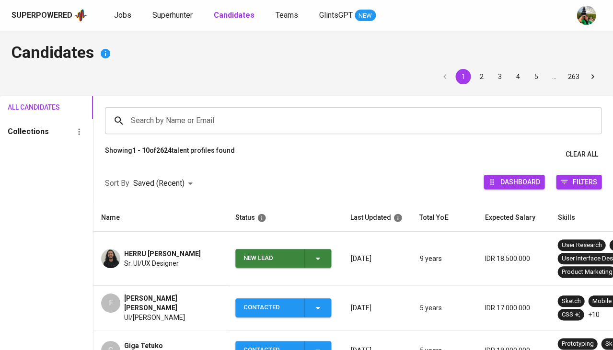
click at [325, 252] on span "New Lead" at bounding box center [283, 258] width 88 height 19
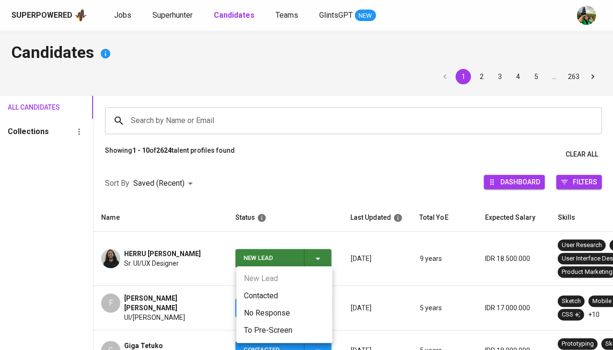
click at [255, 297] on li "Contacted" at bounding box center [284, 296] width 96 height 17
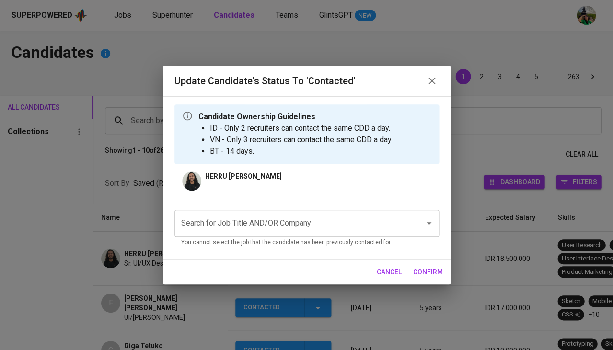
click at [265, 225] on input "Search for Job Title AND/OR Company" at bounding box center [293, 223] width 229 height 18
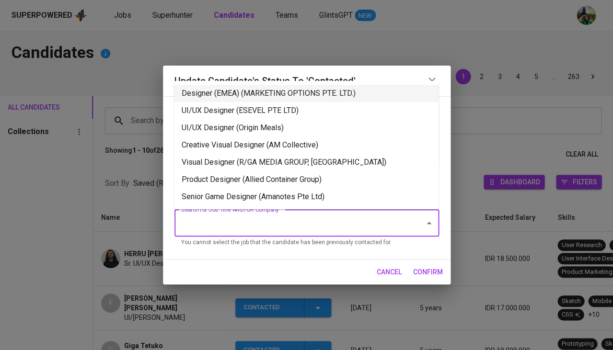
click at [259, 96] on li "Designer (EMEA) (MARKETING OPTIONS PTE. LTD.)" at bounding box center [306, 93] width 265 height 17
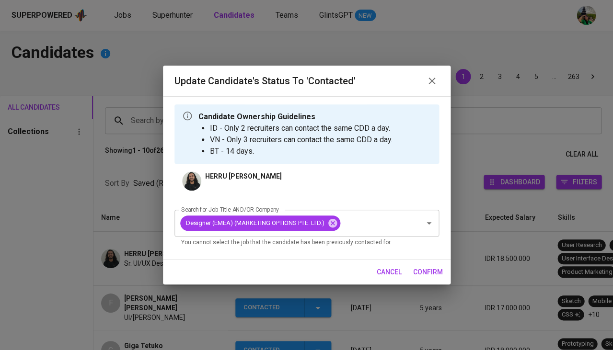
click at [420, 264] on button "confirm" at bounding box center [427, 273] width 37 height 18
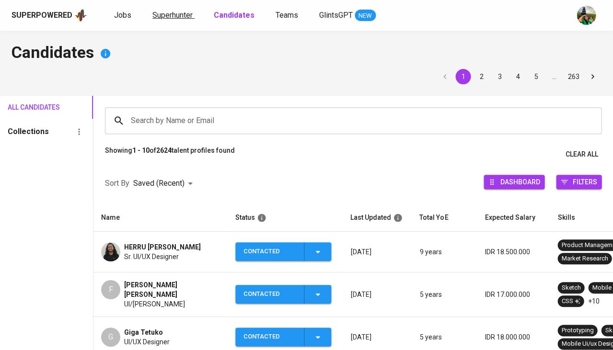
click at [170, 13] on span "Superhunter" at bounding box center [172, 15] width 40 height 9
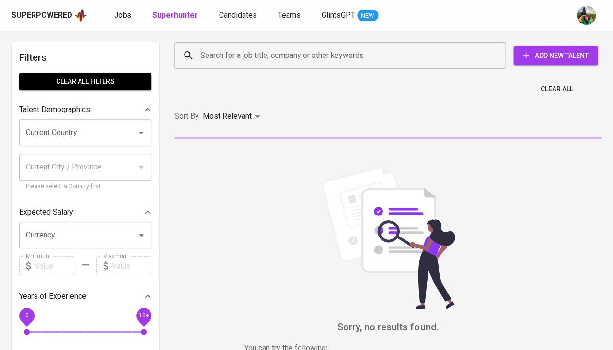
click at [211, 58] on input "Search for a job title, company or other keywords" at bounding box center [342, 55] width 289 height 18
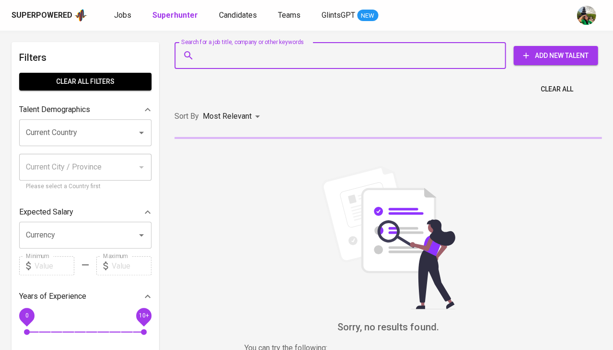
paste input "trisya.krishna@gmail.com"
type input "[EMAIL_ADDRESS][DOMAIN_NAME]"
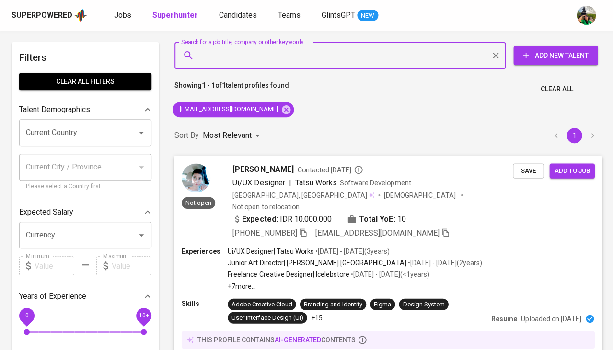
click at [526, 170] on span "Save" at bounding box center [528, 170] width 21 height 11
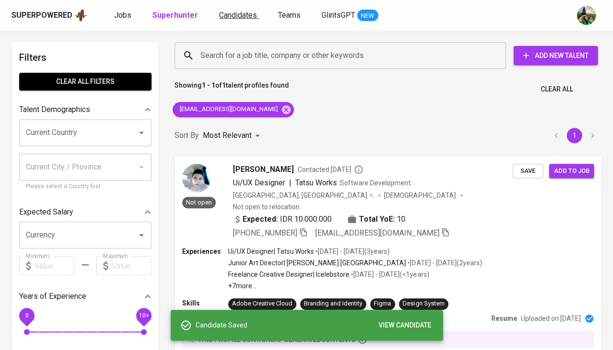
click at [231, 12] on span "Candidates" at bounding box center [238, 15] width 38 height 9
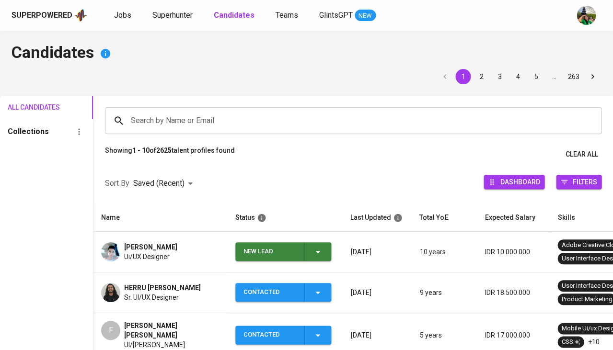
click at [316, 251] on icon "button" at bounding box center [318, 252] width 12 height 12
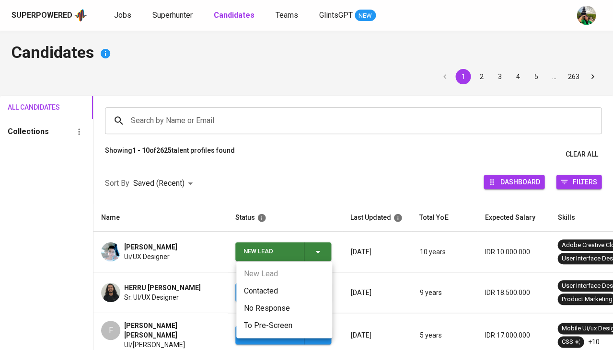
click at [262, 288] on li "Contacted" at bounding box center [284, 291] width 96 height 17
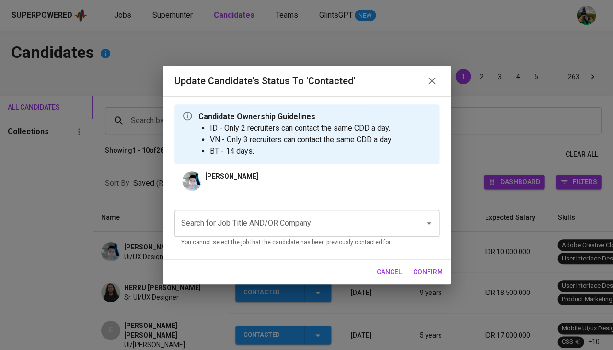
click at [245, 211] on div "Search for Job Title AND/OR Company" at bounding box center [306, 223] width 265 height 27
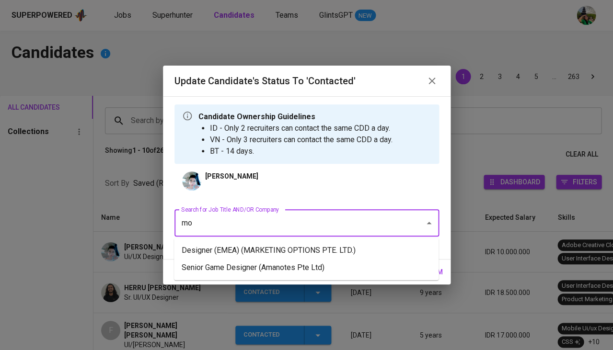
type input "moi"
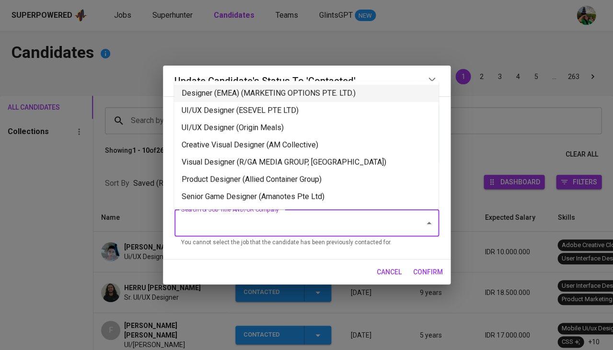
click at [271, 96] on li "Designer (EMEA) (MARKETING OPTIONS PTE. LTD.)" at bounding box center [306, 93] width 265 height 17
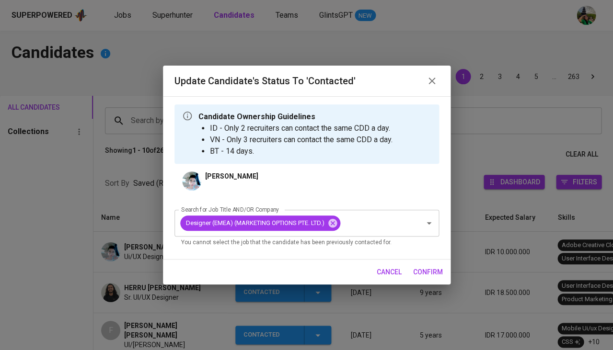
click at [419, 270] on span "confirm" at bounding box center [428, 272] width 30 height 12
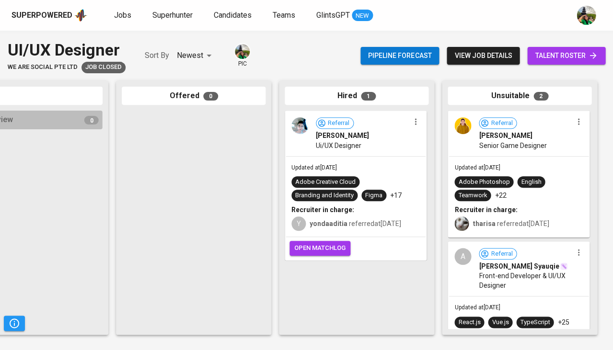
scroll to position [0, 529]
click at [370, 173] on div "Updated at [DATE] Adobe Creative Cloud Branding and Identity Figma +17 Recruite…" at bounding box center [356, 197] width 140 height 81
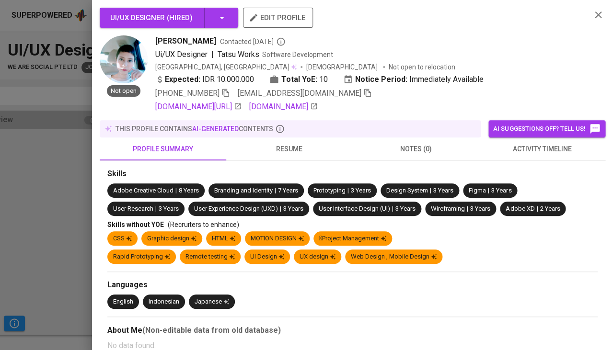
click at [533, 151] on span "activity timeline" at bounding box center [542, 149] width 115 height 12
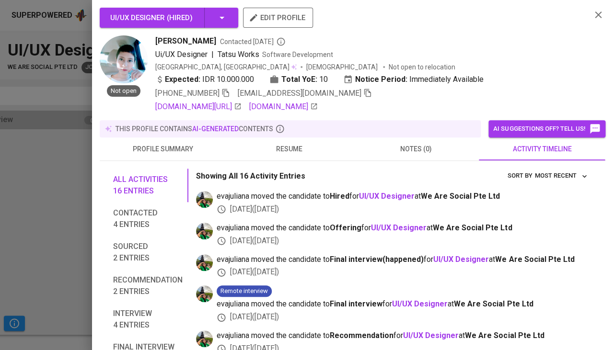
click at [279, 146] on span "resume" at bounding box center [289, 149] width 115 height 12
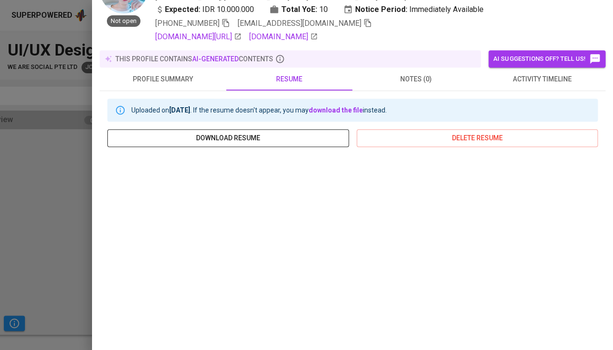
scroll to position [0, 0]
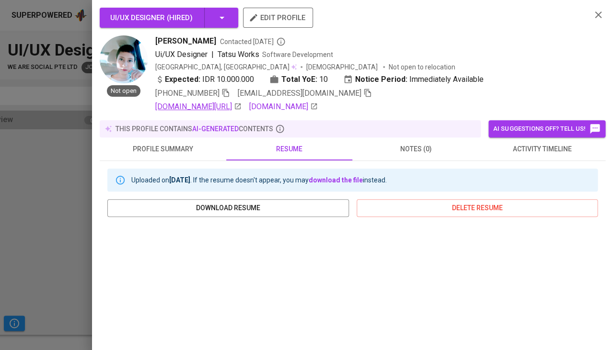
click at [220, 101] on link "[DOMAIN_NAME][URL]" at bounding box center [198, 107] width 86 height 12
click at [227, 91] on icon "button" at bounding box center [225, 93] width 9 height 9
click at [544, 144] on span "activity timeline" at bounding box center [542, 149] width 115 height 12
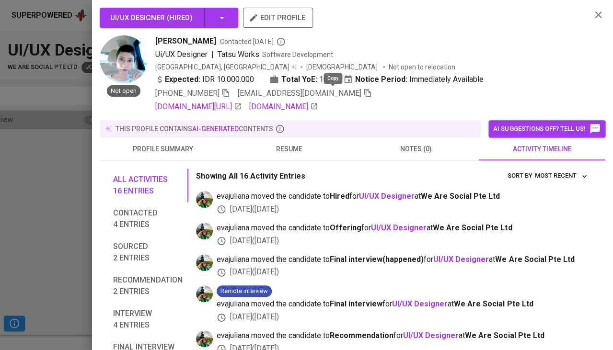
click at [363, 92] on icon "button" at bounding box center [367, 93] width 9 height 9
click at [228, 93] on icon "button" at bounding box center [225, 93] width 9 height 9
click at [363, 93] on icon "button" at bounding box center [367, 93] width 9 height 9
click at [330, 96] on span "[EMAIL_ADDRESS][DOMAIN_NAME]" at bounding box center [305, 94] width 134 height 12
click at [363, 93] on icon "button" at bounding box center [367, 93] width 9 height 9
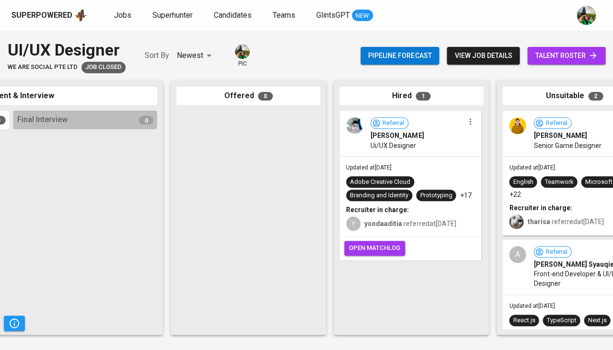
scroll to position [0, 478]
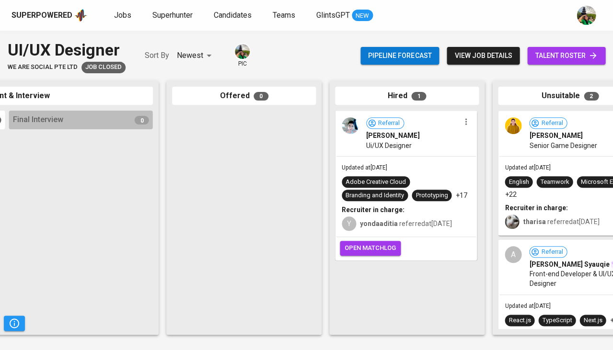
click at [439, 166] on div "Updated at [DATE] Adobe Creative Cloud Branding and Identity Prototyping +17 Re…" at bounding box center [406, 197] width 140 height 81
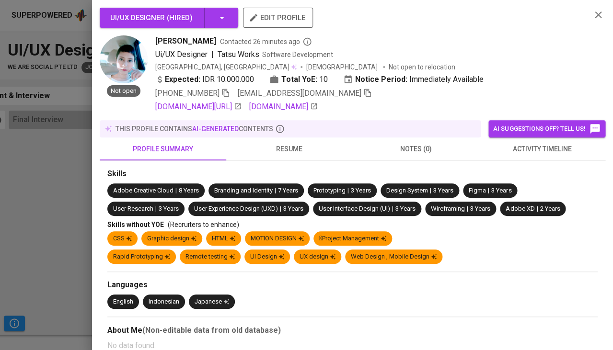
click at [524, 143] on span "activity timeline" at bounding box center [542, 149] width 115 height 12
